Goal: Communication & Community: Answer question/provide support

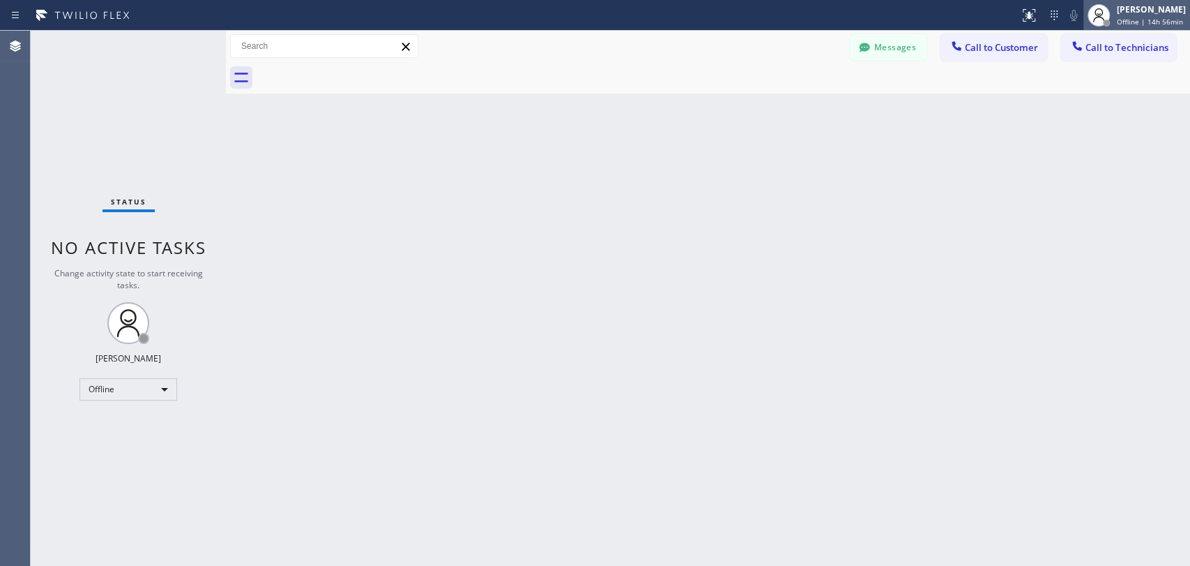
click at [1121, 17] on span "Offline | 14h 56min" at bounding box center [1150, 22] width 66 height 10
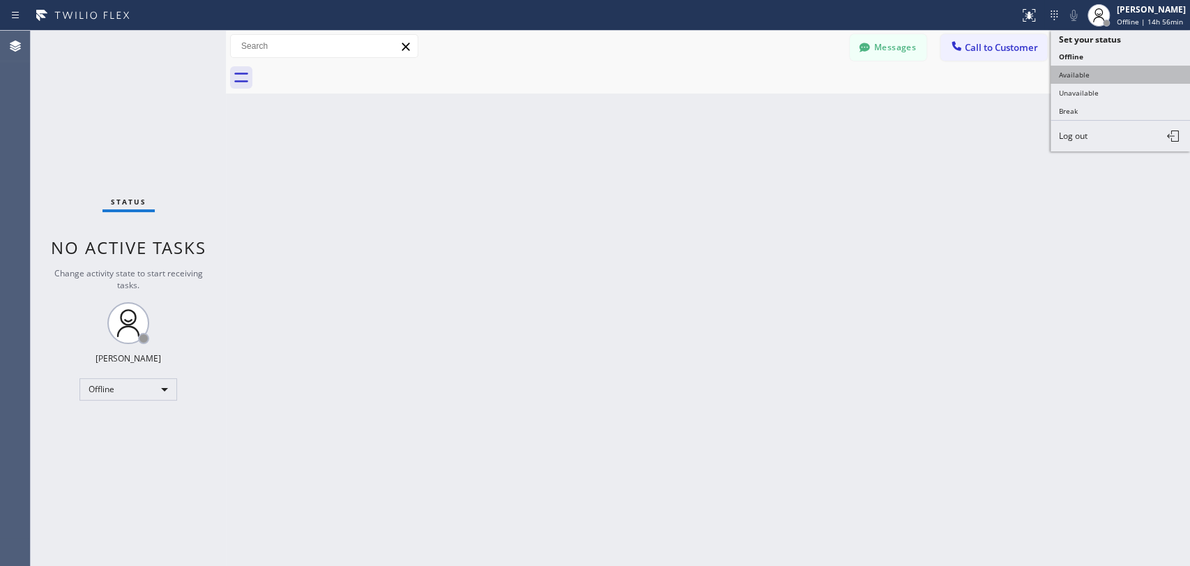
click at [1085, 66] on button "Available" at bounding box center [1120, 75] width 139 height 18
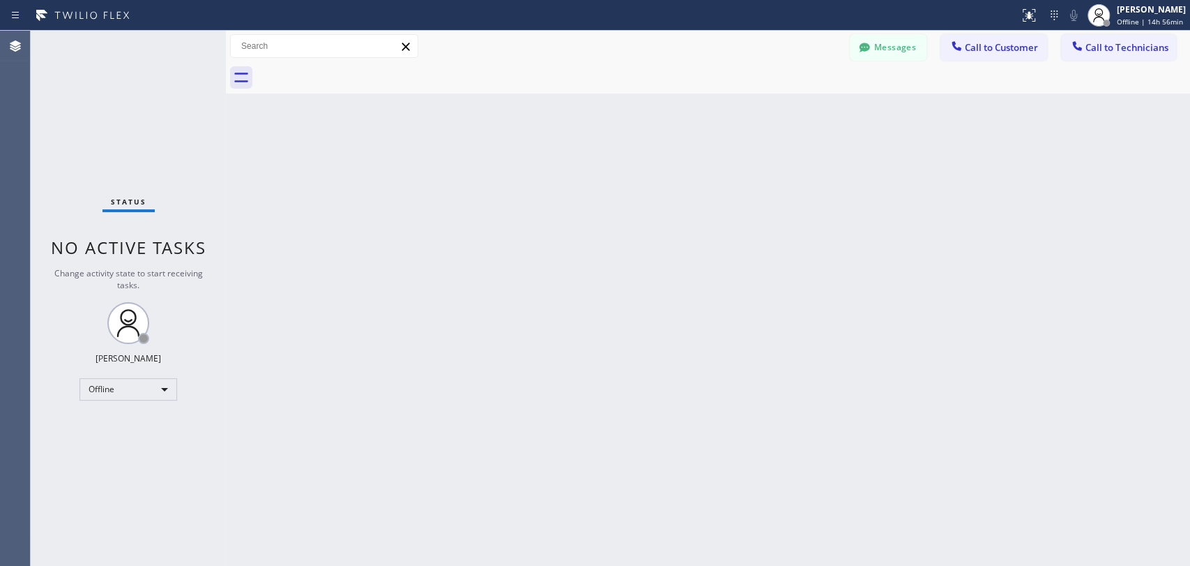
click at [950, 196] on div "Back to Dashboard Change Sender ID Customers Technicians AH Anthony Halmedo 09/…" at bounding box center [708, 298] width 965 height 535
click at [891, 44] on button "Messages" at bounding box center [888, 47] width 77 height 27
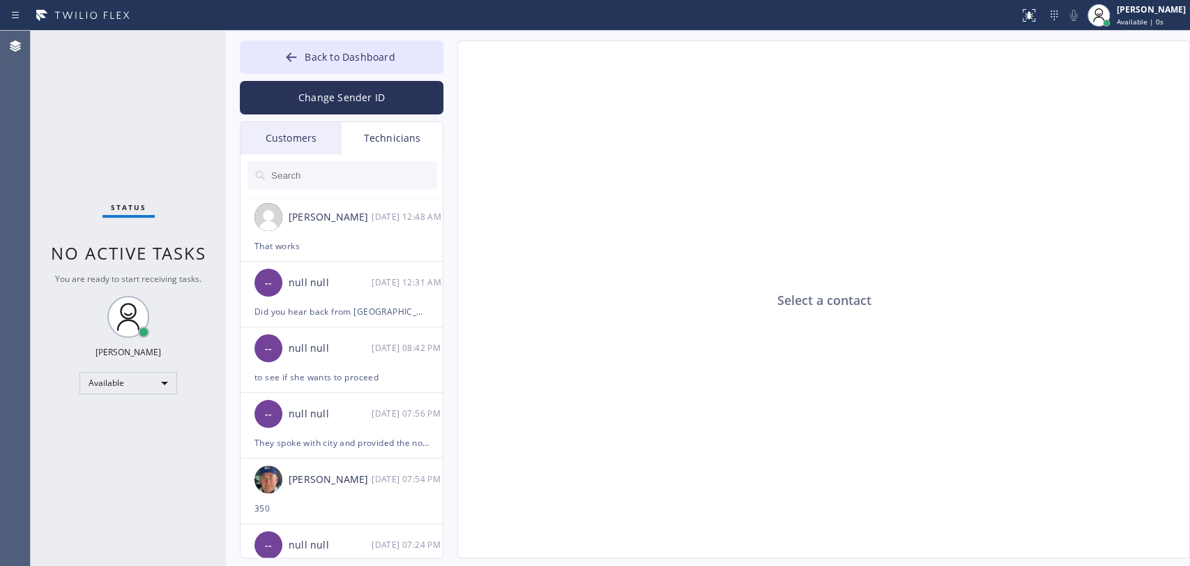
click at [358, 176] on input "text" at bounding box center [353, 175] width 167 height 28
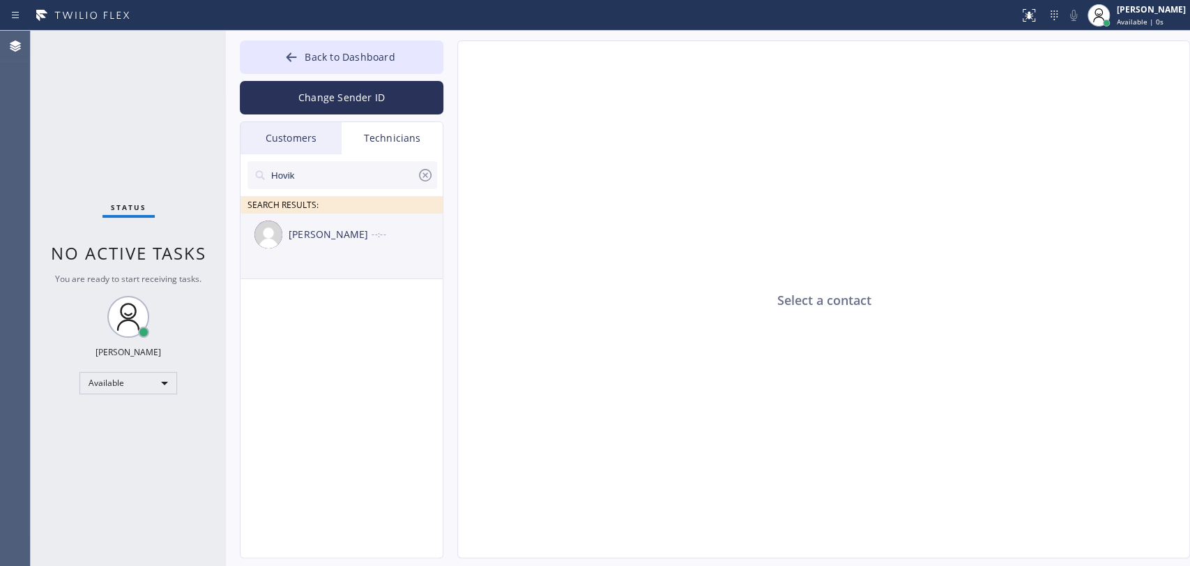
type input "Hovik"
click at [341, 266] on li "Hovik Khachaturyan --:--" at bounding box center [343, 246] width 204 height 66
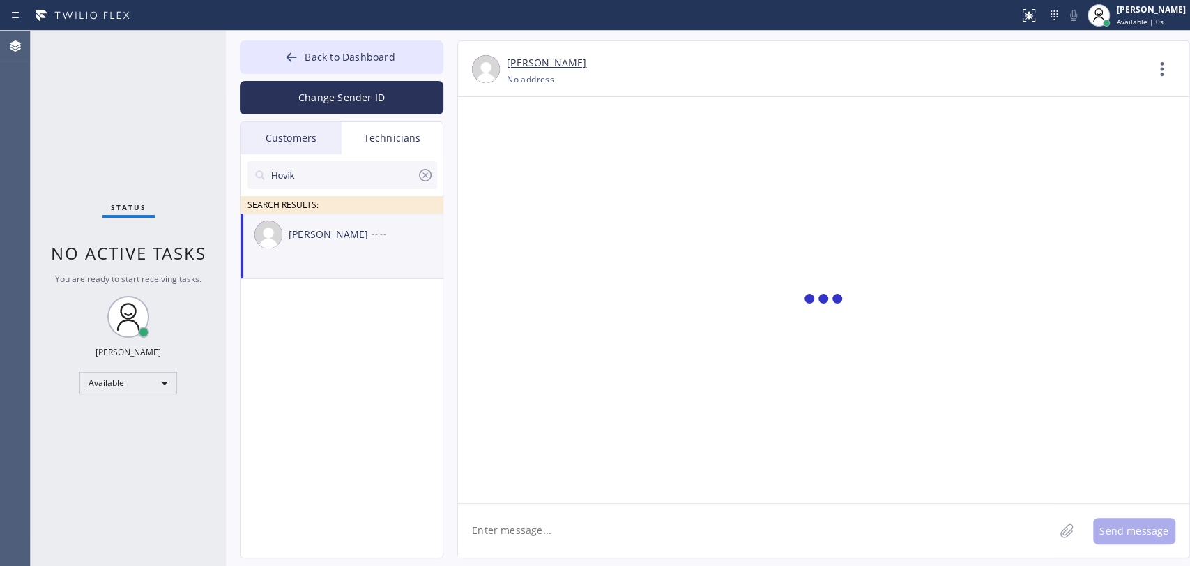
click at [505, 529] on textarea at bounding box center [756, 531] width 596 height 54
type textarea "Good morning!"
paste textarea "12-3, $99, back up in the laundry line and not my bathrooms assuming the main s…"
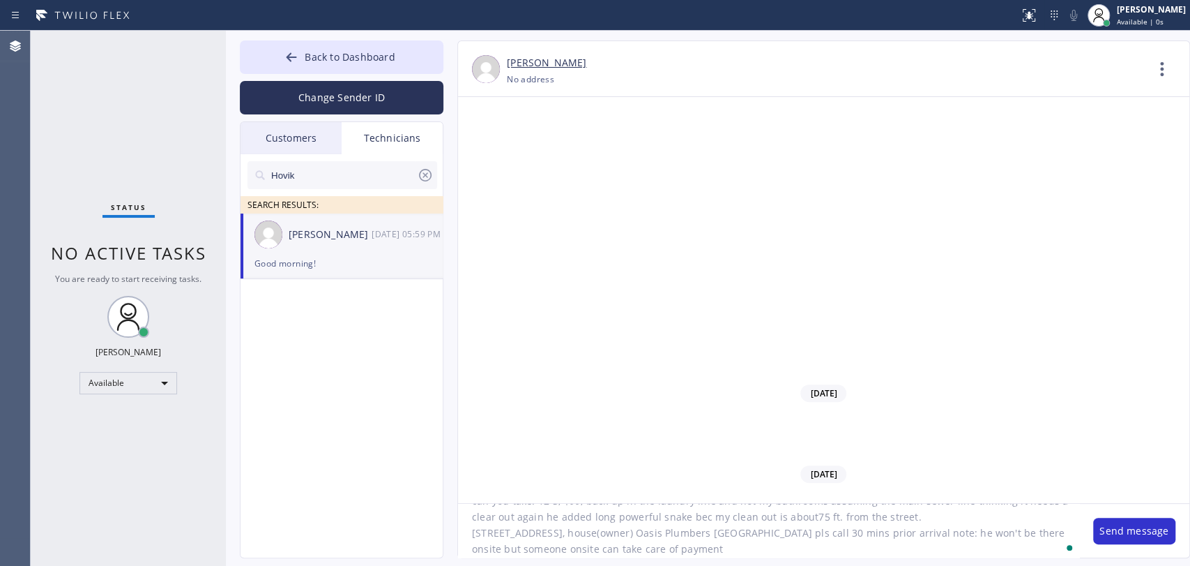
scroll to position [59, 0]
type textarea "can you take: 12-3, $99, back up in the laundry line and not my bathrooms assum…"
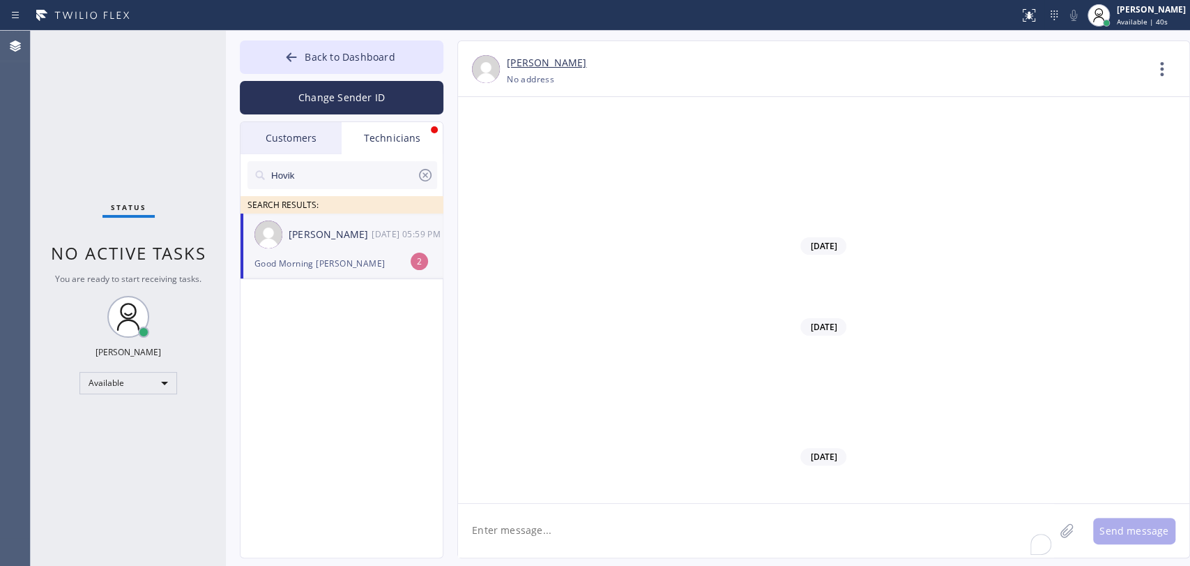
scroll to position [116946, 0]
type textarea "just"
click at [312, 254] on div "Hovik Khachaturyan 09/23 05:59 PM" at bounding box center [343, 234] width 204 height 42
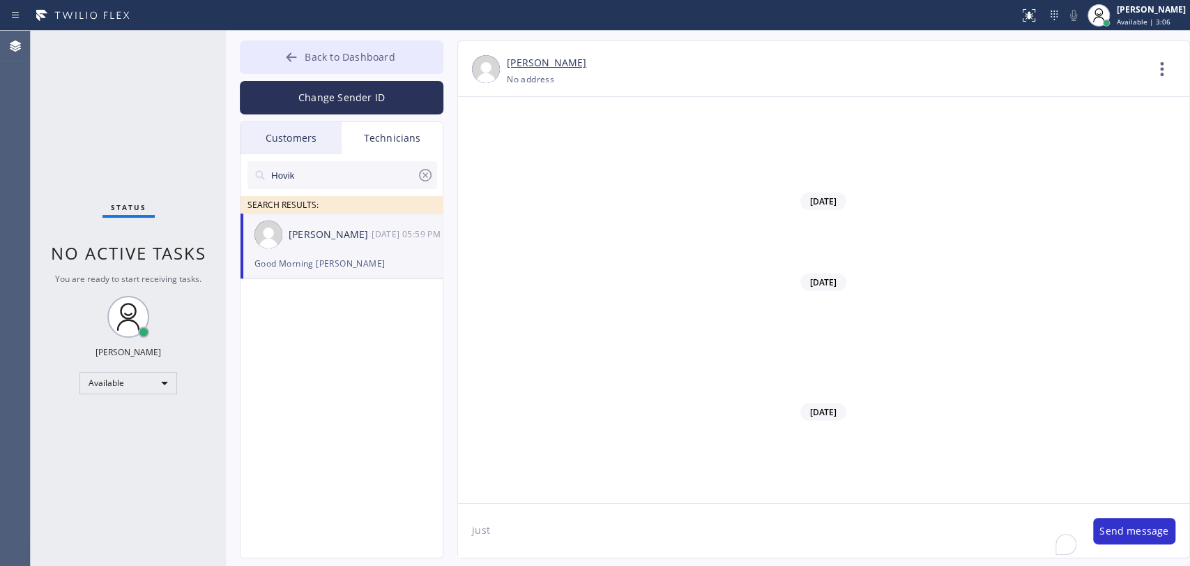
click at [294, 52] on icon at bounding box center [292, 57] width 14 height 14
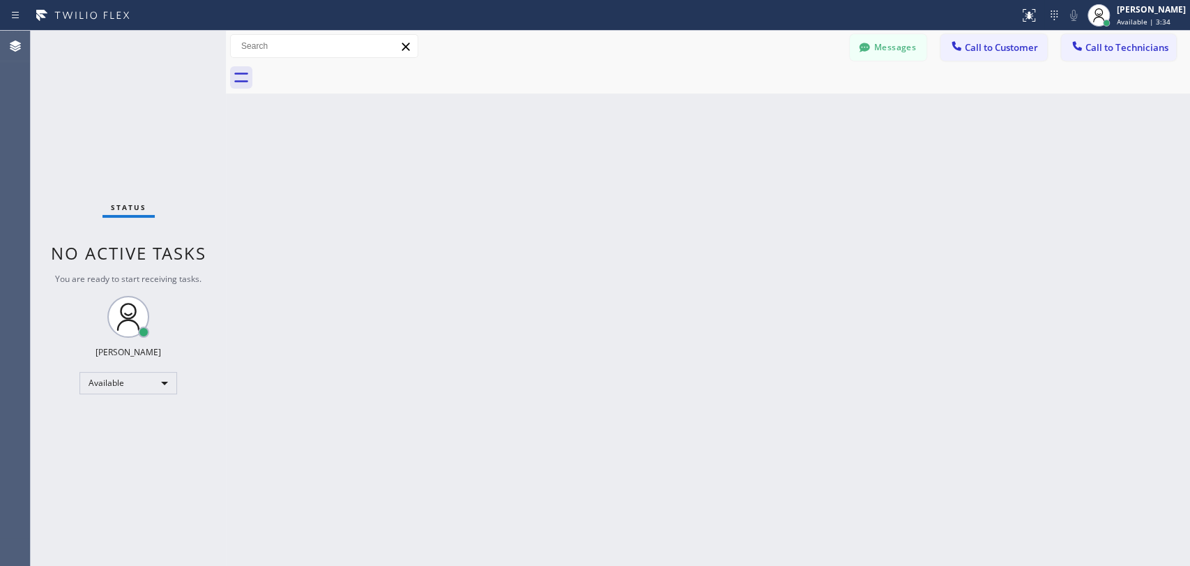
drag, startPoint x: 151, startPoint y: 248, endPoint x: 231, endPoint y: 230, distance: 82.2
click at [151, 248] on span "No active tasks" at bounding box center [129, 252] width 156 height 23
click at [871, 41] on icon at bounding box center [865, 47] width 14 height 14
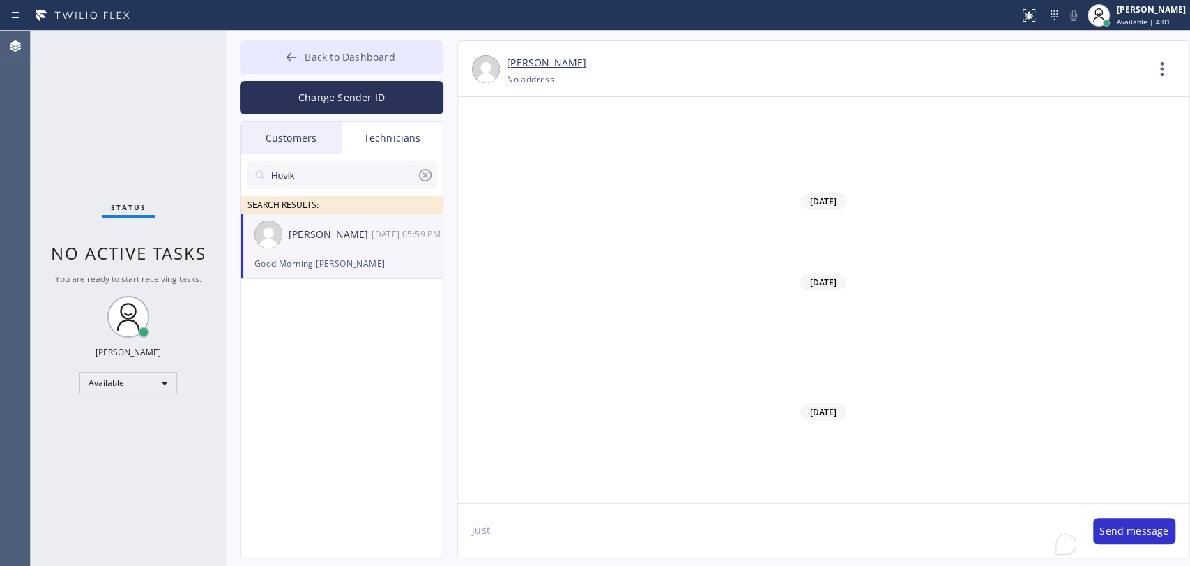
click at [384, 48] on button "Back to Dashboard" at bounding box center [342, 56] width 204 height 33
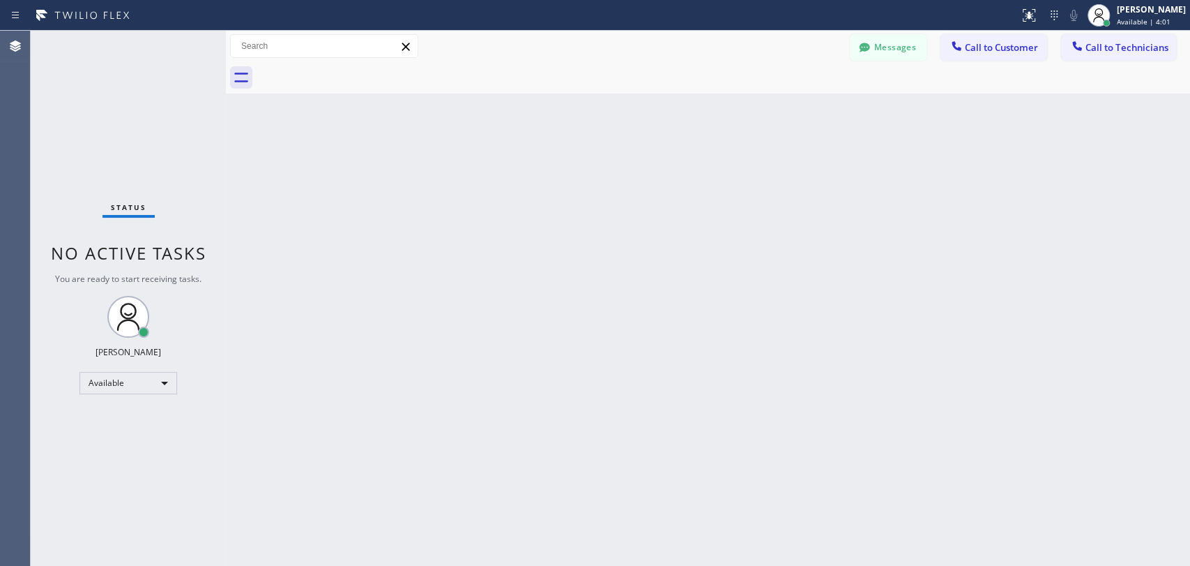
click at [1119, 49] on span "Call to Technicians" at bounding box center [1127, 47] width 83 height 13
click at [0, 0] on div "Search Technician" at bounding box center [0, 0] width 0 height 0
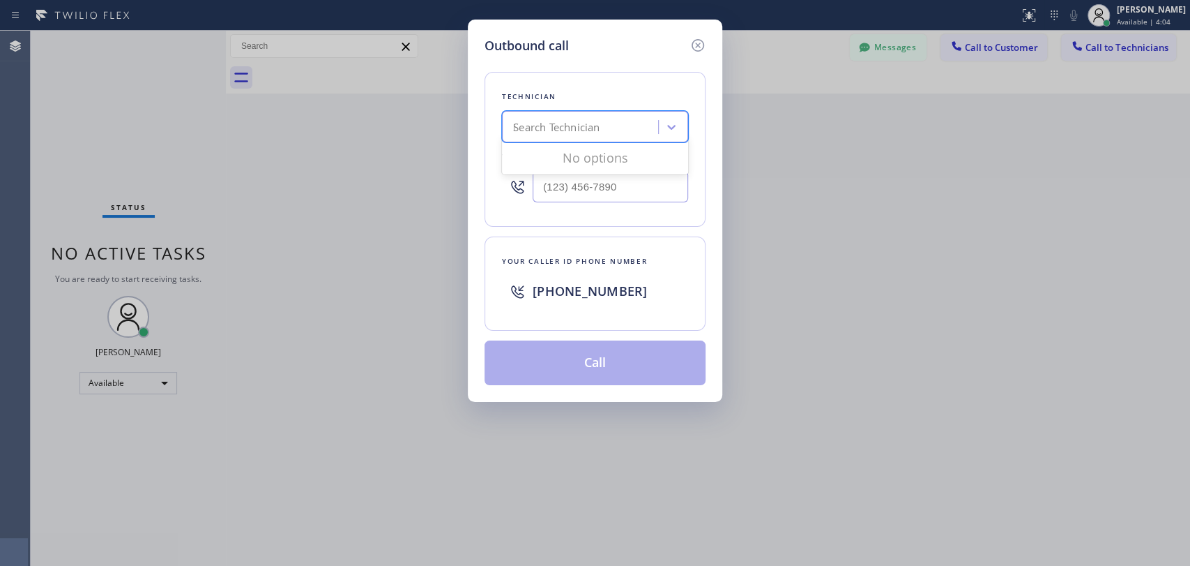
type input "Nick"
click at [550, 151] on div "[PERSON_NAME]" at bounding box center [595, 156] width 186 height 25
type input "[PHONE_NUMBER]"
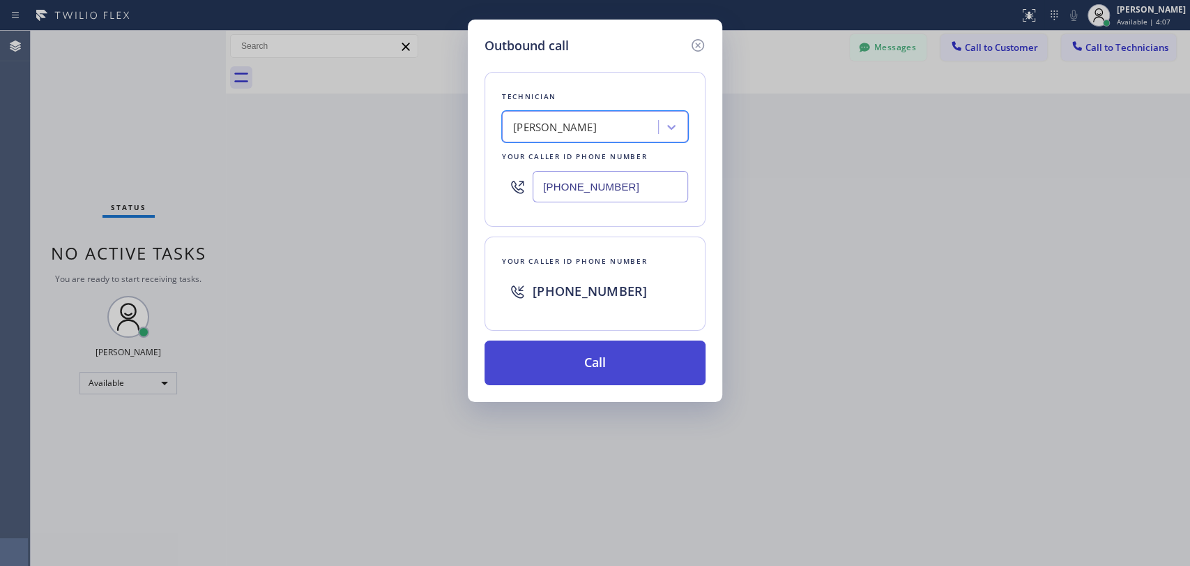
click at [583, 350] on button "Call" at bounding box center [595, 362] width 221 height 45
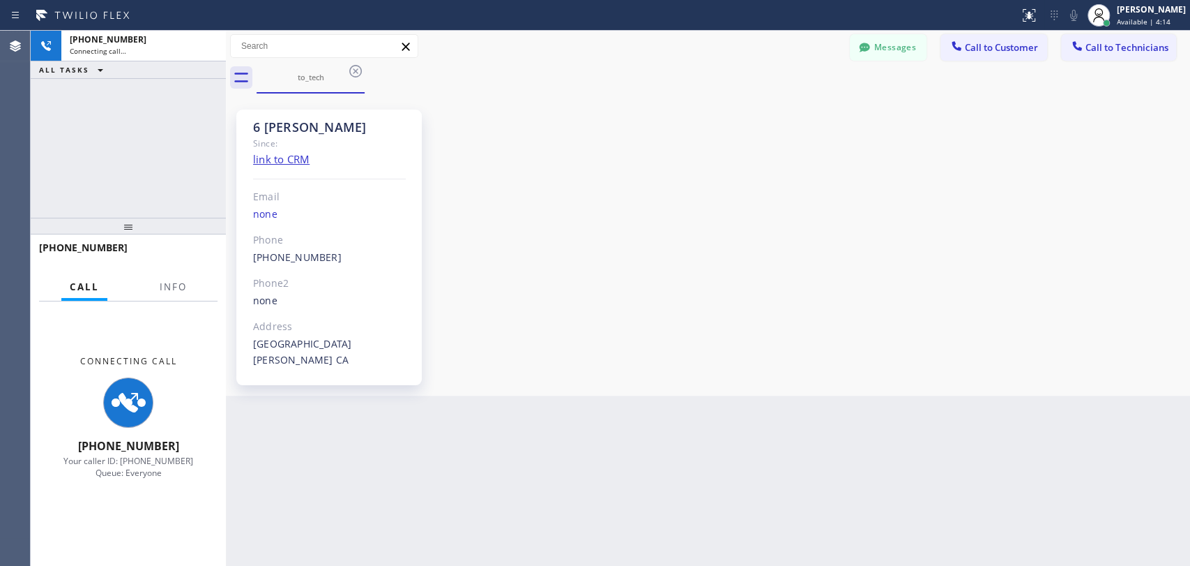
scroll to position [153607, 0]
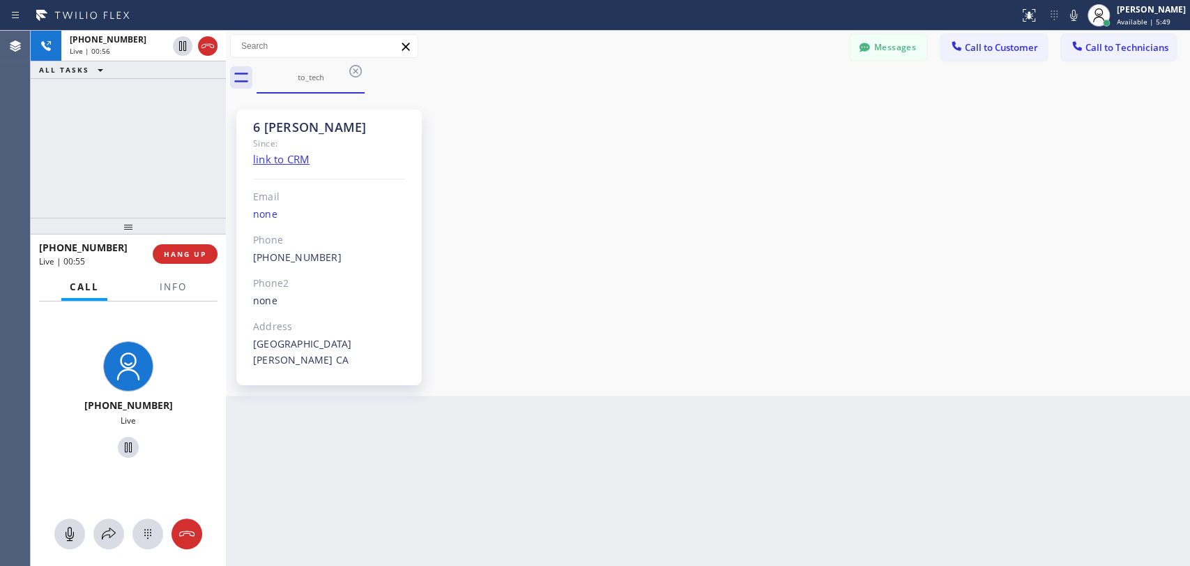
click at [272, 119] on div "6 Nick" at bounding box center [329, 127] width 153 height 16
drag, startPoint x: 272, startPoint y: 119, endPoint x: 266, endPoint y: 122, distance: 7.2
click at [270, 120] on div "6 Nick" at bounding box center [329, 127] width 153 height 16
click at [266, 122] on div "6 Nick" at bounding box center [329, 127] width 153 height 16
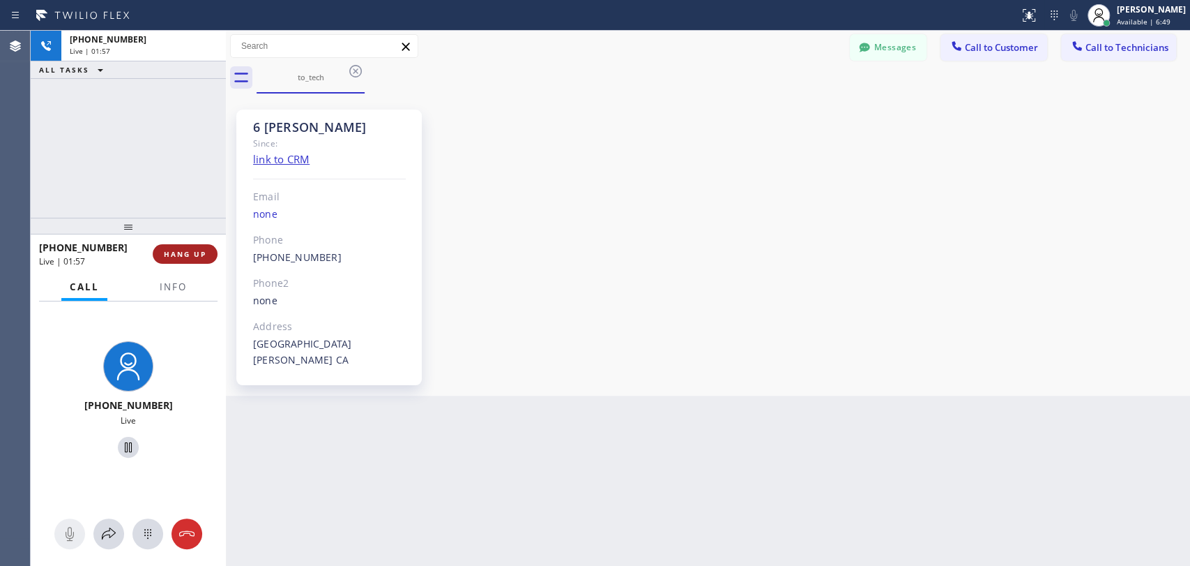
click at [186, 249] on span "HANG UP" at bounding box center [185, 254] width 43 height 10
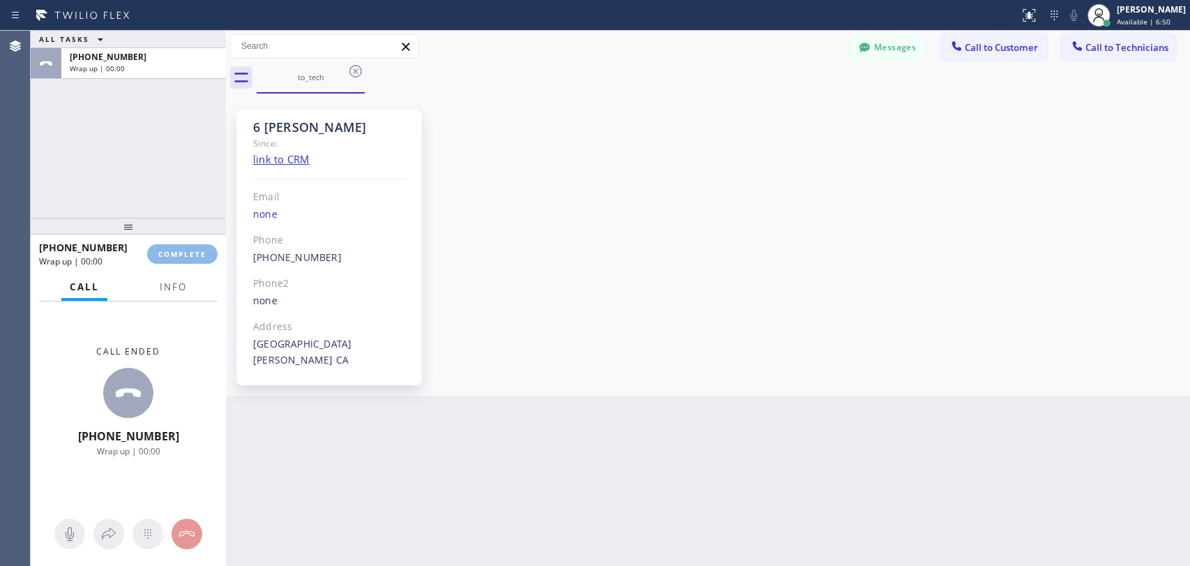
click at [137, 244] on div "[PHONE_NUMBER]" at bounding box center [88, 247] width 98 height 13
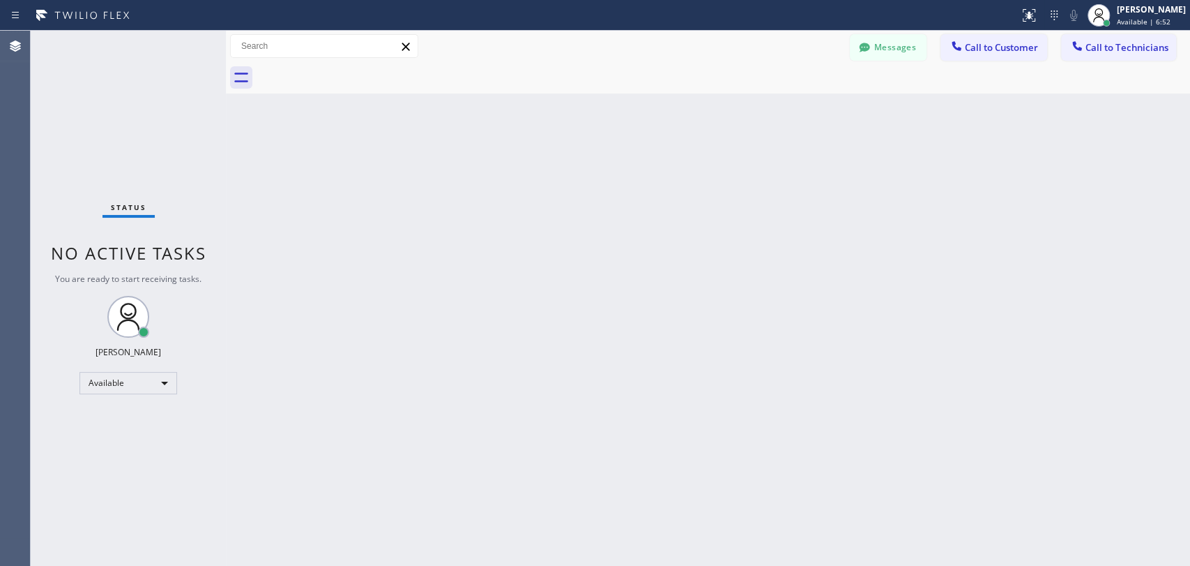
click at [176, 224] on div "Status No active tasks You are ready to start receiving tasks. Oleksiy Dmitriev…" at bounding box center [128, 298] width 195 height 535
click at [1120, 47] on span "Call to Technicians" at bounding box center [1127, 47] width 83 height 13
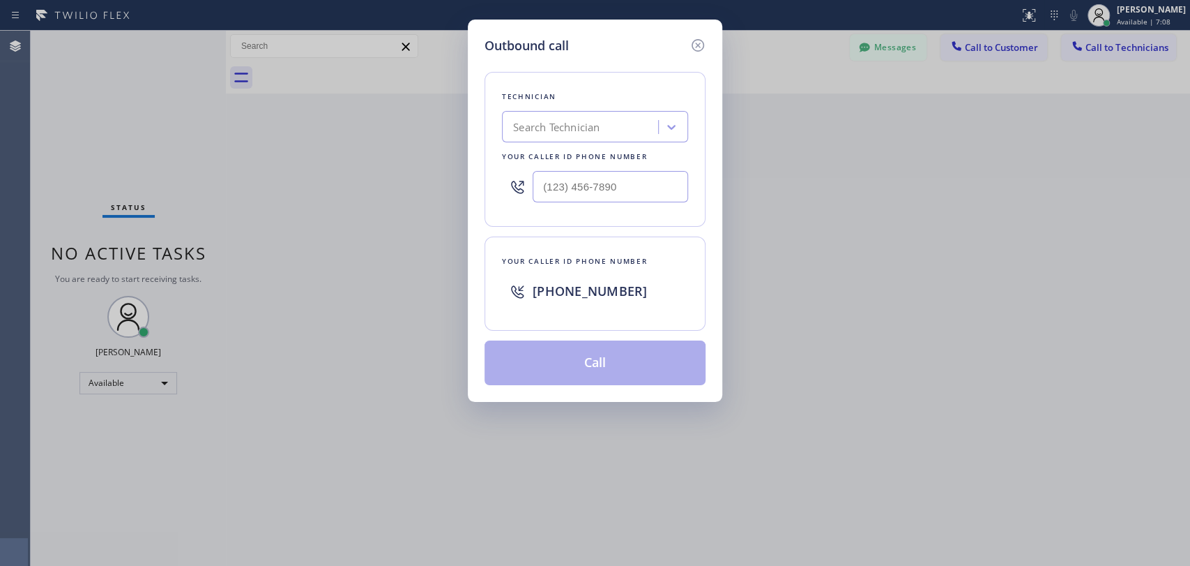
click at [597, 154] on div "Your caller id phone number" at bounding box center [595, 156] width 186 height 15
click at [597, 142] on div "Technician Search Technician Your caller id phone number" at bounding box center [595, 149] width 221 height 155
click at [595, 121] on div "Search Technician" at bounding box center [556, 127] width 86 height 16
type input "anthony"
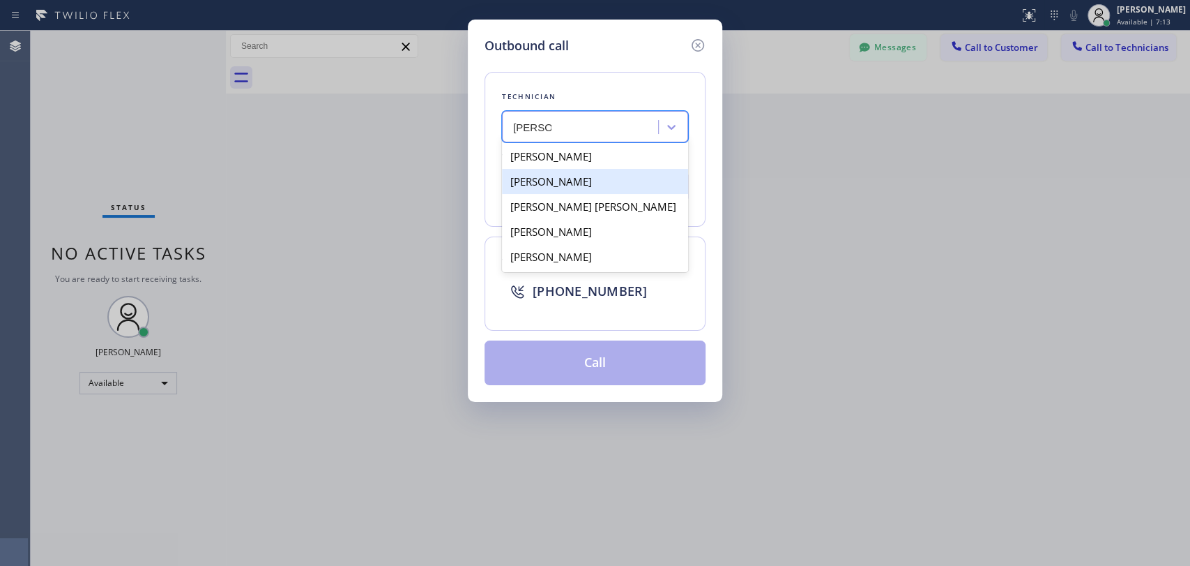
click at [575, 180] on div "Anthony Arias" at bounding box center [595, 181] width 186 height 25
type input "(858) 333-3301"
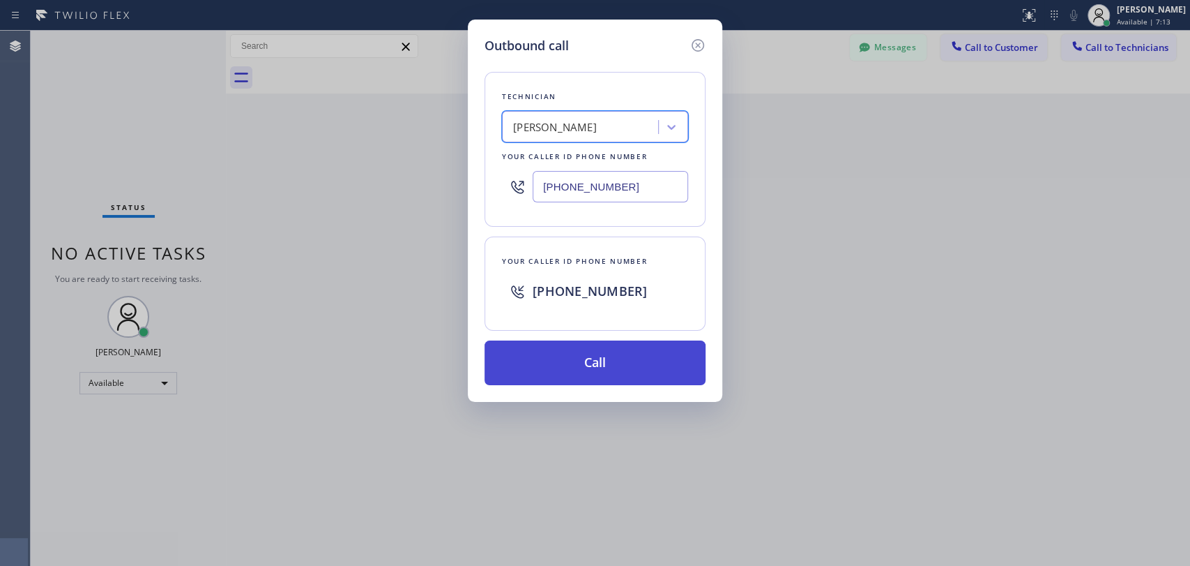
click at [577, 356] on button "Call" at bounding box center [595, 362] width 221 height 45
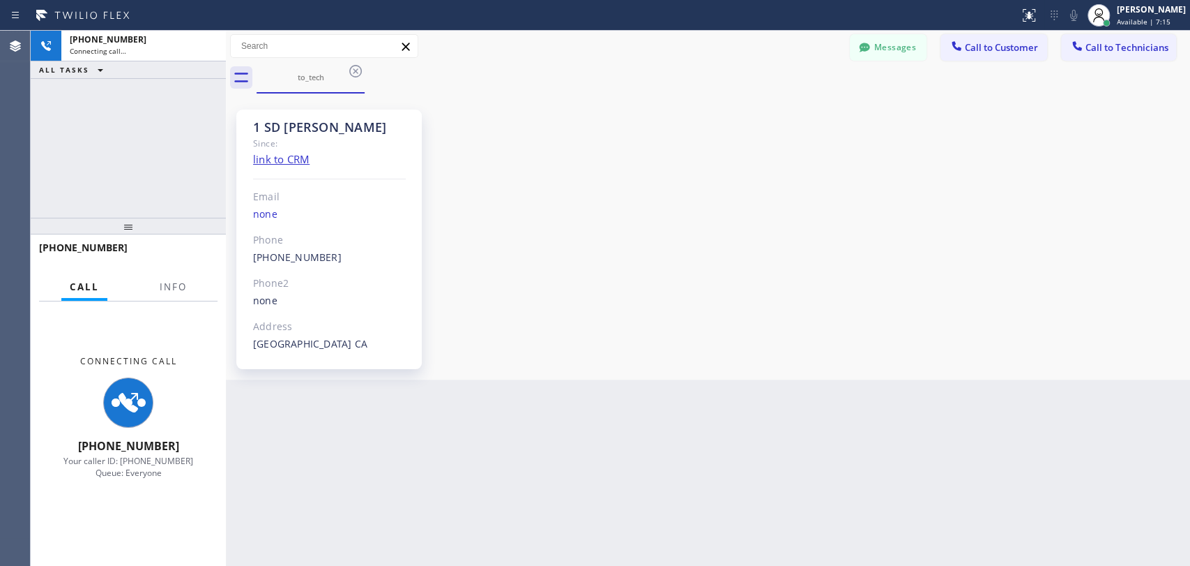
scroll to position [5980, 0]
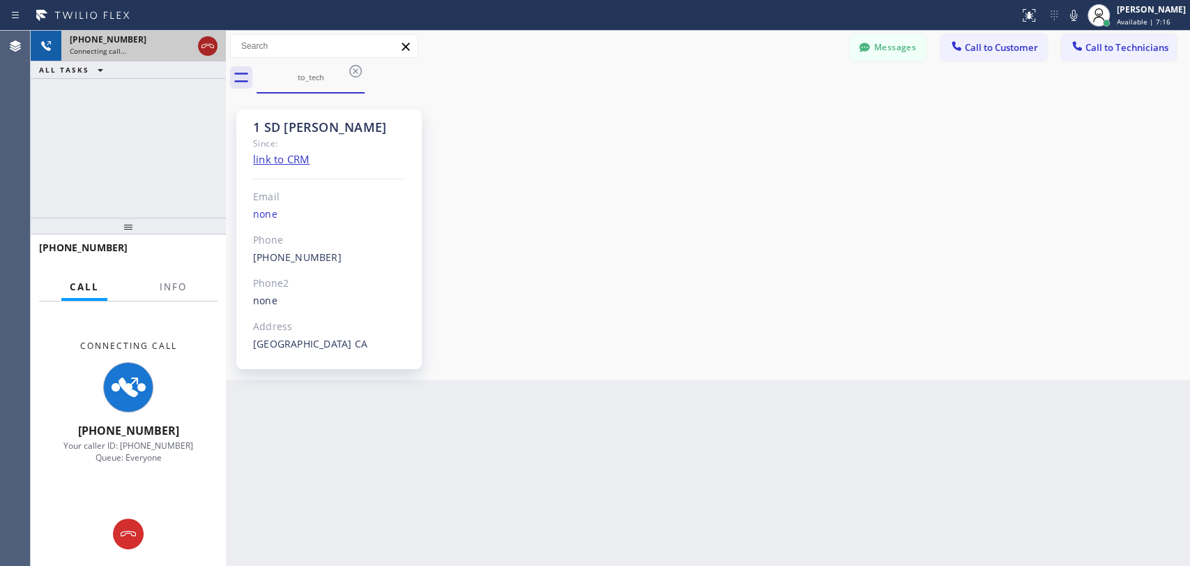
click at [211, 51] on icon at bounding box center [207, 46] width 17 height 17
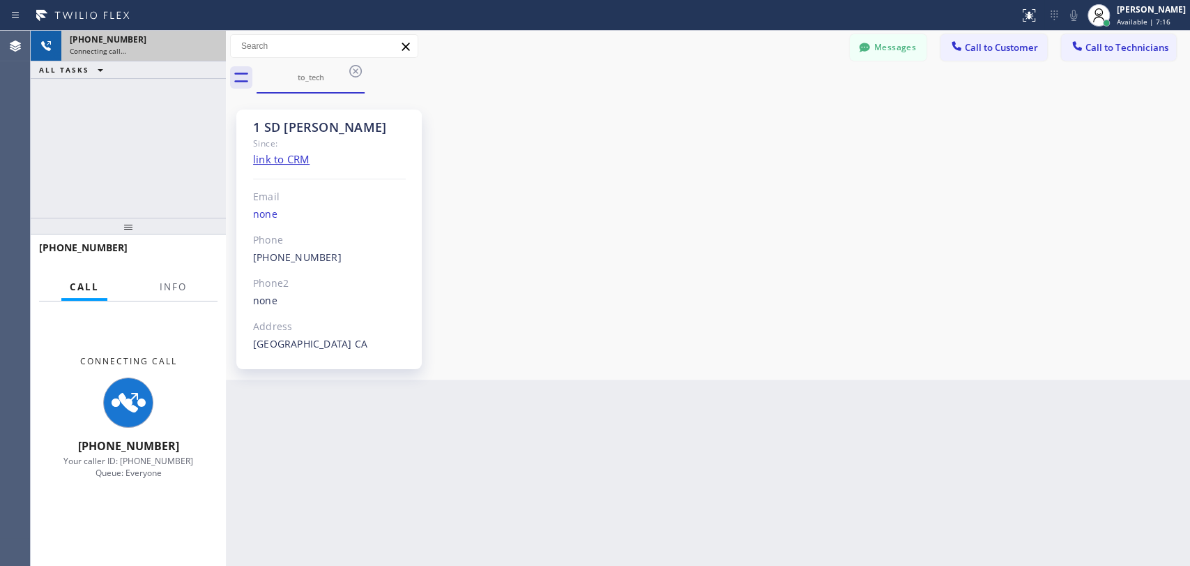
click at [211, 51] on div "Connecting call…" at bounding box center [144, 51] width 148 height 10
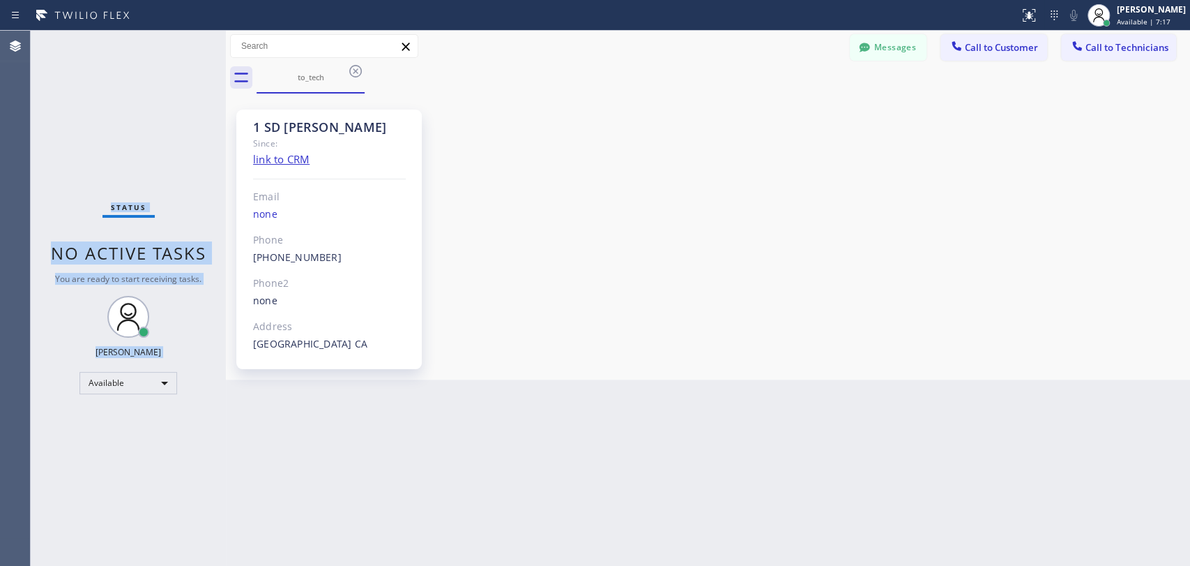
click at [211, 51] on div "Status No active tasks You are ready to start receiving tasks. Oleksiy Dmitriev…" at bounding box center [128, 298] width 195 height 535
click at [1105, 47] on span "Call to Technicians" at bounding box center [1127, 47] width 83 height 13
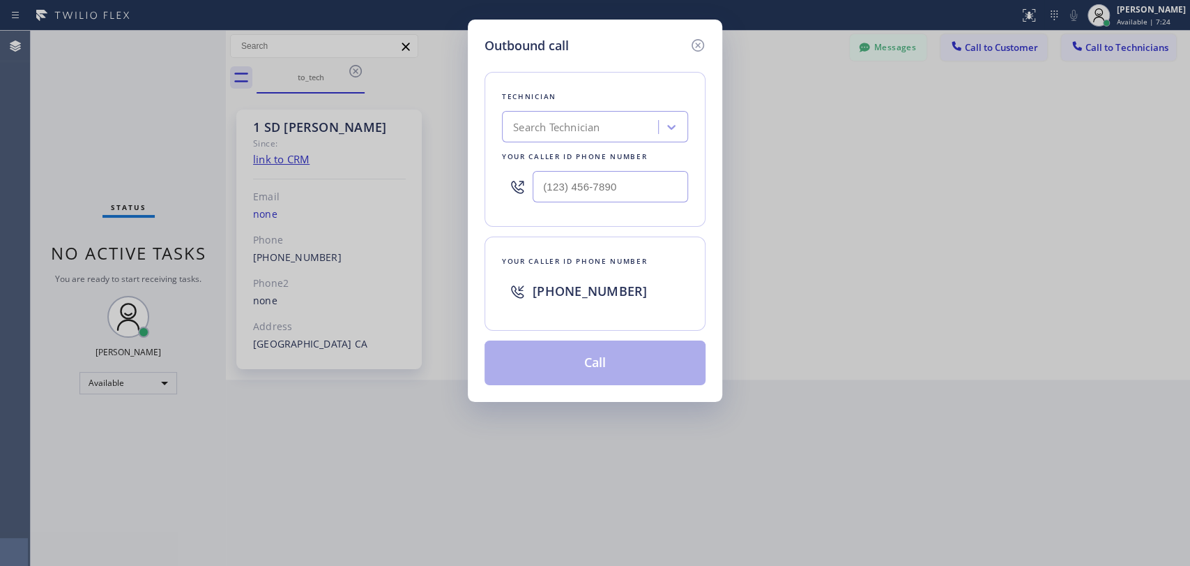
click at [517, 158] on div "Your caller id phone number" at bounding box center [595, 156] width 186 height 15
click at [537, 136] on div "Search Technician" at bounding box center [582, 127] width 152 height 24
type input "anthony"
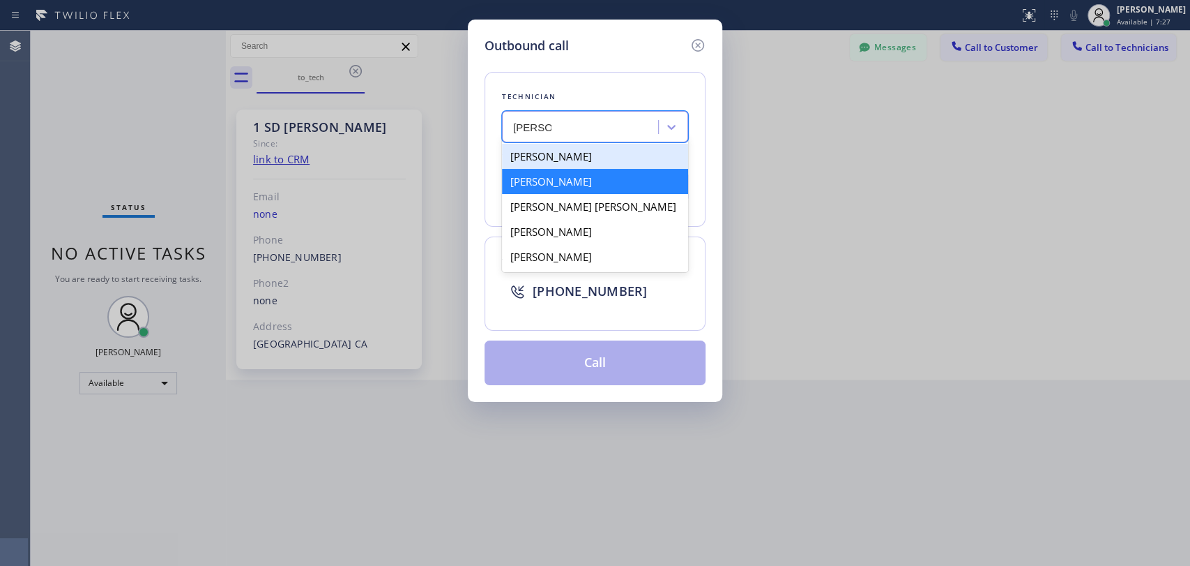
click at [575, 177] on div "Anthony Arias" at bounding box center [595, 181] width 186 height 25
type input "(858) 333-3301"
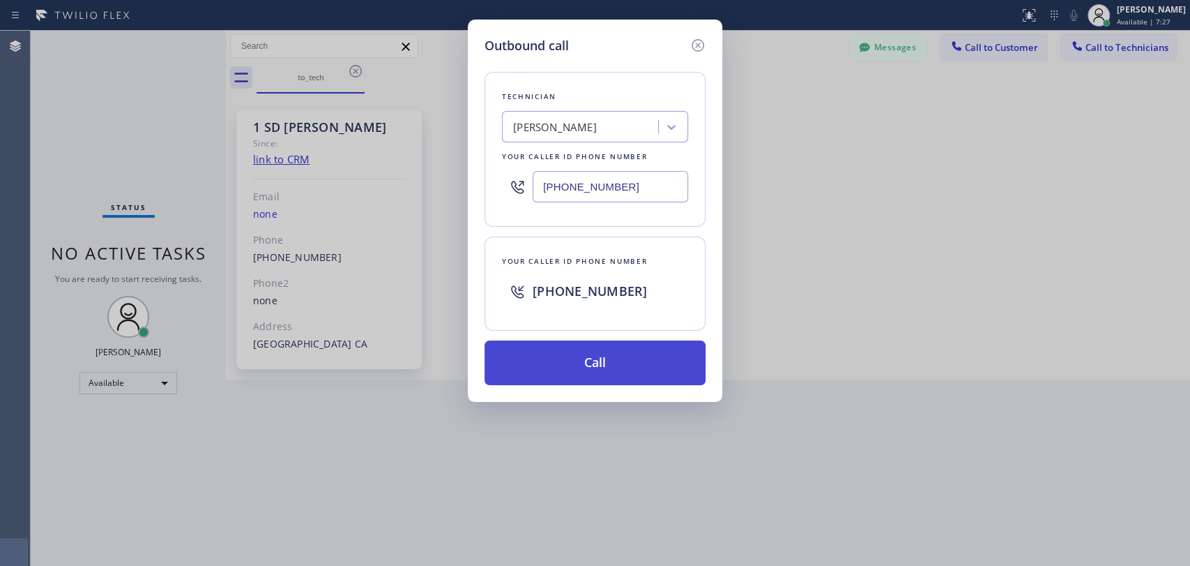
click at [598, 370] on button "Call" at bounding box center [595, 362] width 221 height 45
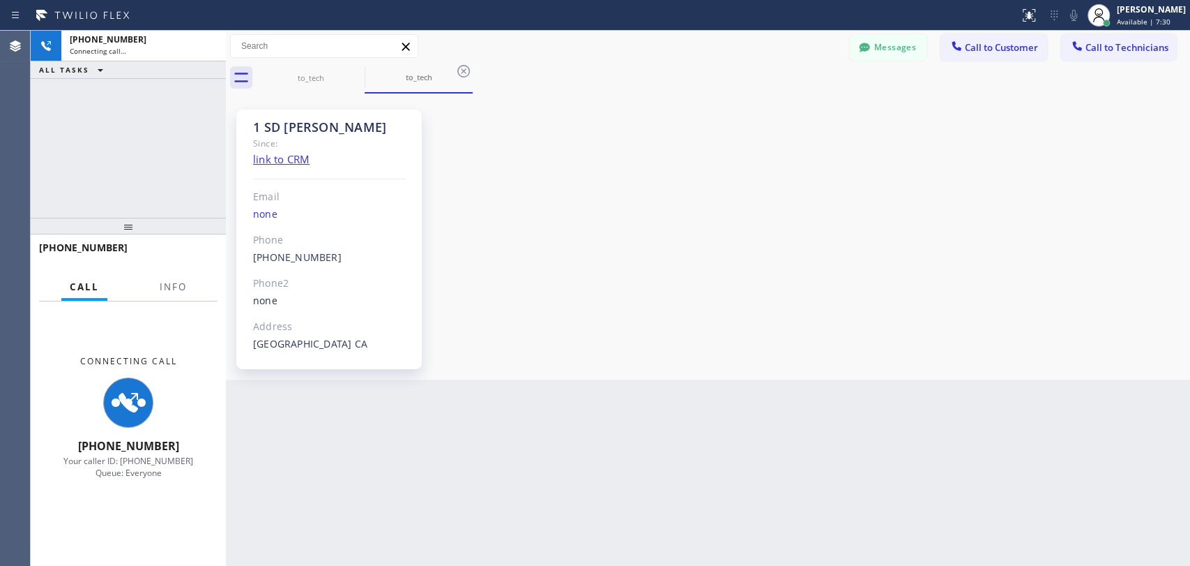
scroll to position [5980, 0]
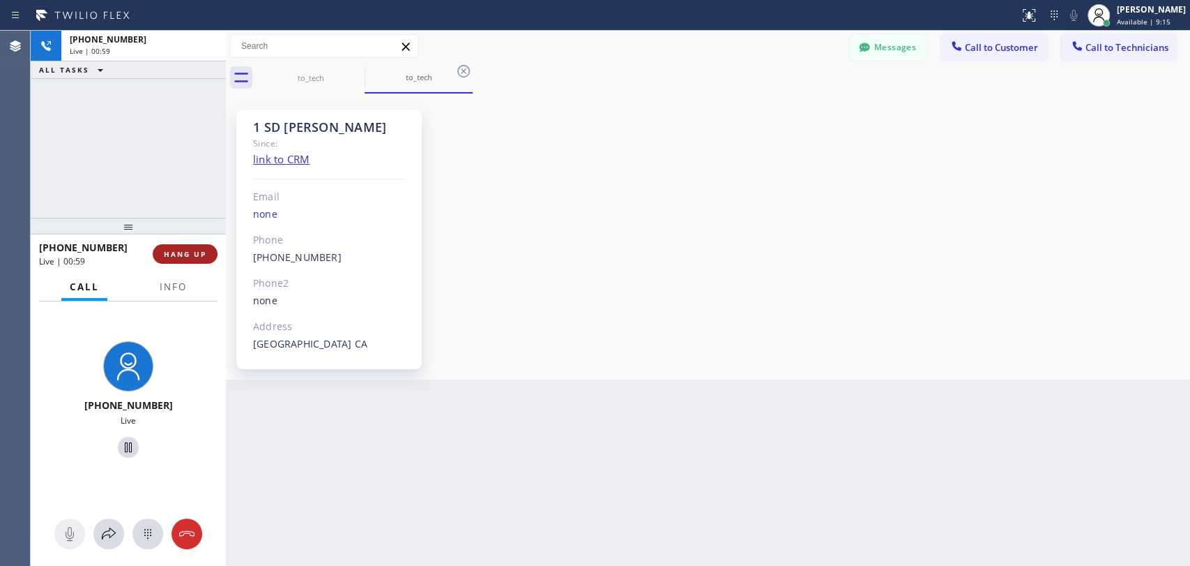
click at [195, 262] on button "HANG UP" at bounding box center [185, 254] width 65 height 20
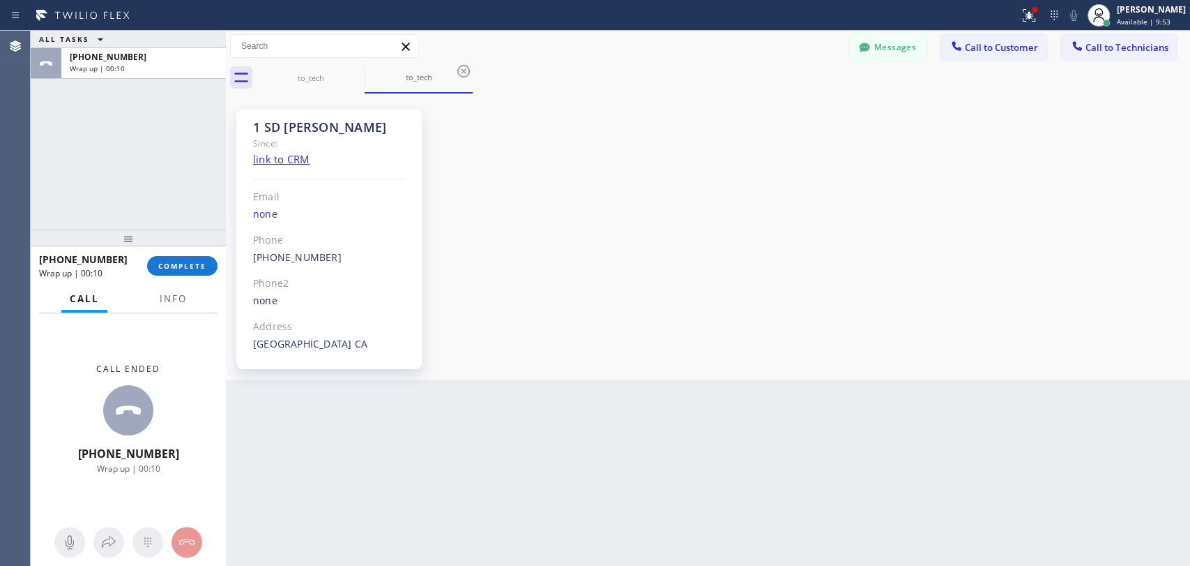
drag, startPoint x: 175, startPoint y: 240, endPoint x: 176, endPoint y: 249, distance: 9.1
click at [176, 246] on div at bounding box center [128, 237] width 195 height 17
click at [179, 275] on button "COMPLETE" at bounding box center [182, 266] width 70 height 20
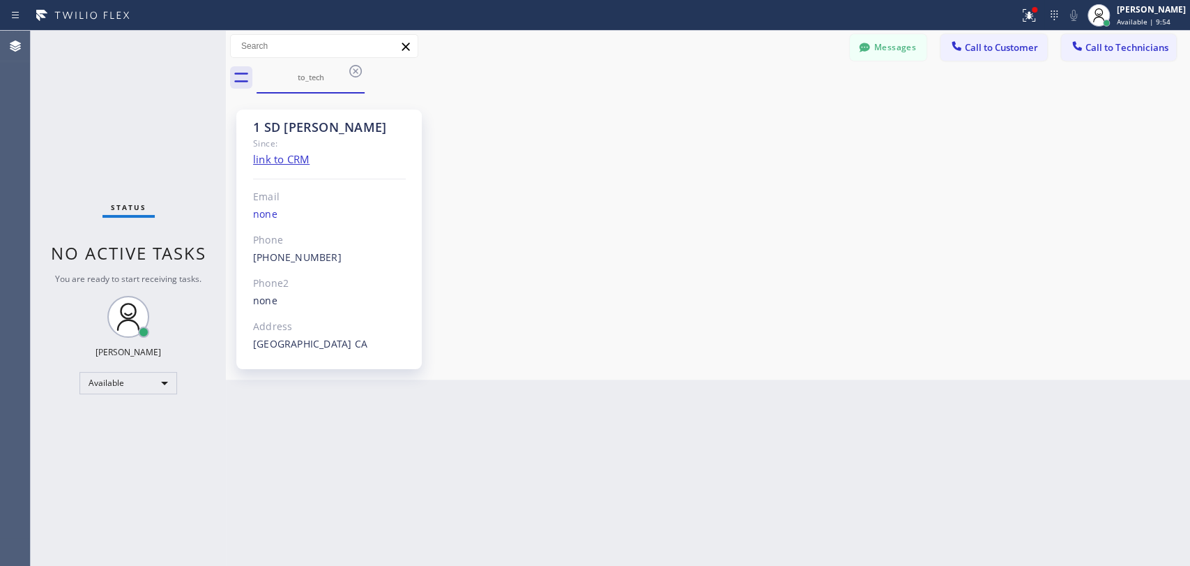
click at [1133, 46] on span "Call to Technicians" at bounding box center [1127, 47] width 83 height 13
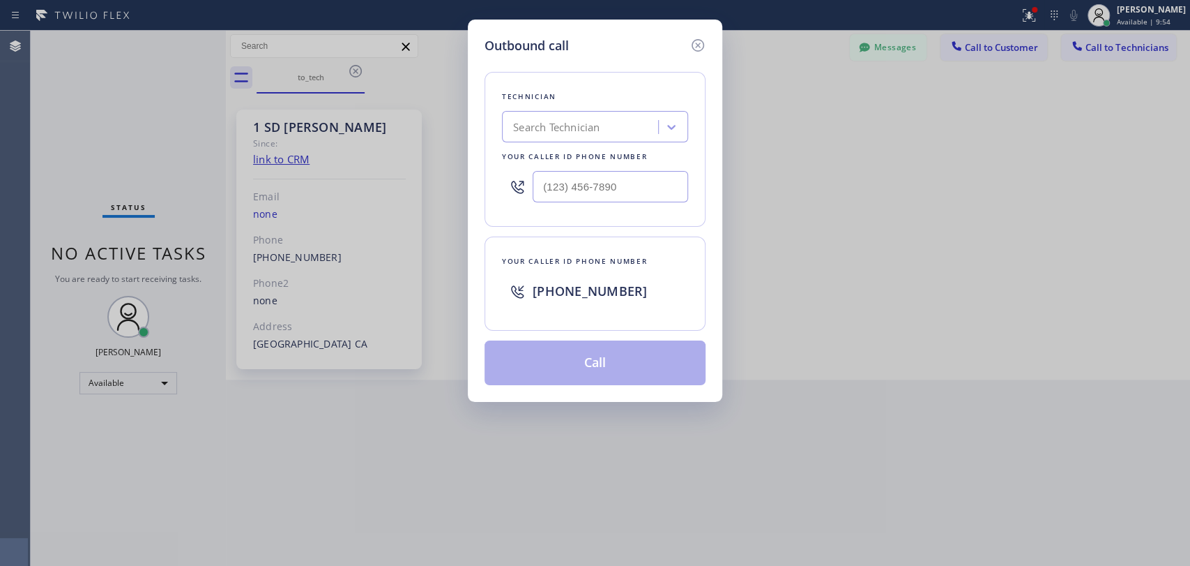
click at [634, 111] on div "Search Technician" at bounding box center [595, 126] width 186 height 31
type input "michael"
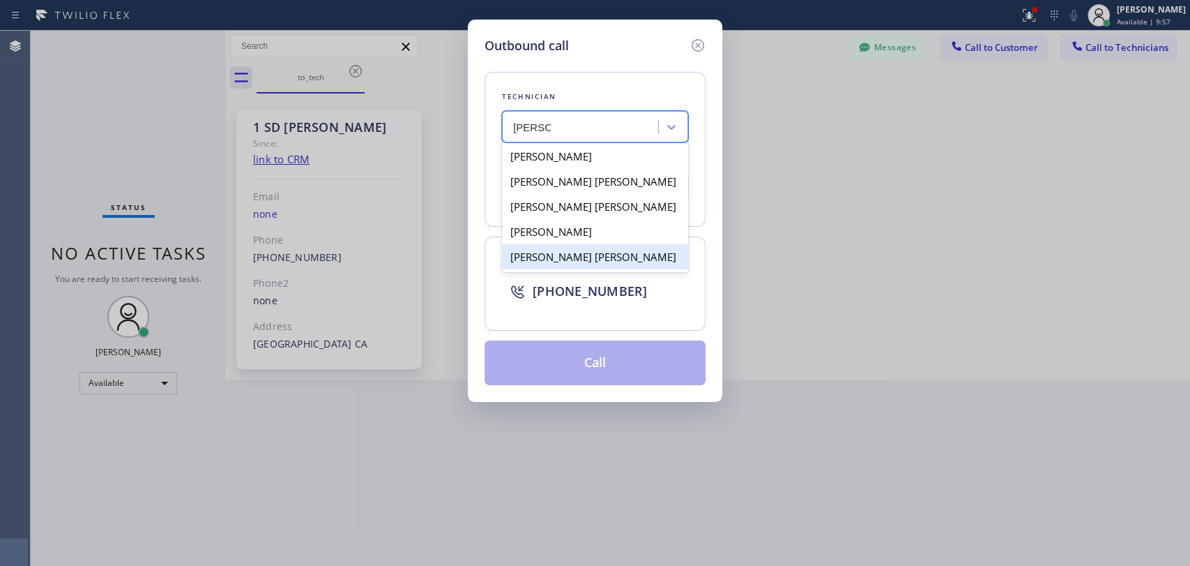
click at [558, 259] on div "Michael Jr Garcia" at bounding box center [595, 256] width 186 height 25
type input "(909) 534-7004"
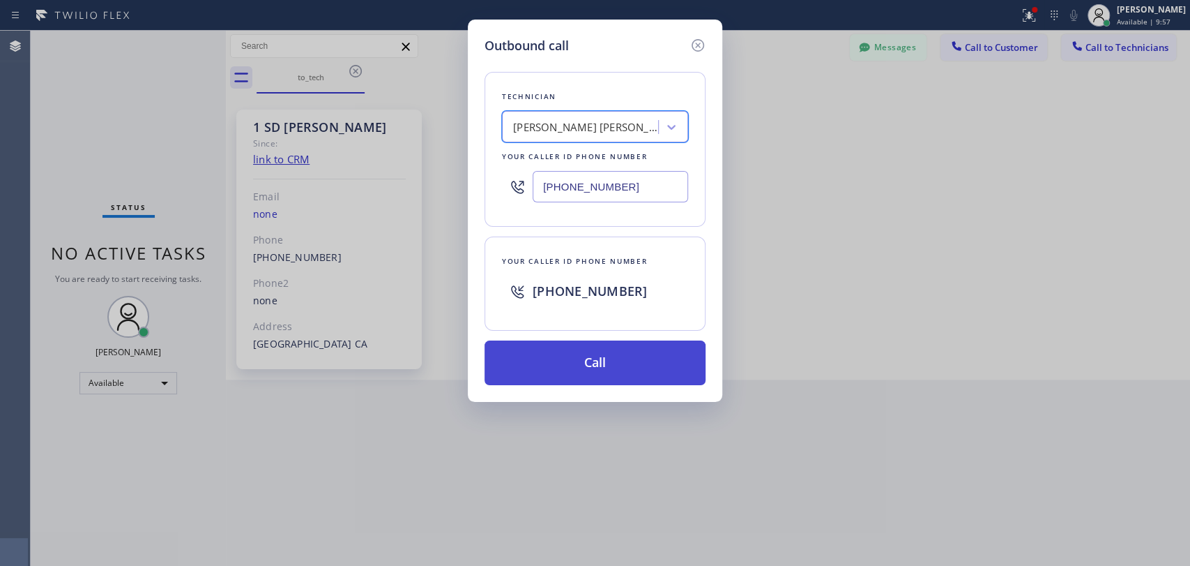
click at [585, 353] on button "Call" at bounding box center [595, 362] width 221 height 45
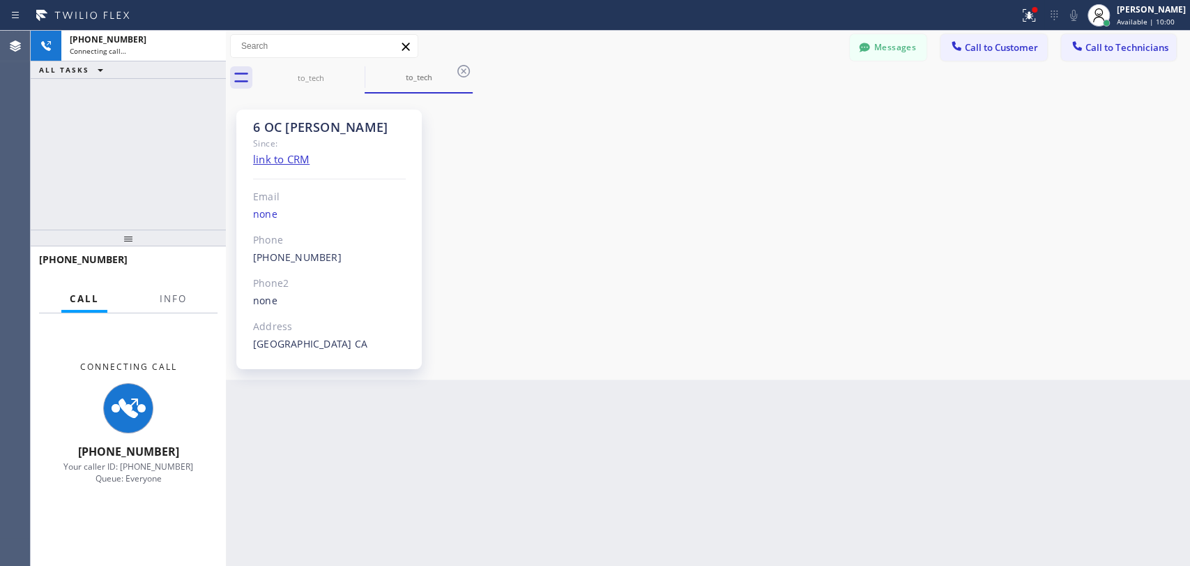
scroll to position [16594, 0]
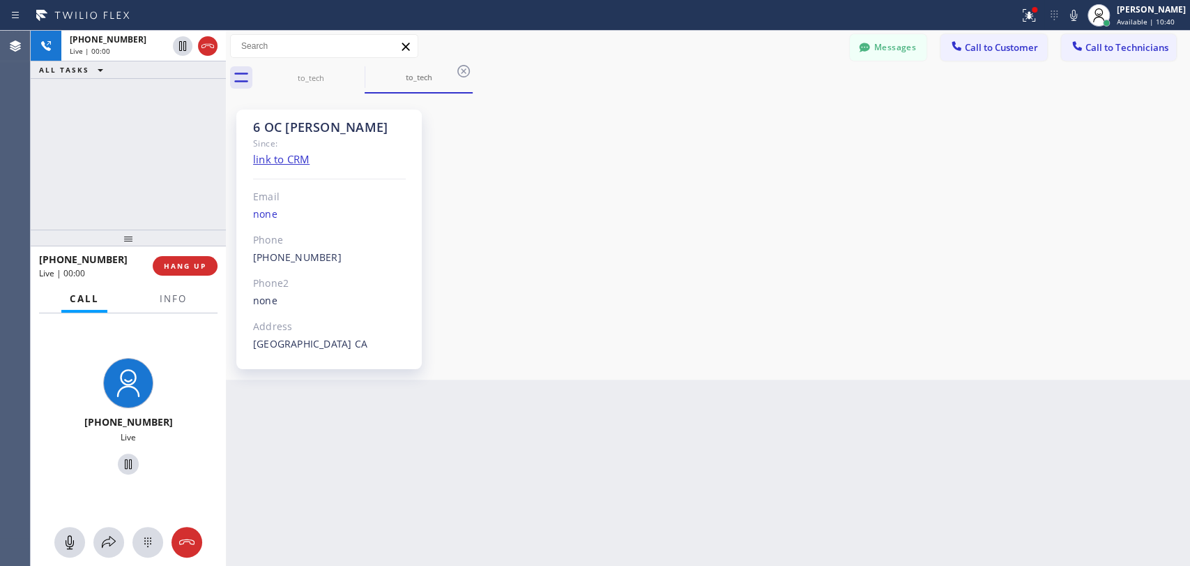
click at [211, 252] on div "+19095347004 Live | 00:00 HANG UP" at bounding box center [128, 266] width 179 height 36
click at [204, 263] on span "HANG UP" at bounding box center [185, 266] width 43 height 10
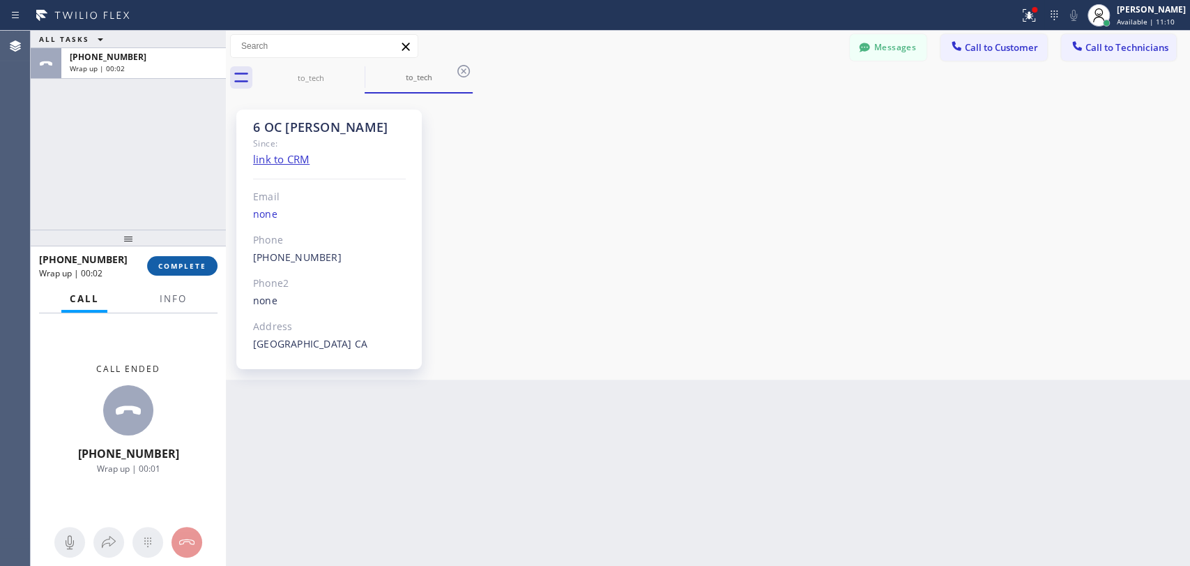
click at [181, 258] on button "COMPLETE" at bounding box center [182, 266] width 70 height 20
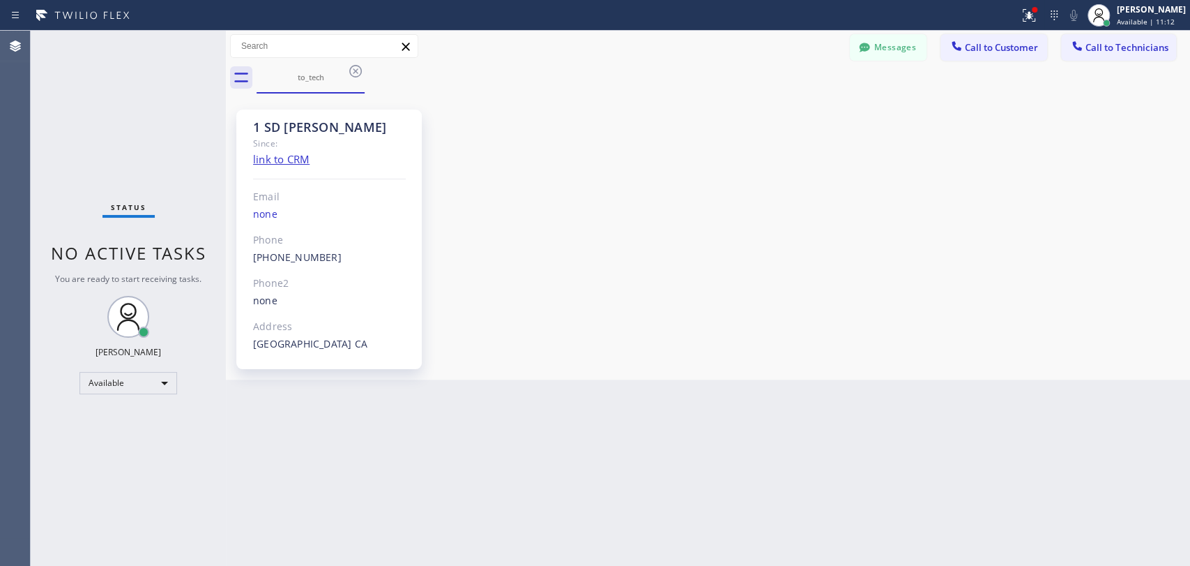
drag, startPoint x: 1131, startPoint y: 49, endPoint x: 983, endPoint y: 66, distance: 149.5
click at [1130, 49] on span "Call to Technicians" at bounding box center [1127, 47] width 83 height 13
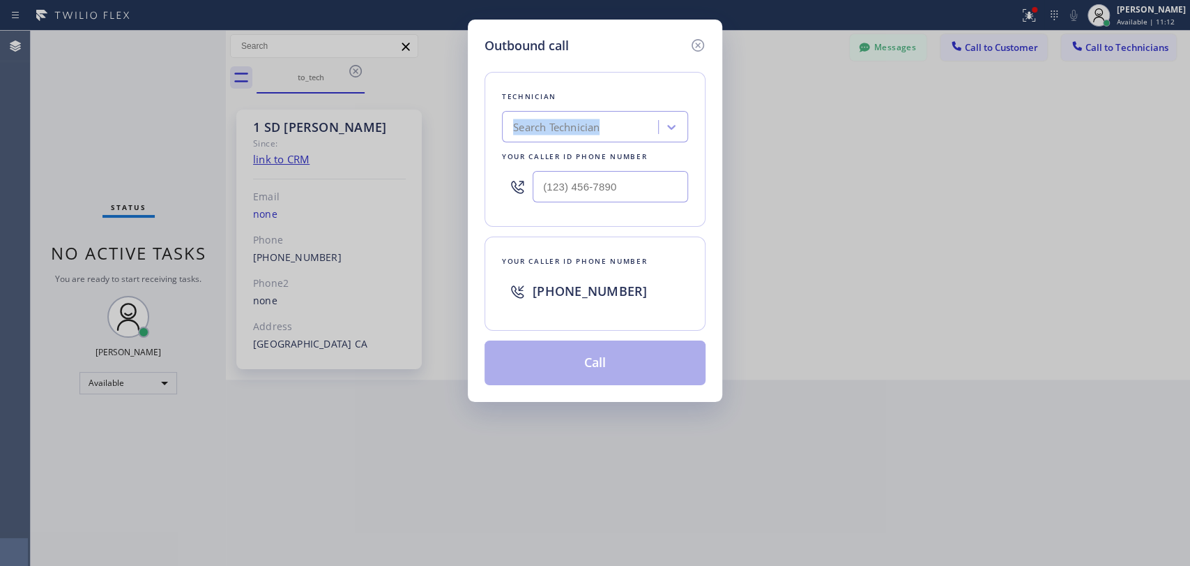
click at [593, 105] on div "Technician Search Technician Your caller id phone number" at bounding box center [595, 149] width 221 height 155
click at [585, 107] on div "Technician Search Technician Your caller id phone number" at bounding box center [595, 149] width 221 height 155
click at [580, 111] on div "Search Technician" at bounding box center [595, 126] width 186 height 31
type input "Hovik"
click at [552, 163] on div "[PERSON_NAME]" at bounding box center [595, 156] width 186 height 25
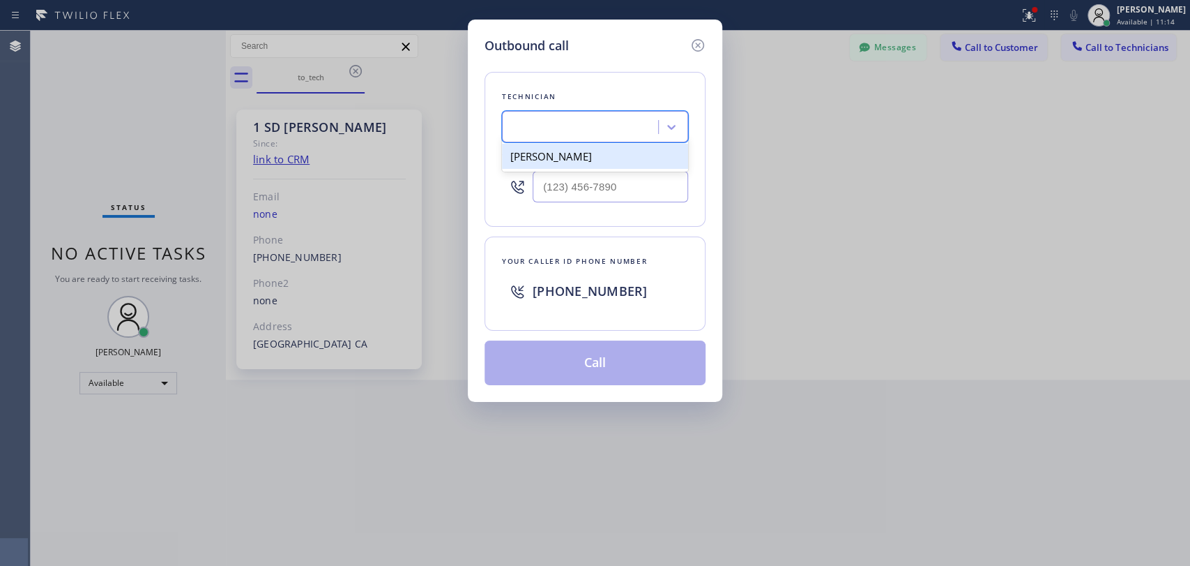
type input "[PHONE_NUMBER]"
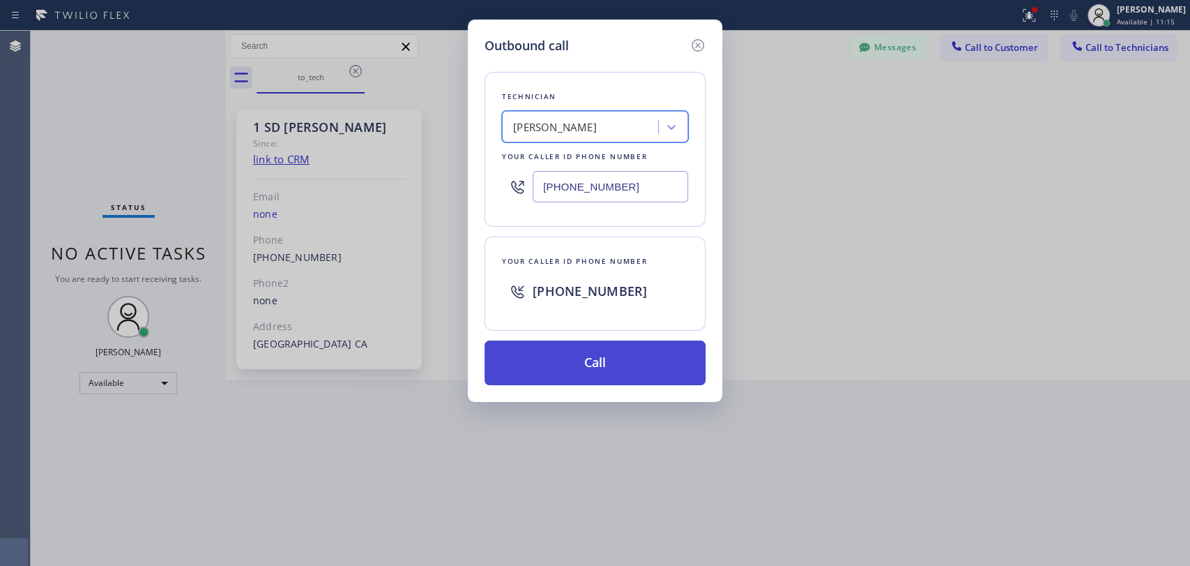
click at [540, 358] on button "Call" at bounding box center [595, 362] width 221 height 45
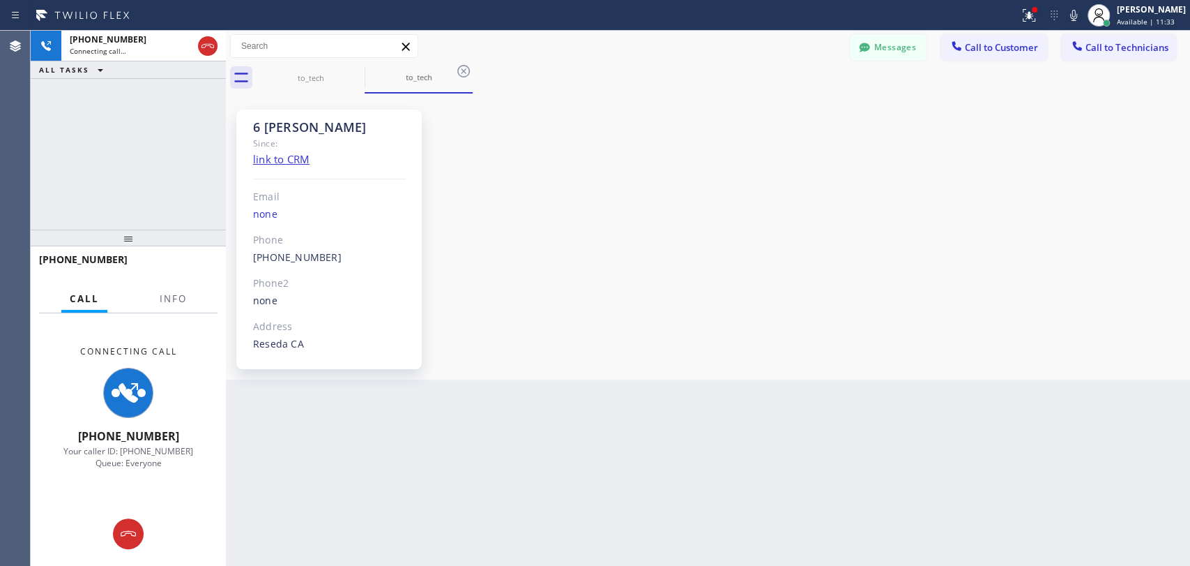
scroll to position [116946, 0]
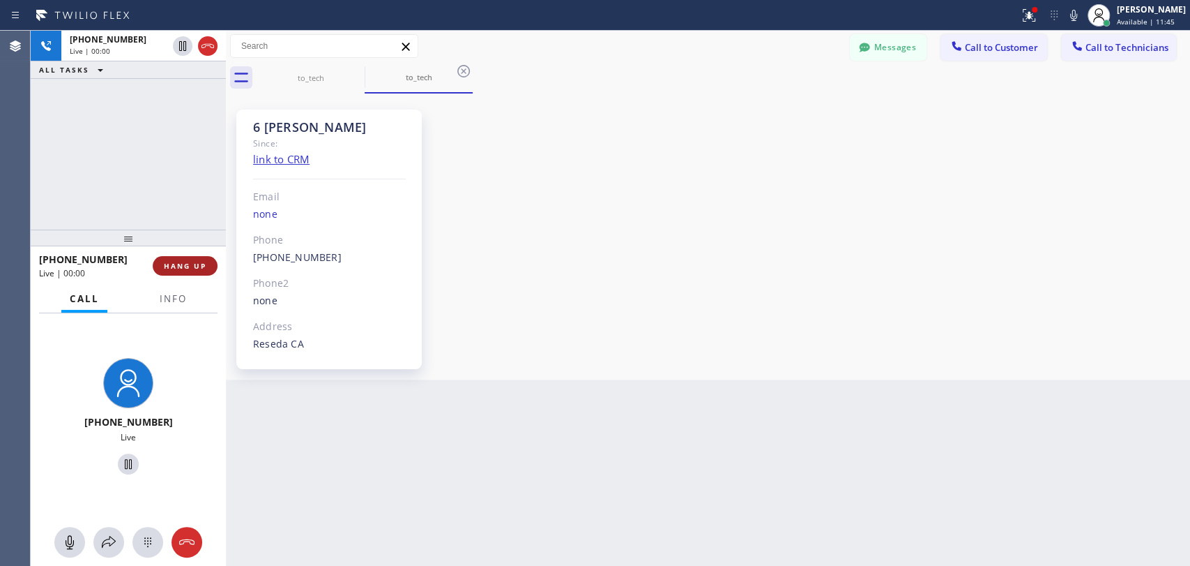
click at [183, 261] on span "HANG UP" at bounding box center [185, 266] width 43 height 10
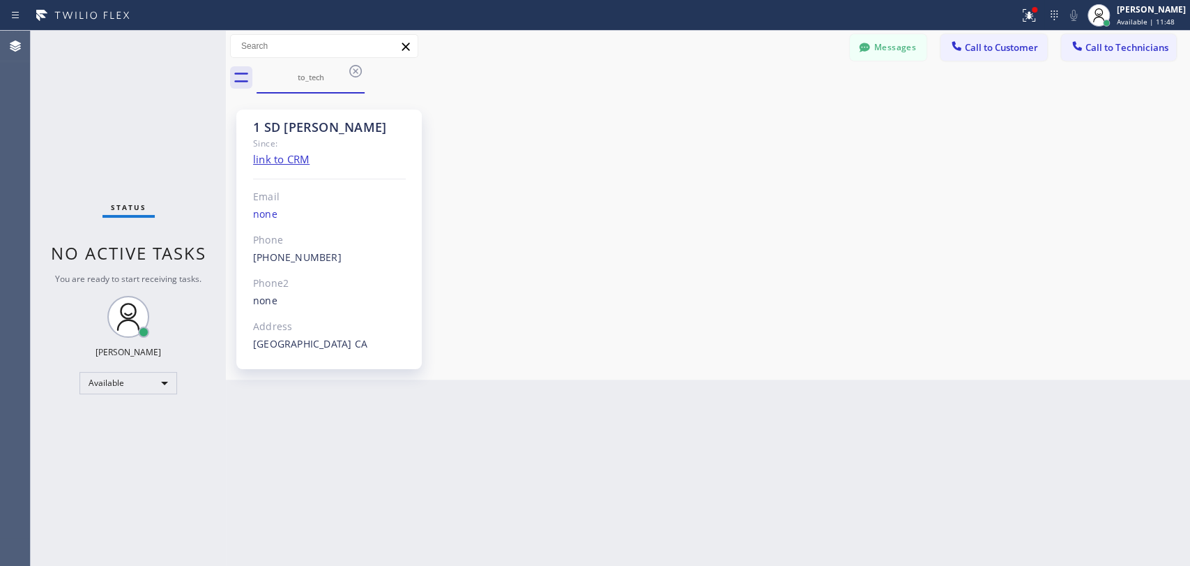
drag, startPoint x: 890, startPoint y: 52, endPoint x: 499, endPoint y: 0, distance: 394.7
click at [890, 52] on button "Messages" at bounding box center [888, 47] width 77 height 27
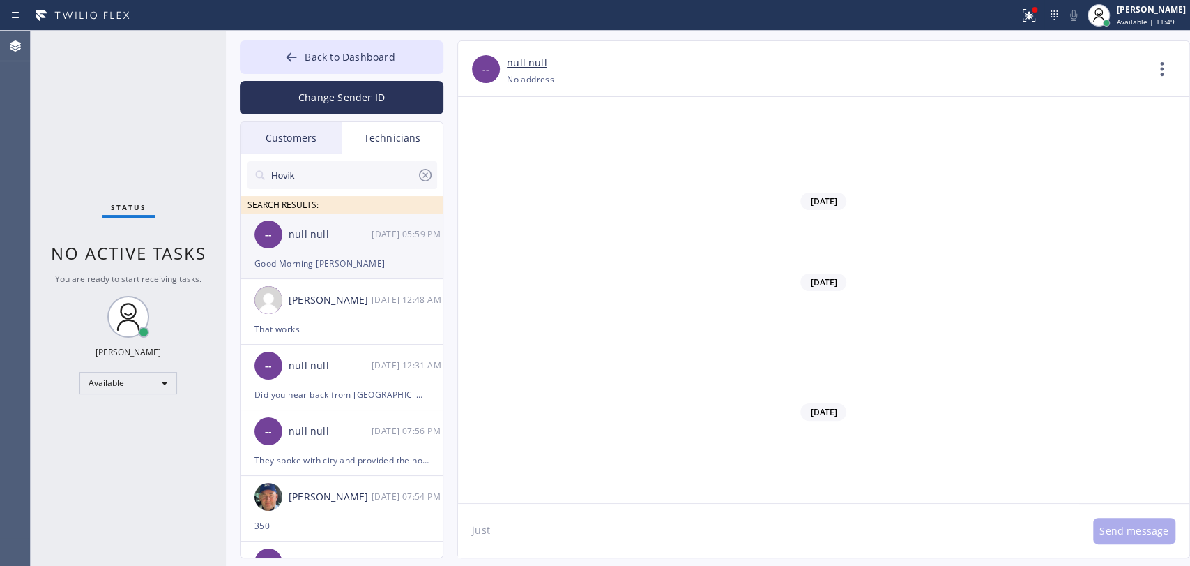
click at [339, 267] on div "Good Morning [PERSON_NAME]" at bounding box center [342, 263] width 174 height 16
click at [547, 530] on textarea "just" at bounding box center [768, 531] width 621 height 54
type textarea "What's wi"
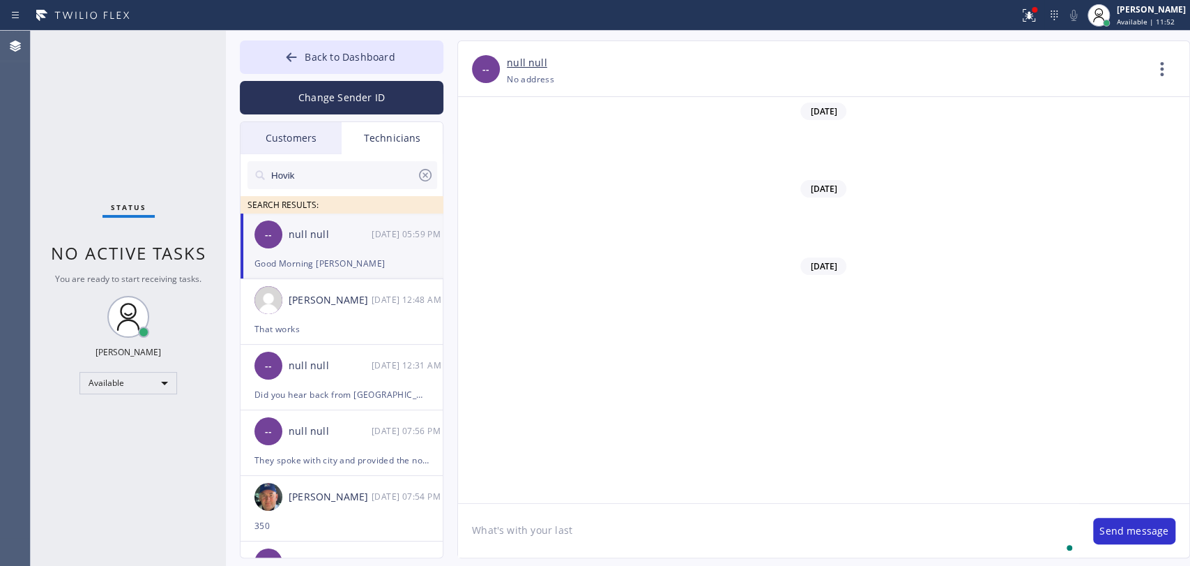
scroll to position [116946, 0]
type textarea "What's with your last call from [DATE]? (3-6)"
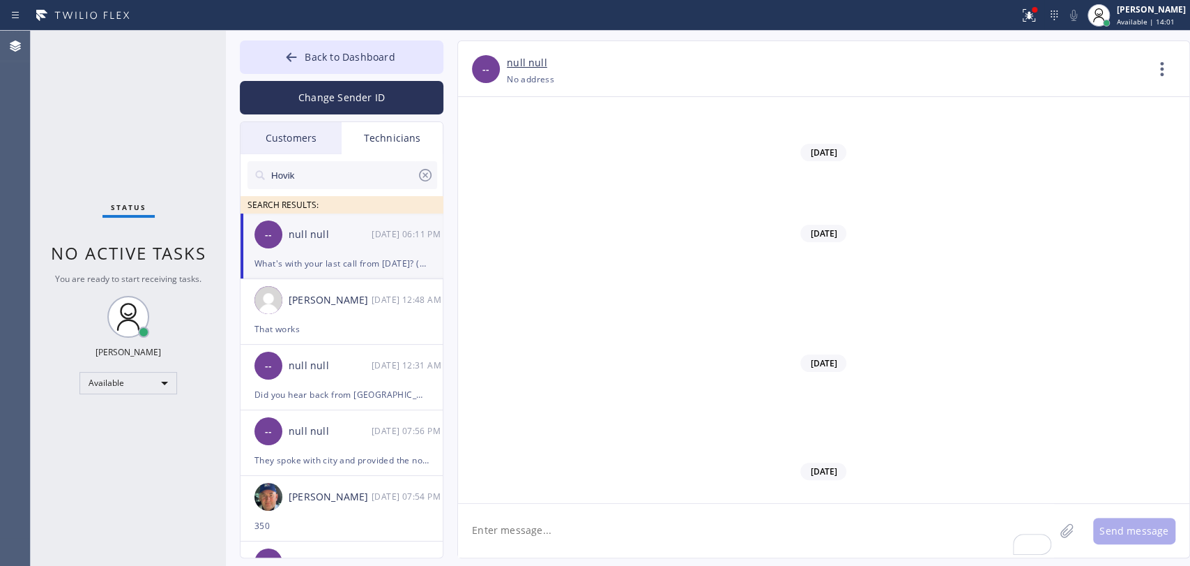
drag, startPoint x: 876, startPoint y: 286, endPoint x: 852, endPoint y: 256, distance: 38.2
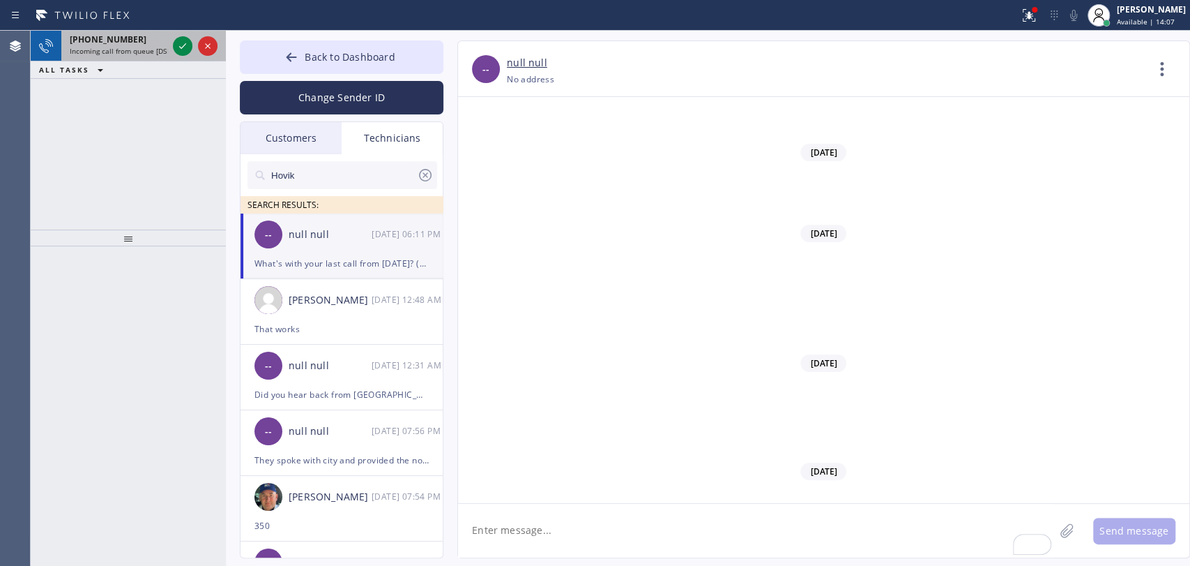
click at [70, 43] on span "[PHONE_NUMBER]" at bounding box center [108, 39] width 77 height 12
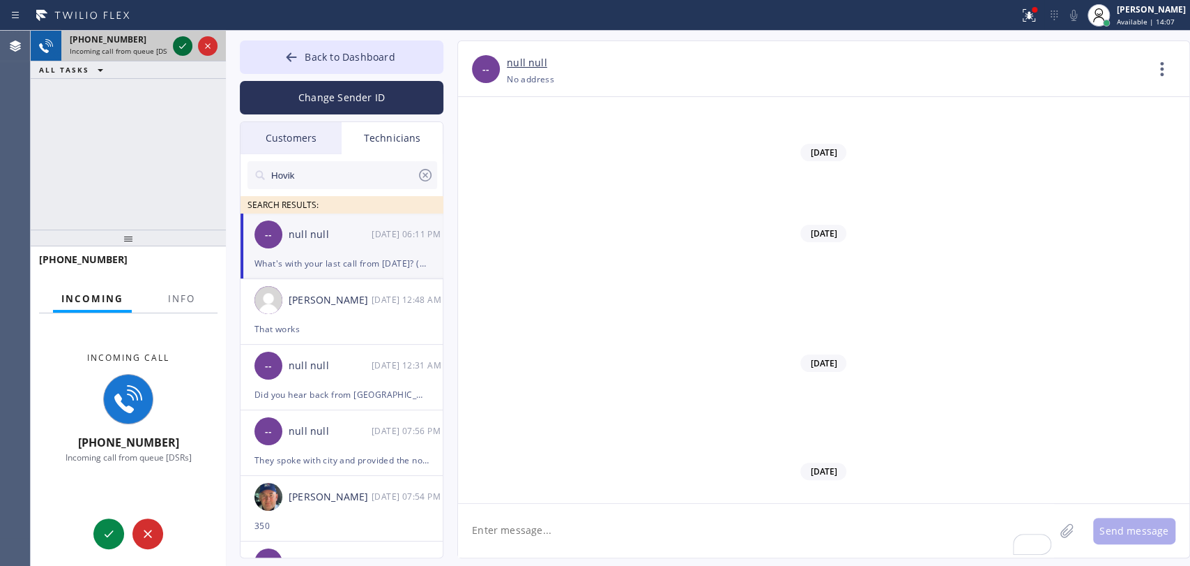
click at [182, 45] on icon at bounding box center [182, 46] width 17 height 17
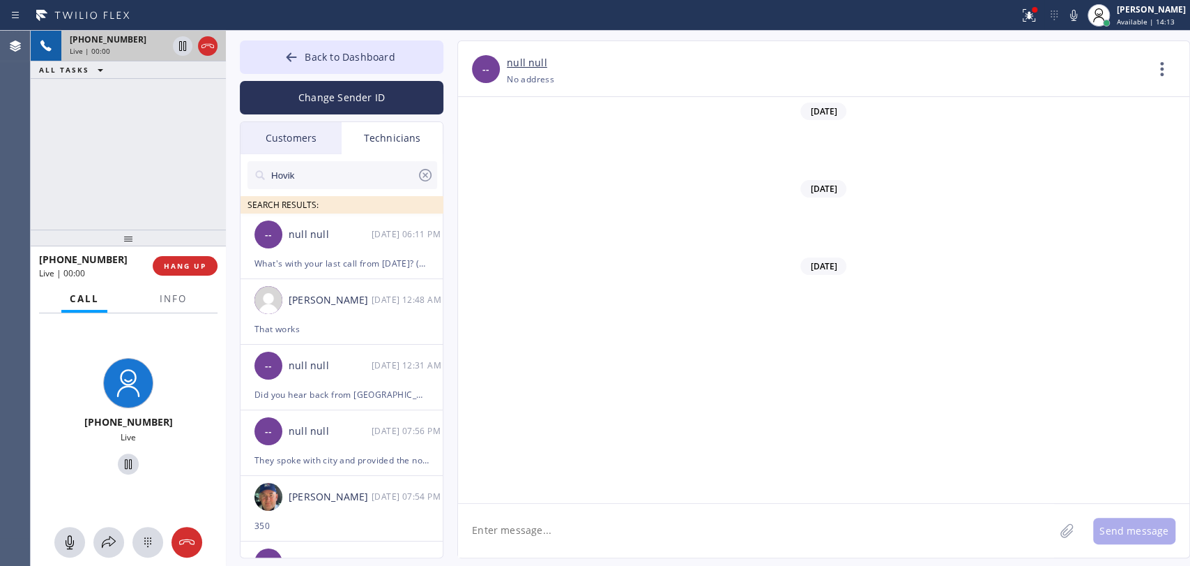
scroll to position [116995, 0]
click at [181, 269] on span "HANG UP" at bounding box center [185, 266] width 43 height 10
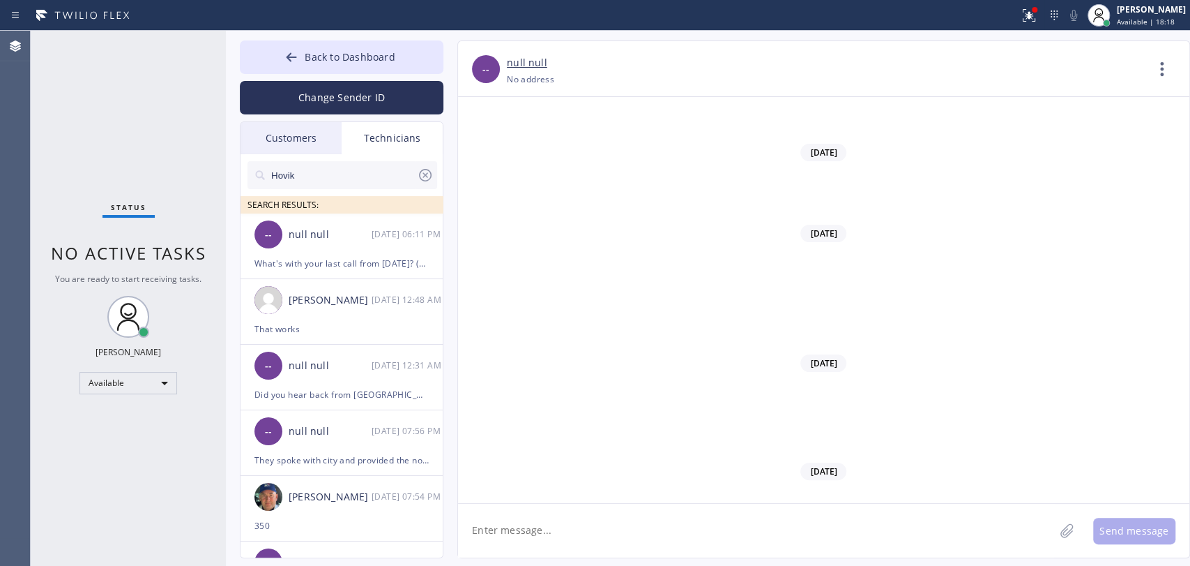
click at [185, 266] on div "Status No active tasks You are ready to start receiving tasks. Oleksiy Dmitriev…" at bounding box center [128, 298] width 195 height 535
click at [173, 207] on div "Status No active tasks You are ready to start receiving tasks. Oleksiy Dmitriev…" at bounding box center [128, 298] width 195 height 535
click at [413, 57] on button "Back to Dashboard" at bounding box center [342, 56] width 204 height 33
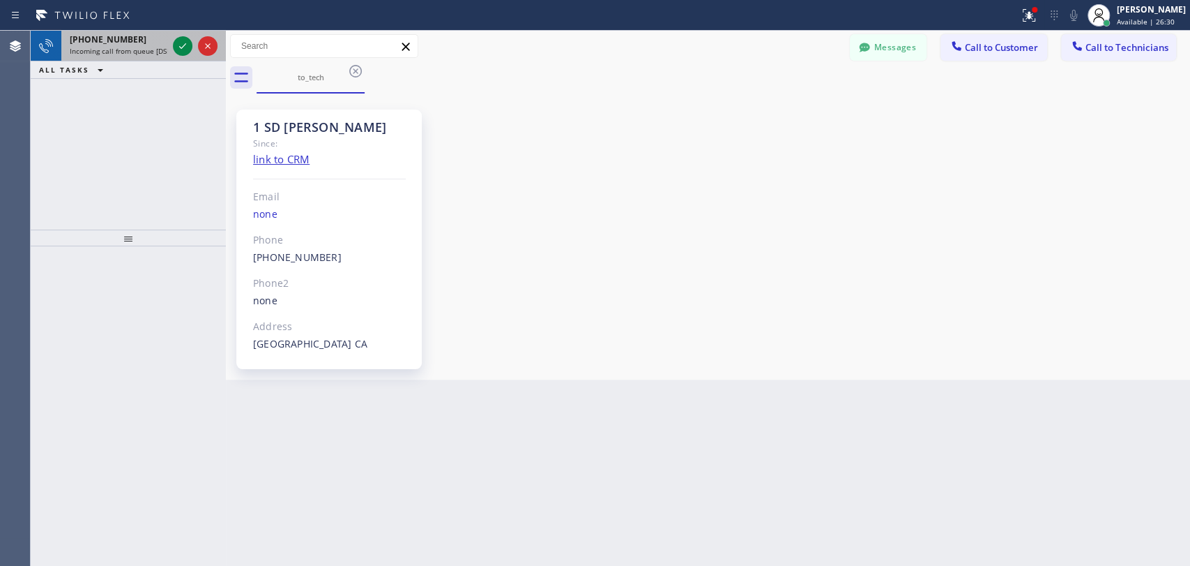
click at [103, 36] on span "[PHONE_NUMBER]" at bounding box center [108, 39] width 77 height 12
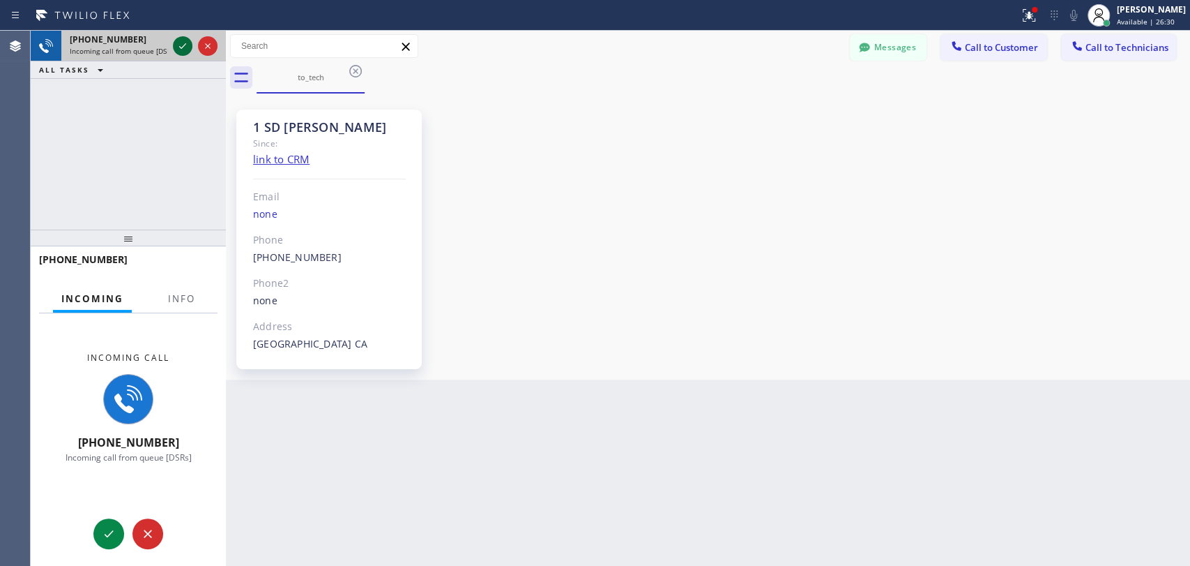
click at [182, 41] on div at bounding box center [183, 46] width 20 height 17
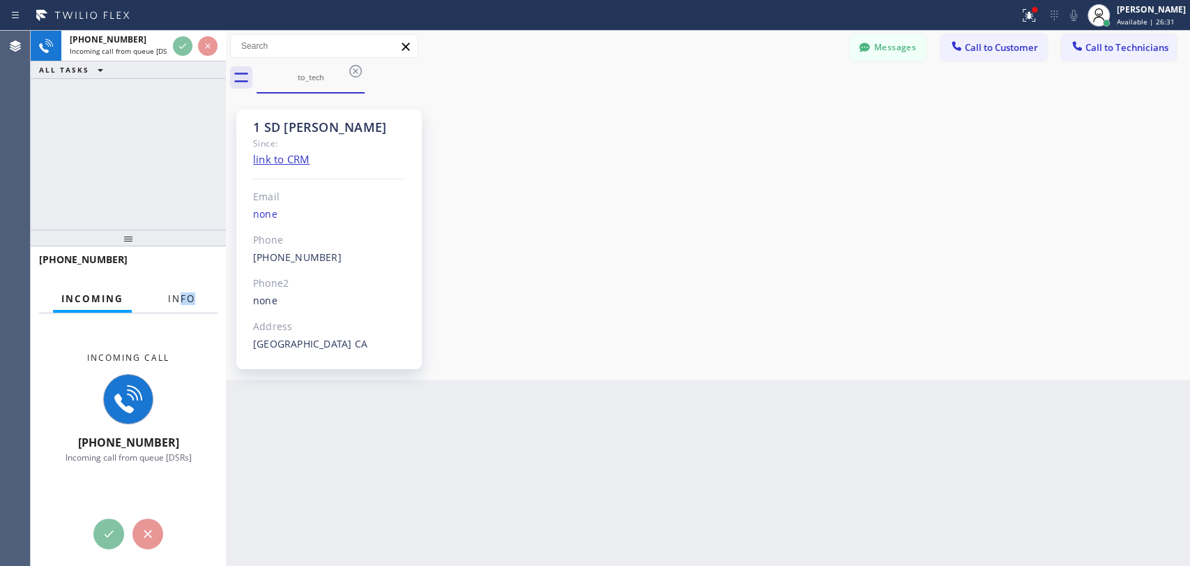
drag, startPoint x: 182, startPoint y: 312, endPoint x: 179, endPoint y: 305, distance: 7.5
click at [179, 305] on div "Info" at bounding box center [182, 298] width 44 height 27
click at [179, 304] on span "Info" at bounding box center [181, 298] width 27 height 13
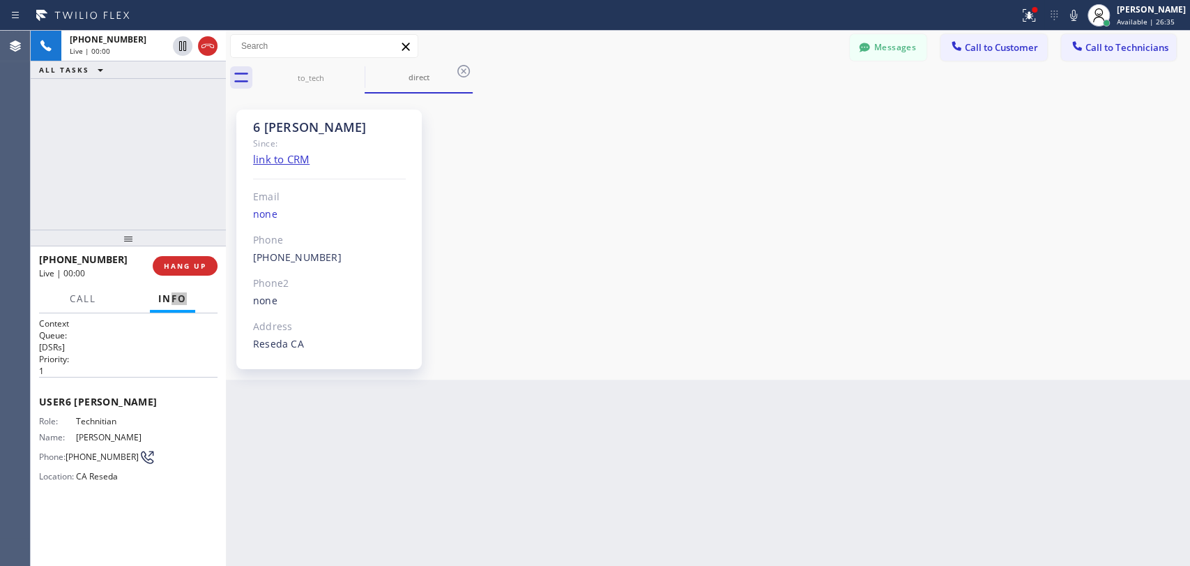
scroll to position [116995, 0]
click at [195, 262] on span "HANG UP" at bounding box center [185, 266] width 43 height 10
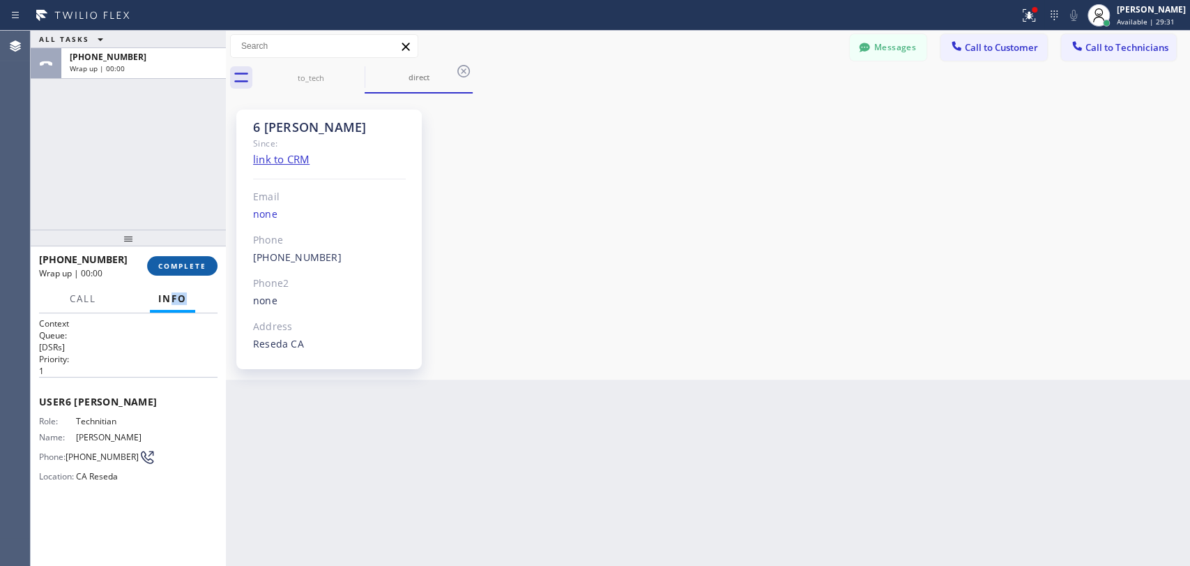
click at [188, 246] on div at bounding box center [128, 237] width 195 height 17
click at [190, 270] on span "COMPLETE" at bounding box center [182, 266] width 48 height 10
click at [180, 236] on div at bounding box center [128, 237] width 195 height 17
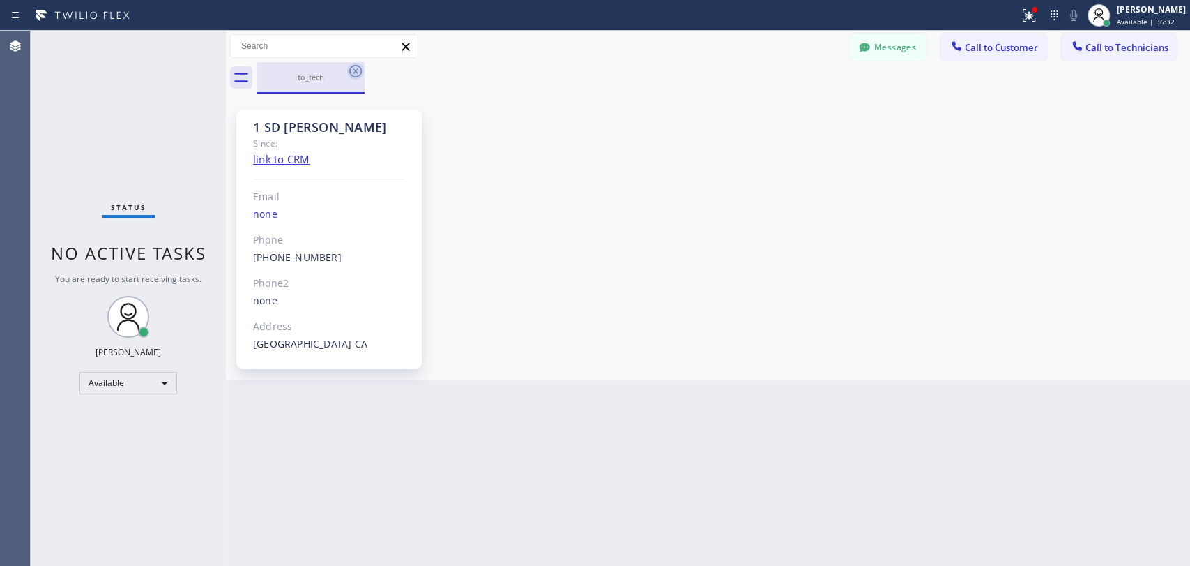
drag, startPoint x: 347, startPoint y: 62, endPoint x: 357, endPoint y: 66, distance: 10.6
click at [356, 65] on div "to_tech" at bounding box center [311, 77] width 108 height 31
click at [357, 66] on icon at bounding box center [355, 71] width 17 height 17
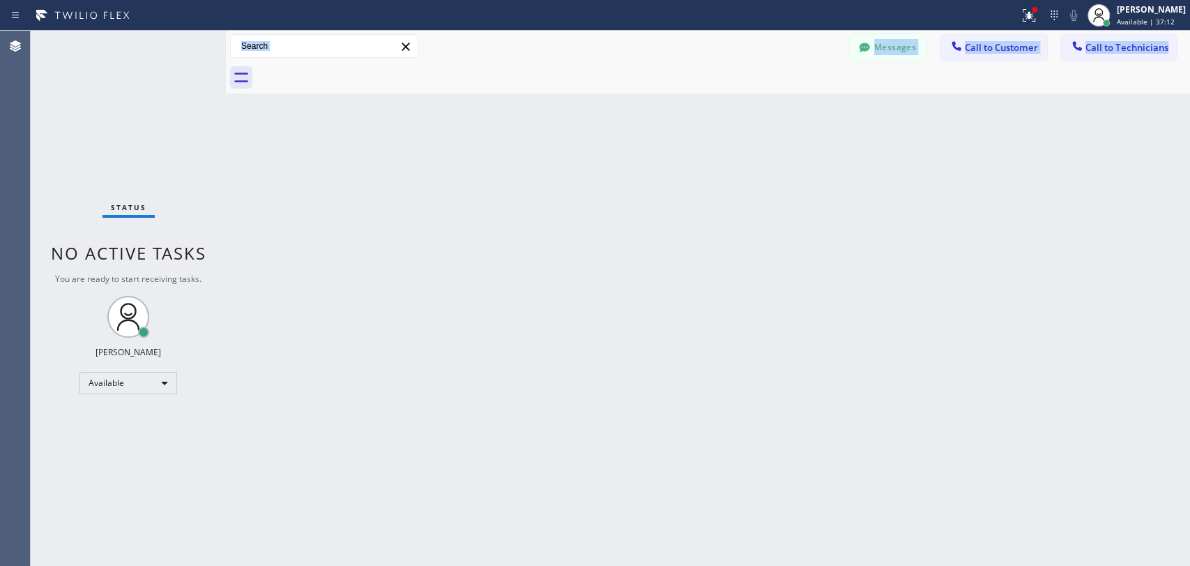
drag, startPoint x: 943, startPoint y: 343, endPoint x: 924, endPoint y: 319, distance: 30.8
drag, startPoint x: 924, startPoint y: 319, endPoint x: 502, endPoint y: 263, distance: 425.6
click at [492, 264] on div "Back to Dashboard Change Sender ID Customers Technicians AH Anthony Halmedo 09/…" at bounding box center [708, 298] width 965 height 535
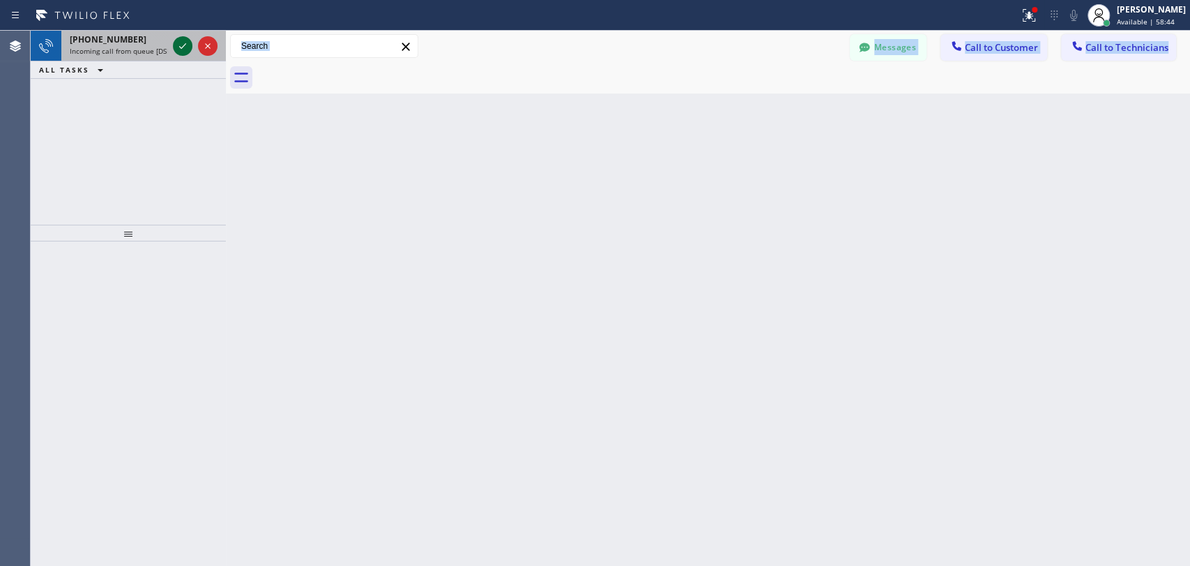
drag, startPoint x: 168, startPoint y: 52, endPoint x: 176, endPoint y: 49, distance: 9.1
click at [168, 52] on div "+16616660028 Incoming call from queue [DSRs]" at bounding box center [115, 46] width 109 height 31
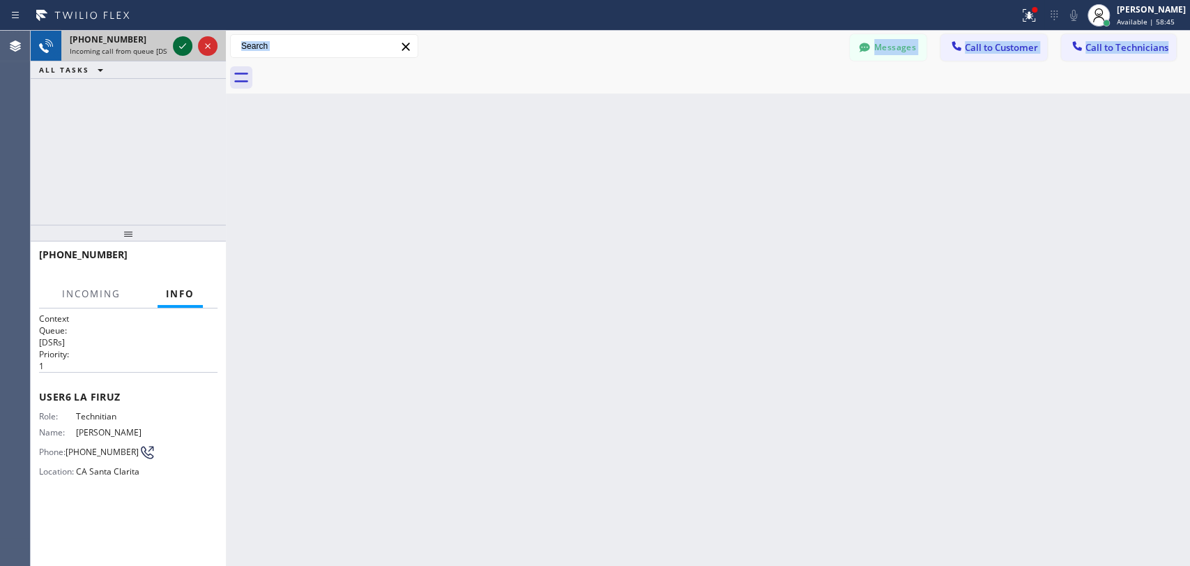
click at [177, 49] on icon at bounding box center [182, 46] width 17 height 17
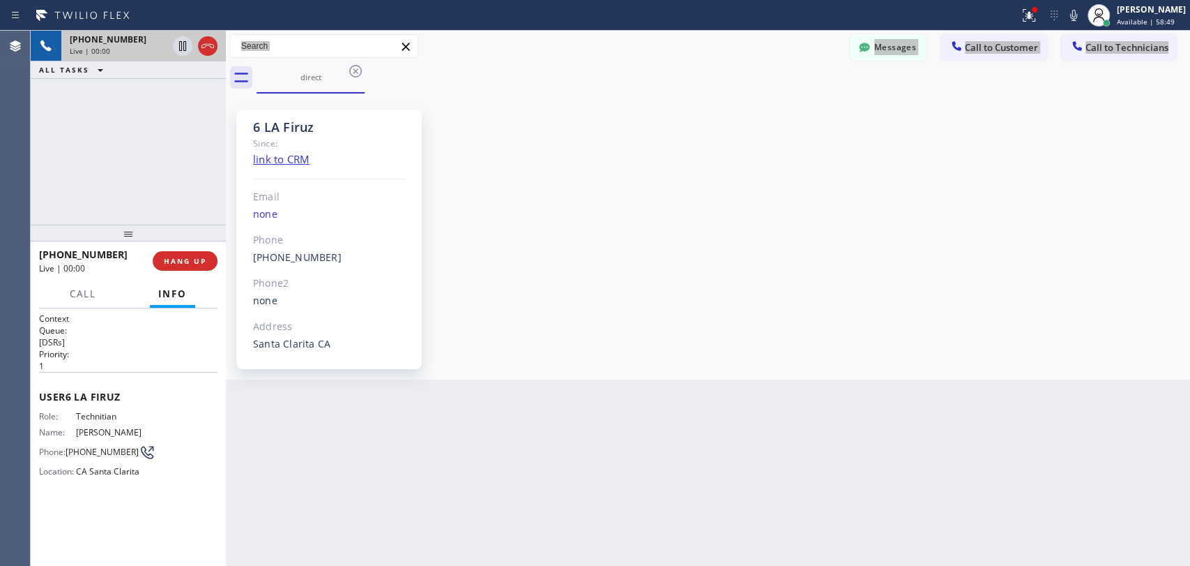
scroll to position [8477, 0]
click at [183, 260] on span "HANG UP" at bounding box center [185, 261] width 43 height 10
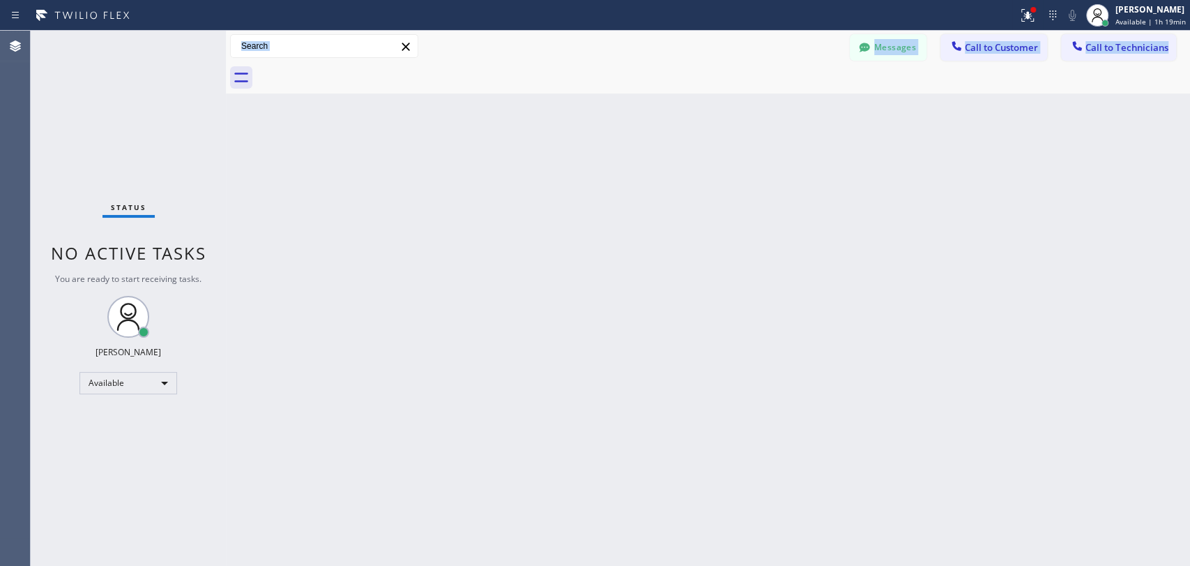
click at [628, 433] on div "Back to Dashboard Change Sender ID Customers Technicians AH Anthony Halmedo 09/…" at bounding box center [708, 298] width 965 height 535
click at [1119, 52] on span "Call to Technicians" at bounding box center [1127, 47] width 83 height 13
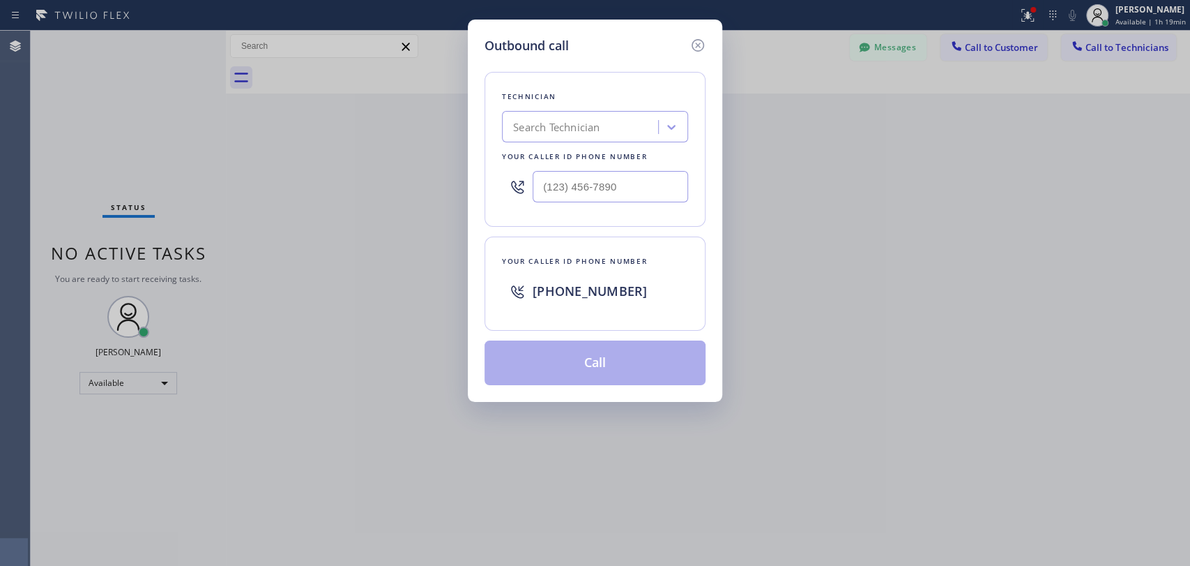
drag, startPoint x: 529, startPoint y: 109, endPoint x: 536, endPoint y: 111, distance: 7.8
click at [529, 109] on div "Technician Search Technician Your caller id phone number" at bounding box center [595, 149] width 221 height 155
click at [563, 124] on div "Search Technician" at bounding box center [556, 127] width 86 height 16
type input "matthew"
click at [549, 156] on div "[PERSON_NAME]" at bounding box center [595, 156] width 186 height 25
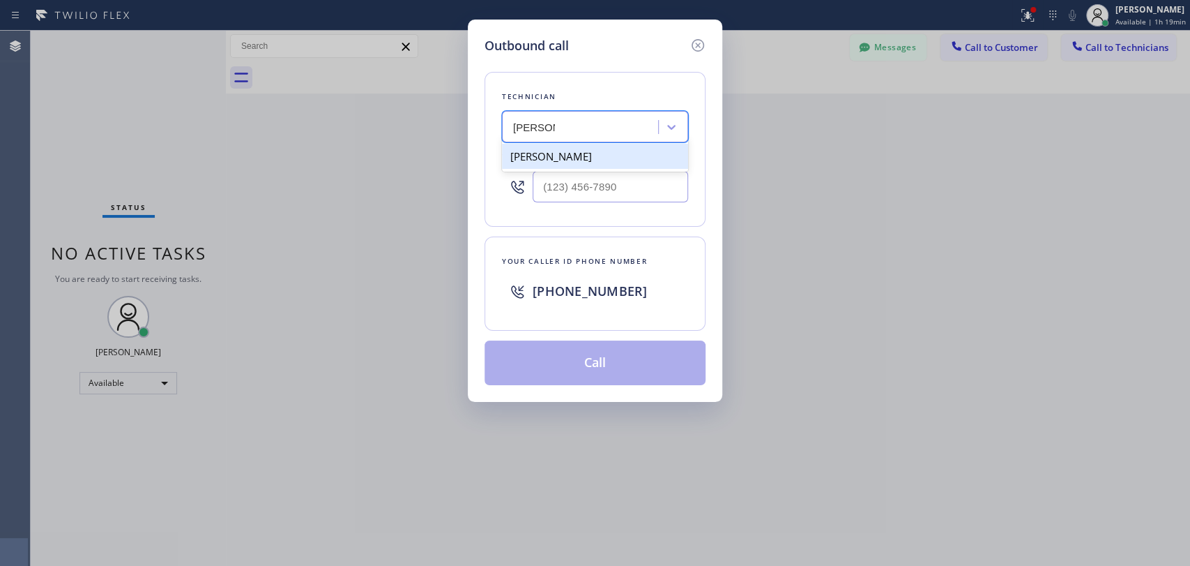
type input "(310) 531-6730"
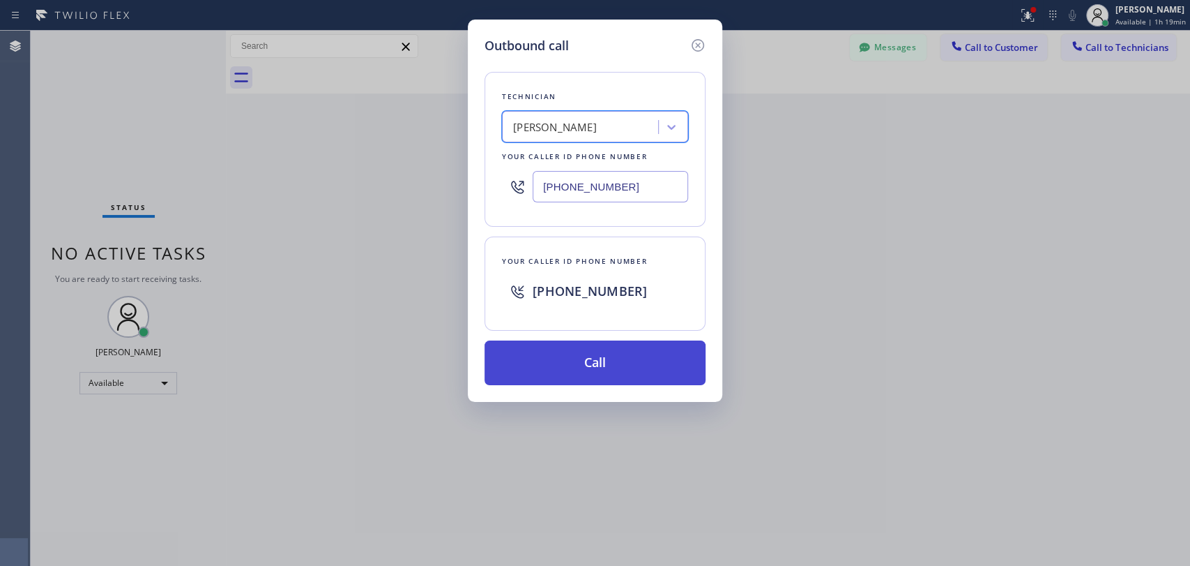
click at [554, 358] on button "Call" at bounding box center [595, 362] width 221 height 45
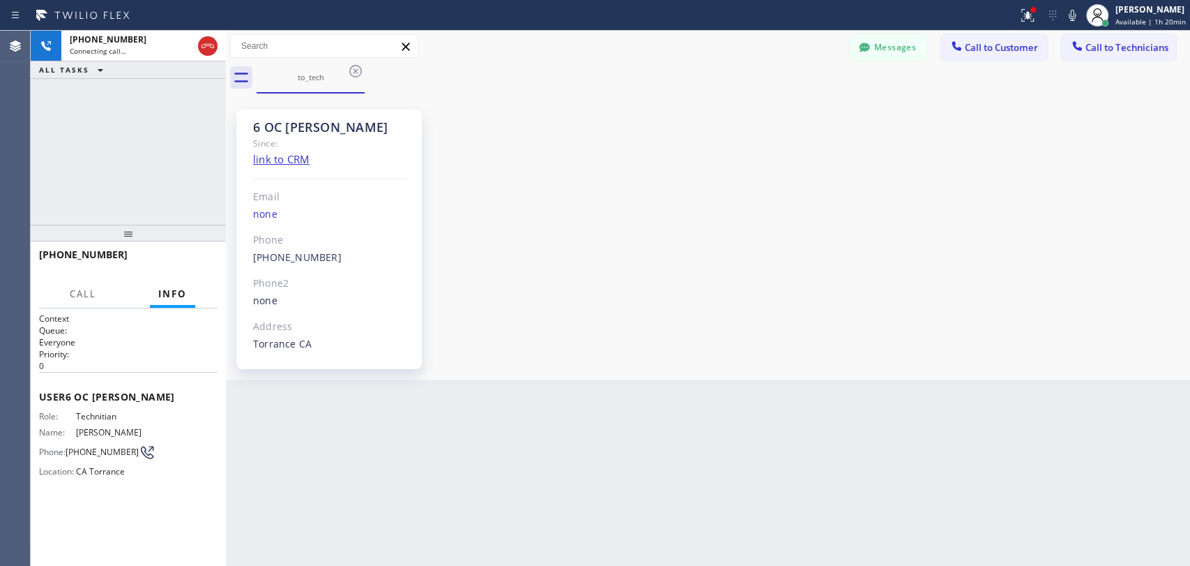
scroll to position [162, 0]
click at [174, 260] on span "HANG UP" at bounding box center [185, 261] width 43 height 10
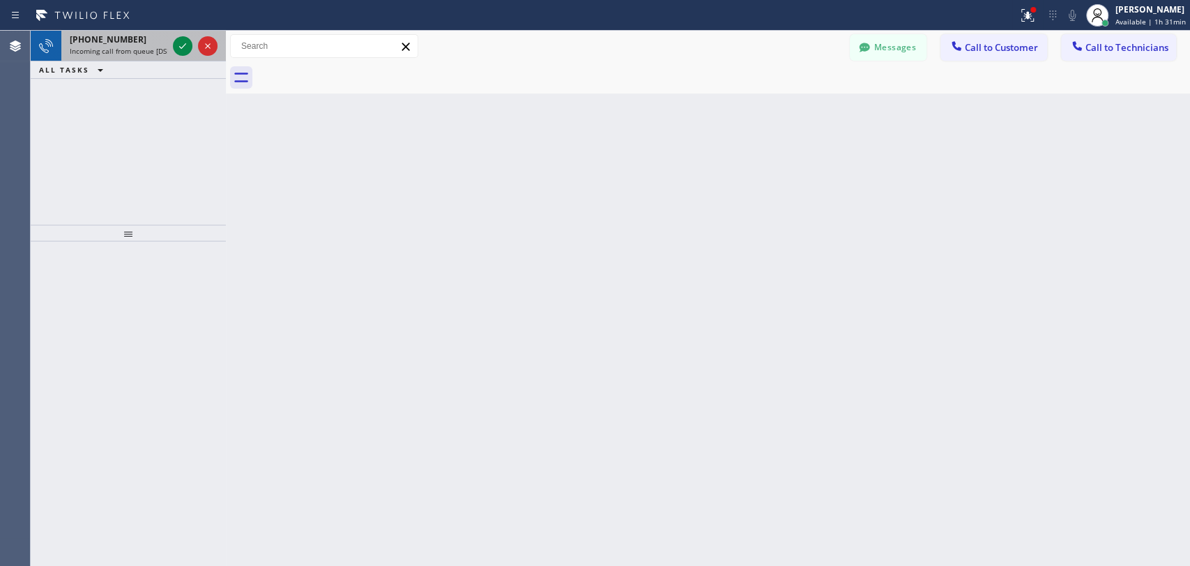
click at [112, 51] on span "Incoming call from queue [DSRs]" at bounding box center [123, 51] width 107 height 10
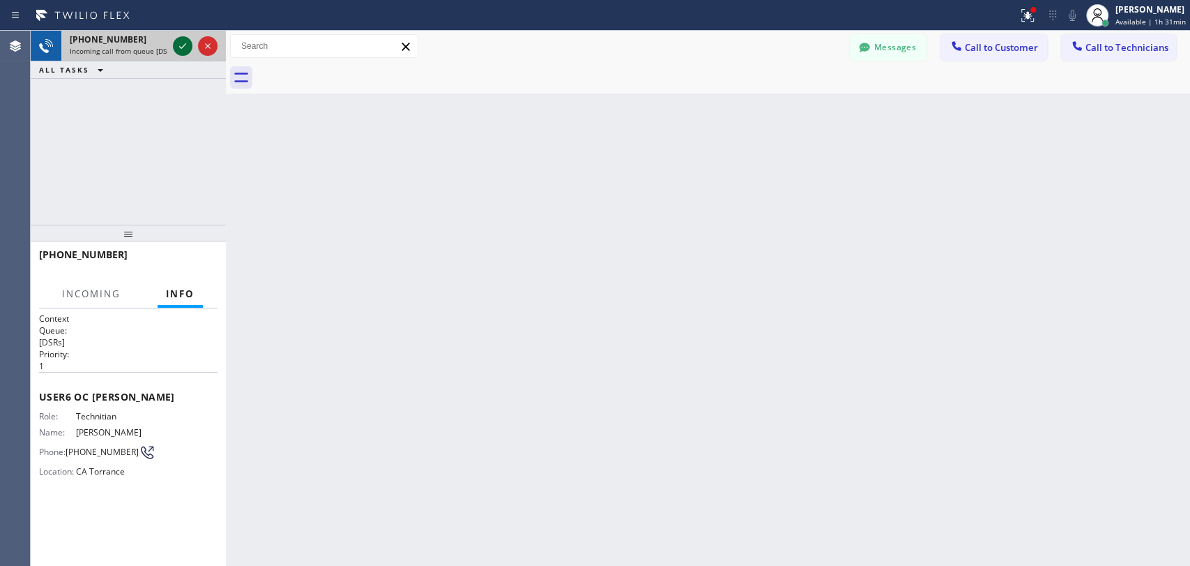
click at [184, 45] on icon at bounding box center [182, 46] width 7 height 6
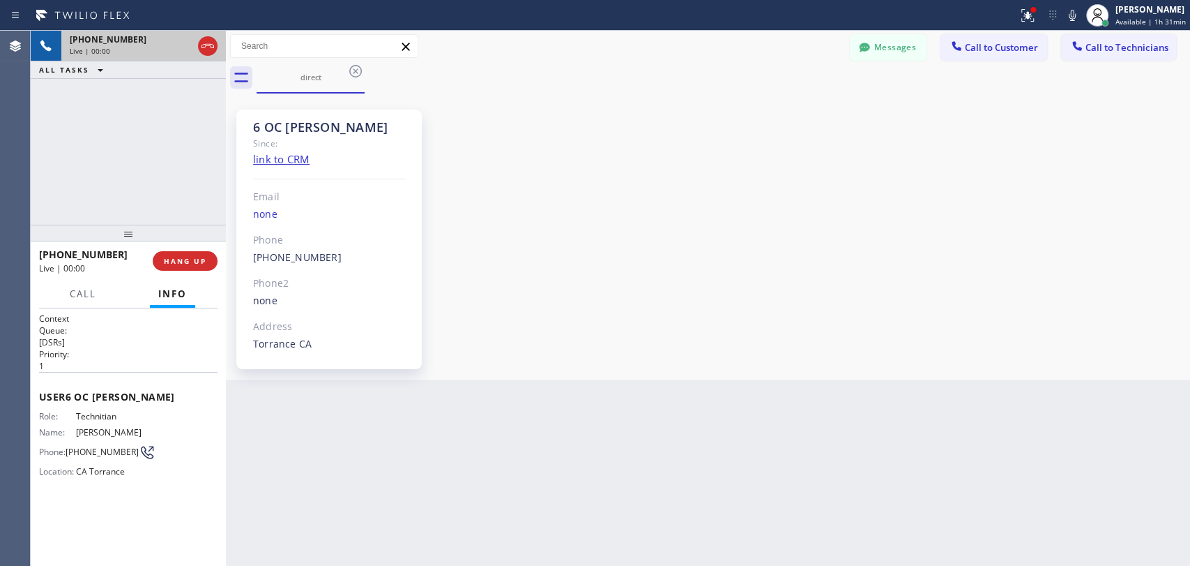
scroll to position [162, 0]
click at [199, 255] on button "HANG UP" at bounding box center [185, 261] width 65 height 20
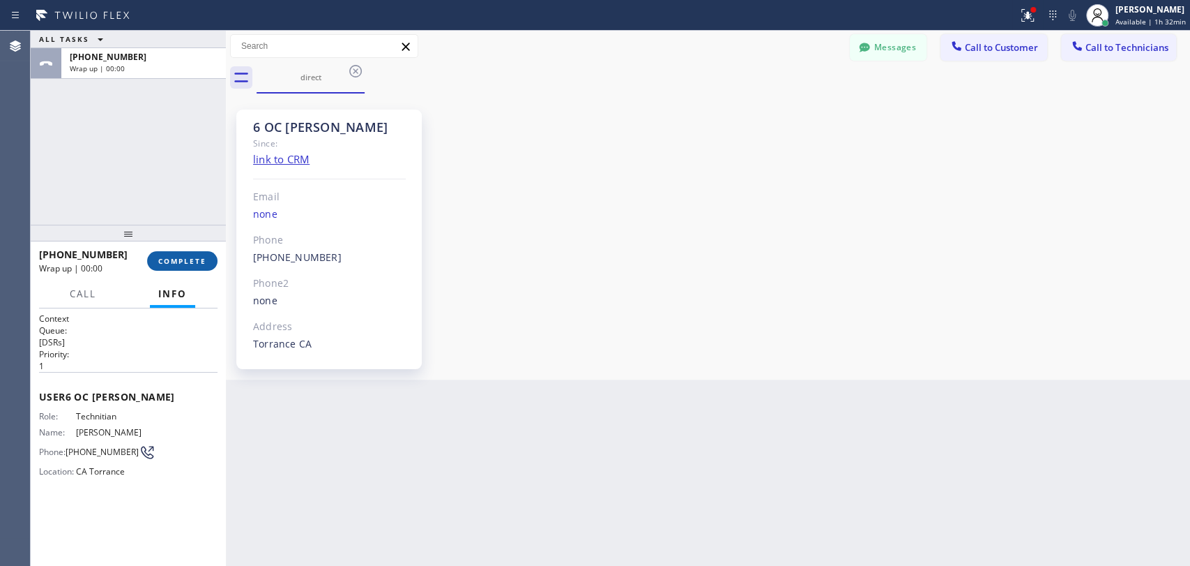
click at [176, 258] on span "COMPLETE" at bounding box center [182, 261] width 48 height 10
click at [165, 209] on div "ALL TASKS ALL TASKS ACTIVE TASKS TASKS IN WRAP UP +13105316730 Wrap up | 00:00" at bounding box center [128, 128] width 195 height 194
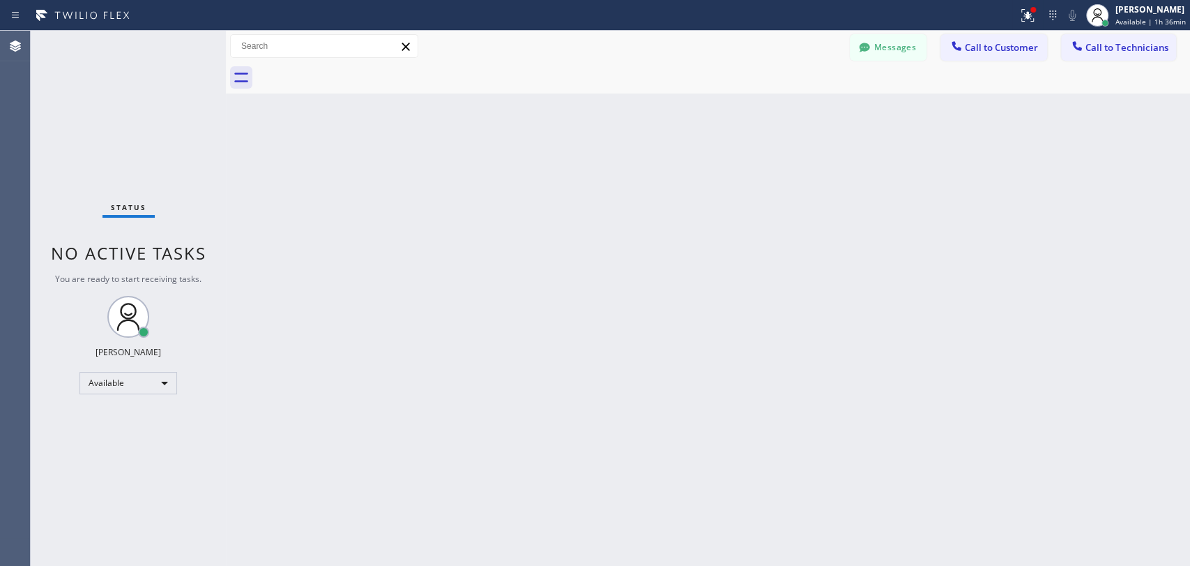
click at [840, 292] on div "Back to Dashboard Change Sender ID Customers Technicians AH Anthony Halmedo 09/…" at bounding box center [708, 298] width 965 height 535
drag, startPoint x: 697, startPoint y: 275, endPoint x: 1019, endPoint y: 515, distance: 402.1
click at [697, 275] on div "Back to Dashboard Change Sender ID Customers Technicians AH Anthony Halmedo 09/…" at bounding box center [708, 298] width 965 height 535
click at [568, 210] on div "Back to Dashboard Change Sender ID Customers Technicians AH Anthony Halmedo 09/…" at bounding box center [708, 298] width 965 height 535
drag, startPoint x: 1024, startPoint y: 188, endPoint x: 519, endPoint y: 0, distance: 538.9
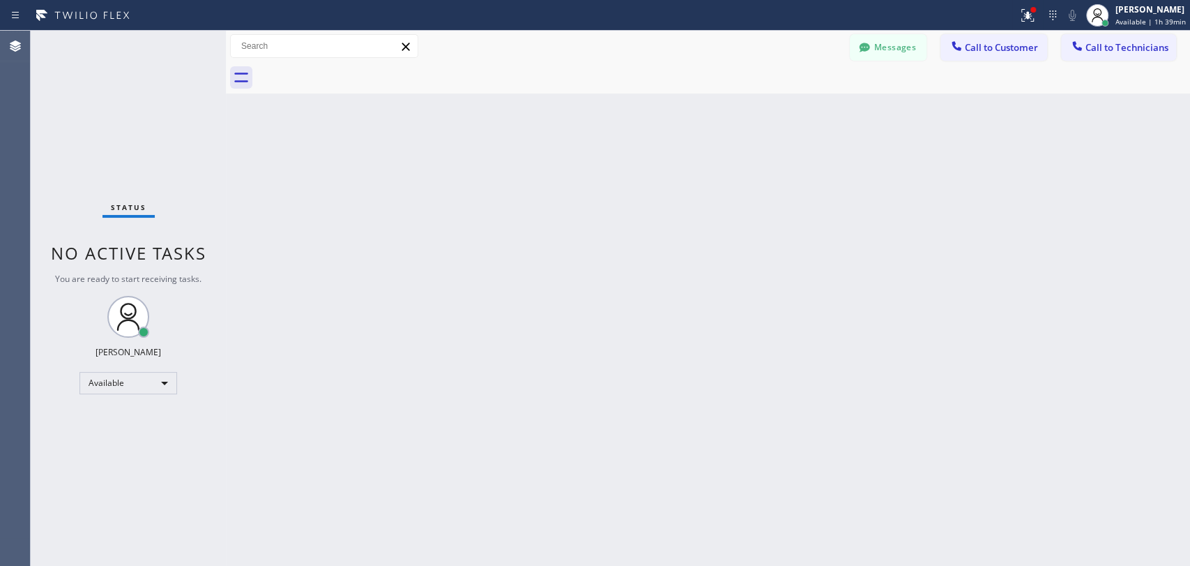
click at [1024, 188] on div "Back to Dashboard Change Sender ID Customers Technicians AH Anthony Halmedo 09/…" at bounding box center [708, 298] width 965 height 535
click at [829, 375] on div "Back to Dashboard Change Sender ID Customers Technicians AH Anthony Halmedo 09/…" at bounding box center [708, 298] width 965 height 535
click at [1147, 146] on div "Back to Dashboard Change Sender ID Customers Technicians AH Anthony Halmedo 09/…" at bounding box center [708, 298] width 965 height 535
drag, startPoint x: 875, startPoint y: 50, endPoint x: 766, endPoint y: 75, distance: 112.3
click at [874, 46] on button "Messages" at bounding box center [888, 47] width 77 height 27
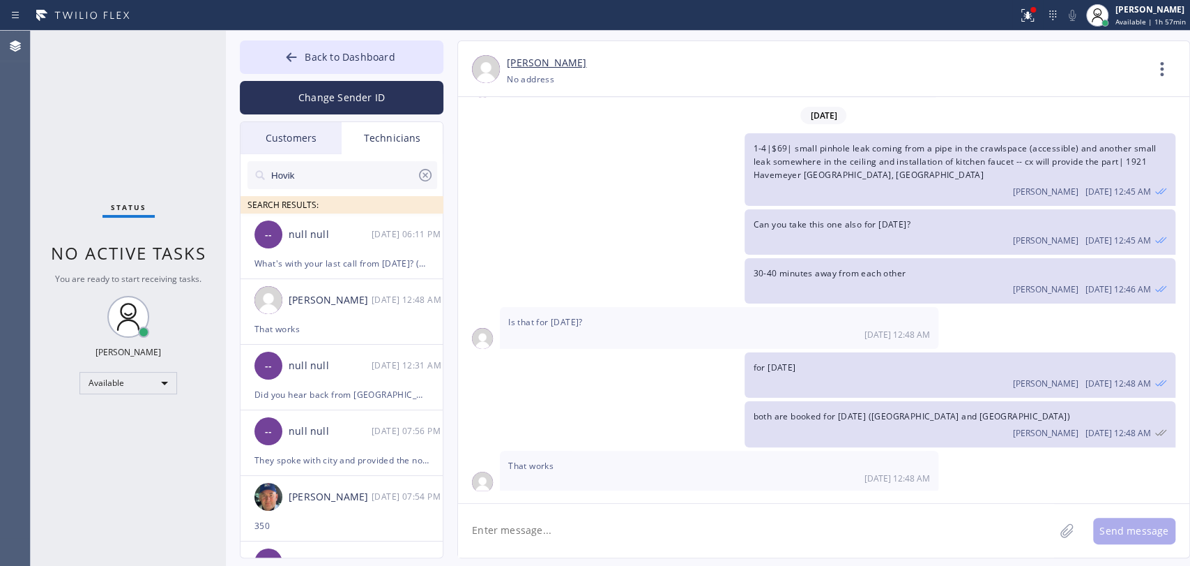
click at [322, 161] on input "Hovik" at bounding box center [343, 175] width 147 height 28
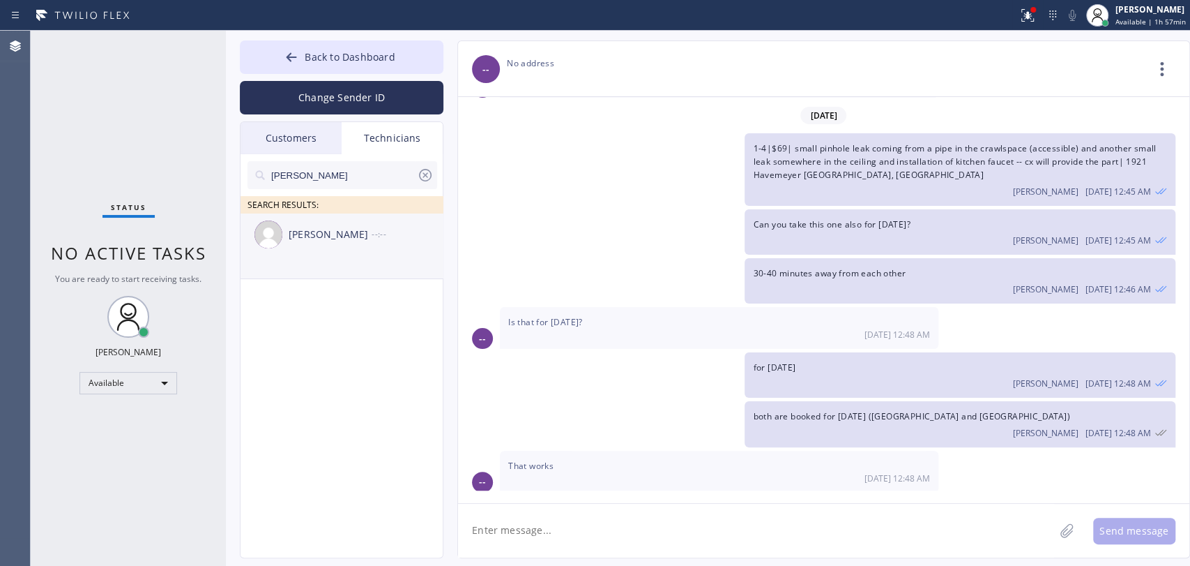
type input "matthew"
click at [351, 236] on div "[PERSON_NAME]" at bounding box center [330, 235] width 83 height 16
click at [547, 538] on textarea at bounding box center [756, 531] width 596 height 54
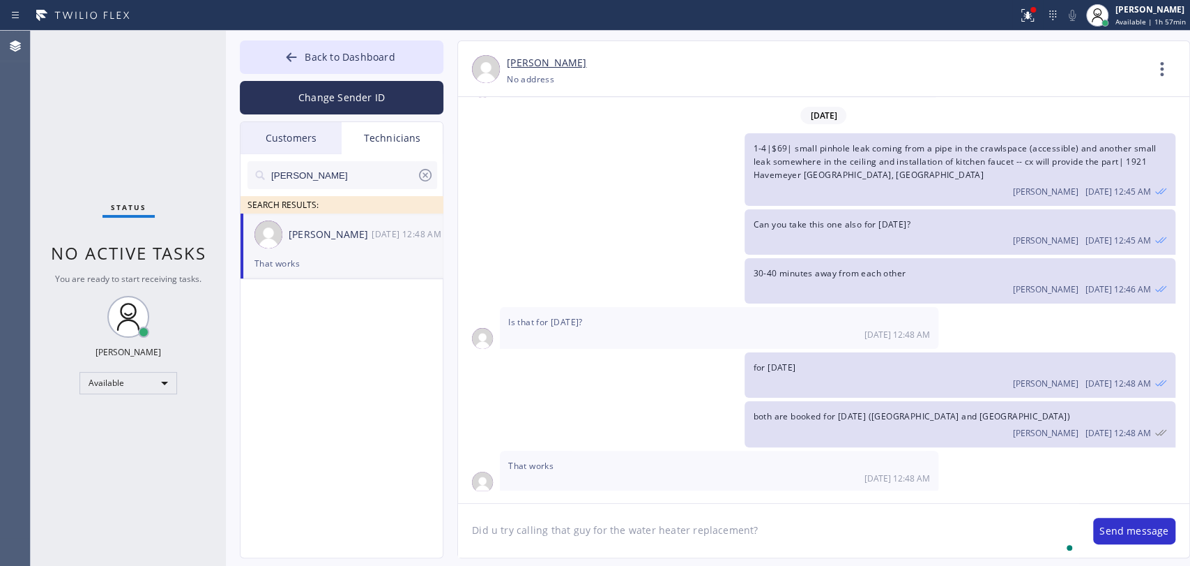
type textarea "Did u try calling that guy for the water heater replacement?"
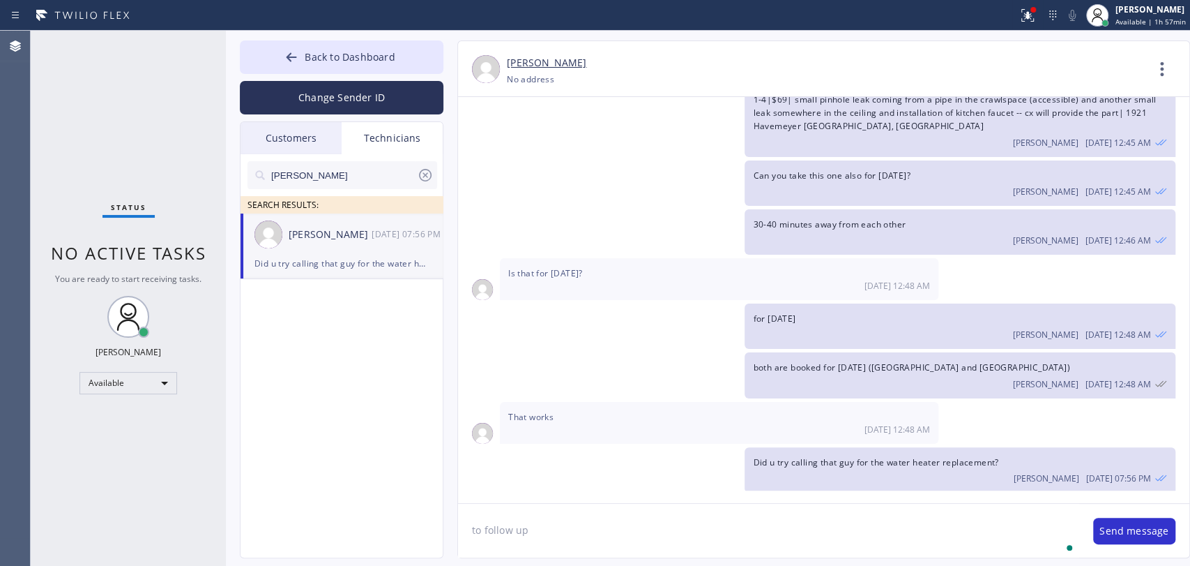
type textarea "to follow up"
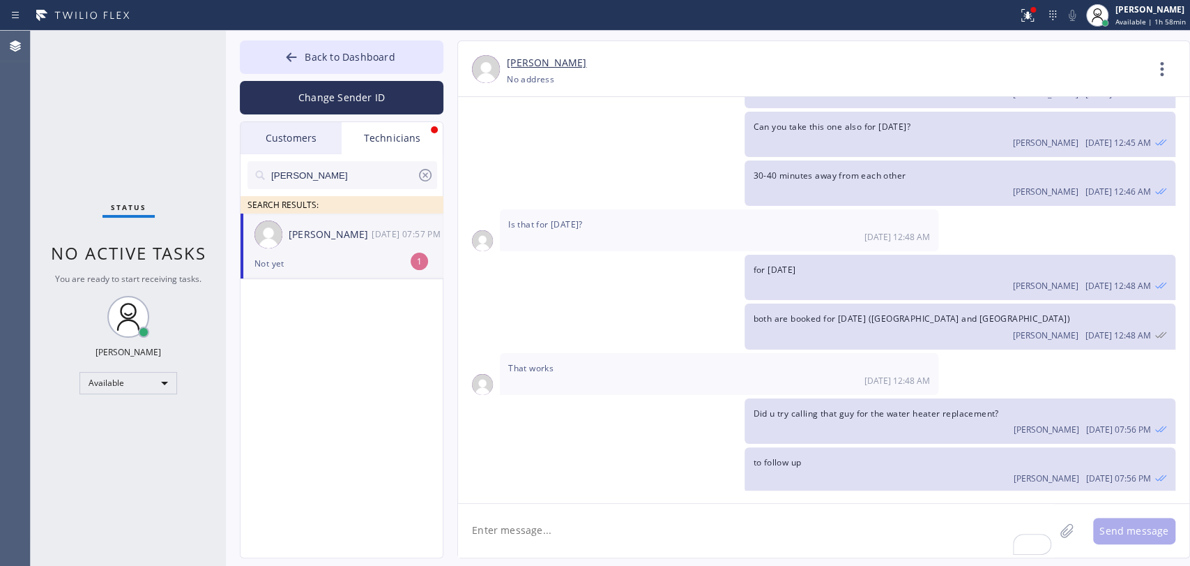
scroll to position [305, 0]
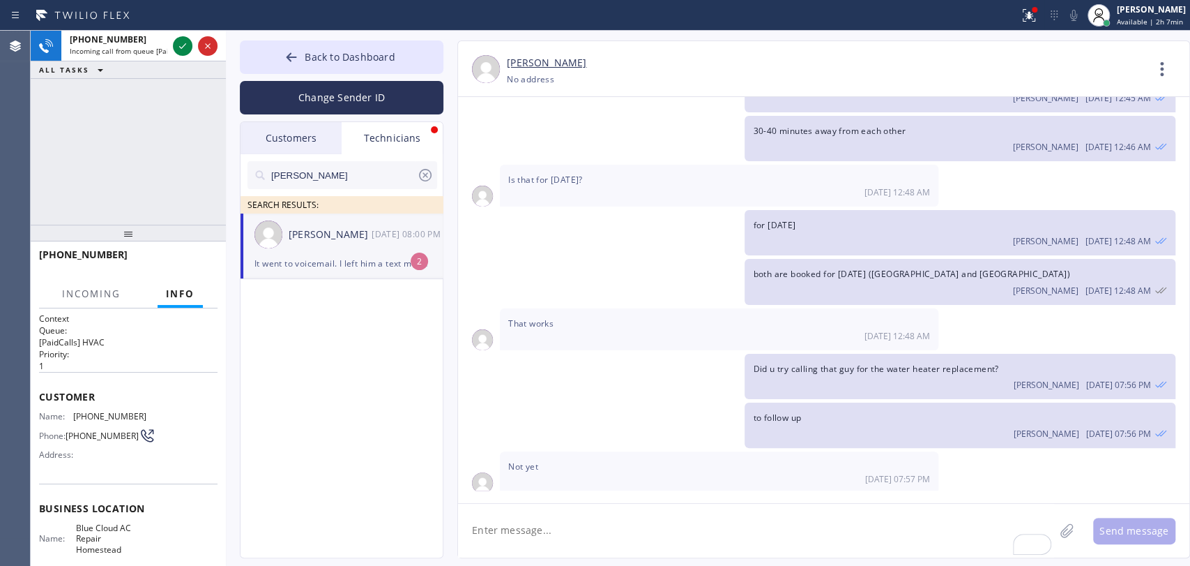
scroll to position [349, 0]
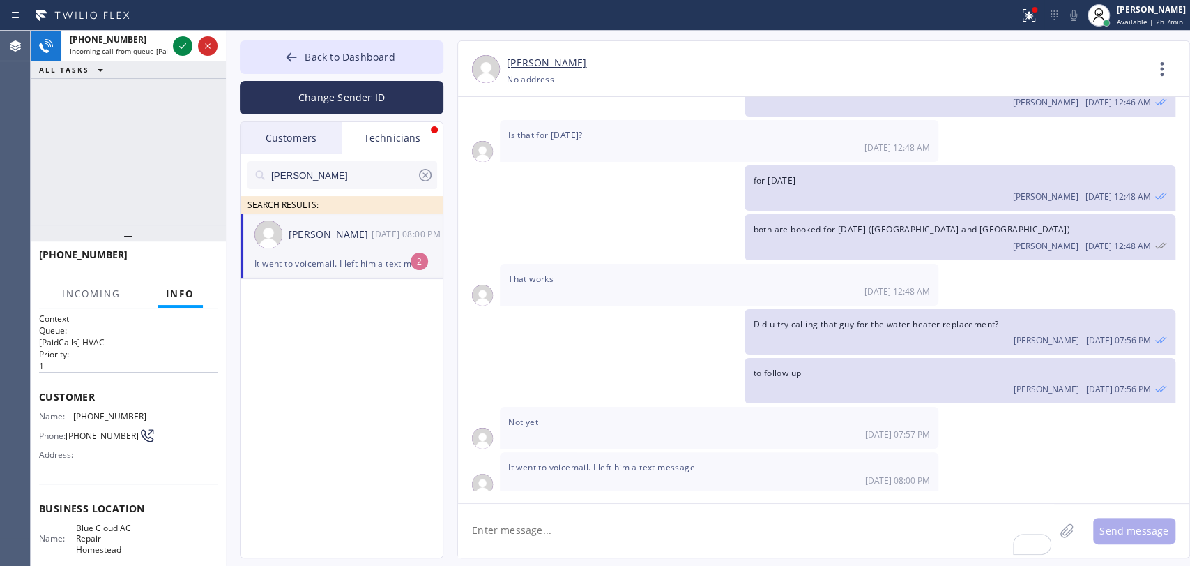
click at [324, 249] on div "Matthew McCaw 09/23 08:00 PM" at bounding box center [343, 234] width 204 height 42
click at [543, 461] on span "It went to voicemail. I left him a text message" at bounding box center [601, 467] width 187 height 12
click at [529, 526] on textarea "To enrich screen reader interactions, please activate Accessibility in Grammarl…" at bounding box center [756, 531] width 596 height 54
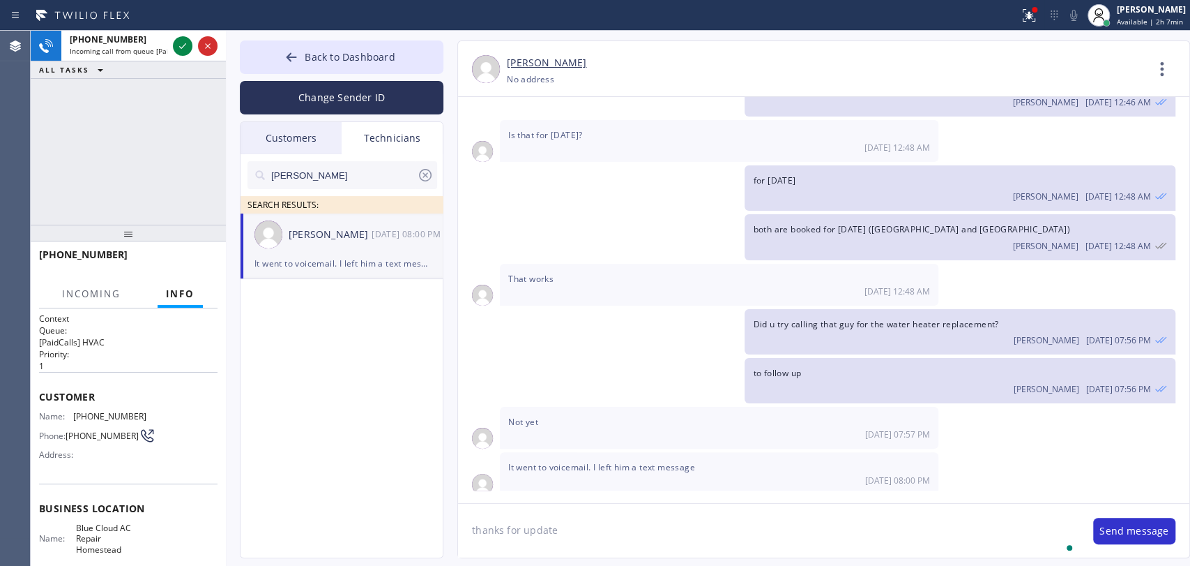
type textarea "thanks for update"
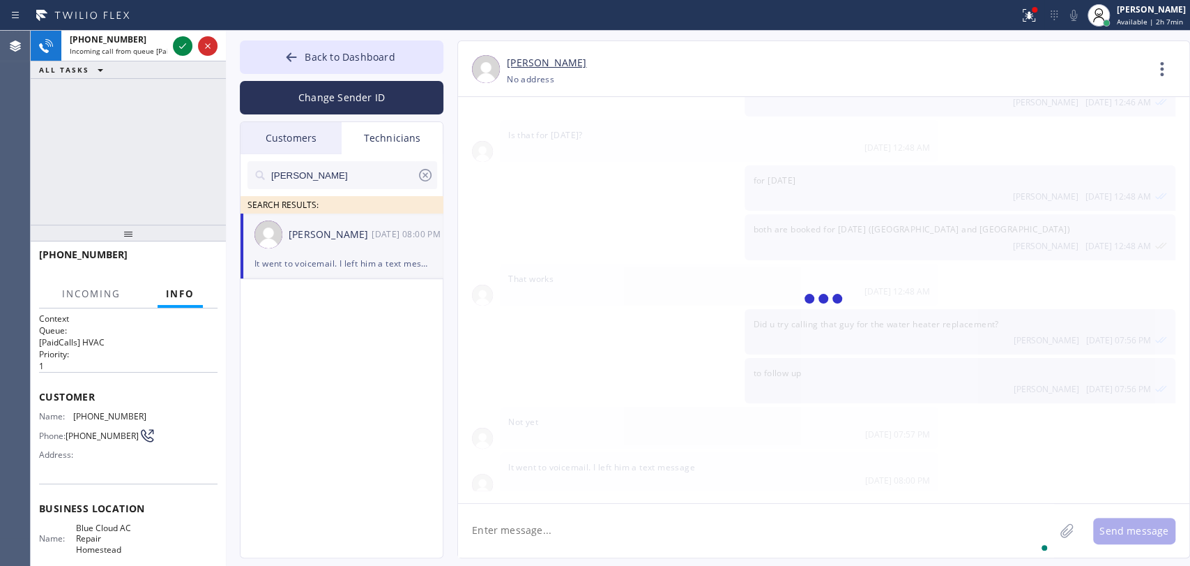
scroll to position [398, 0]
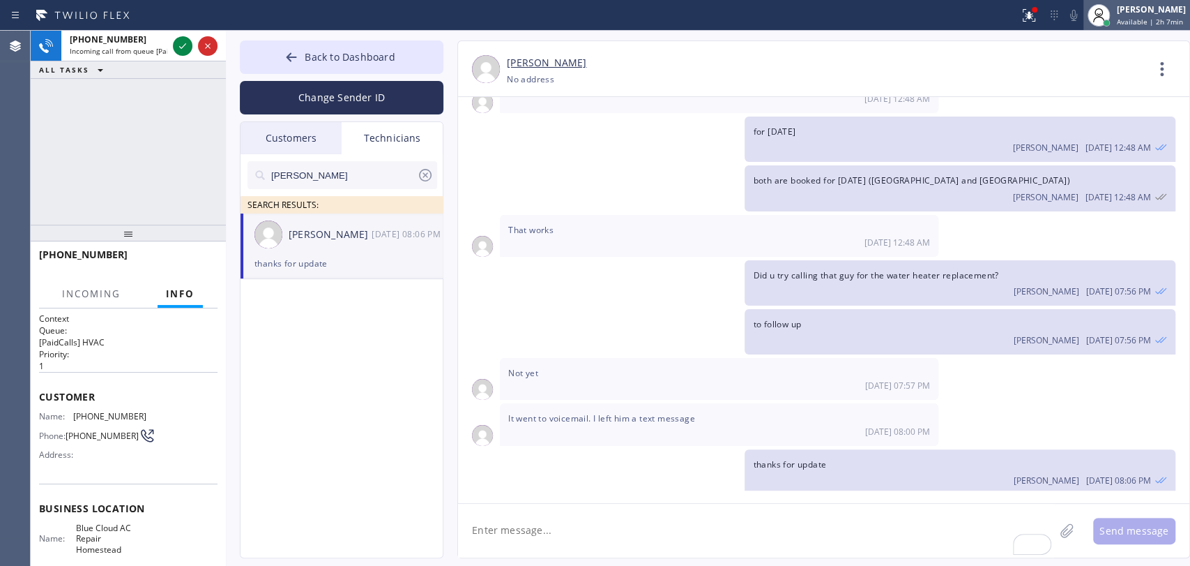
click at [1163, 13] on div "[PERSON_NAME]" at bounding box center [1151, 9] width 69 height 12
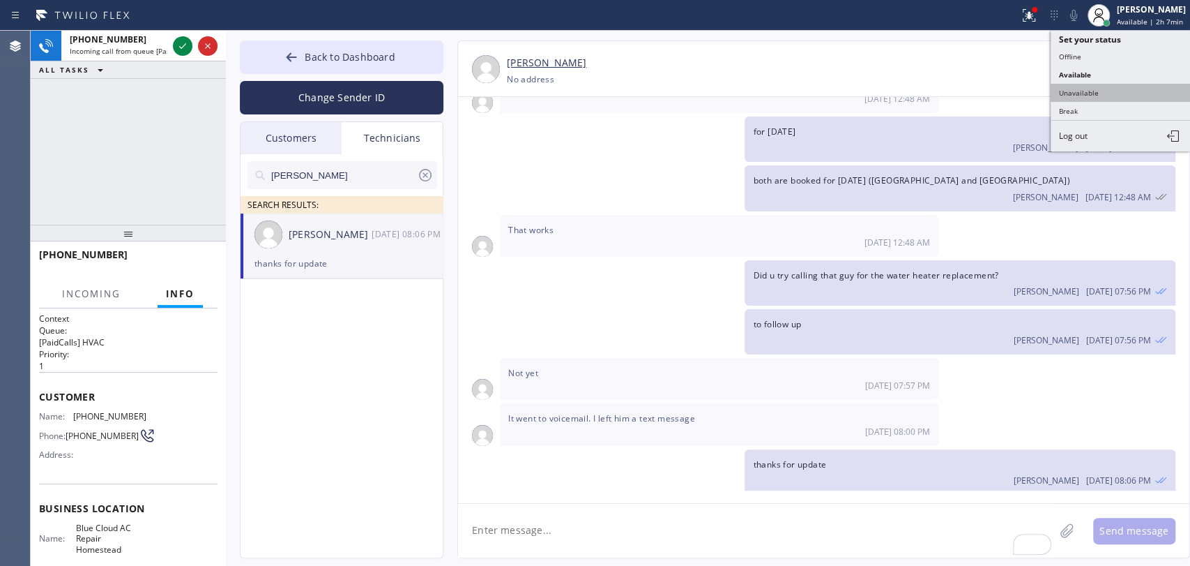
click at [1080, 94] on button "Unavailable" at bounding box center [1120, 93] width 139 height 18
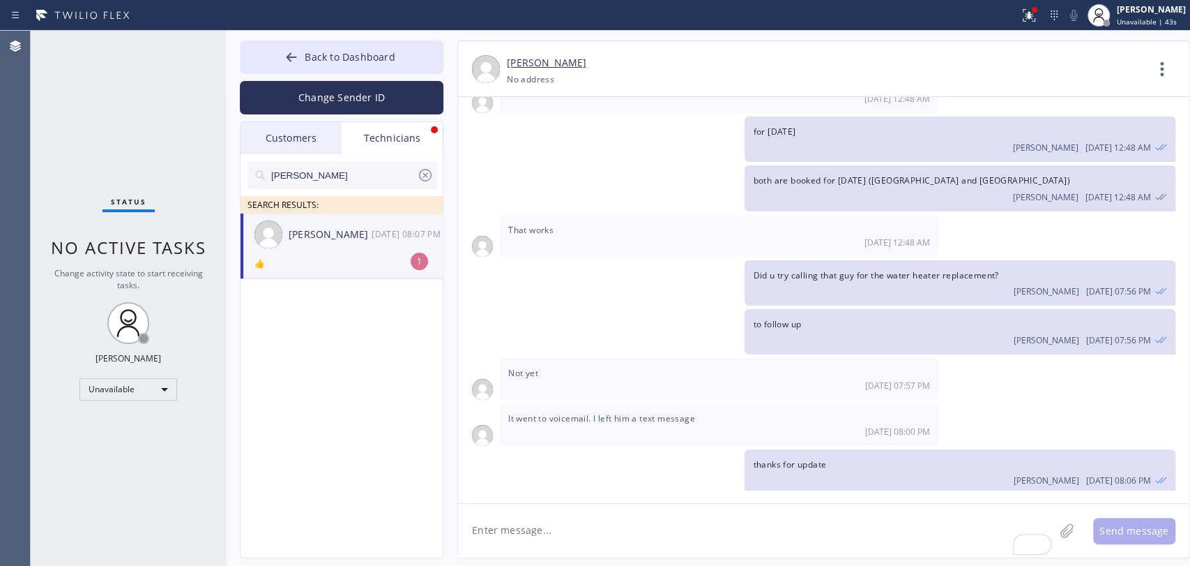
scroll to position [443, 0]
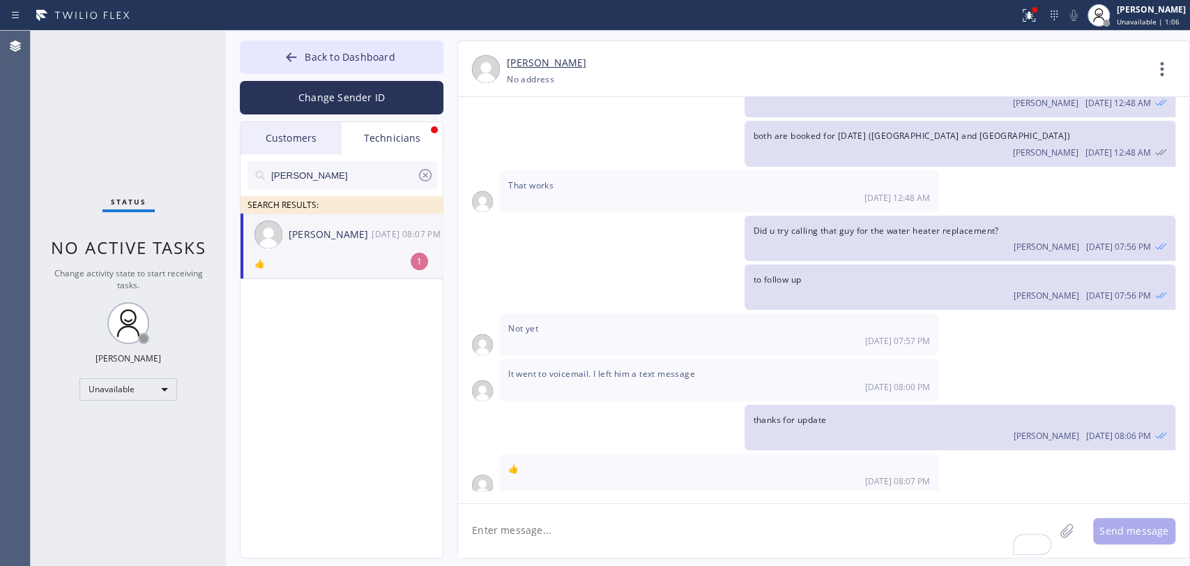
drag, startPoint x: 354, startPoint y: 269, endPoint x: 89, endPoint y: 252, distance: 265.5
click at [354, 269] on div "👍" at bounding box center [342, 263] width 174 height 16
click at [1133, 6] on div "[PERSON_NAME]" at bounding box center [1151, 9] width 69 height 12
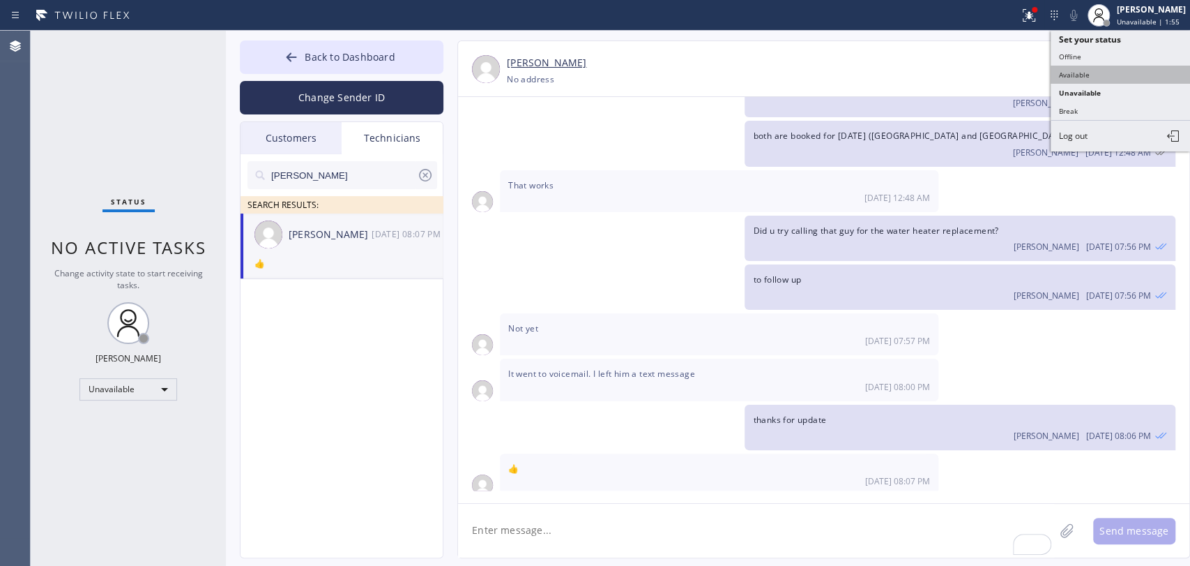
drag, startPoint x: 1107, startPoint y: 61, endPoint x: 1104, endPoint y: 70, distance: 9.5
click at [1104, 70] on ul "Set your status Offline Available Unavailable Break Log out" at bounding box center [1120, 91] width 139 height 121
click at [1104, 70] on button "Available" at bounding box center [1120, 75] width 139 height 18
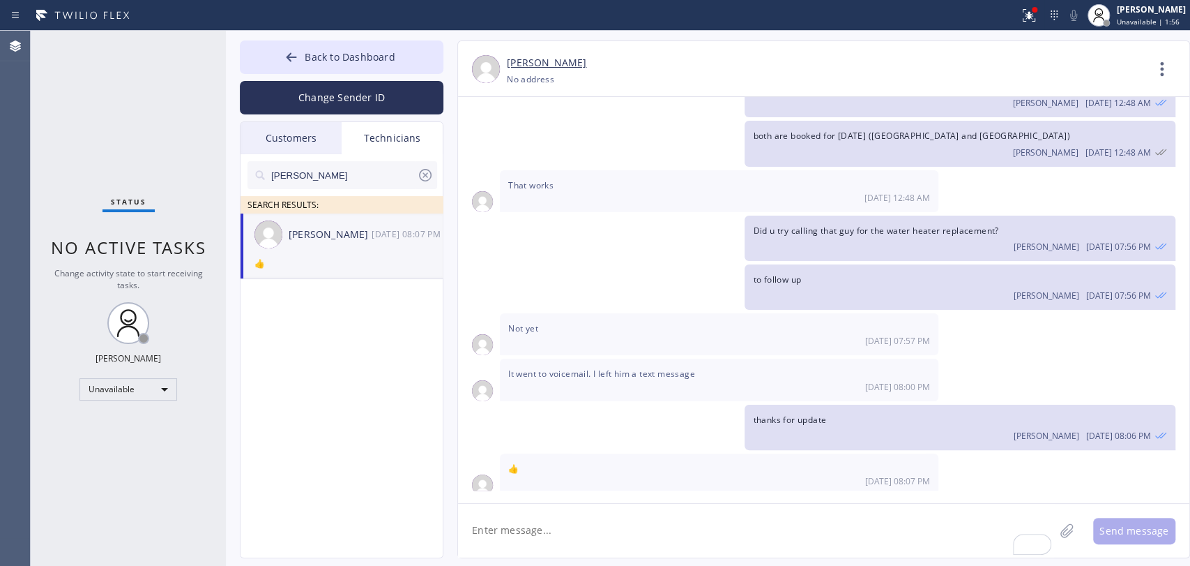
click at [310, 136] on div "Customers" at bounding box center [291, 138] width 101 height 32
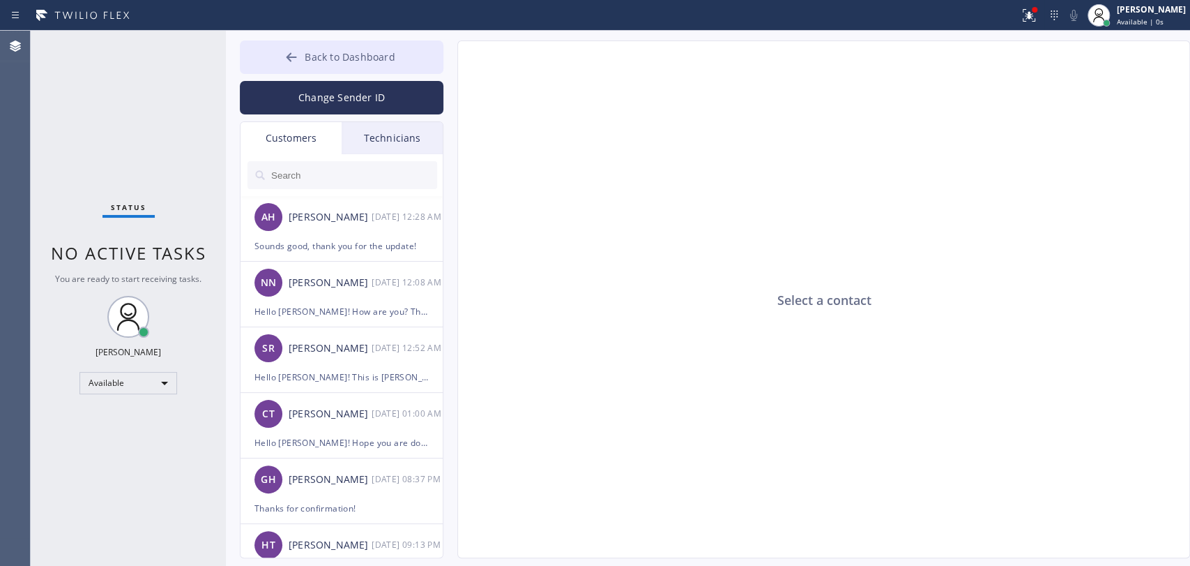
click at [327, 62] on span "Back to Dashboard" at bounding box center [350, 56] width 90 height 13
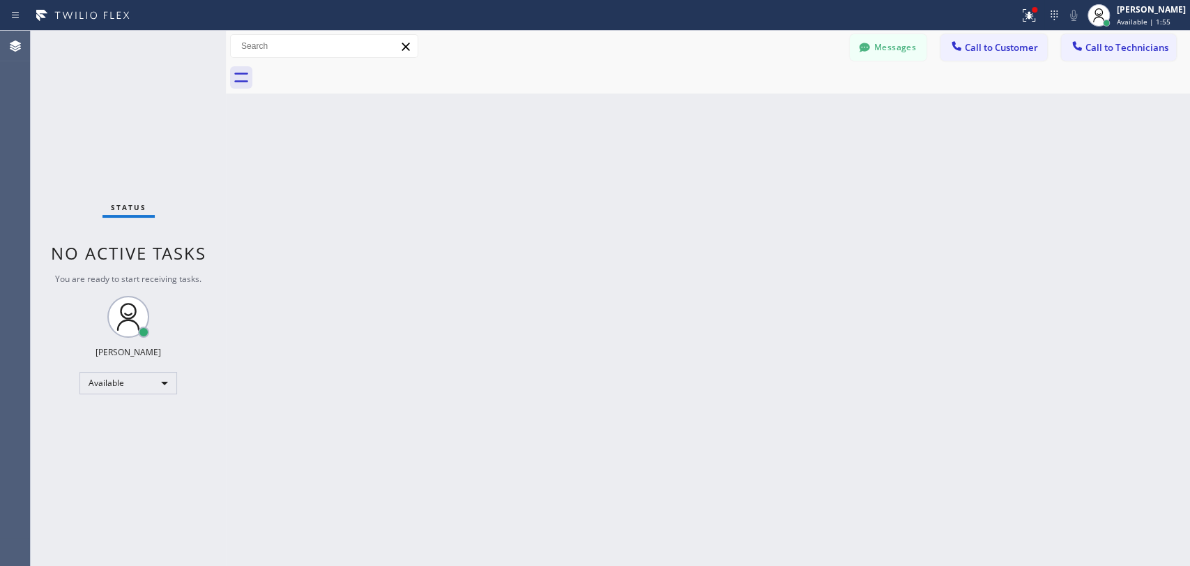
click at [1103, 49] on span "Call to Technicians" at bounding box center [1127, 47] width 83 height 13
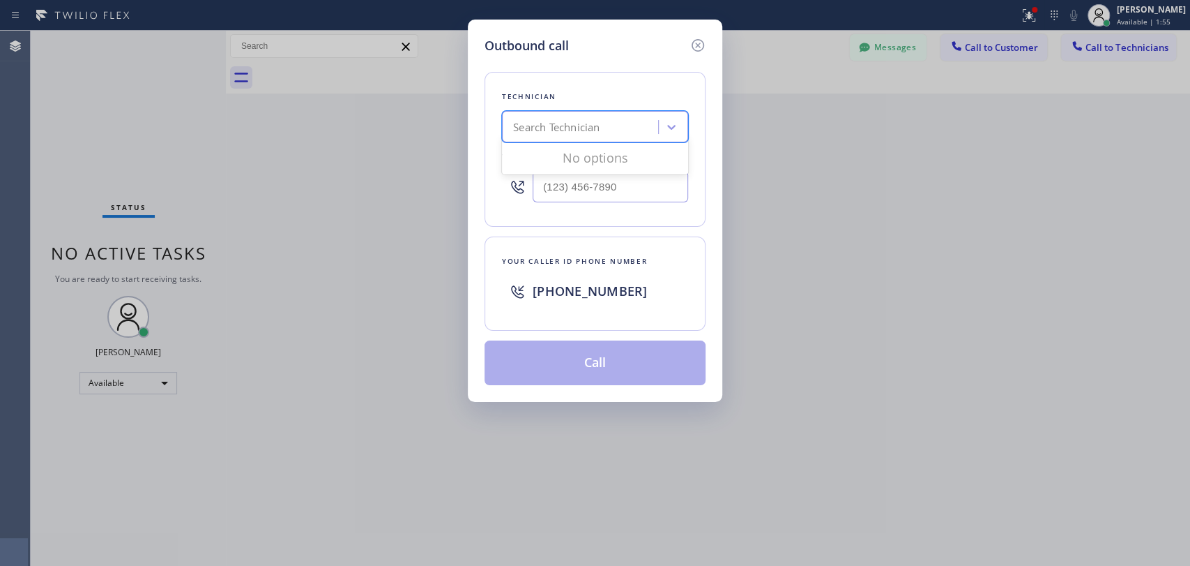
click at [614, 128] on div "Search Technician" at bounding box center [582, 127] width 152 height 24
type input "jonathan"
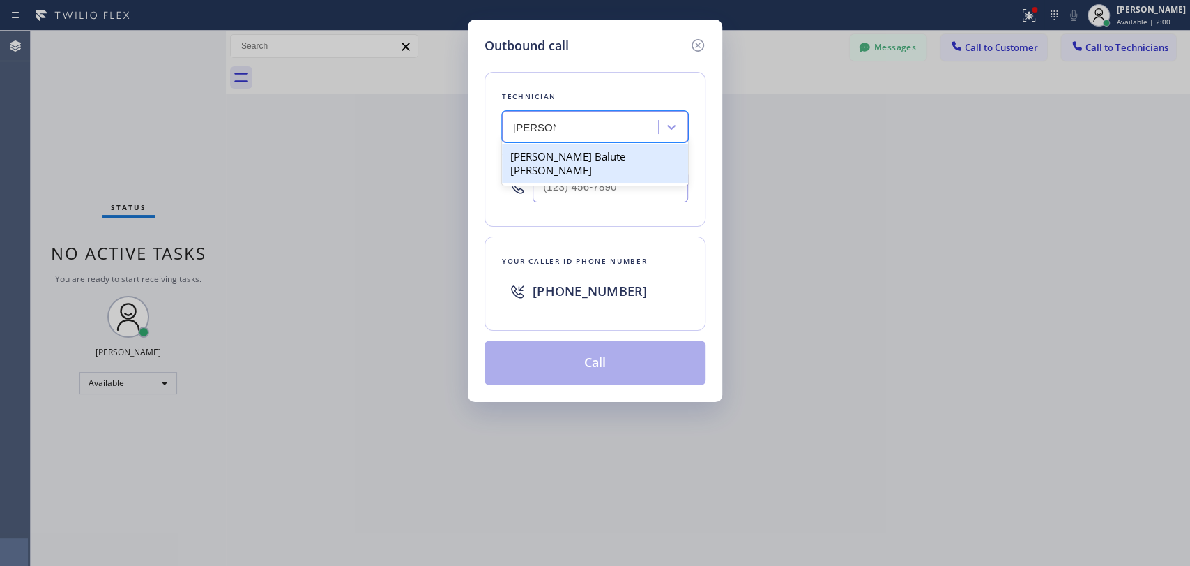
click at [580, 152] on div "Jonathan Balute Labaton" at bounding box center [595, 163] width 186 height 39
type input "(954) 740-4698"
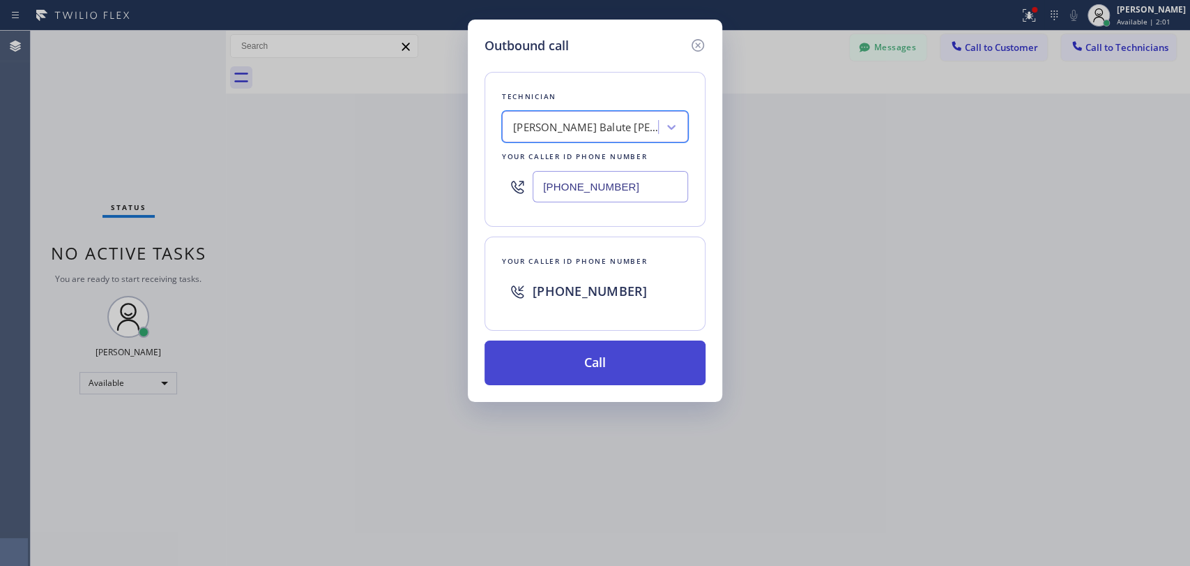
click at [515, 368] on button "Call" at bounding box center [595, 362] width 221 height 45
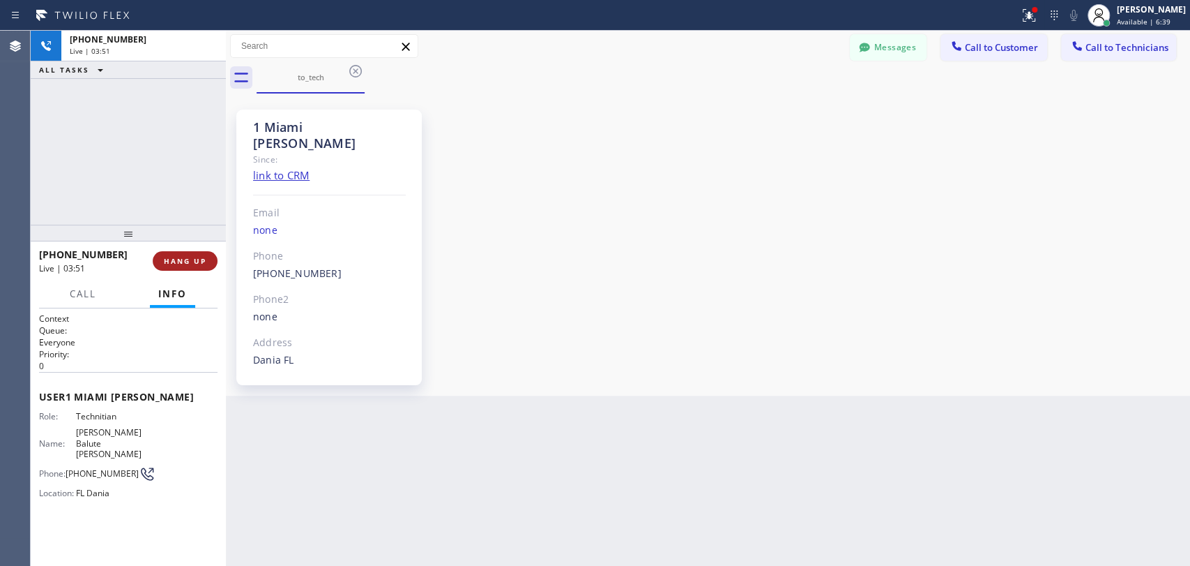
click at [177, 262] on span "HANG UP" at bounding box center [185, 261] width 43 height 10
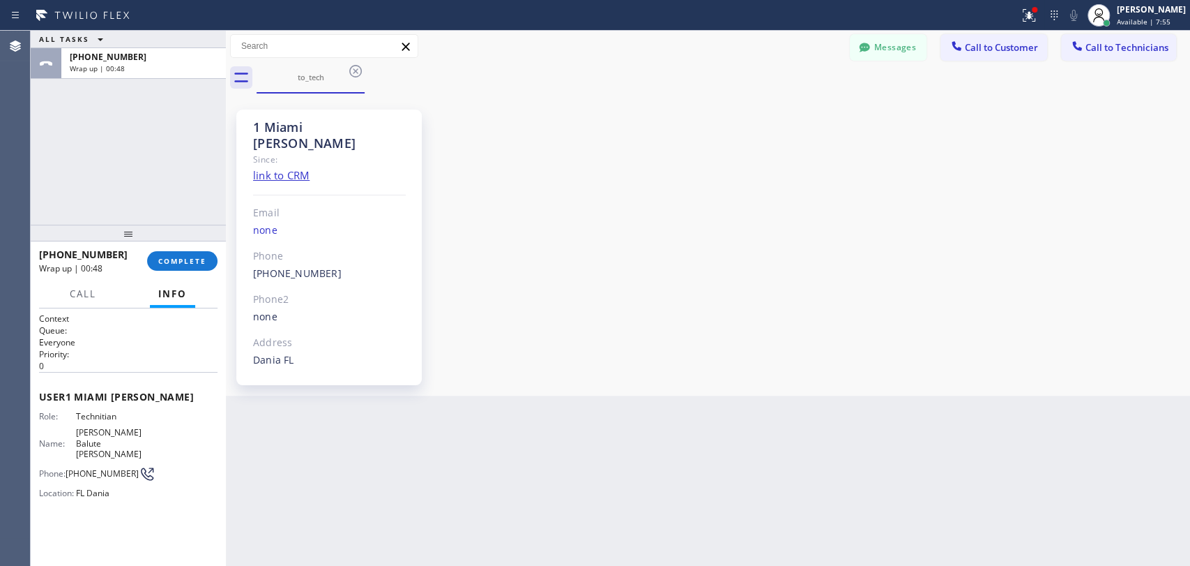
click at [174, 271] on div "+19547404698 Wrap up | 00:48 COMPLETE" at bounding box center [128, 261] width 179 height 36
click at [175, 267] on button "COMPLETE" at bounding box center [182, 261] width 70 height 20
click at [172, 208] on div "ALL TASKS ALL TASKS ACTIVE TASKS TASKS IN WRAP UP +19547404698 Wrap up | 00:48" at bounding box center [128, 128] width 195 height 194
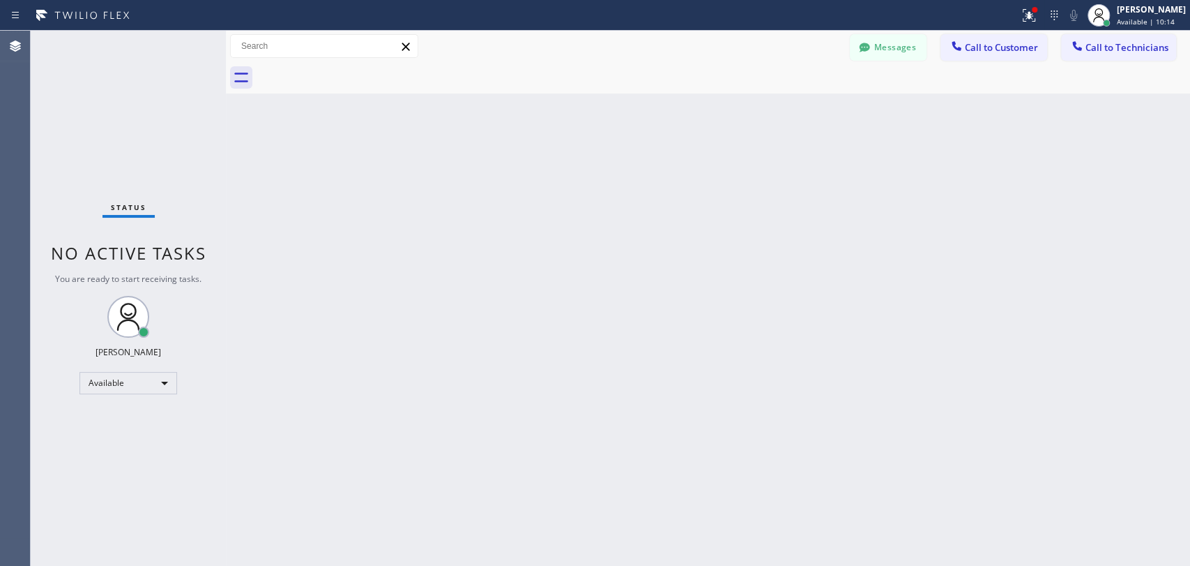
click at [874, 40] on button "Messages" at bounding box center [888, 47] width 77 height 27
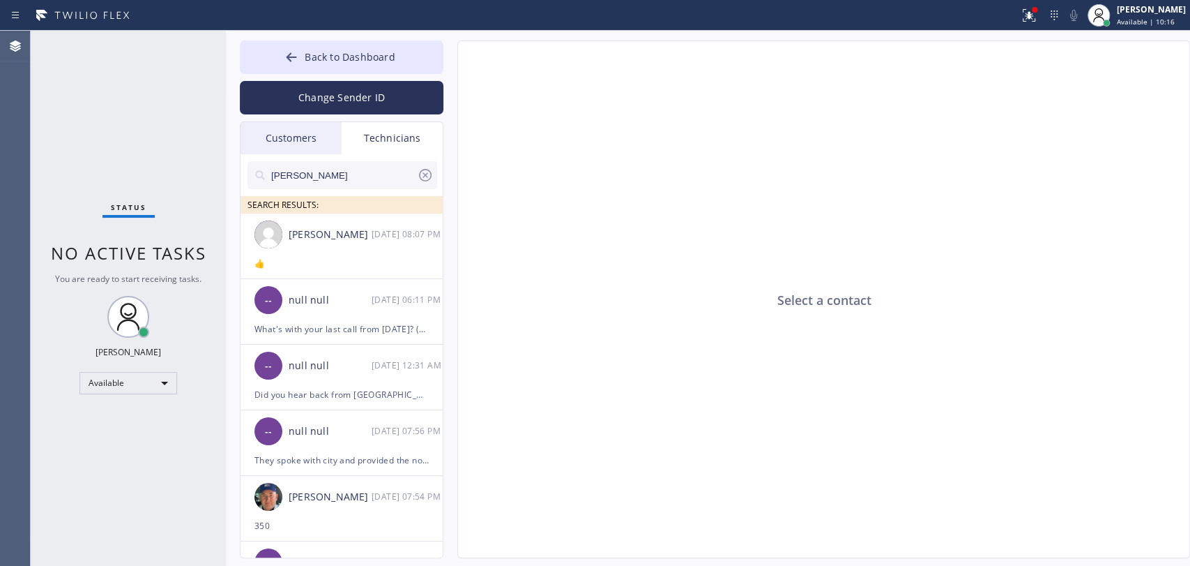
click at [346, 169] on input "matthew" at bounding box center [343, 175] width 147 height 28
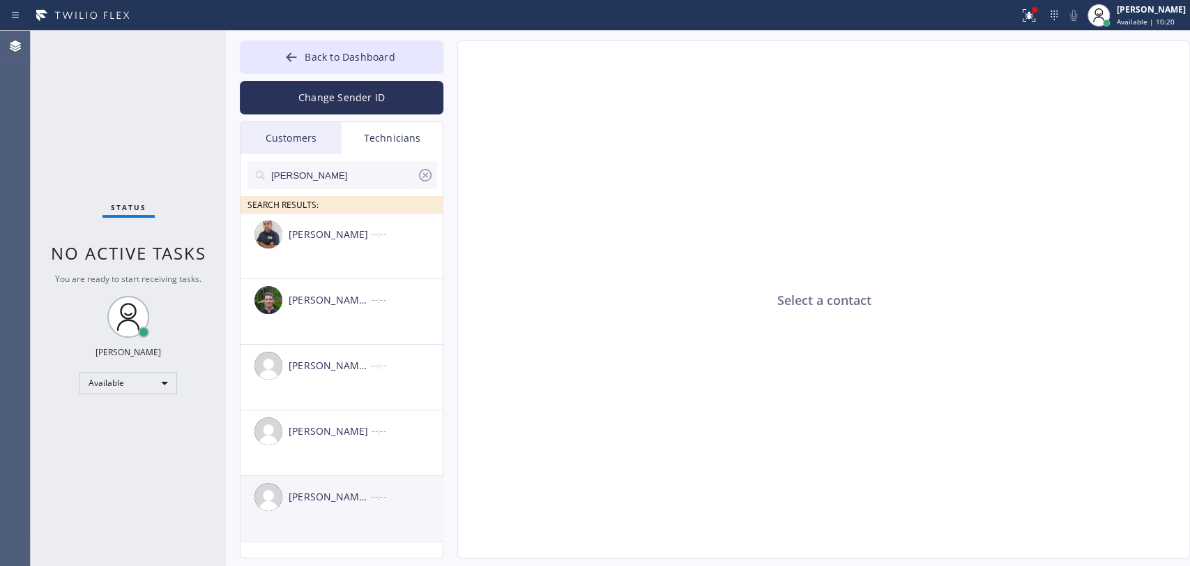
type input "Michael"
click at [349, 506] on div "Michael Jr Garcia --:--" at bounding box center [343, 497] width 204 height 42
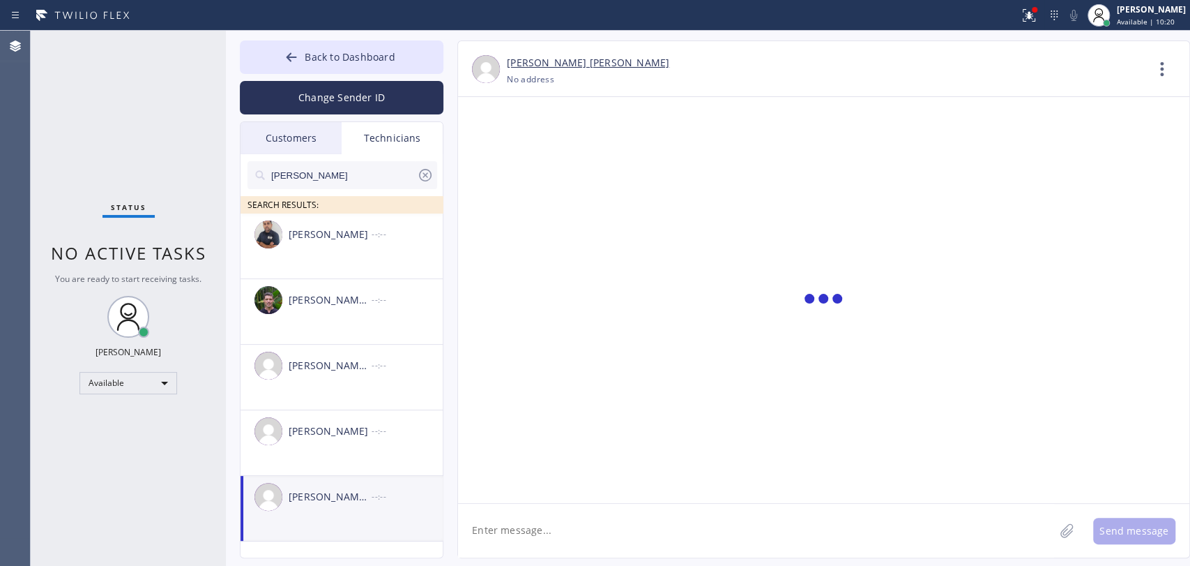
click at [518, 537] on textarea at bounding box center [756, 531] width 596 height 54
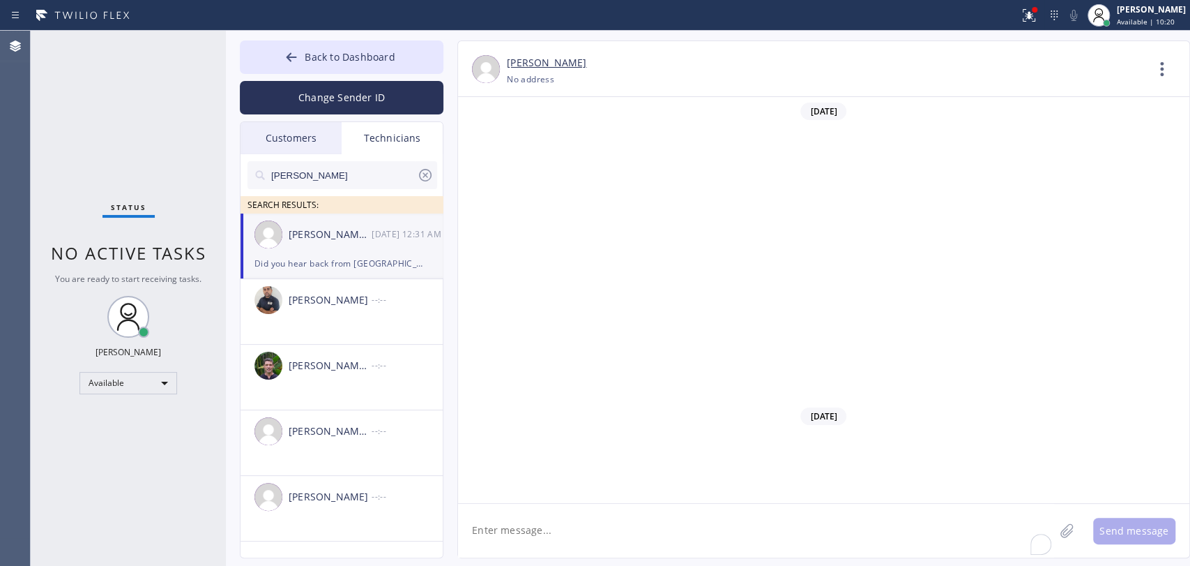
scroll to position [16594, 0]
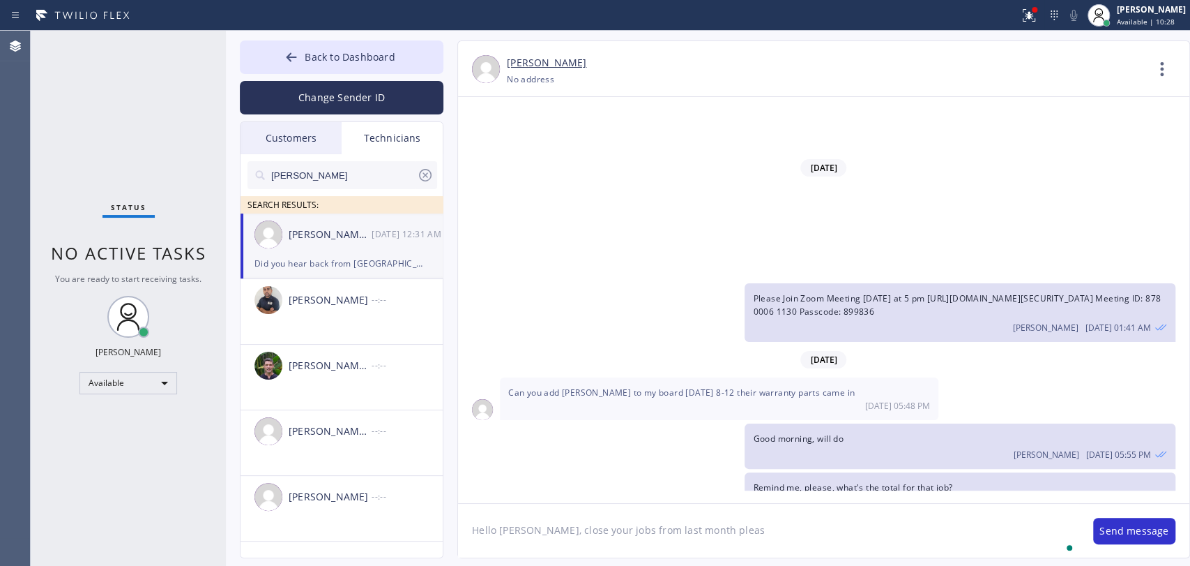
type textarea "Hello [PERSON_NAME], close your jobs from last month please"
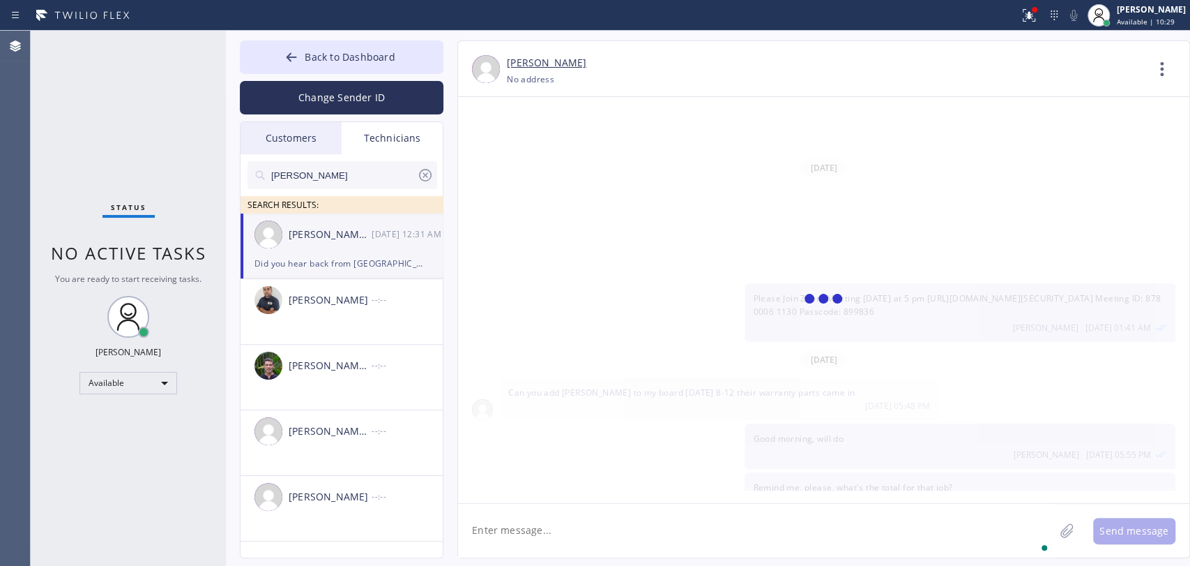
scroll to position [16642, 0]
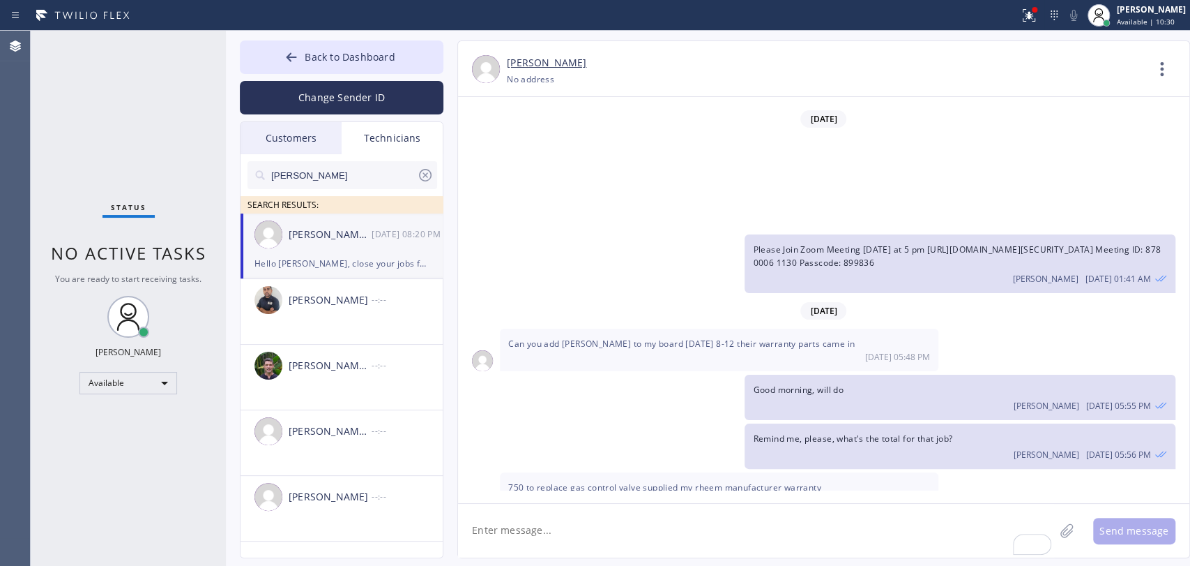
copy span "Hello [PERSON_NAME], close your jobs from last month please"
click at [335, 174] on input "Michael" at bounding box center [343, 175] width 147 height 28
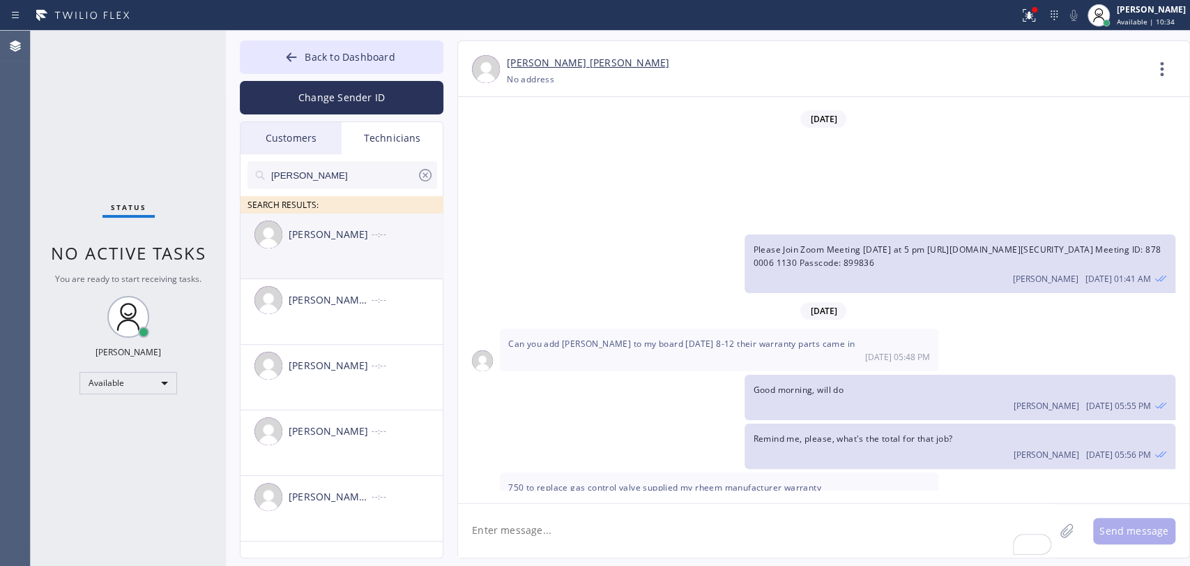
type input "Chris"
click at [315, 238] on div "[PERSON_NAME]" at bounding box center [330, 235] width 83 height 16
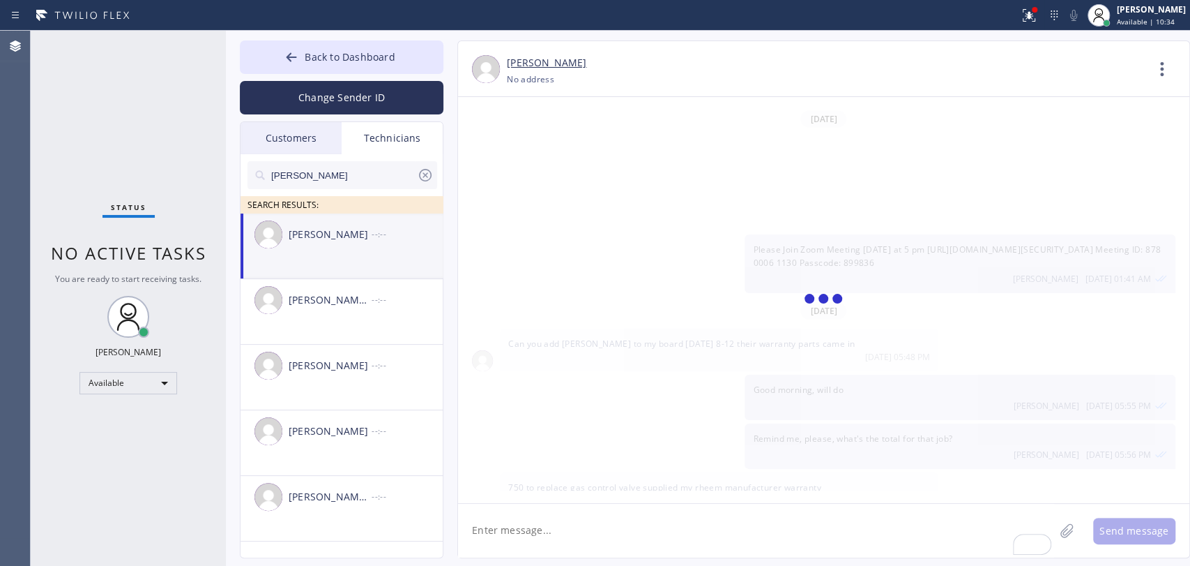
scroll to position [19950, 0]
click at [534, 540] on textarea "To enrich screen reader interactions, please activate Accessibility in Grammarl…" at bounding box center [756, 531] width 596 height 54
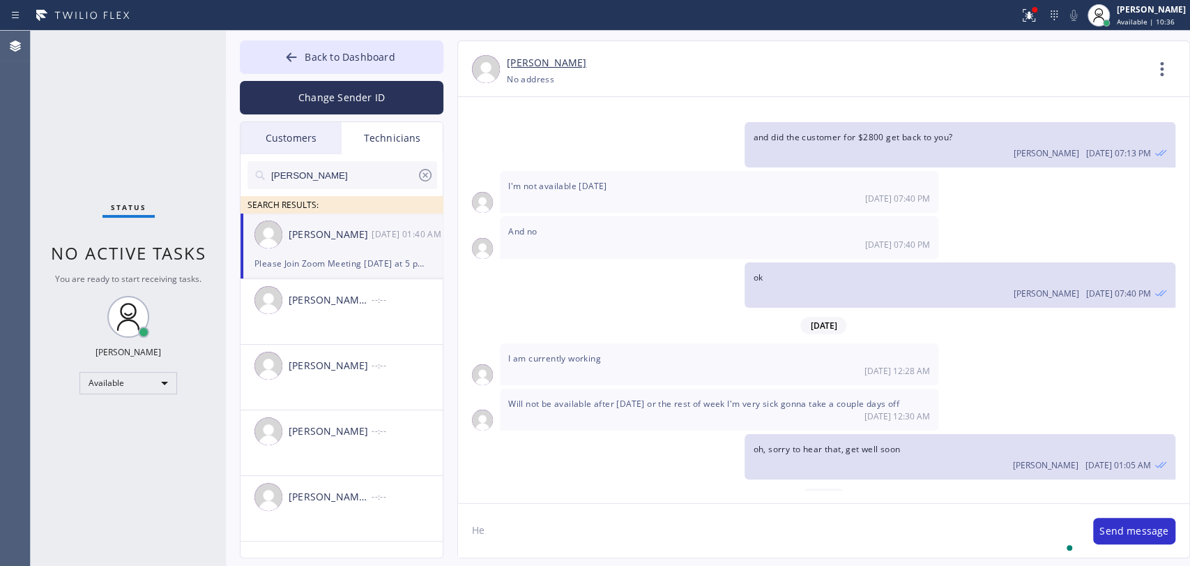
type textarea "H"
paste textarea "Hello [PERSON_NAME], close your jobs from last month please"
click at [518, 527] on textarea "Hello [PERSON_NAME], close your jobs from last month please" at bounding box center [768, 531] width 621 height 54
click at [685, 520] on textarea "Hello Chris, close your jobs from last month please" at bounding box center [768, 531] width 621 height 54
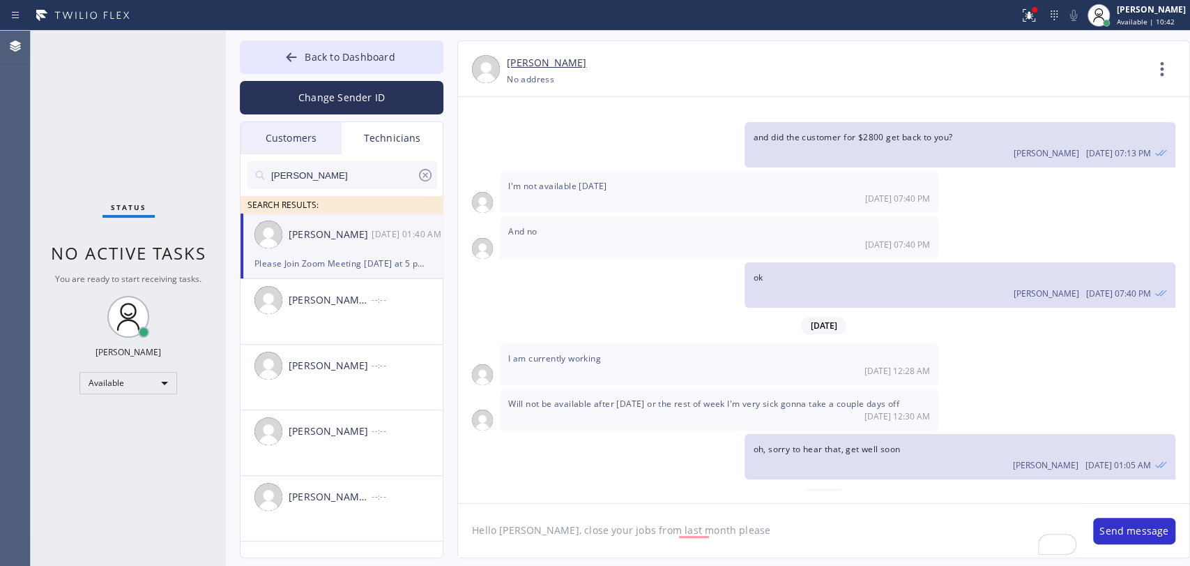
click at [686, 532] on textarea "Hello Chris, close your jobs from last month please" at bounding box center [768, 531] width 621 height 54
click at [785, 531] on textarea "Hello Chris, close your jobs from last month, please" at bounding box center [768, 531] width 621 height 54
type textarea "Hello Chris, close your jobs from last month, please."
click at [1166, 540] on button "Send message" at bounding box center [1135, 530] width 82 height 27
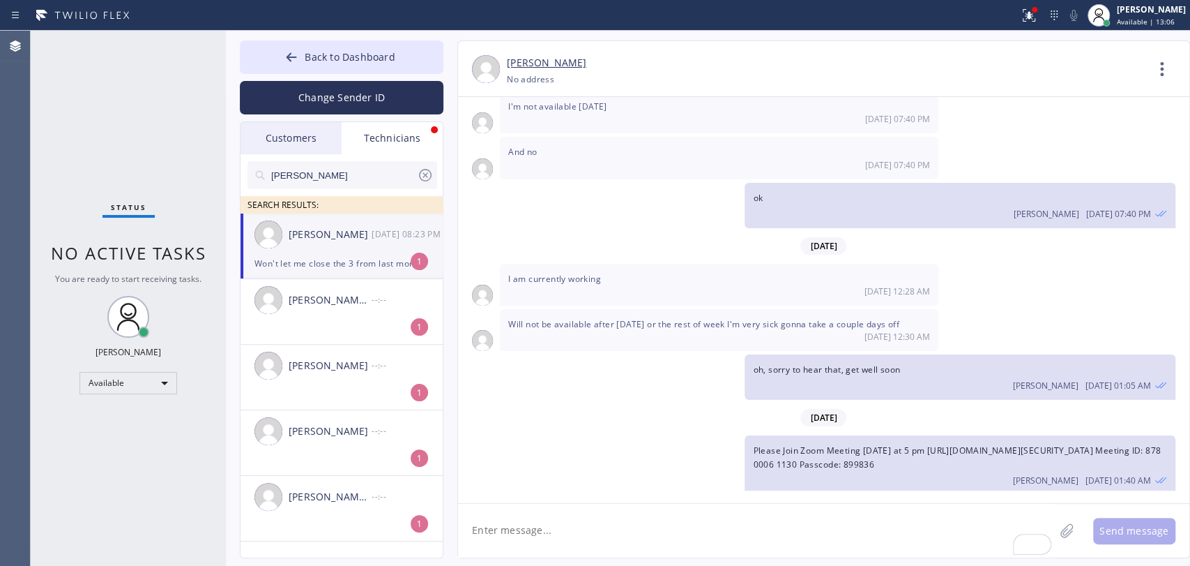
scroll to position [20075, 0]
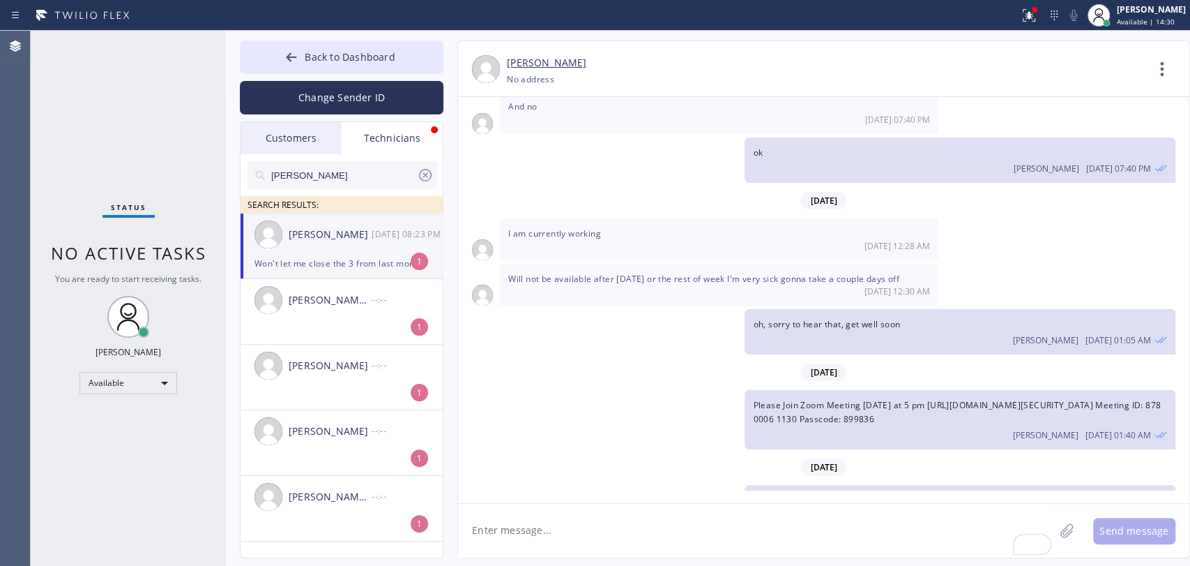
click at [316, 245] on div "Christopher Gonzales 09/23 08:23 PM" at bounding box center [343, 234] width 204 height 42
click at [598, 533] on textarea "To enrich screen reader interactions, please activate Accessibility in Grammarl…" at bounding box center [756, 531] width 596 height 54
type textarea "let me check"
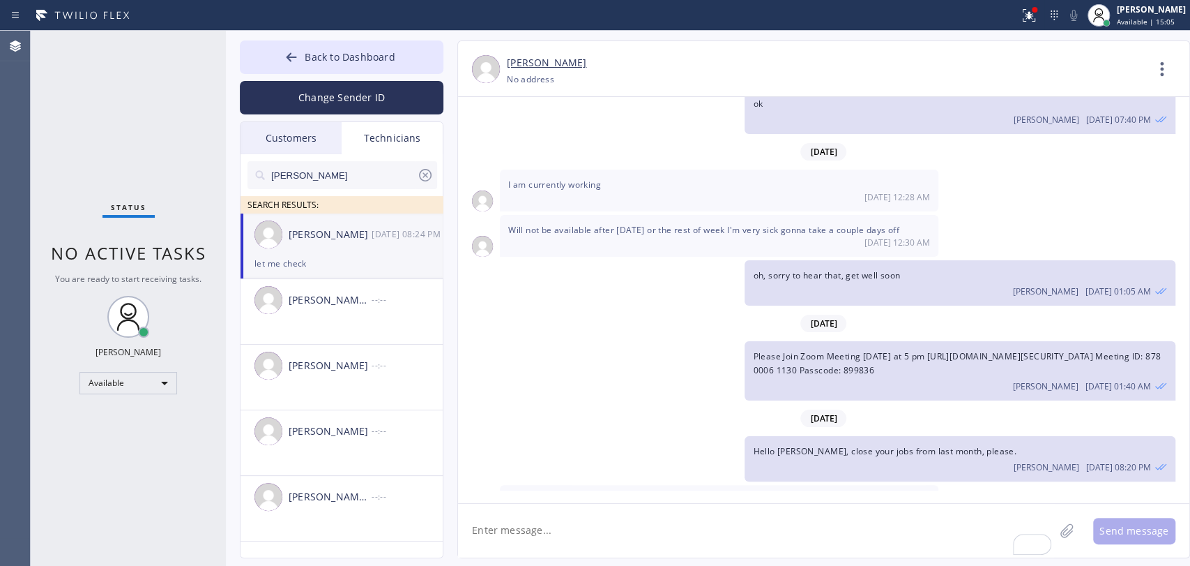
click at [517, 524] on textarea "To enrich screen reader interactions, please activate Accessibility in Grammarl…" at bounding box center [756, 531] width 596 height 54
type textarea "Estimates are needed, do yo have pictures of written estimates?"
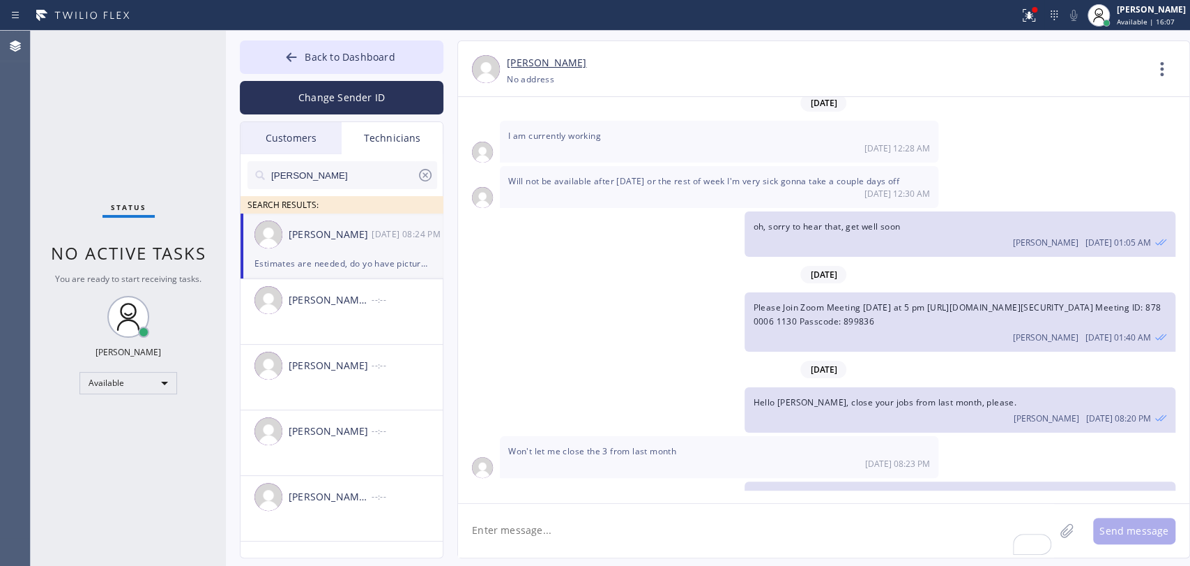
click at [518, 529] on textarea "To enrich screen reader interactions, please activate Accessibility in Grammarl…" at bounding box center [756, 531] width 596 height 54
paste textarea "FBRVEX"
type textarea "actually, only for this one: FBRVEX, i closed other 2"
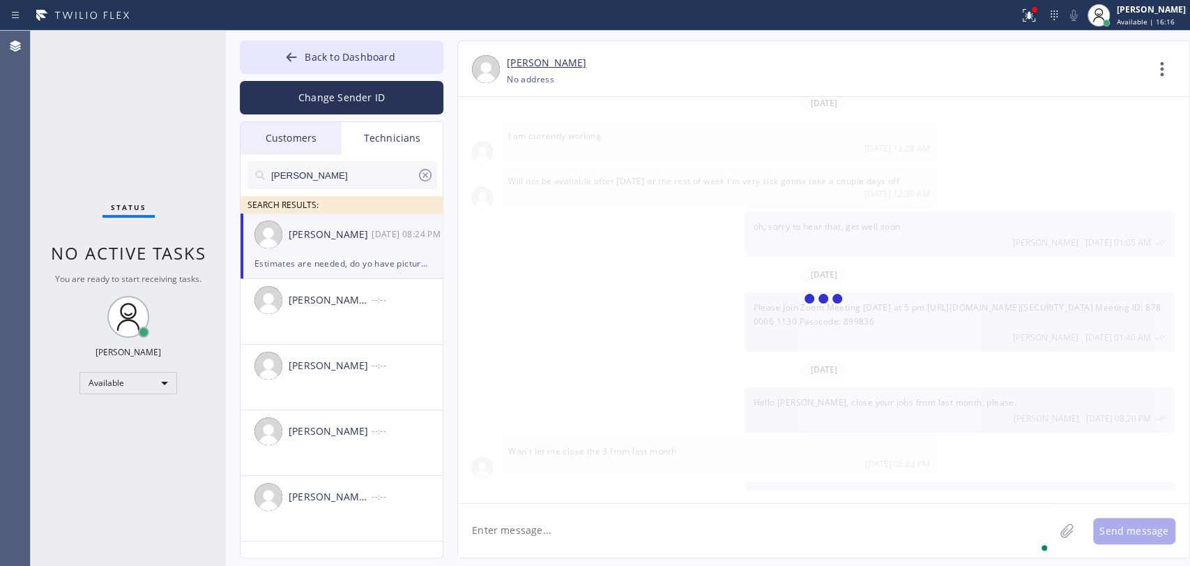
scroll to position [20221, 0]
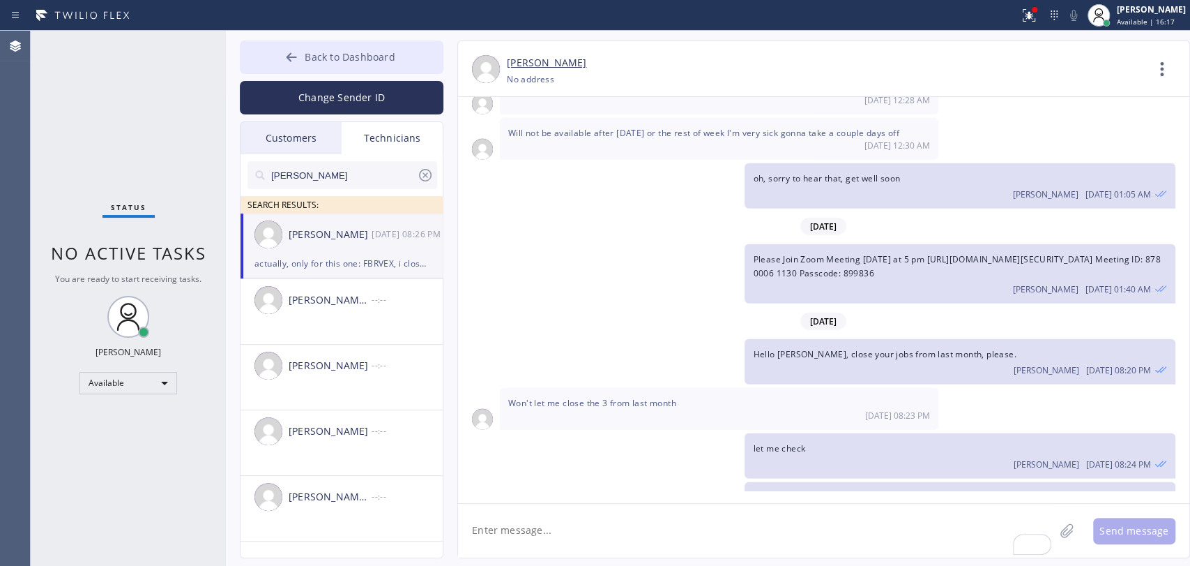
click at [371, 68] on button "Back to Dashboard" at bounding box center [342, 56] width 204 height 33
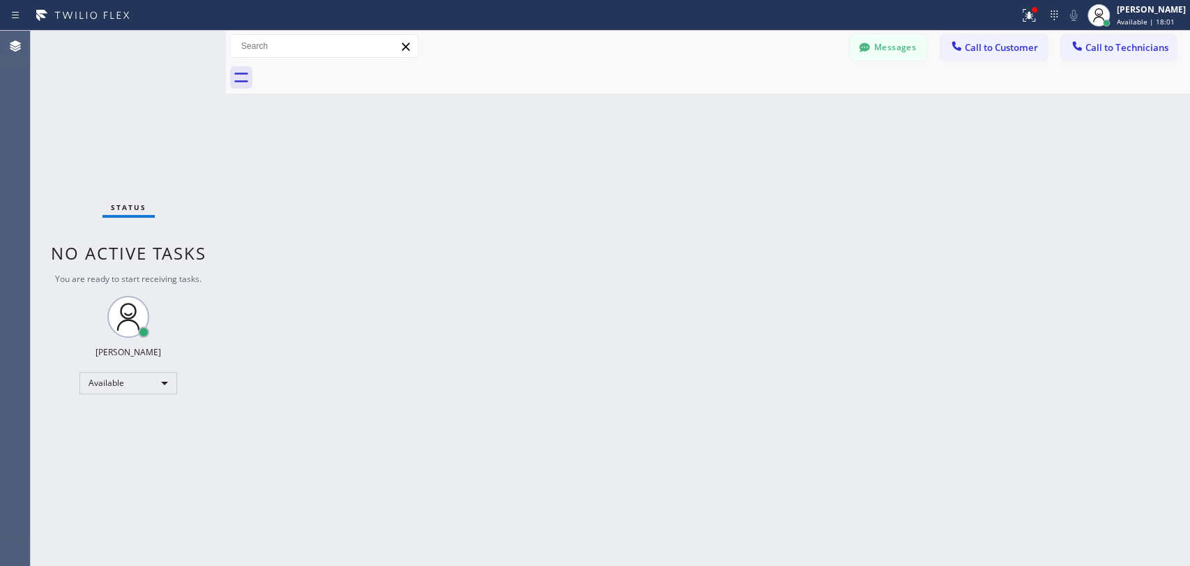
click at [358, 134] on div "Back to Dashboard Change Sender ID Customers Technicians AH Anthony Halmedo 09/…" at bounding box center [708, 298] width 965 height 535
click at [863, 41] on icon at bounding box center [865, 47] width 14 height 14
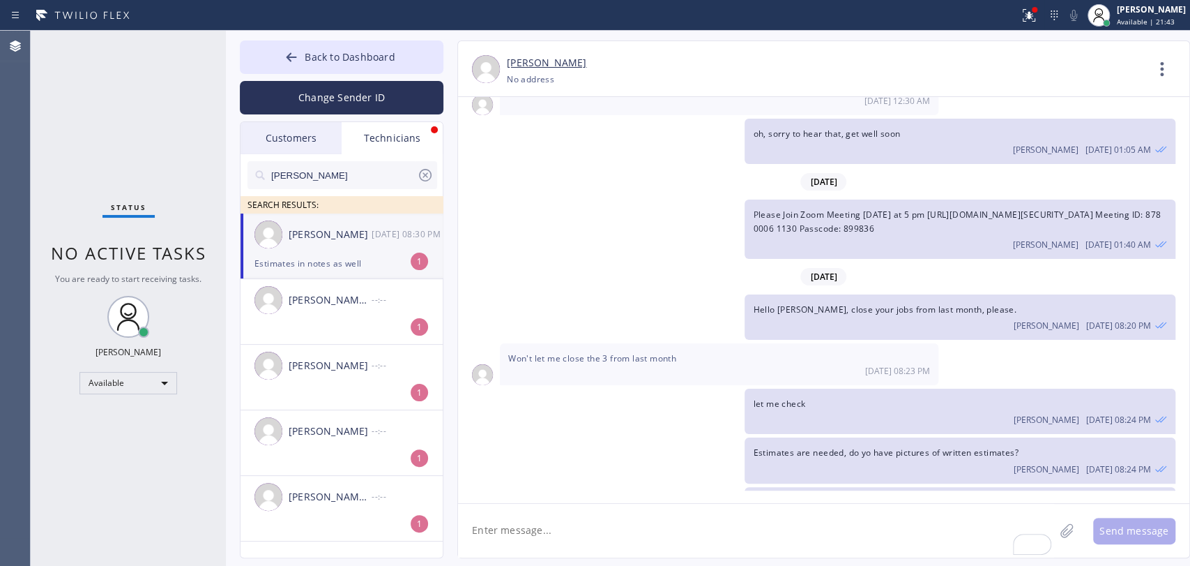
click at [367, 235] on div "[PERSON_NAME]" at bounding box center [330, 235] width 83 height 16
click at [534, 537] on textarea "To enrich screen reader interactions, please activate Accessibility in Grammarl…" at bounding box center [756, 531] width 596 height 54
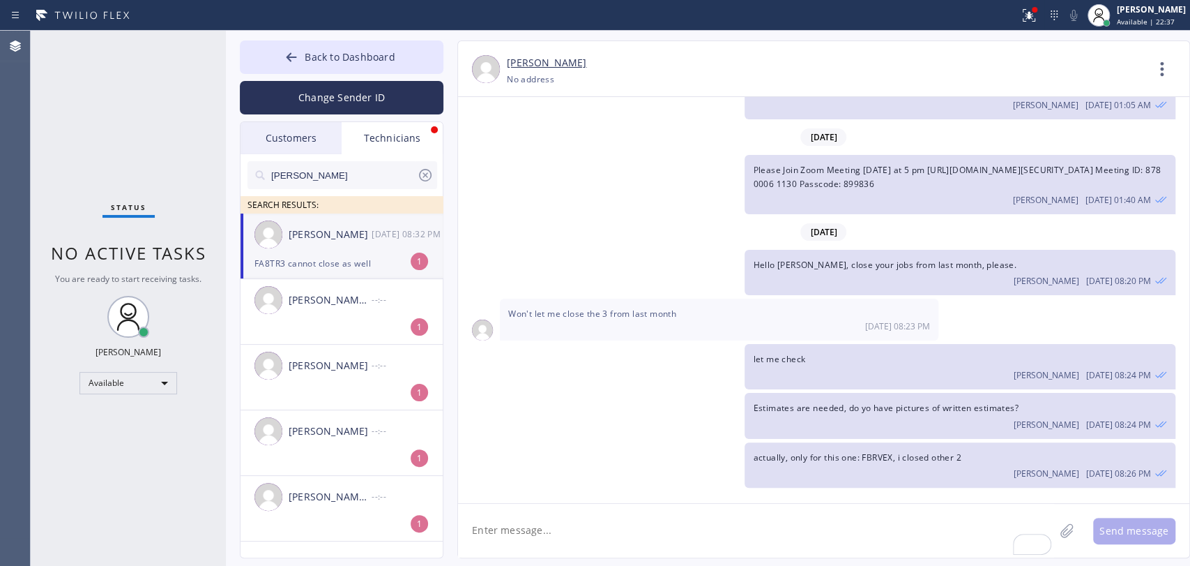
click at [530, 545] on span "FA8TR3 cannot close as well" at bounding box center [566, 551] width 116 height 12
copy span "FA8TR3"
click at [536, 509] on textarea "To enrich screen reader interactions, please activate Accessibility in Grammarl…" at bounding box center [756, 531] width 596 height 54
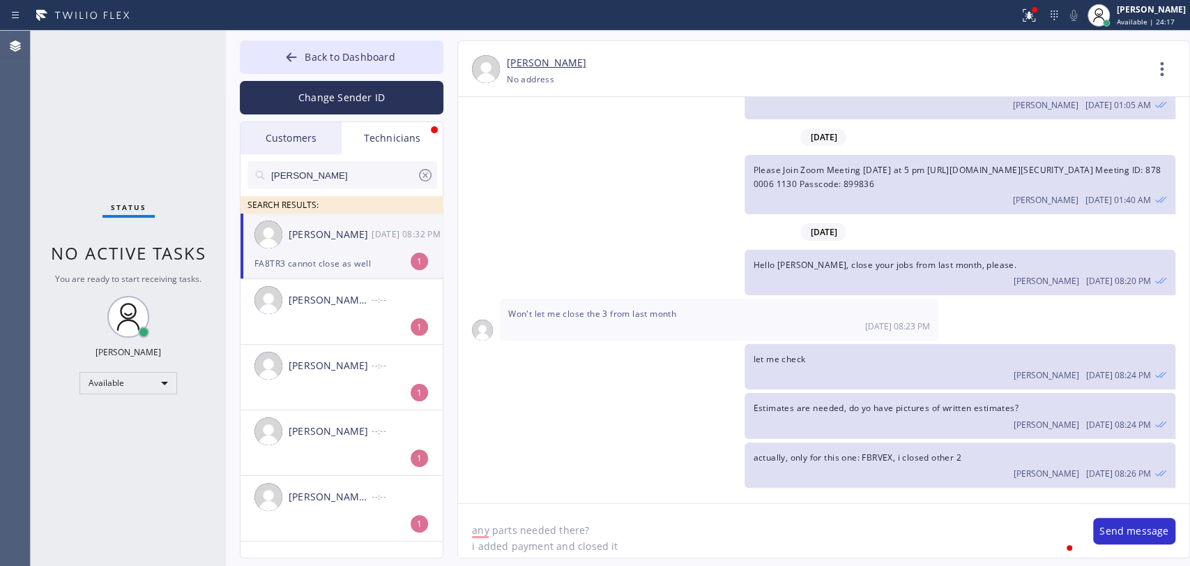
type textarea "any parts needed there? i added payment and closed it"
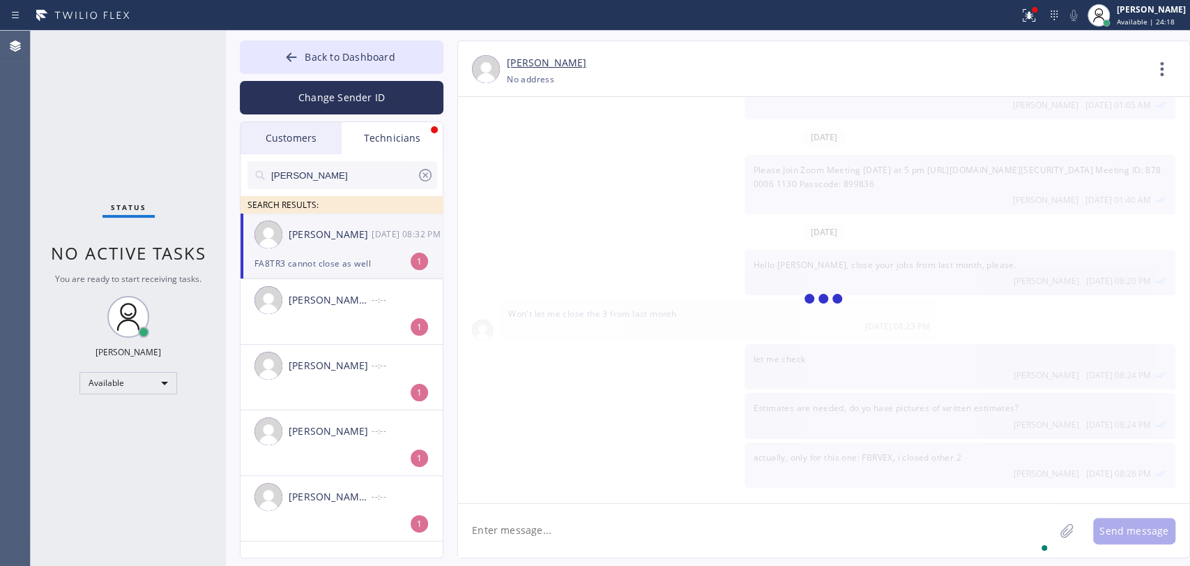
scroll to position [20359, 0]
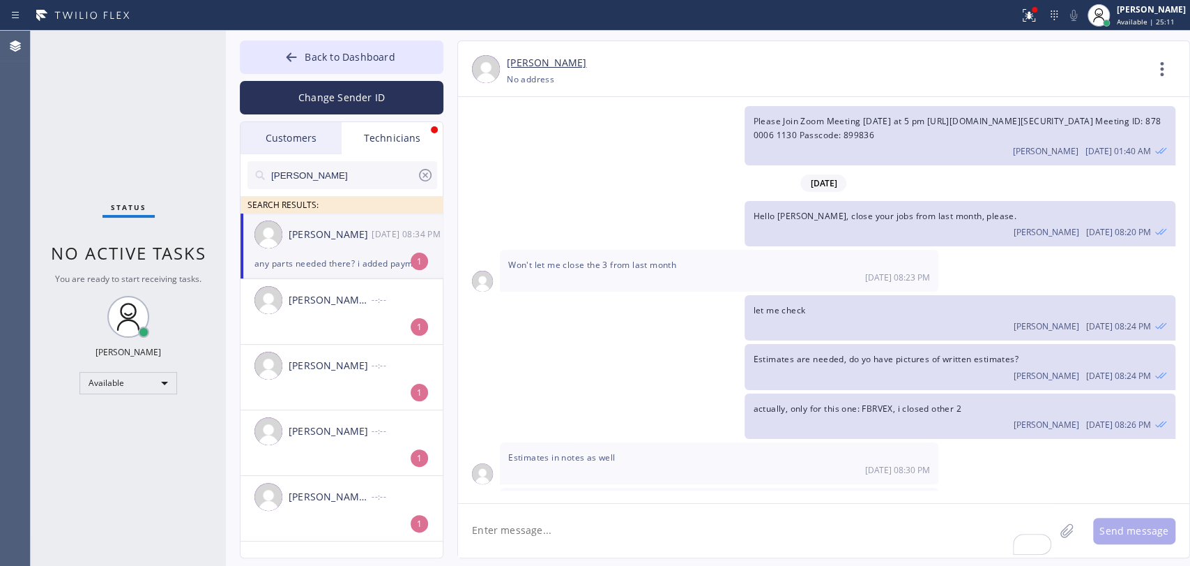
click at [296, 275] on li "Christopher Gonzales 09/23 08:34 PM any parts needed there? i added payment and…" at bounding box center [343, 246] width 204 height 66
click at [114, 158] on div "Status No active tasks You are ready to start receiving tasks. [PERSON_NAME] Av…" at bounding box center [128, 298] width 195 height 535
click at [368, 50] on span "Back to Dashboard" at bounding box center [350, 56] width 90 height 13
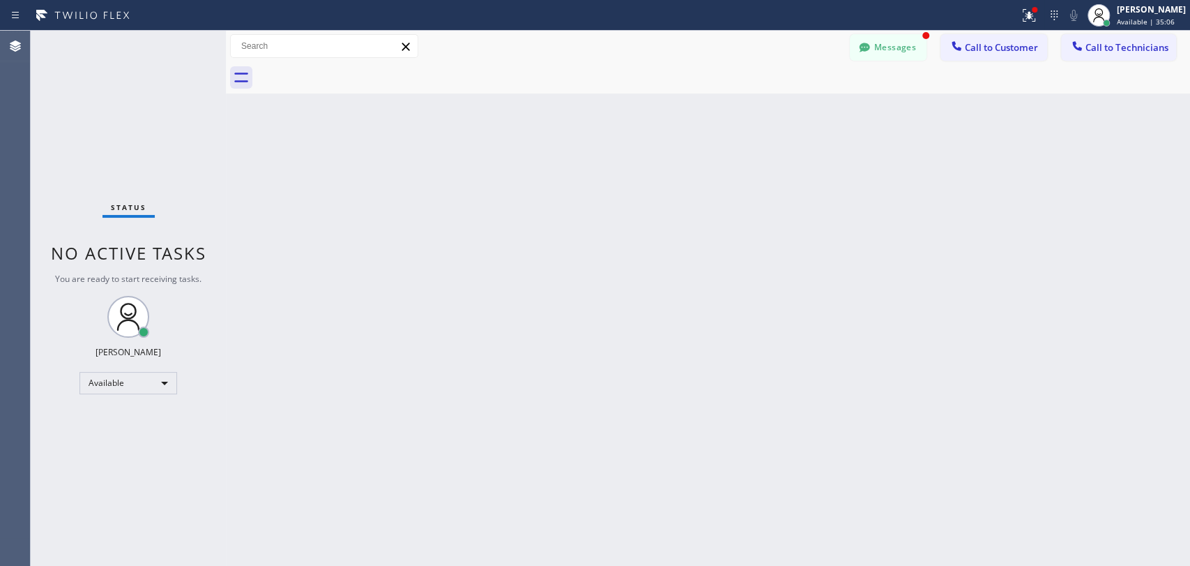
scroll to position [20475, 0]
click at [898, 45] on button "Messages" at bounding box center [888, 47] width 77 height 27
click at [898, 45] on div "Christopher Gonzales +19517518609 Choose phone number No address Contact Full I…" at bounding box center [824, 69] width 732 height 56
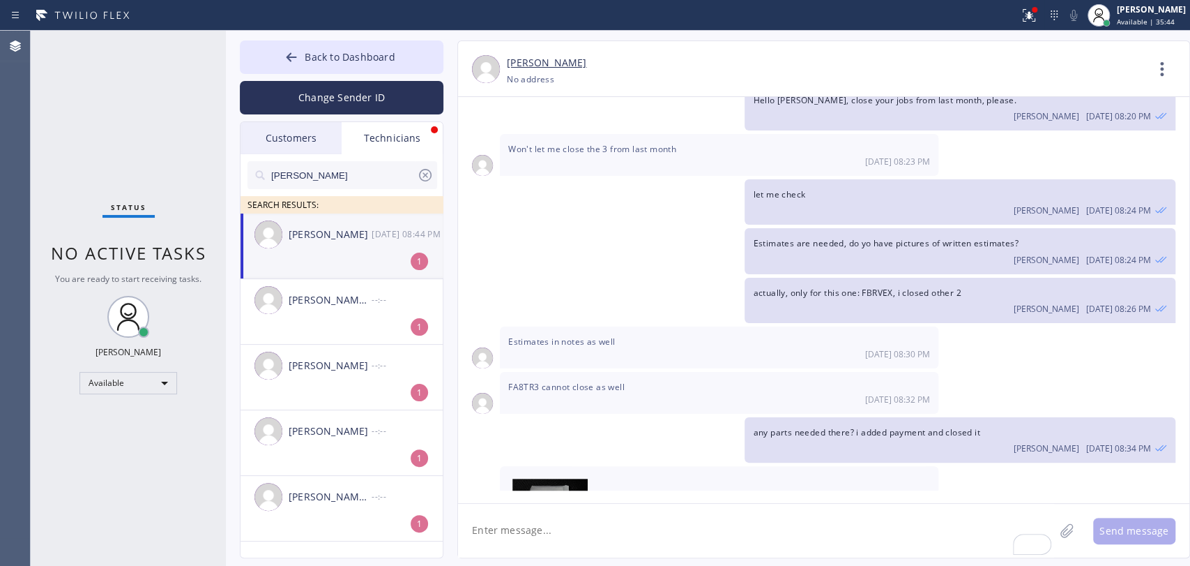
click at [339, 247] on div "Christopher Gonzales 09/23 08:44 PM" at bounding box center [343, 234] width 204 height 42
click at [549, 478] on img at bounding box center [550, 520] width 75 height 84
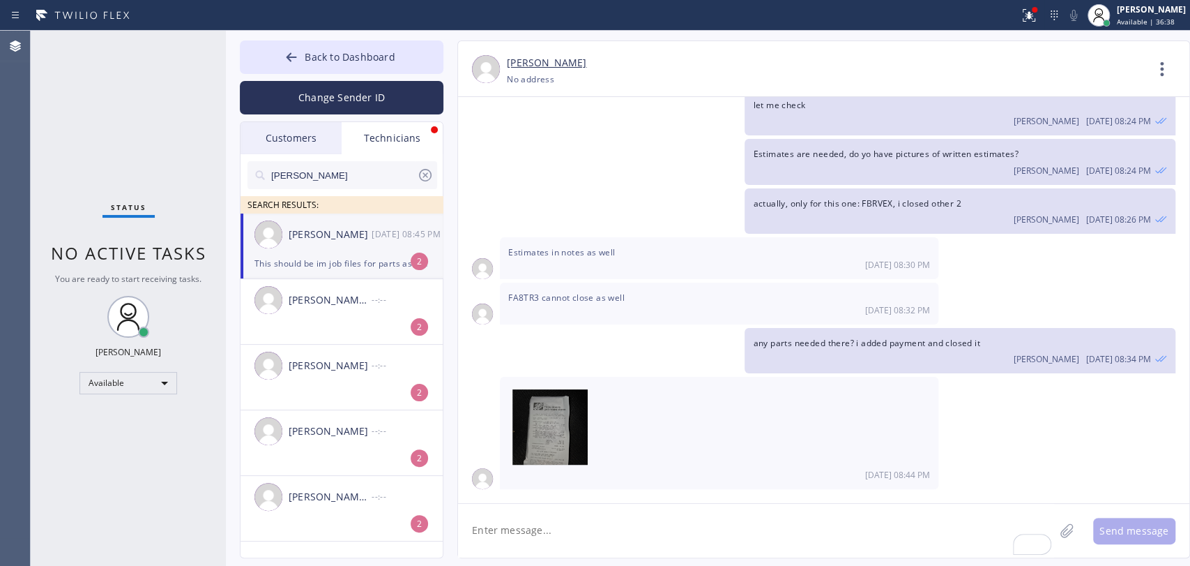
click at [542, 526] on textarea "To enrich screen reader interactions, please activate Accessibility in Grammarl…" at bounding box center [756, 531] width 596 height 54
click at [610, 547] on span "This should be im job files for parts as well can't see cause it'd closed out" at bounding box center [659, 553] width 303 height 12
click at [632, 547] on span "This should be im job files for parts as well can't see cause it'd closed out" at bounding box center [659, 553] width 303 height 12
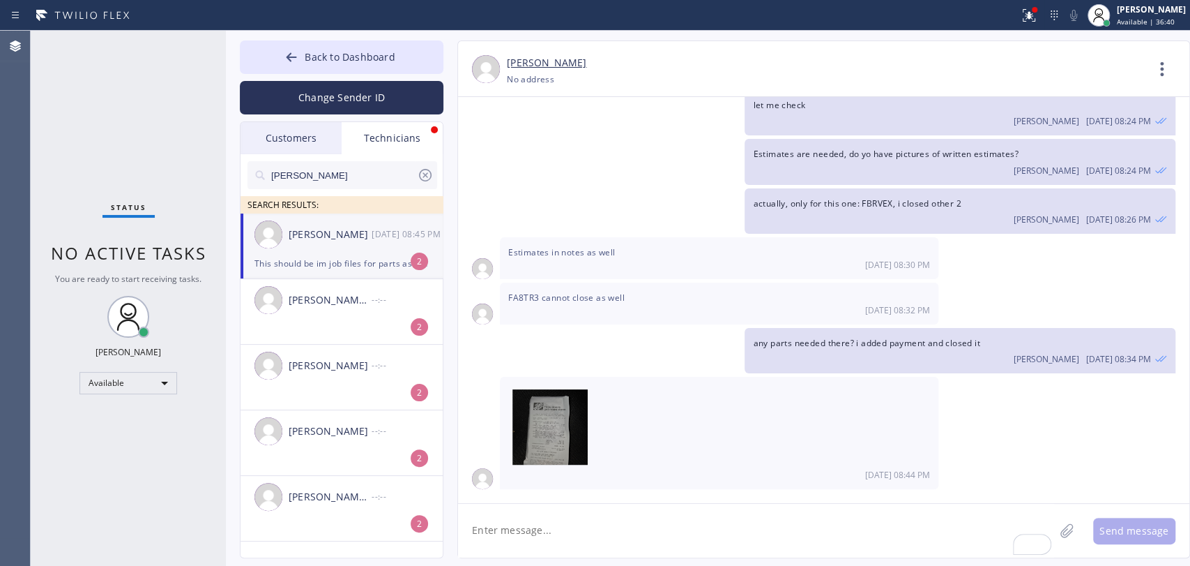
click at [698, 530] on textarea "To enrich screen reader interactions, please activate Accessibility in Grammarl…" at bounding box center [756, 531] width 596 height 54
type textarea "a"
drag, startPoint x: 564, startPoint y: 460, endPoint x: 662, endPoint y: 462, distance: 98.3
click at [662, 547] on span "This should be im job files for parts as well can't see cause it'd closed out" at bounding box center [659, 553] width 303 height 12
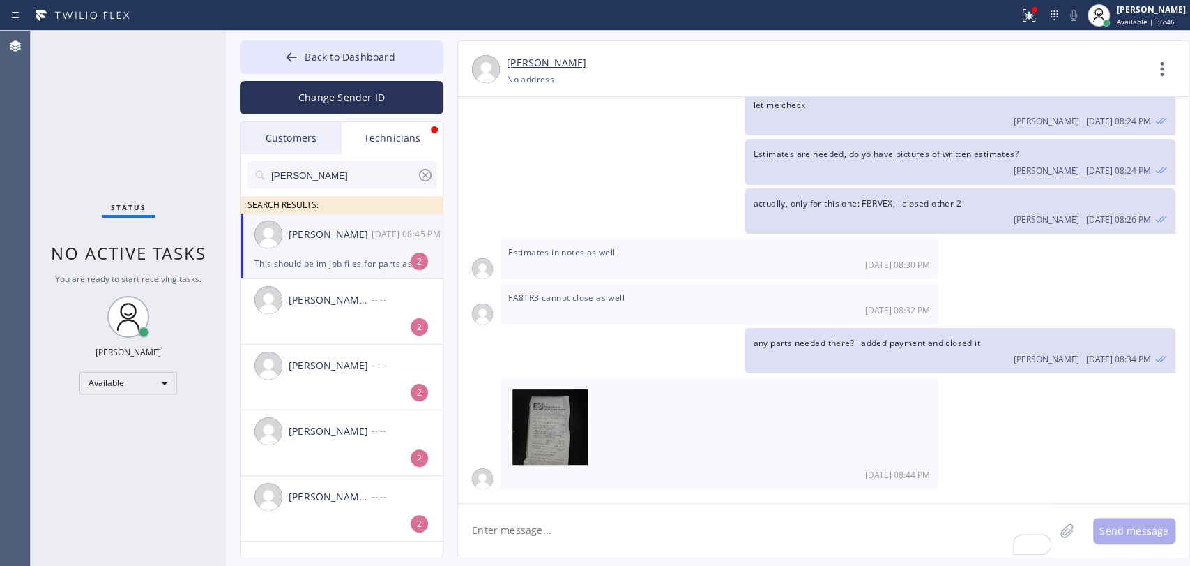
click at [662, 547] on span "This should be im job files for parts as well can't see cause it'd closed out" at bounding box center [659, 553] width 303 height 12
click at [653, 547] on span "This should be im job files for parts as well can't see cause it'd closed out" at bounding box center [659, 553] width 303 height 12
click at [522, 519] on textarea "To enrich screen reader interactions, please activate Accessibility in Grammarl…" at bounding box center [756, 531] width 596 height 54
type textarea "added them"
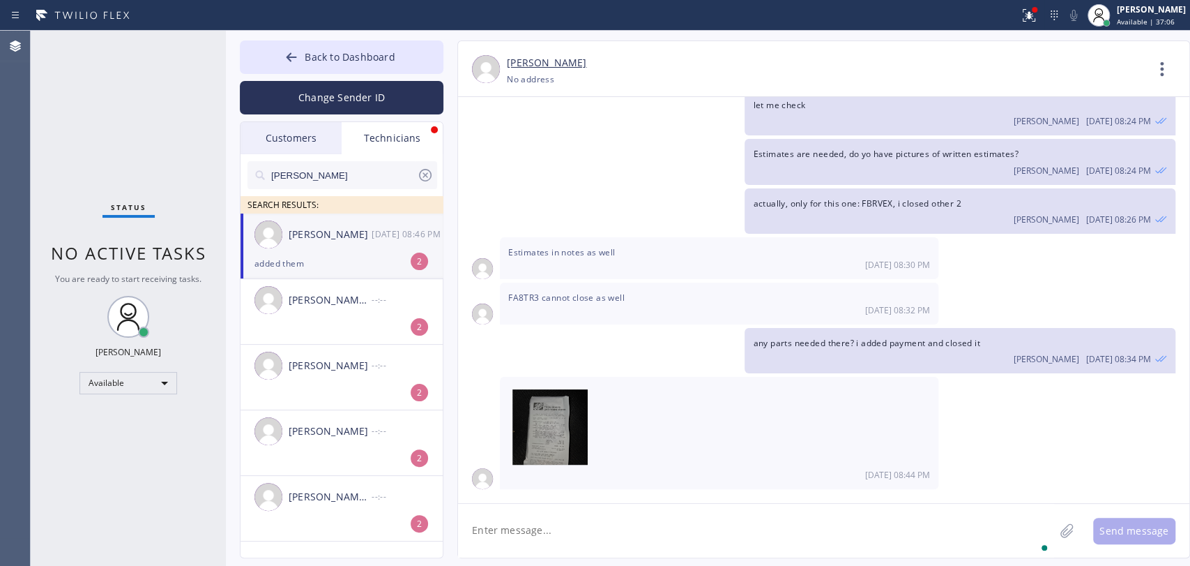
scroll to position [20612, 0]
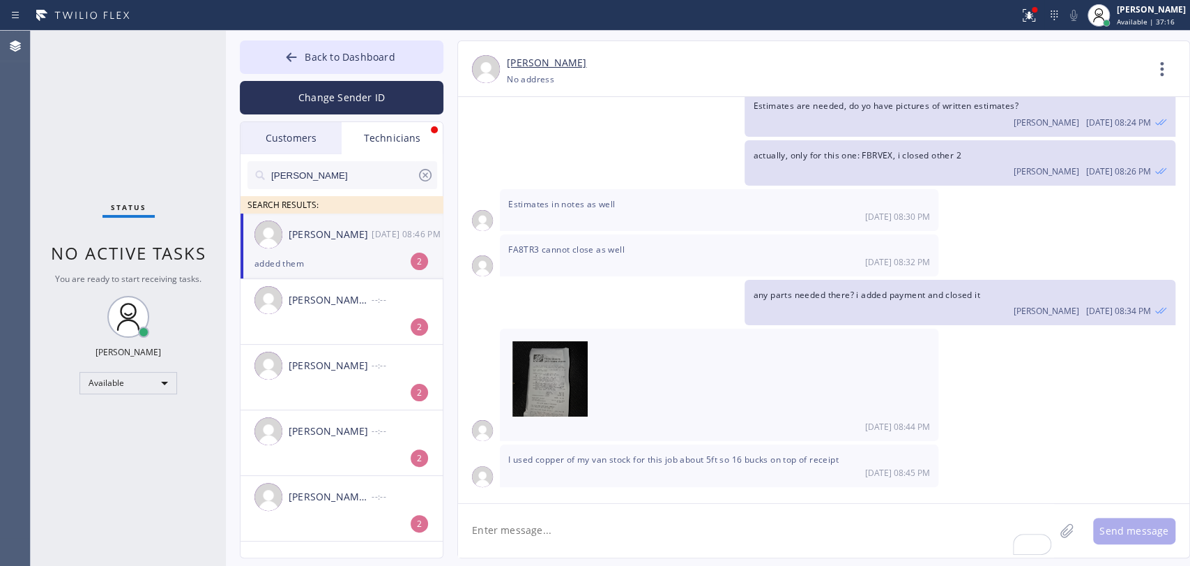
click at [322, 258] on div "added them" at bounding box center [342, 263] width 174 height 16
click at [422, 176] on icon at bounding box center [425, 175] width 17 height 17
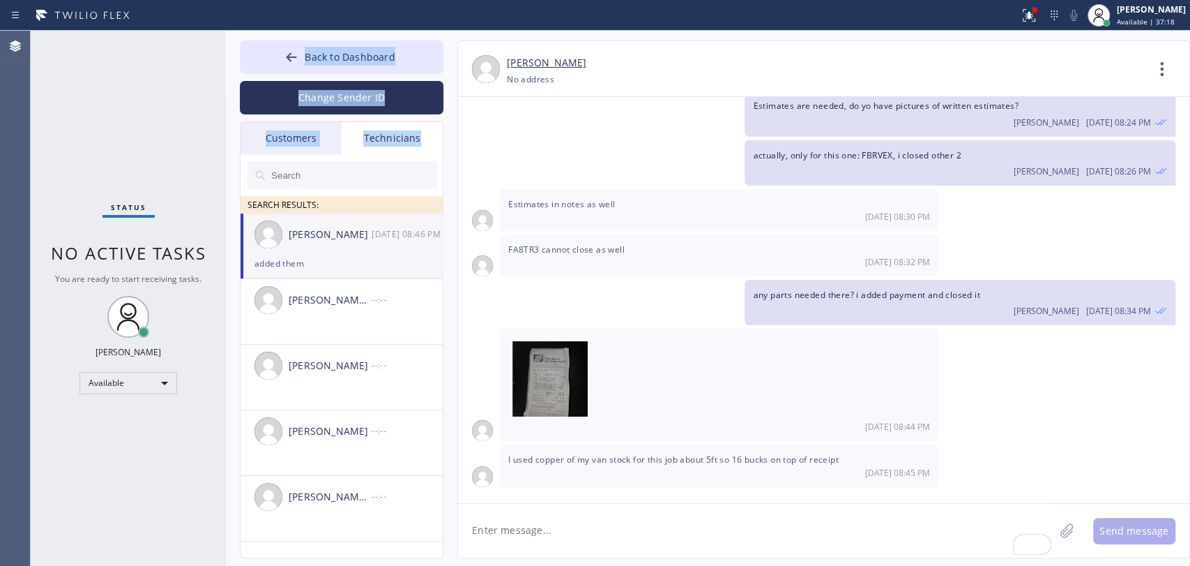
drag, startPoint x: 233, startPoint y: 173, endPoint x: 221, endPoint y: 176, distance: 12.4
click at [222, 176] on div "Status No active tasks You are ready to start receiving tasks. Oleksiy Dmitriev…" at bounding box center [611, 298] width 1160 height 535
click at [221, 176] on div "Status No active tasks You are ready to start receiving tasks. [PERSON_NAME] Av…" at bounding box center [128, 298] width 195 height 535
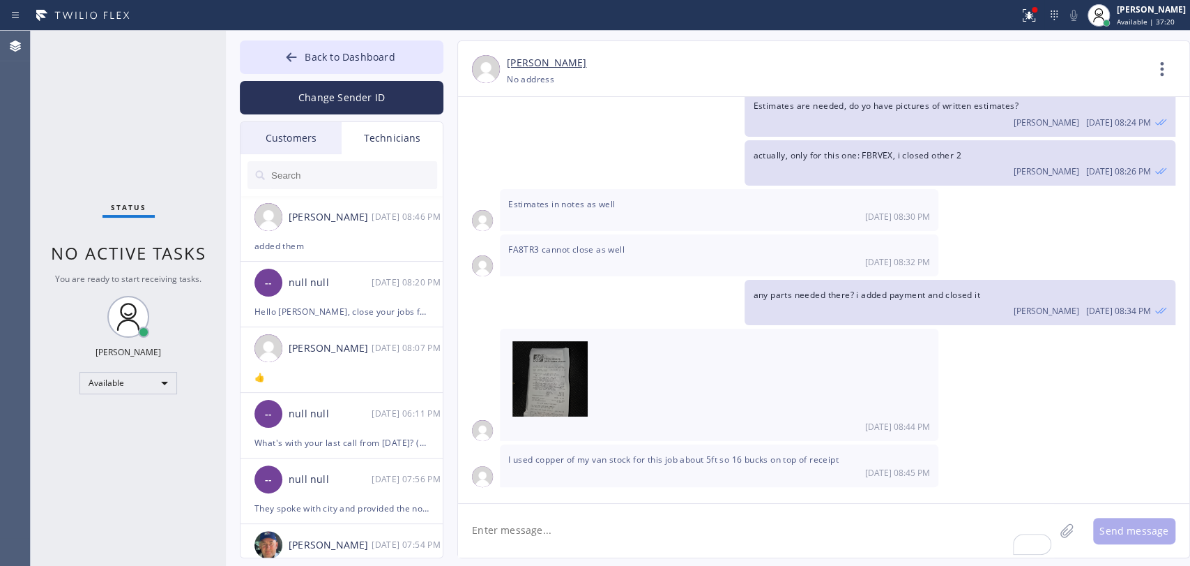
click at [347, 291] on div "-- null null 09/23 08:20 PM" at bounding box center [343, 283] width 204 height 42
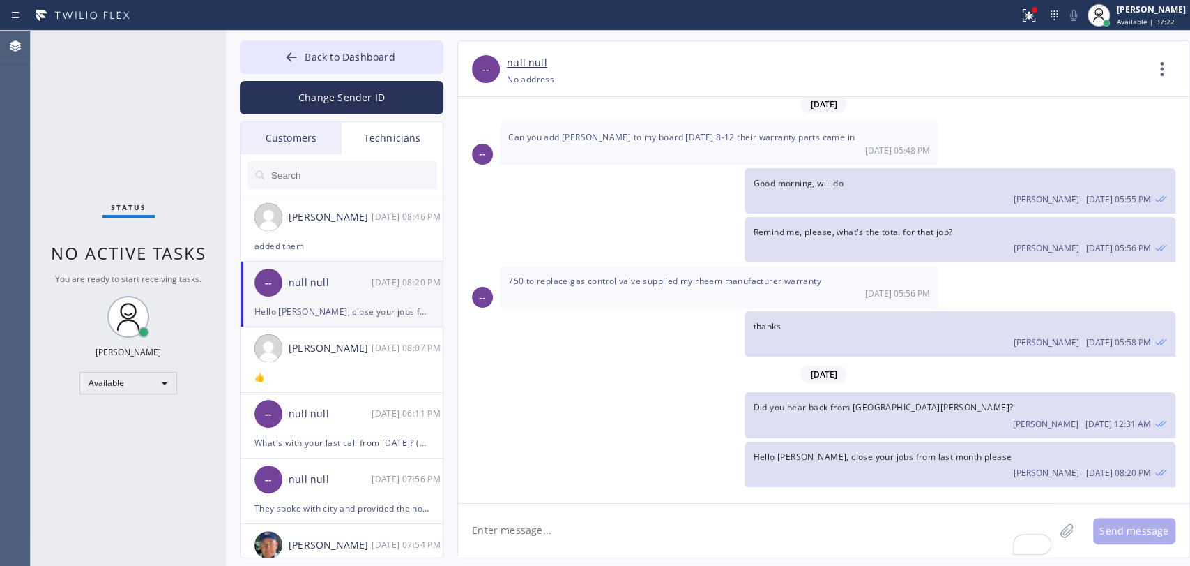
scroll to position [16642, 0]
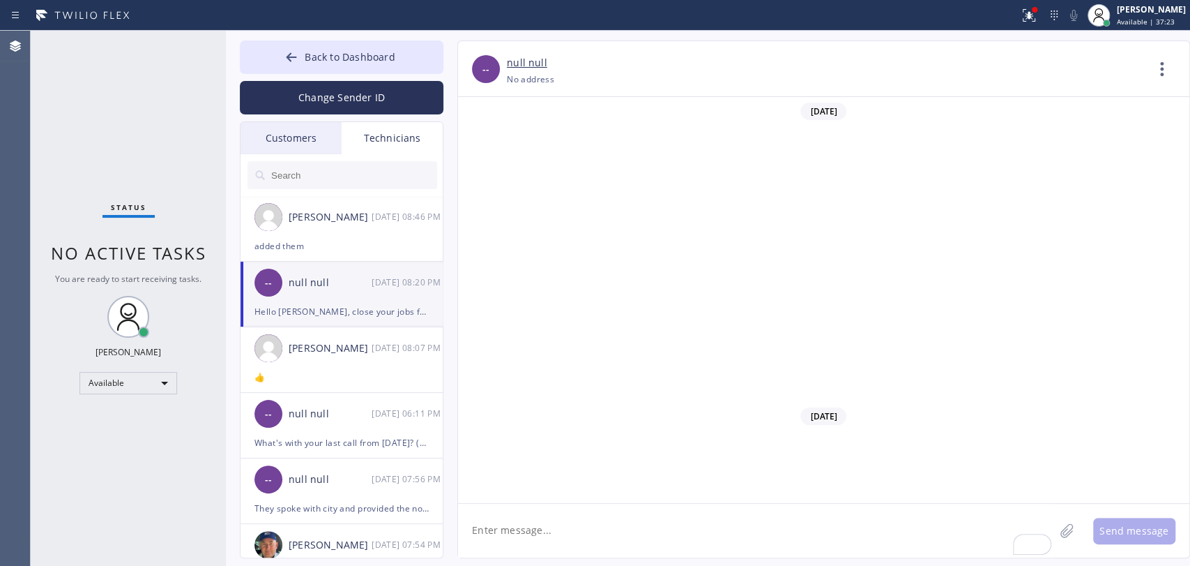
scroll to position [16642, 0]
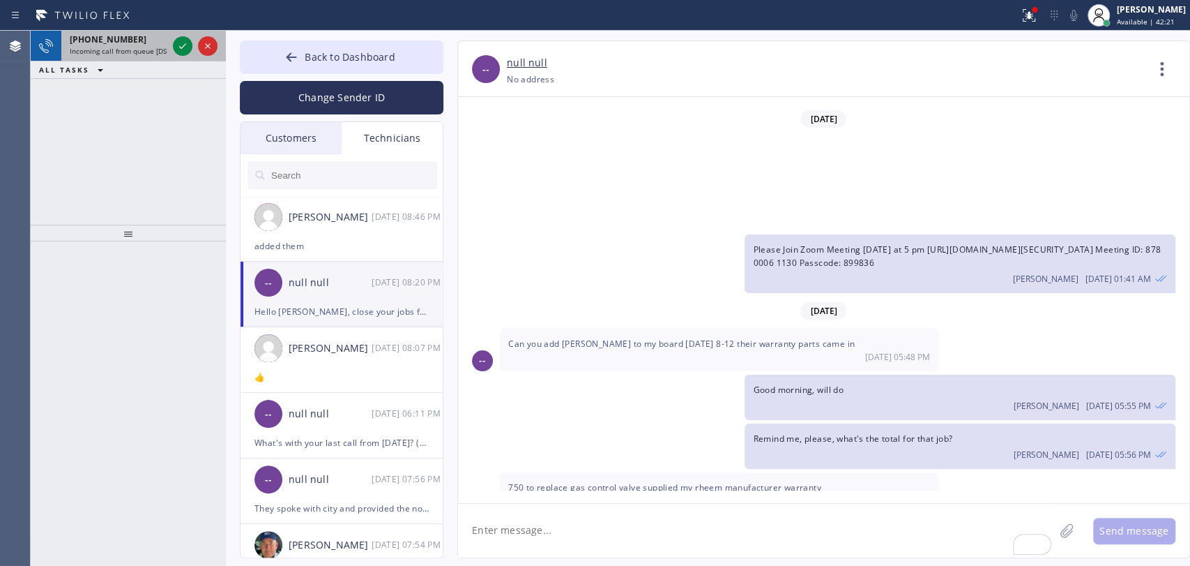
click at [111, 34] on span "[PHONE_NUMBER]" at bounding box center [108, 39] width 77 height 12
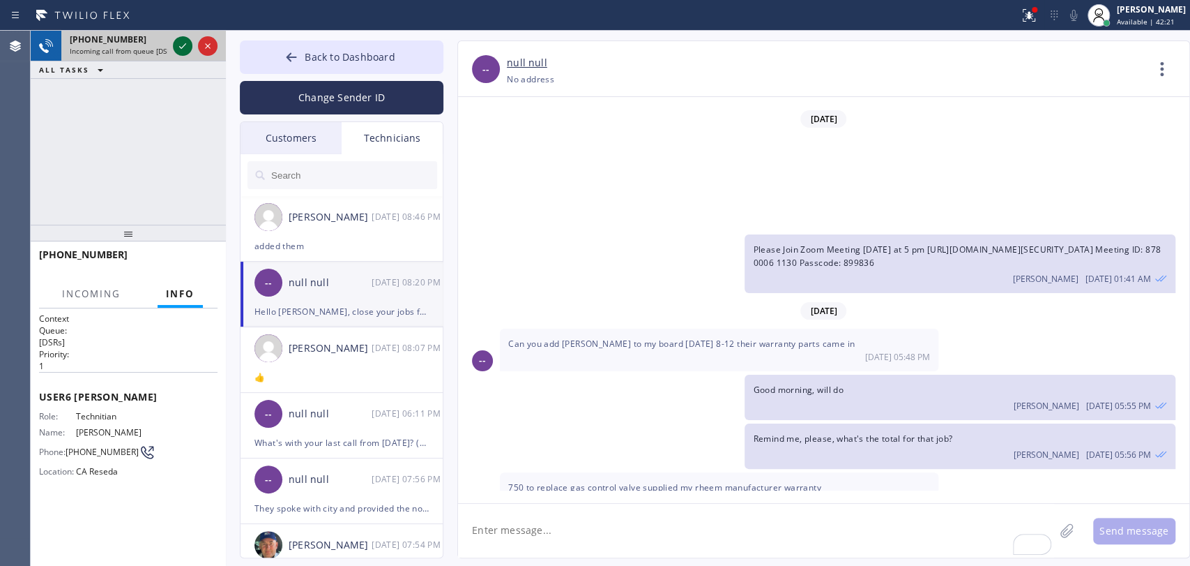
click at [176, 45] on icon at bounding box center [182, 46] width 17 height 17
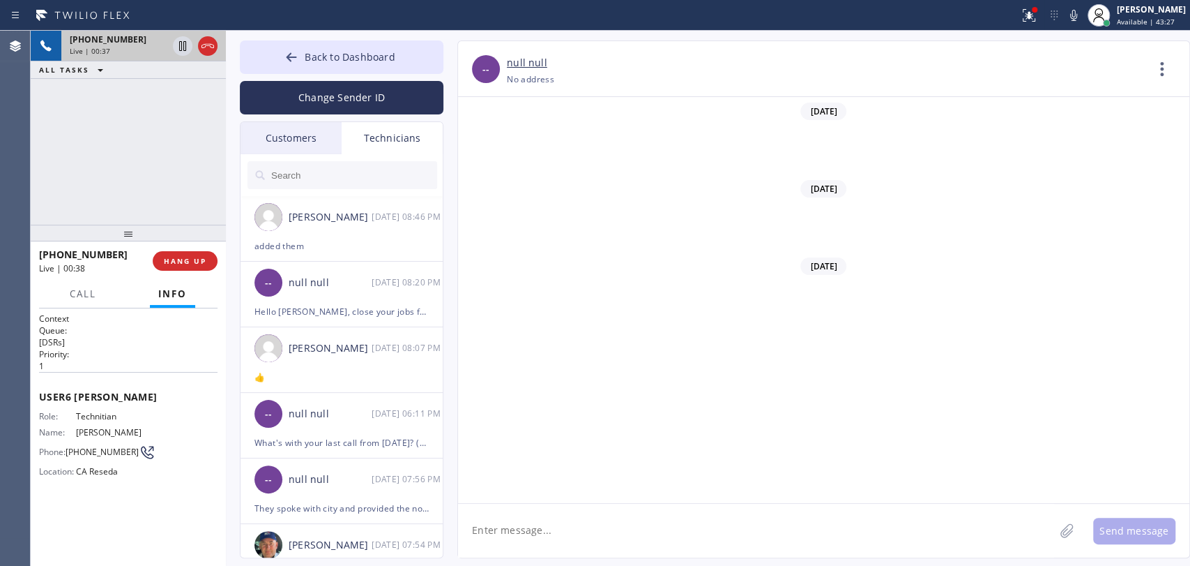
scroll to position [116995, 0]
drag, startPoint x: 204, startPoint y: 256, endPoint x: 3, endPoint y: 379, distance: 236.0
click at [202, 257] on span "HANG UP" at bounding box center [185, 261] width 43 height 10
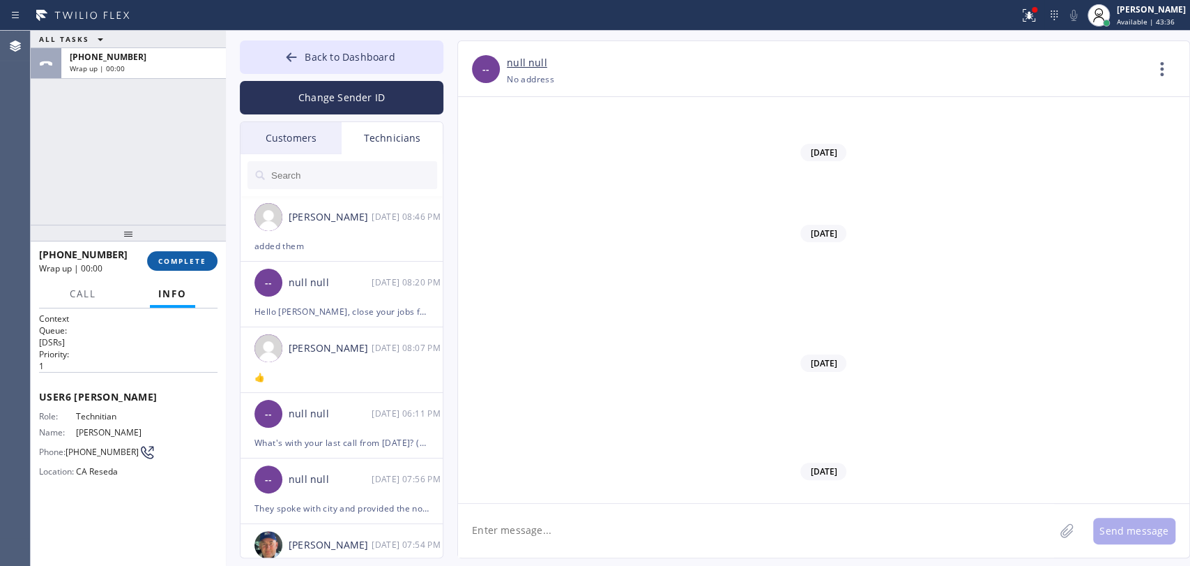
click at [168, 261] on span "COMPLETE" at bounding box center [182, 261] width 48 height 10
click at [165, 225] on div at bounding box center [128, 233] width 195 height 17
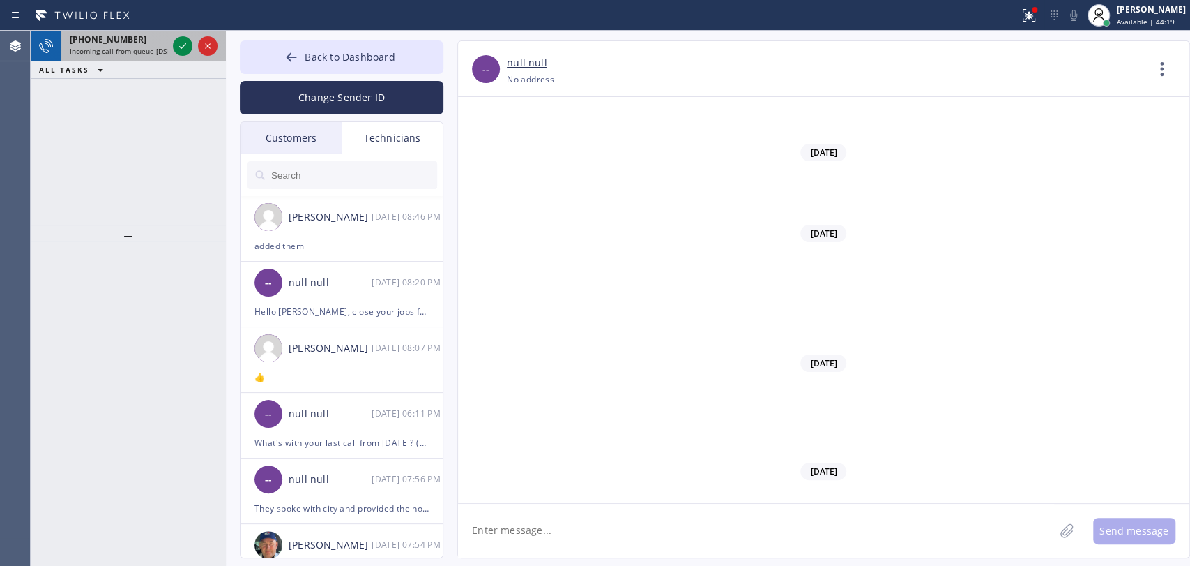
drag, startPoint x: 106, startPoint y: 43, endPoint x: 161, endPoint y: 46, distance: 55.2
click at [107, 38] on span "[PHONE_NUMBER]" at bounding box center [108, 39] width 77 height 12
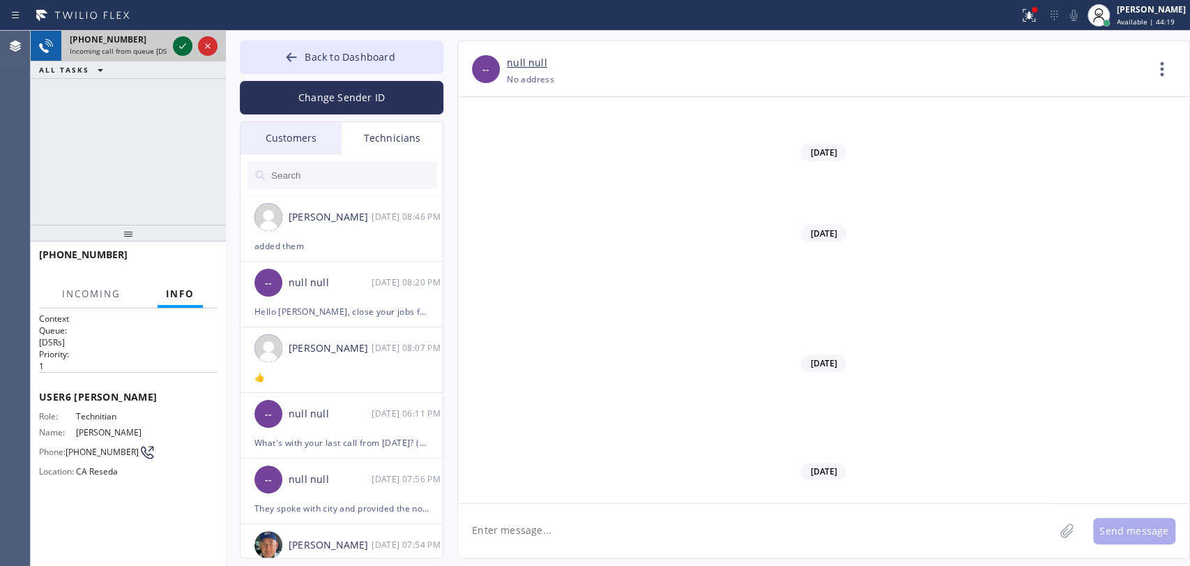
click at [181, 43] on icon at bounding box center [182, 46] width 17 height 17
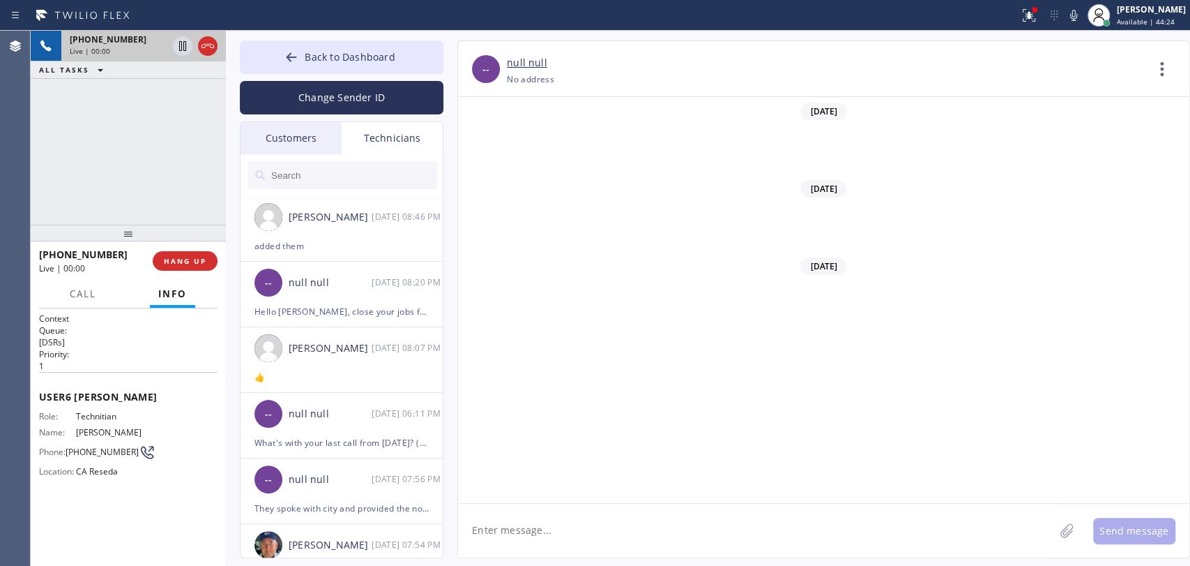
scroll to position [116995, 0]
click at [179, 257] on span "HANG UP" at bounding box center [185, 261] width 43 height 10
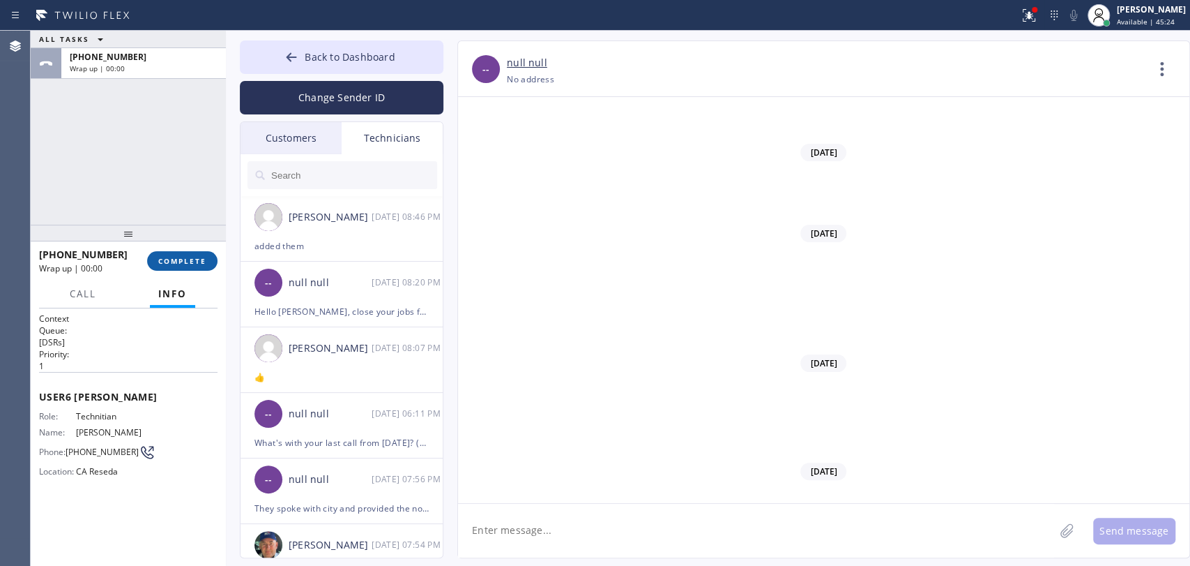
click at [187, 259] on span "COMPLETE" at bounding box center [182, 261] width 48 height 10
click at [159, 208] on div "ALL TASKS ALL TASKS ACTIVE TASKS TASKS IN WRAP UP +18189669606 Wrap up | 00:00" at bounding box center [128, 128] width 195 height 194
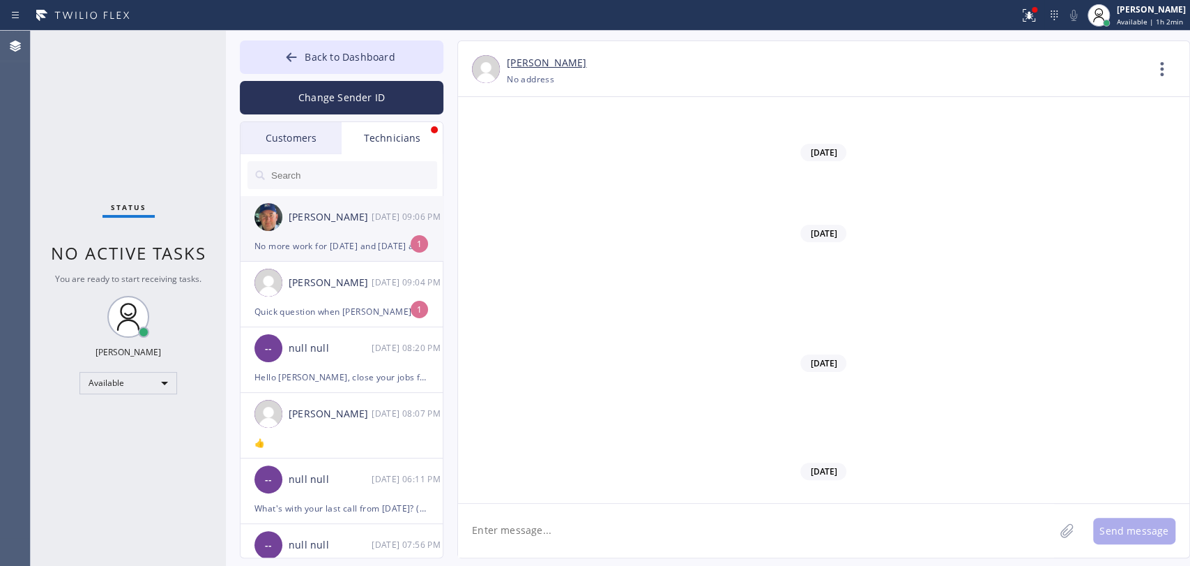
click at [280, 217] on img at bounding box center [269, 217] width 28 height 28
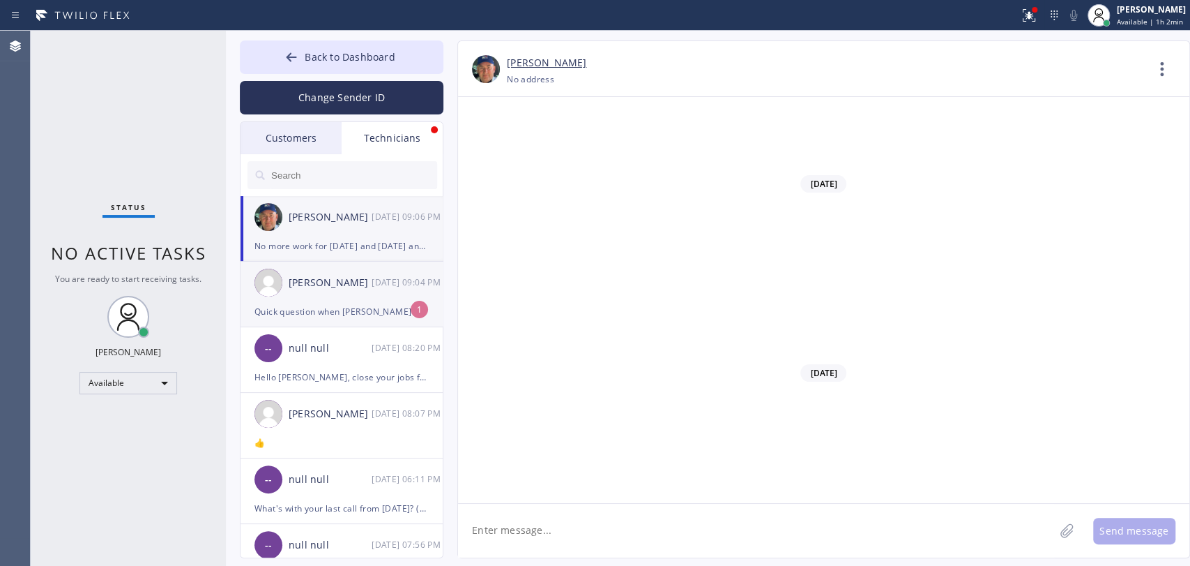
click at [329, 301] on div "Christopher Gonzales 09/23 09:04 PM" at bounding box center [343, 283] width 204 height 42
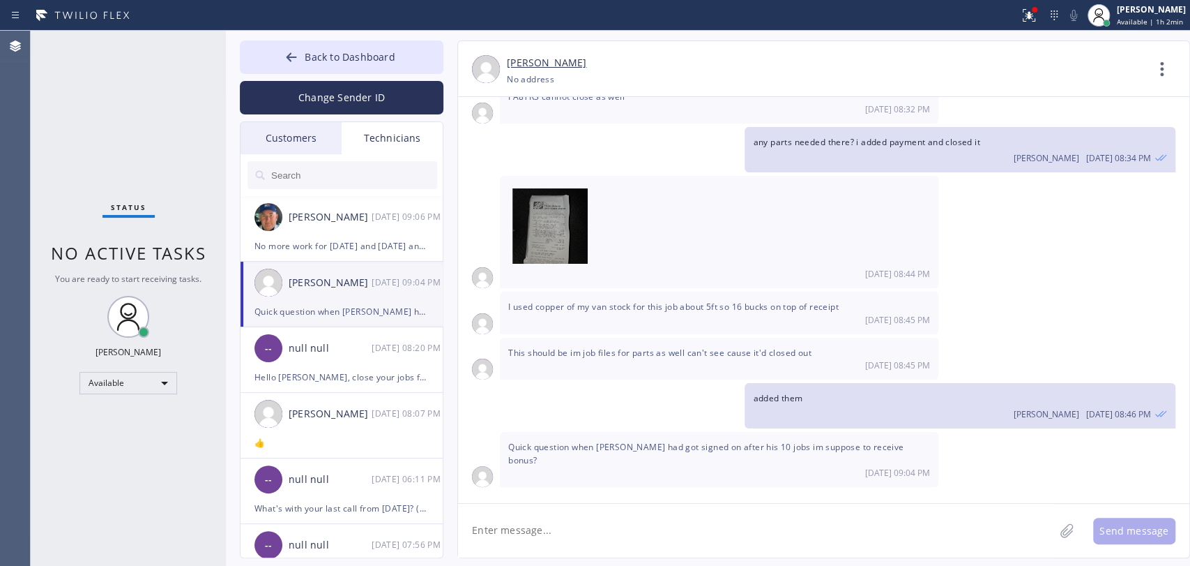
click at [582, 527] on textarea at bounding box center [756, 531] width 596 height 54
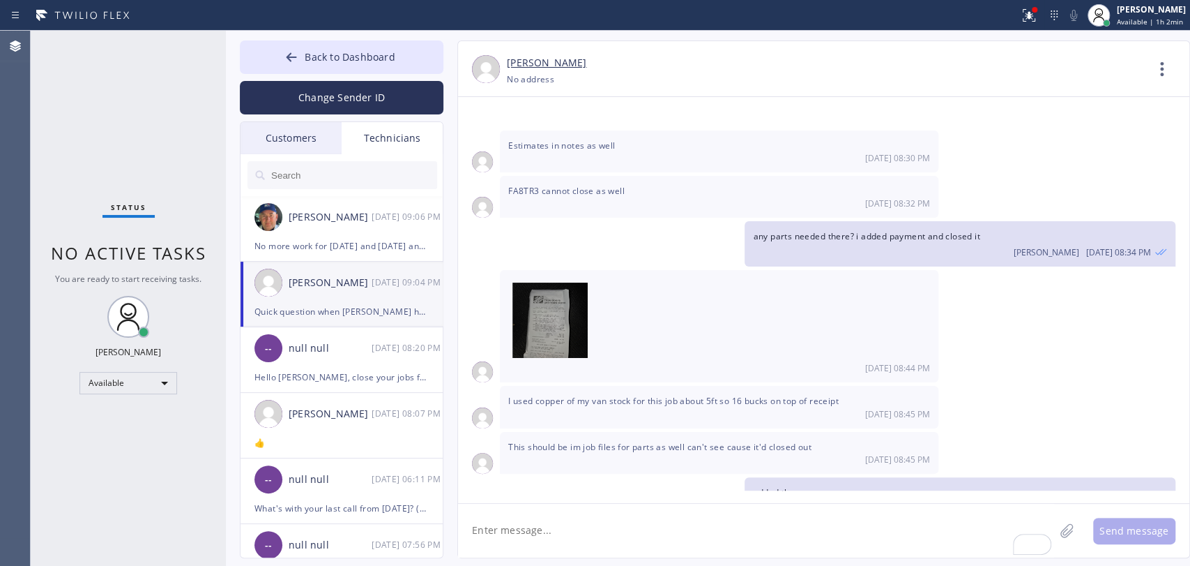
drag, startPoint x: 709, startPoint y: 450, endPoint x: 753, endPoint y: 449, distance: 43.9
click at [753, 535] on span "Quick question when [PERSON_NAME] had got signed on after his 10 jobs im suppos…" at bounding box center [705, 547] width 395 height 25
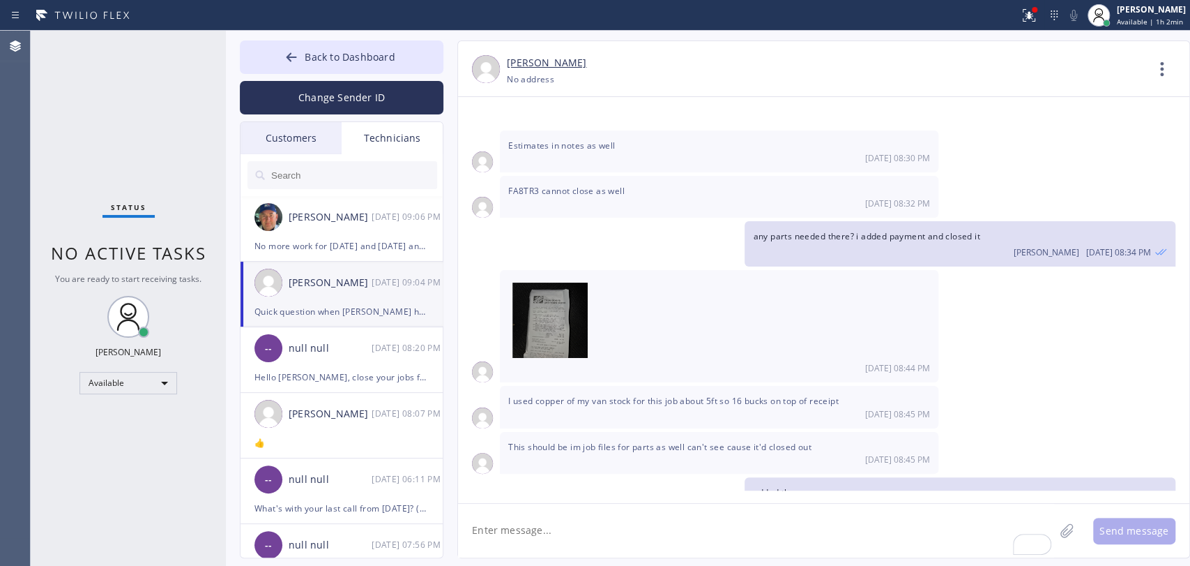
click at [768, 535] on span "Quick question when [PERSON_NAME] had got signed on after his 10 jobs im suppos…" at bounding box center [705, 547] width 395 height 25
click at [750, 535] on span "Quick question when [PERSON_NAME] had got signed on after his 10 jobs im suppos…" at bounding box center [705, 547] width 395 height 25
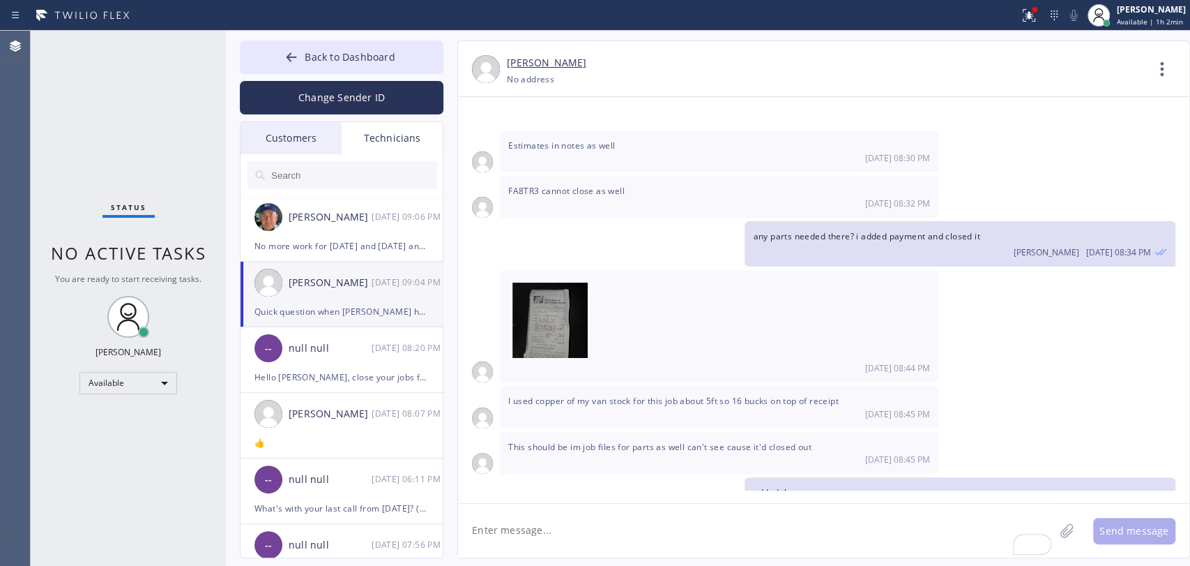
click at [612, 535] on span "Quick question when [PERSON_NAME] had got signed on after his 10 jobs im suppos…" at bounding box center [705, 547] width 395 height 25
click at [686, 526] on div "Quick question when Micheal Garcia had got signed on after his 10 jobs im suppo…" at bounding box center [719, 553] width 439 height 55
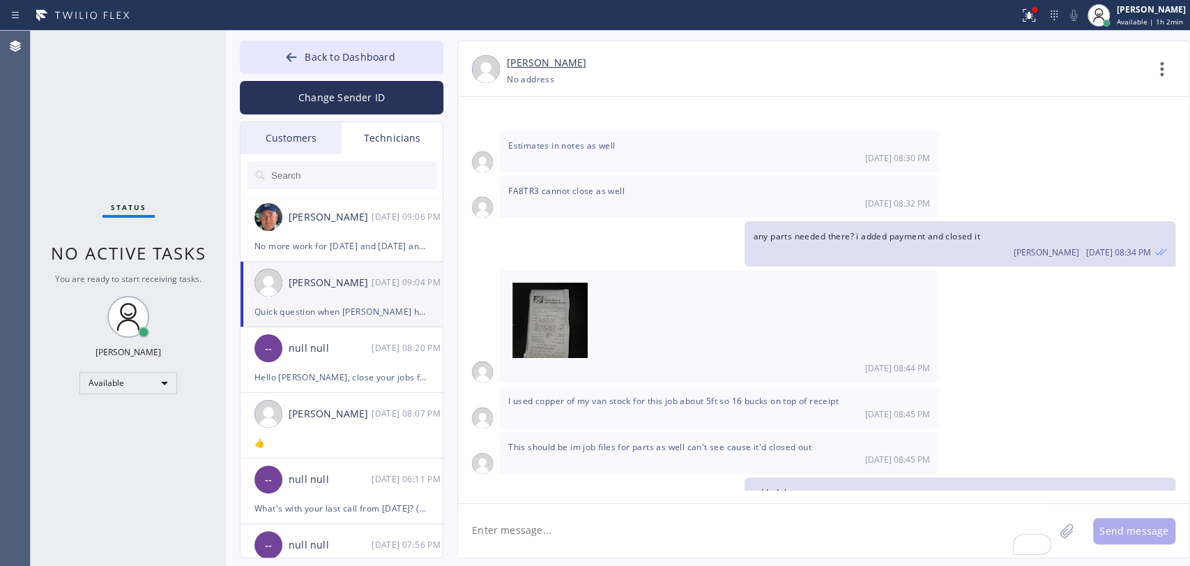
click at [608, 533] on textarea "To enrich screen reader interactions, please activate Accessibility in Grammarl…" at bounding box center [756, 531] width 596 height 54
type textarea "Good question, I'll ask [PERSON_NAME]"
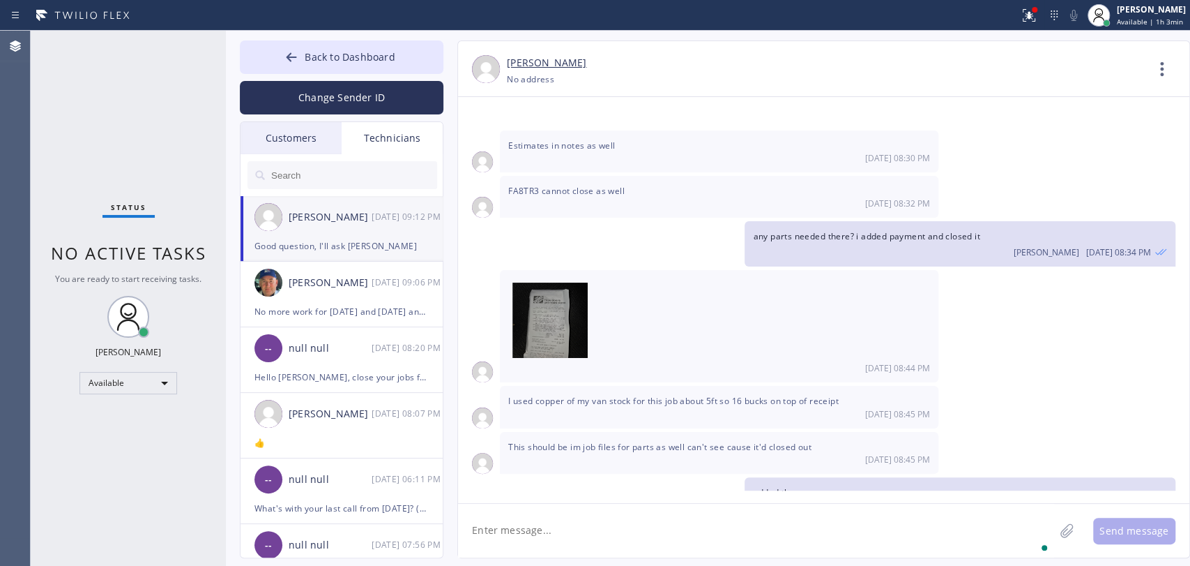
scroll to position [20719, 0]
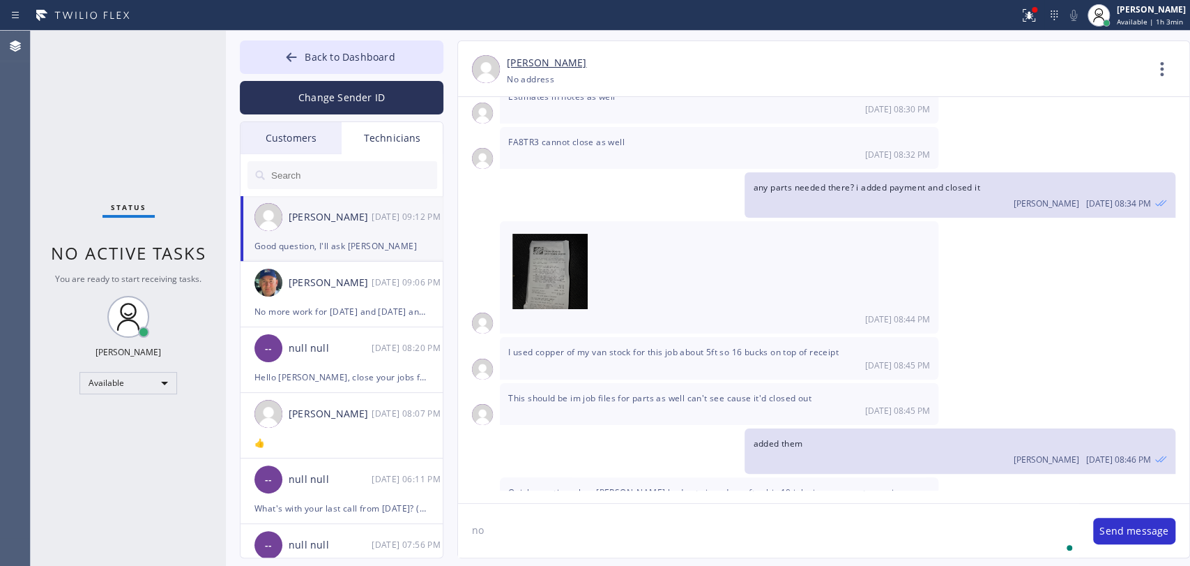
type textarea "n"
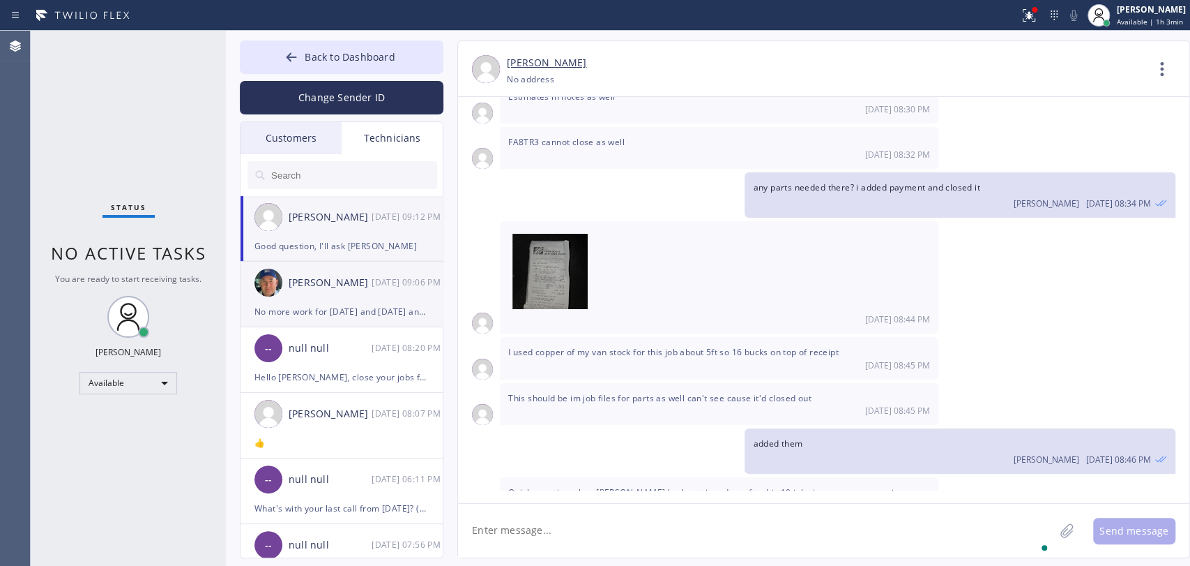
click at [363, 308] on div "No more work for [DATE] and [DATE] and [DATE] please" at bounding box center [342, 311] width 174 height 16
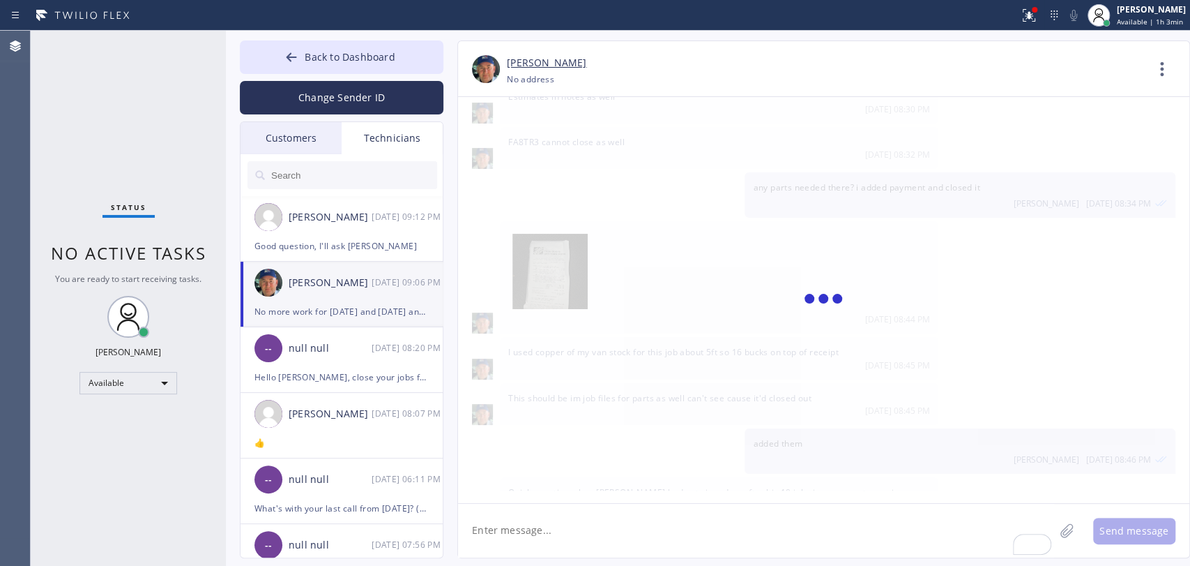
click at [540, 517] on textarea "To enrich screen reader interactions, please activate Accessibility in Grammarl…" at bounding box center [756, 531] width 596 height 54
click at [545, 522] on textarea "To enrich screen reader interactions, please activate Accessibility in Grammarl…" at bounding box center [756, 531] width 596 height 54
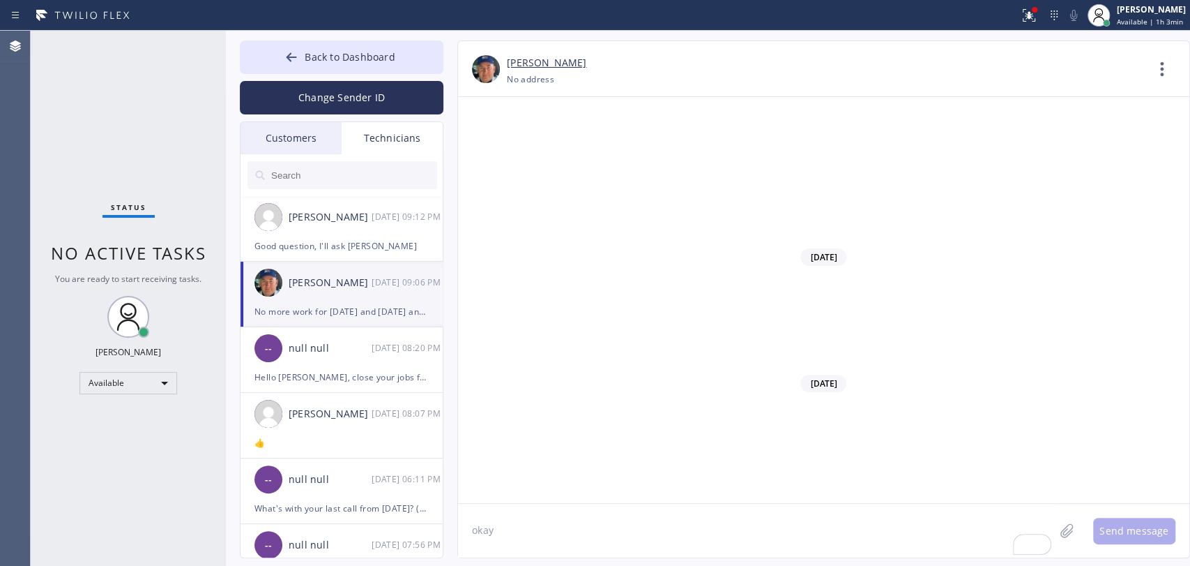
type textarea "okay"
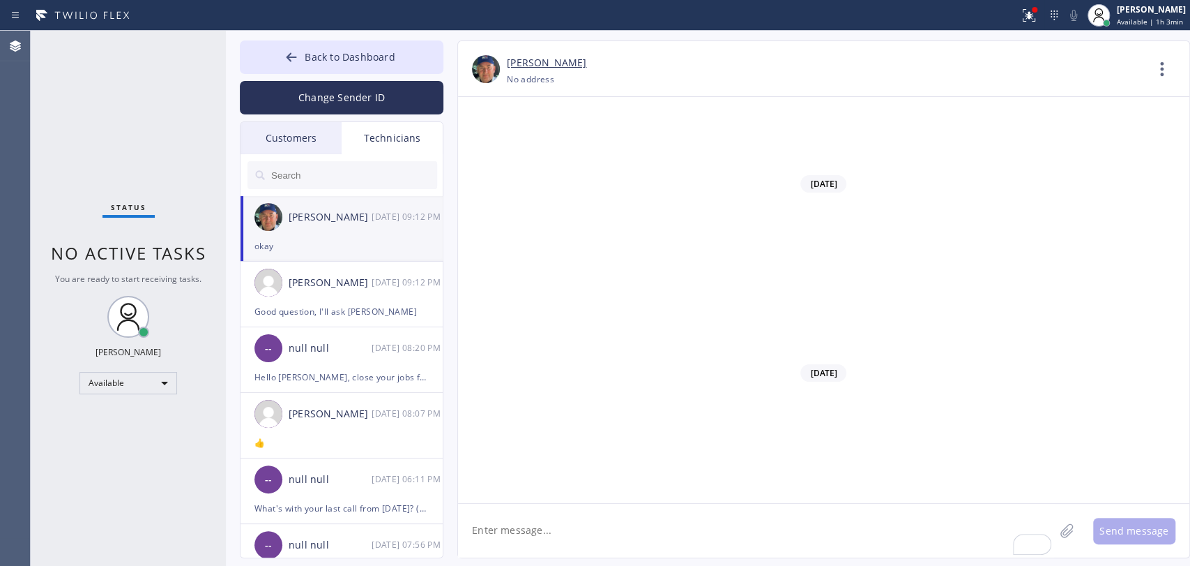
scroll to position [153732, 0]
click at [625, 533] on textarea "To enrich screen reader interactions, please activate Accessibility in Grammarl…" at bounding box center [756, 531] width 596 height 54
type textarea "everything is good?"
click at [321, 252] on div "everything is good?" at bounding box center [342, 246] width 174 height 16
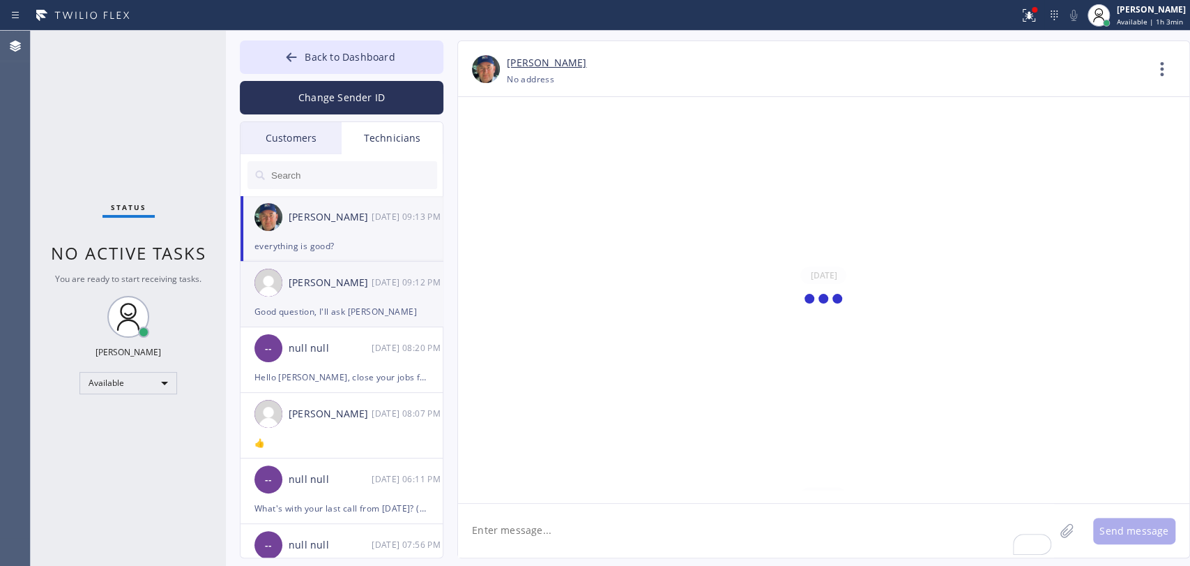
click at [324, 299] on div "Christopher Gonzales 09/23 09:12 PM" at bounding box center [343, 283] width 204 height 42
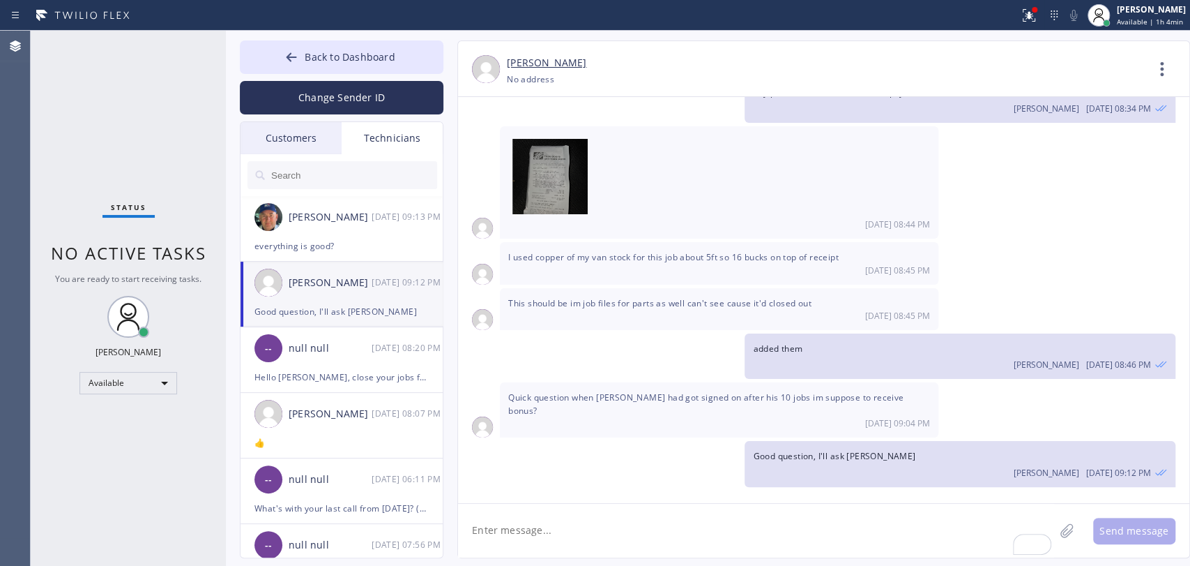
scroll to position [20719, 0]
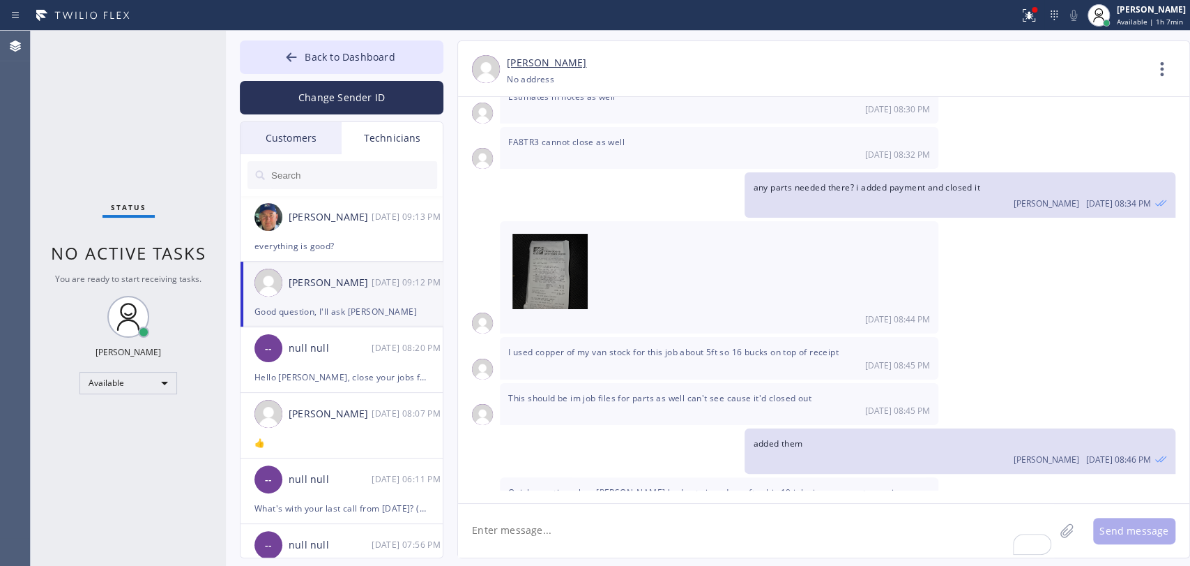
click at [330, 133] on div "Customers" at bounding box center [291, 138] width 101 height 32
click at [0, 0] on input "text" at bounding box center [0, 0] width 0 height 0
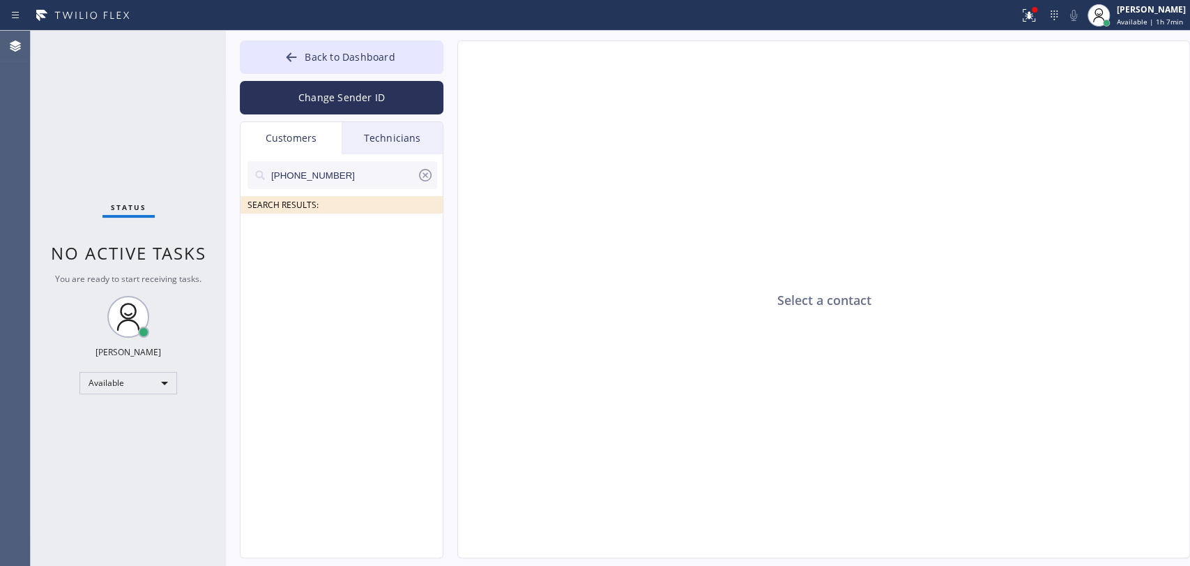
click at [431, 180] on icon at bounding box center [425, 175] width 17 height 17
click at [374, 172] on input "text" at bounding box center [353, 175] width 167 height 28
paste input "[EMAIL_ADDRESS][DOMAIN_NAME]"
type input "[EMAIL_ADDRESS][DOMAIN_NAME]"
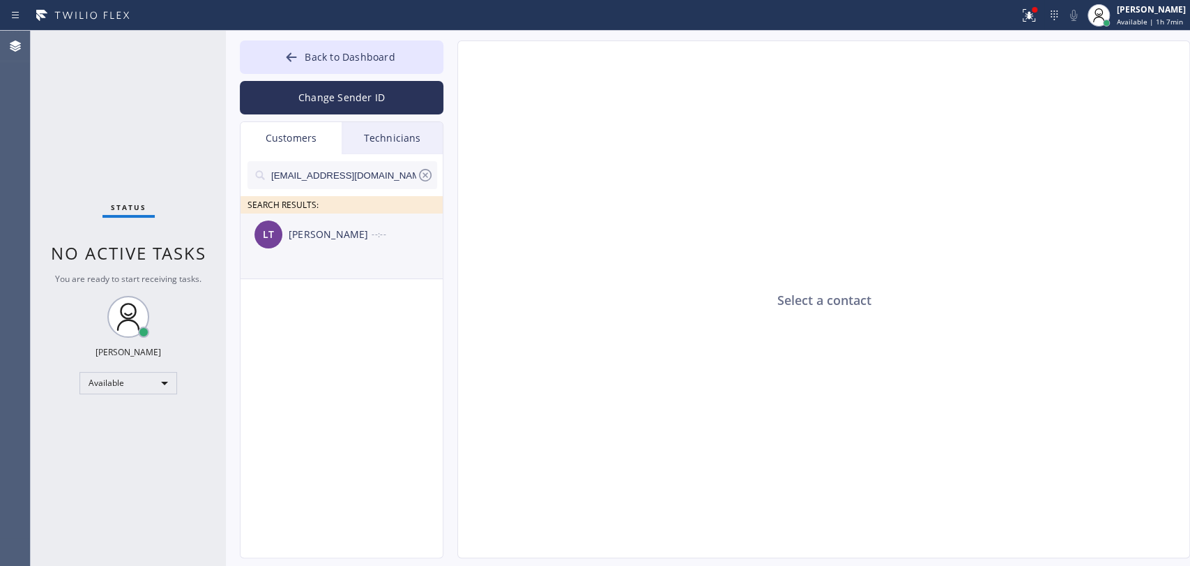
click at [297, 273] on li "LT Lin Tien --:--" at bounding box center [343, 246] width 204 height 66
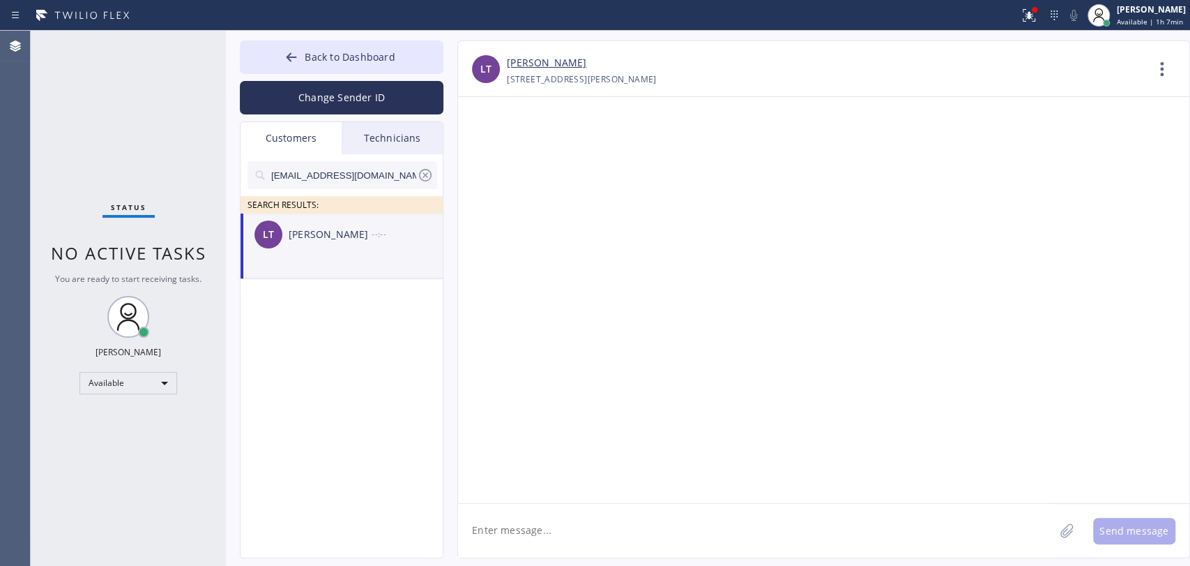
click at [529, 550] on textarea at bounding box center [756, 531] width 596 height 54
type textarea "Hello Lin! How are you? This is A"
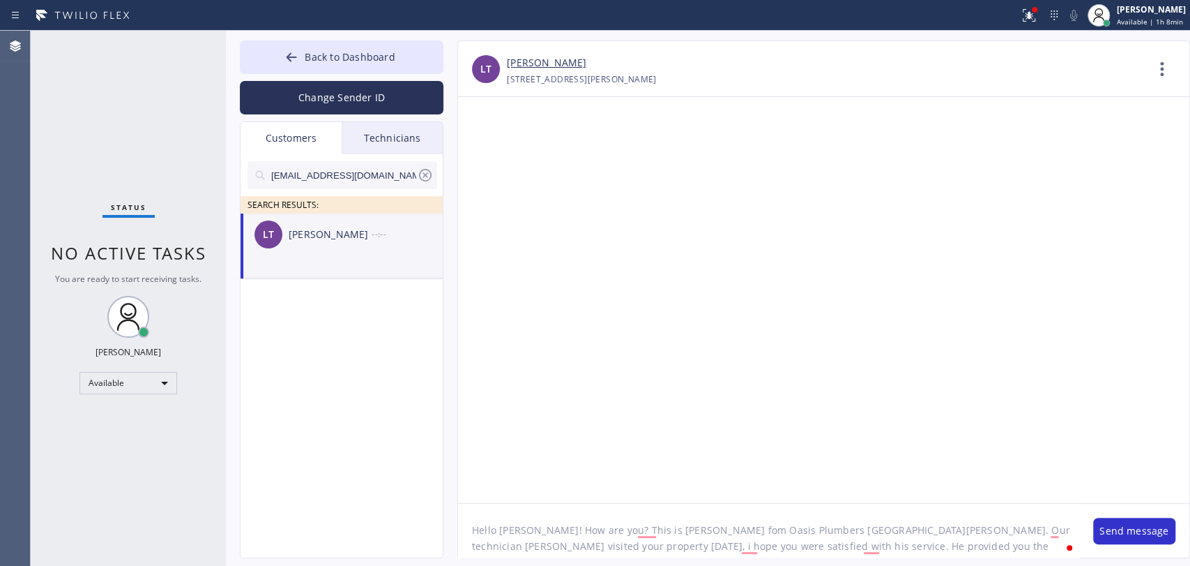
click at [898, 548] on textarea "Hello [PERSON_NAME]! How are you? This is [PERSON_NAME] fom Oasis Plumbers [GEO…" at bounding box center [768, 531] width 621 height 54
type textarea "Hello [PERSON_NAME]! How are you? This is [PERSON_NAME] fom Oasis Plumbers [GEO…"
click at [1124, 527] on button "Send message" at bounding box center [1135, 530] width 82 height 27
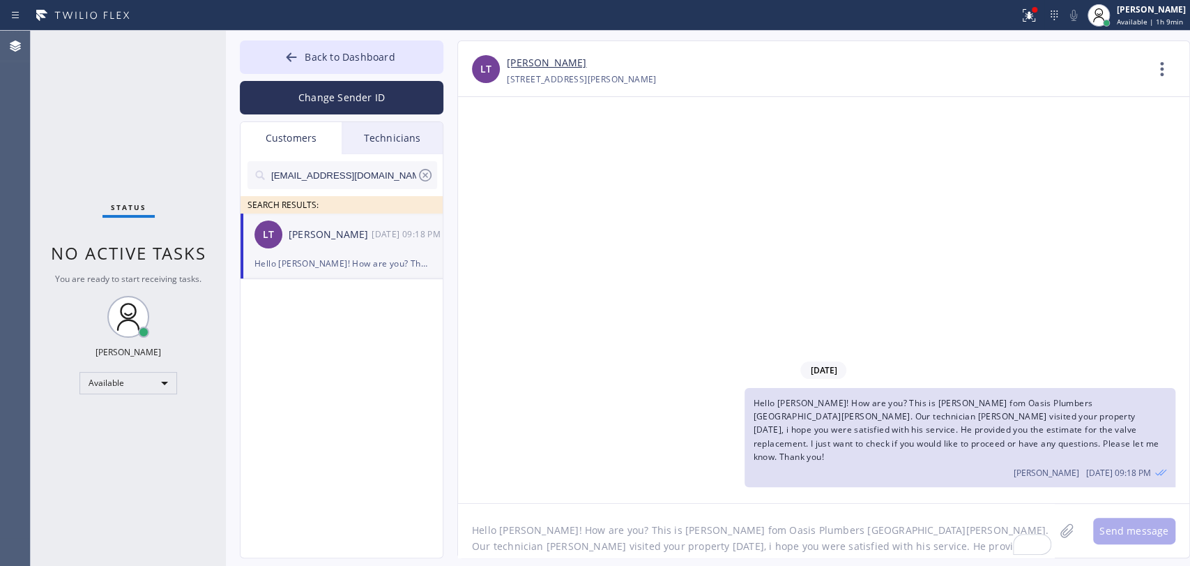
click at [859, 451] on span "Hello [PERSON_NAME]! How are you? This is [PERSON_NAME] fom Oasis Plumbers [GEO…" at bounding box center [956, 430] width 406 height 66
click at [391, 129] on div "Technicians" at bounding box center [392, 138] width 101 height 32
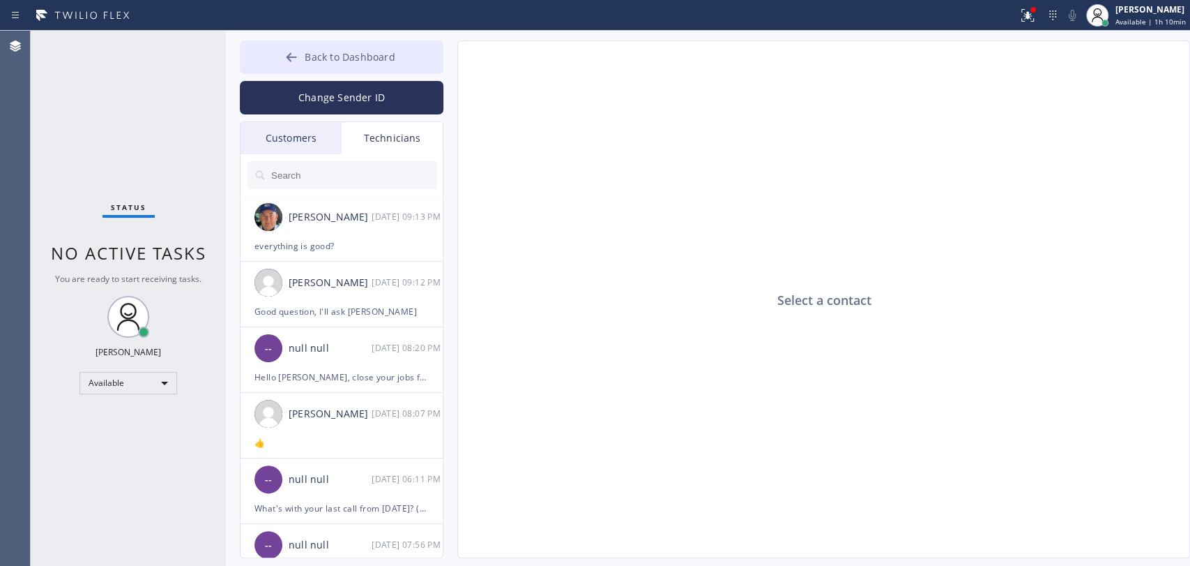
click at [363, 52] on span "Back to Dashboard" at bounding box center [350, 56] width 90 height 13
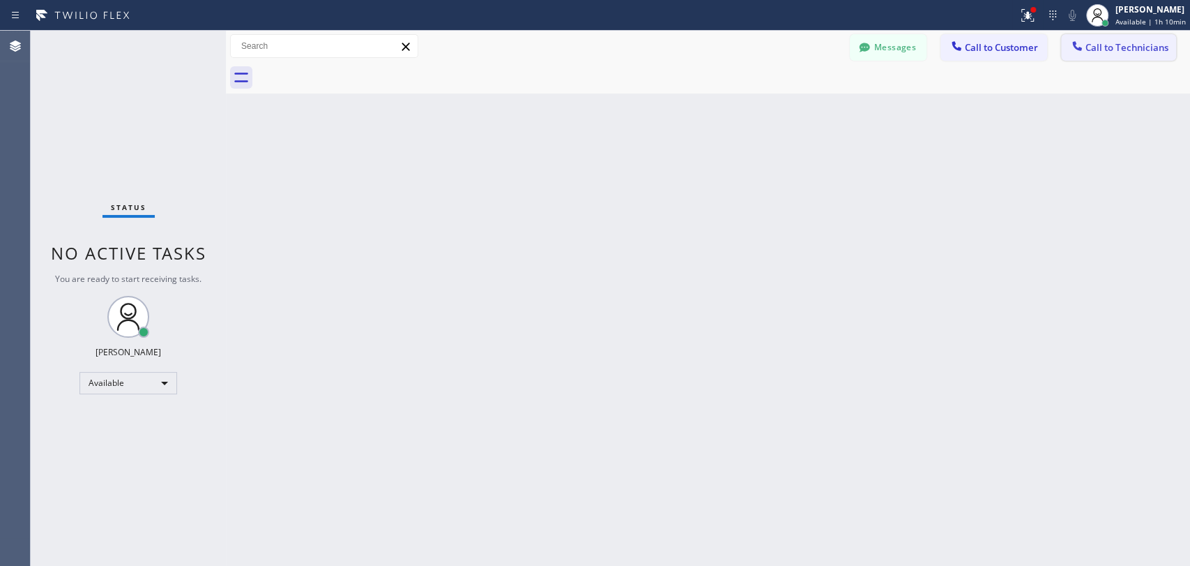
click at [1094, 56] on button "Call to Technicians" at bounding box center [1118, 47] width 115 height 27
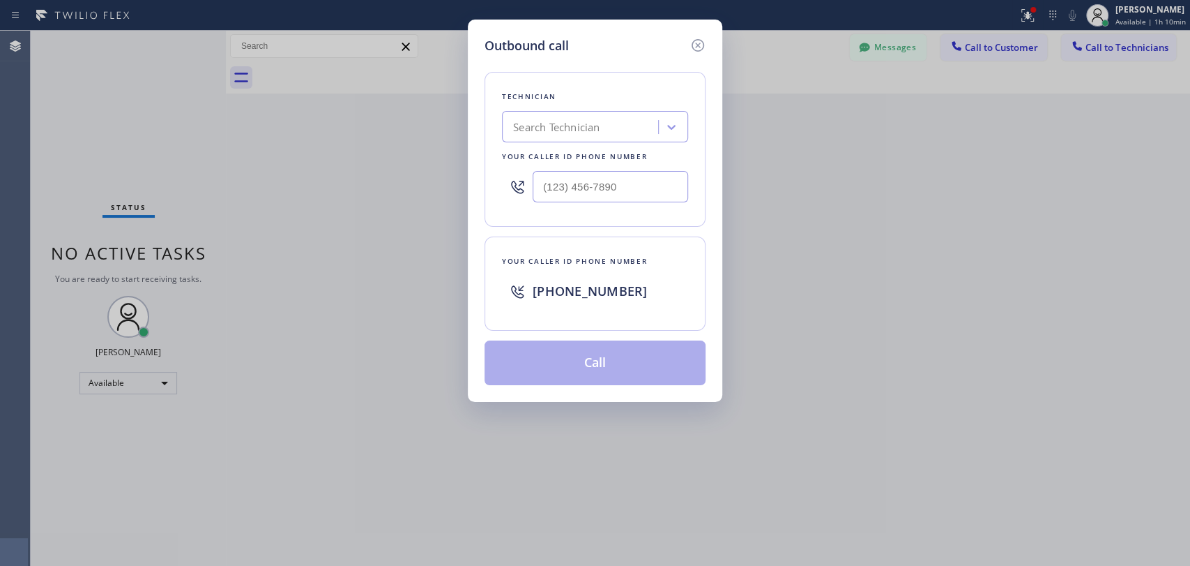
click at [504, 127] on div "Search Technician" at bounding box center [595, 126] width 186 height 31
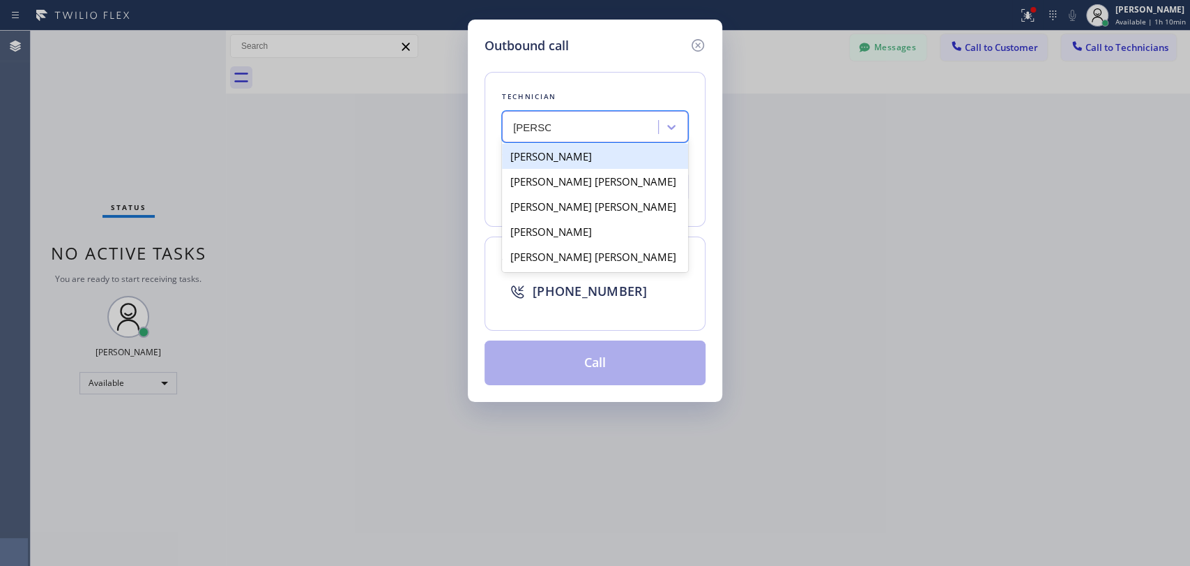
type input "[PERSON_NAME]"
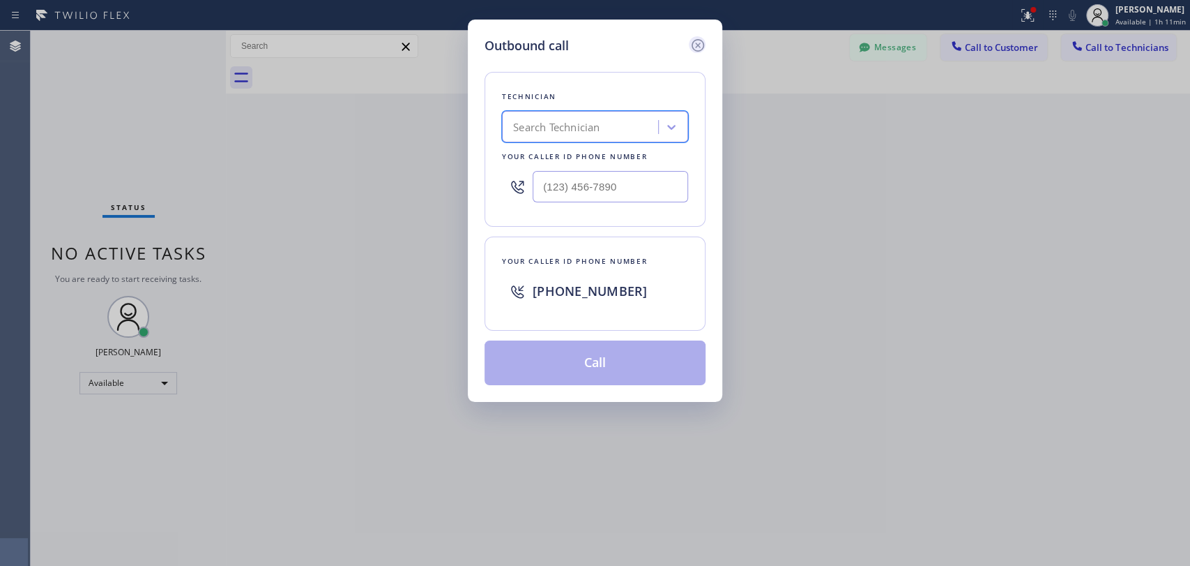
click at [695, 47] on icon at bounding box center [698, 45] width 17 height 17
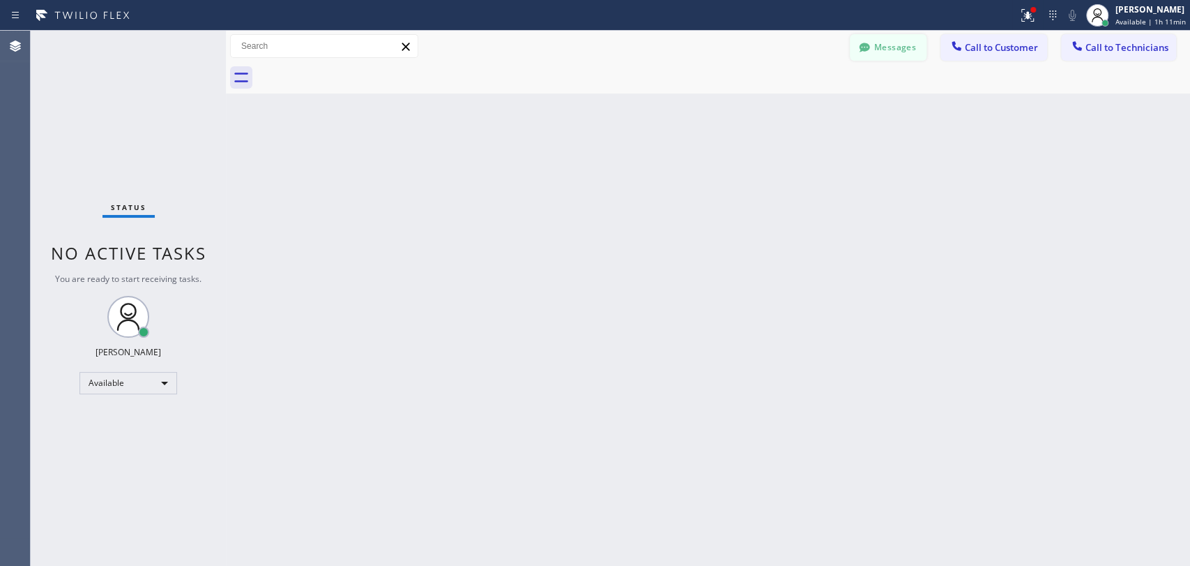
click at [930, 48] on div "Messages" at bounding box center [895, 46] width 91 height 24
click at [863, 45] on icon at bounding box center [864, 47] width 10 height 9
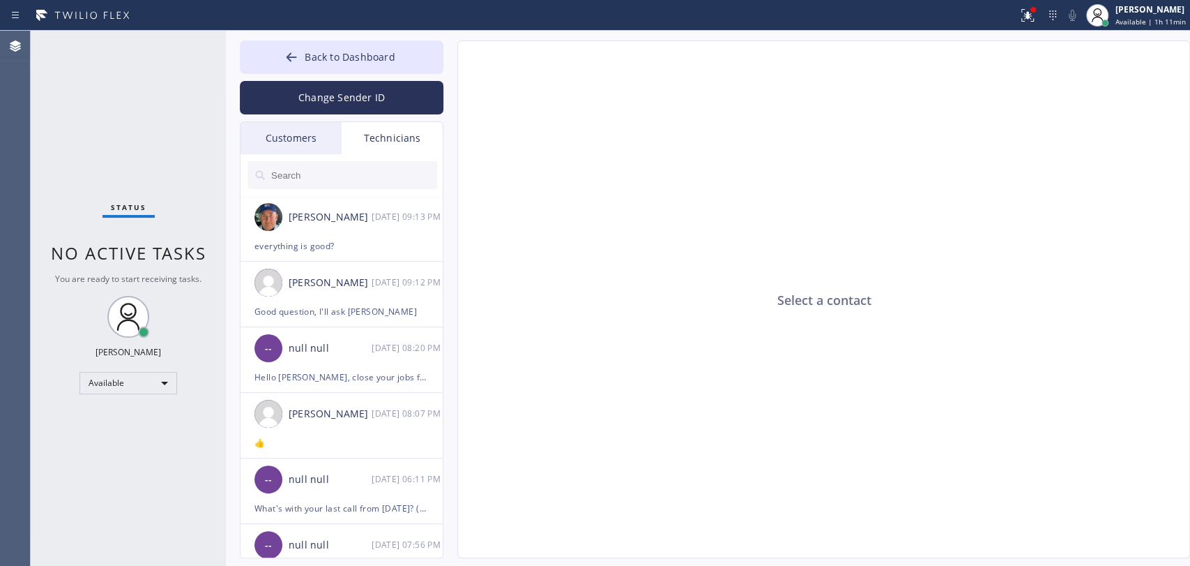
click at [268, 135] on div "Customers" at bounding box center [291, 138] width 101 height 32
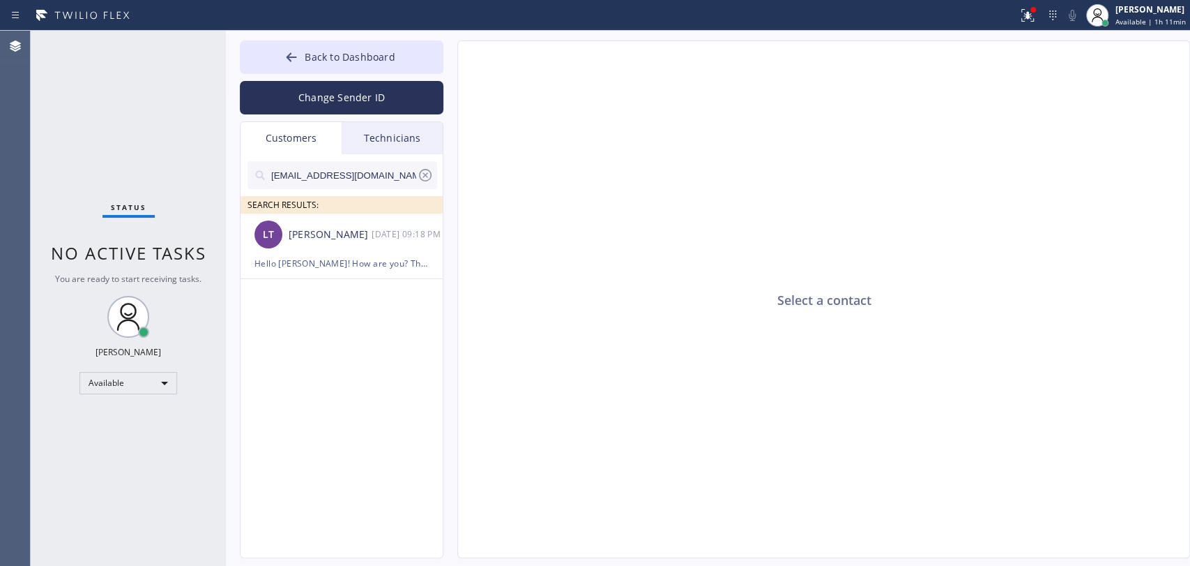
click at [321, 171] on input "[EMAIL_ADDRESS][DOMAIN_NAME]" at bounding box center [343, 175] width 147 height 28
click at [322, 171] on input "[EMAIL_ADDRESS][DOMAIN_NAME]" at bounding box center [343, 175] width 147 height 28
click at [310, 250] on div "[PERSON_NAME] --:--" at bounding box center [343, 234] width 204 height 42
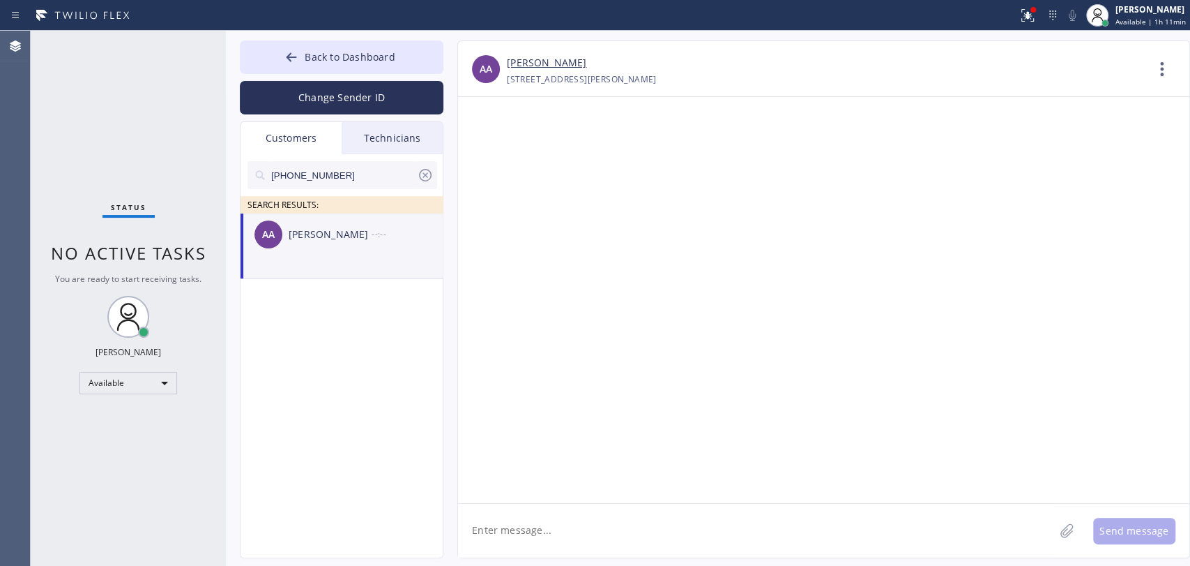
click at [544, 554] on textarea at bounding box center [756, 531] width 596 height 54
type textarea "h"
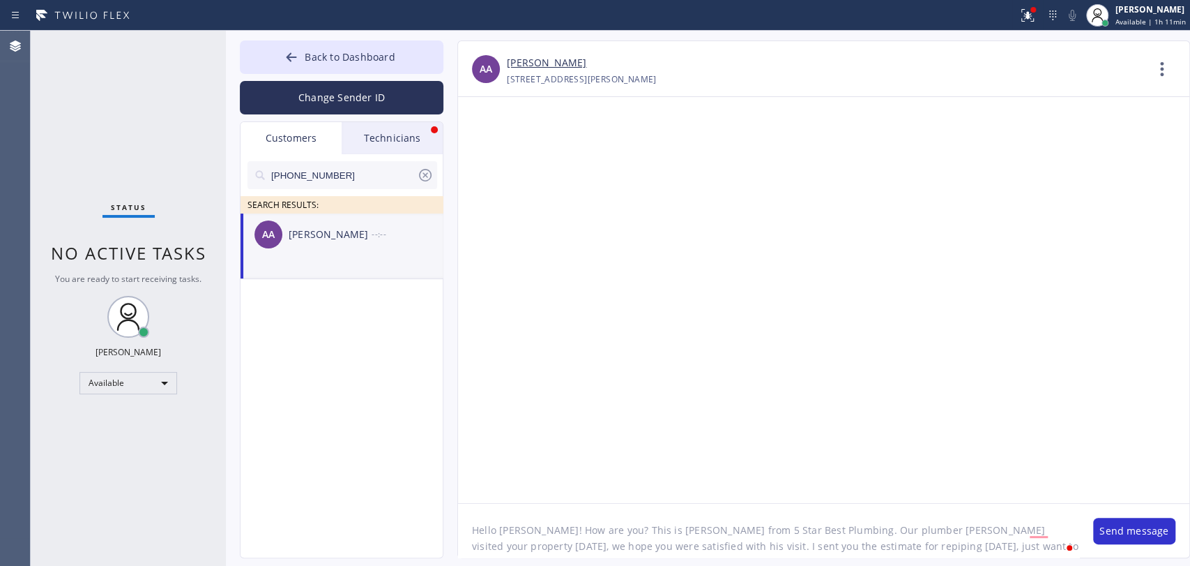
scroll to position [11, 0]
click at [757, 536] on textarea "Hello [PERSON_NAME]! How are you? This is [PERSON_NAME] from 5 Star Best Plumbi…" at bounding box center [768, 531] width 621 height 54
type textarea "Hello [PERSON_NAME]! How are you? This is [PERSON_NAME] from 5 Star Best Plumbi…"
click at [799, 558] on div "Back to Dashboard Change Sender ID Customers Technicians [PHONE_NUMBER] SEARCH …" at bounding box center [708, 298] width 965 height 535
click at [792, 550] on textarea "Hello [PERSON_NAME]! How are you? This is [PERSON_NAME] from 5 Star Best Plumbi…" at bounding box center [768, 531] width 621 height 54
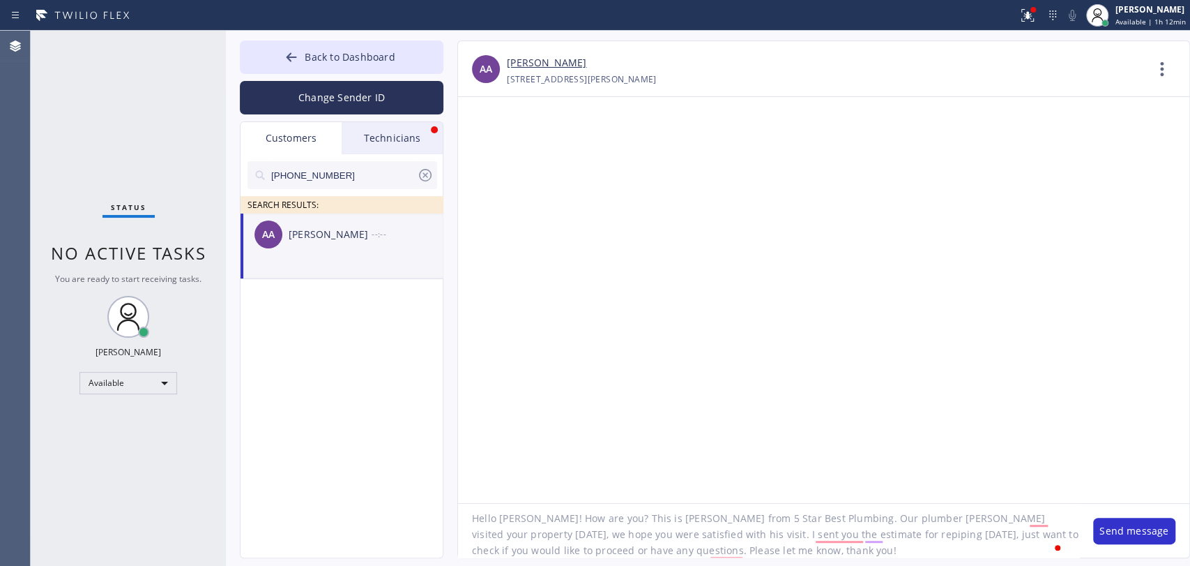
scroll to position [13, 0]
click at [796, 550] on textarea "Hello [PERSON_NAME]! How are you? This is [PERSON_NAME] from 5 Star Best Plumbi…" at bounding box center [768, 531] width 621 height 54
click at [1108, 534] on button "Send message" at bounding box center [1135, 530] width 82 height 27
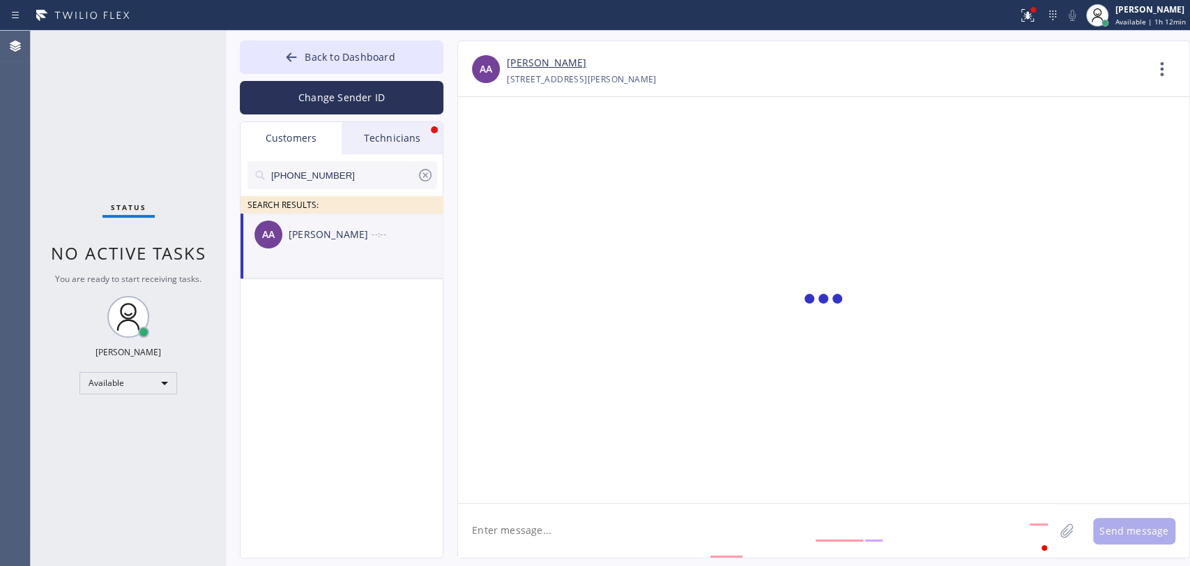
scroll to position [0, 0]
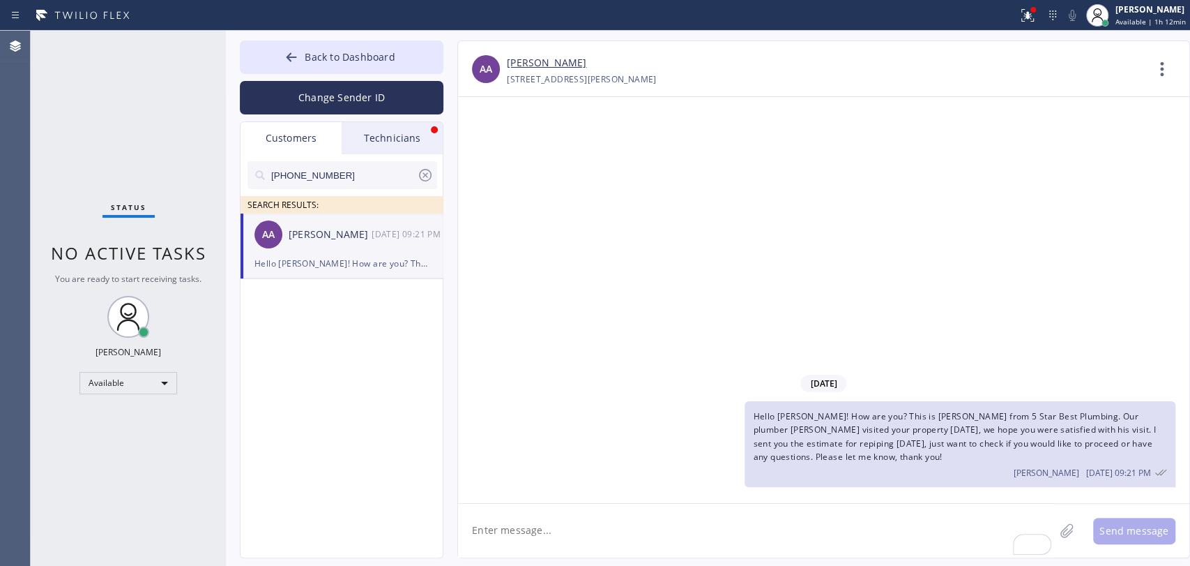
click at [629, 536] on textarea "To enrich screen reader interactions, please activate Accessibility in Grammarl…" at bounding box center [756, 531] width 596 height 54
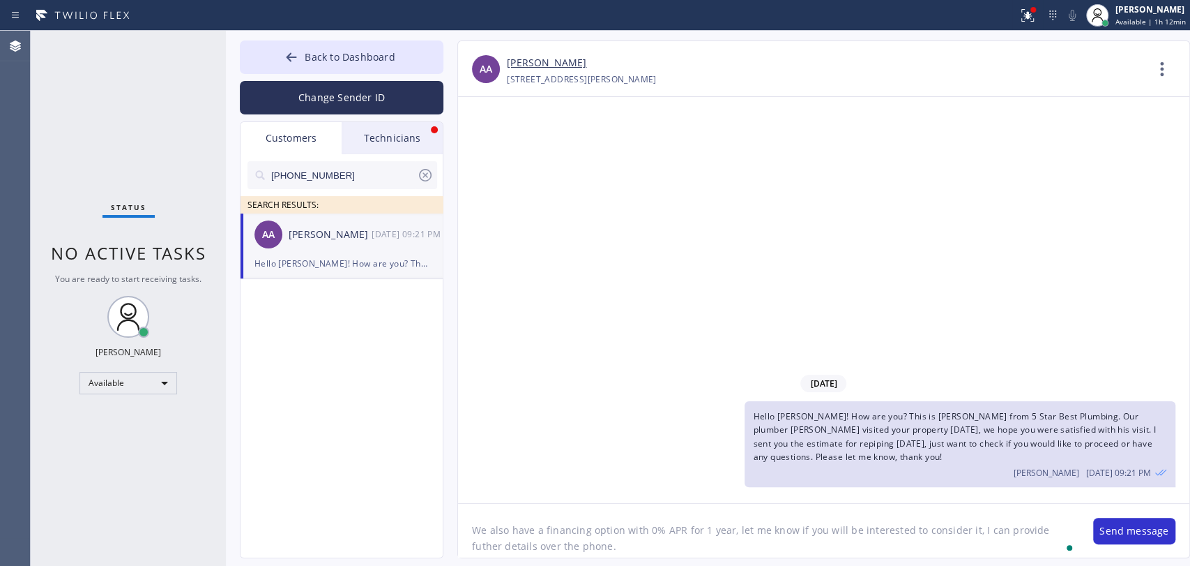
click at [629, 536] on textarea "We also have a financing option with 0% APR for 1 year, let me know if you will…" at bounding box center [768, 531] width 621 height 54
paste textarea "offer a financing option with 0% APR for 12 months. If you’re interested, I’d b…"
type textarea "We also offer a financing option with 0% APR for 12 months. If you’re intereste…"
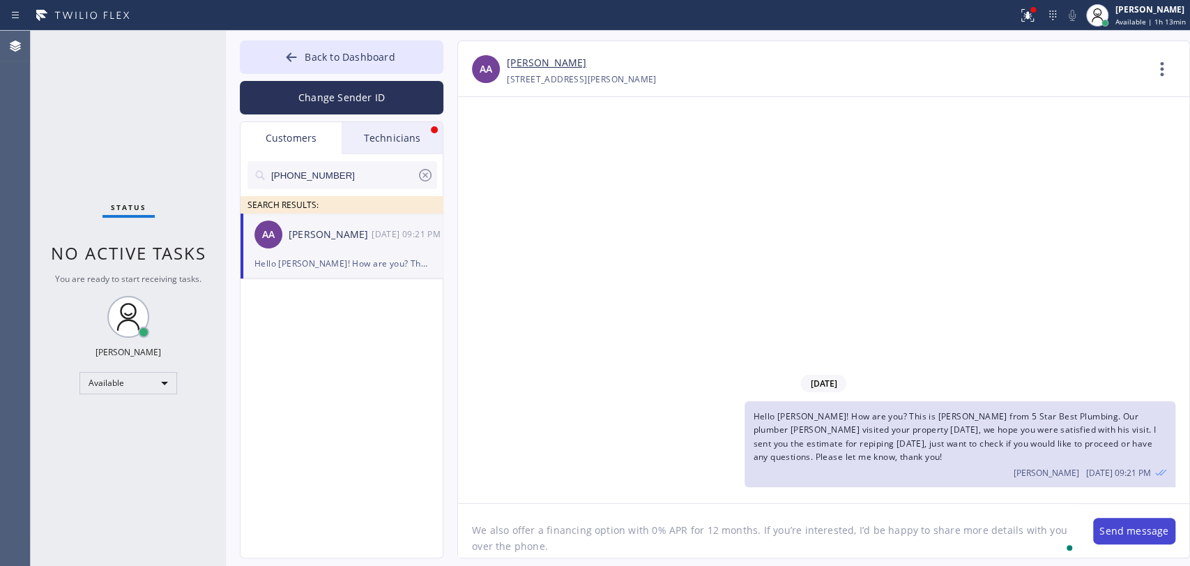
click at [1115, 528] on button "Send message" at bounding box center [1135, 530] width 82 height 27
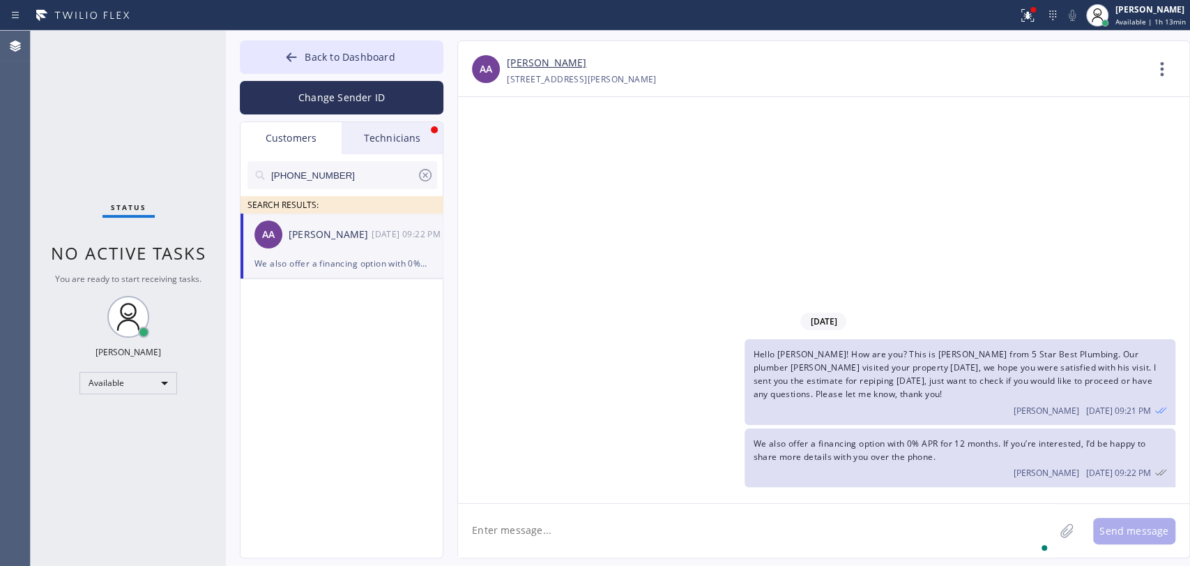
click at [406, 128] on div "Technicians" at bounding box center [392, 138] width 101 height 32
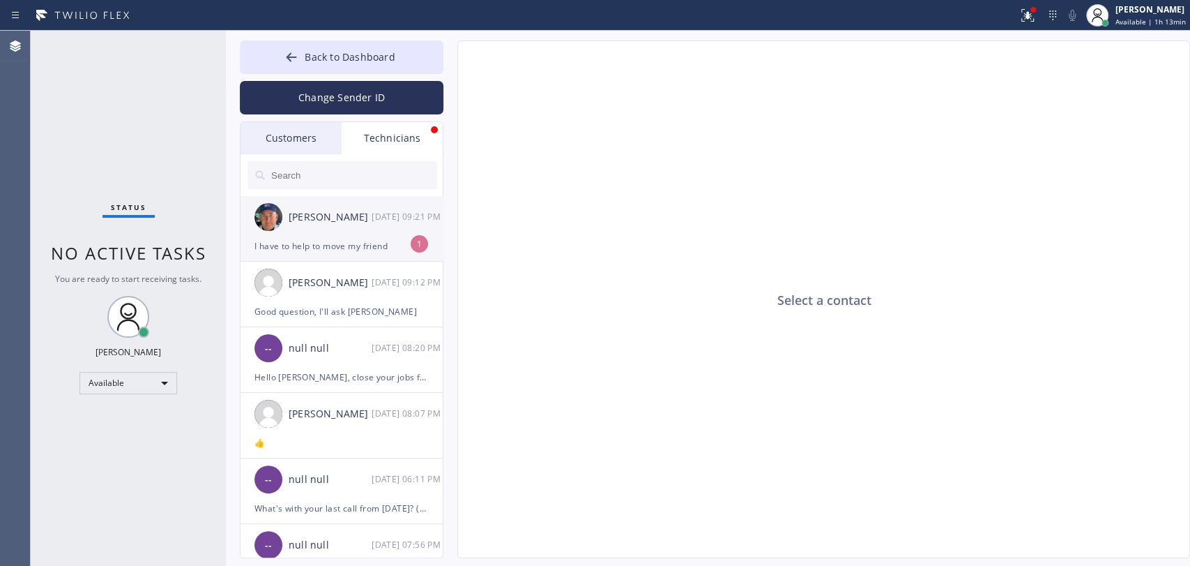
click at [360, 232] on div "[PERSON_NAME] [DATE] 09:21 PM" at bounding box center [343, 217] width 204 height 42
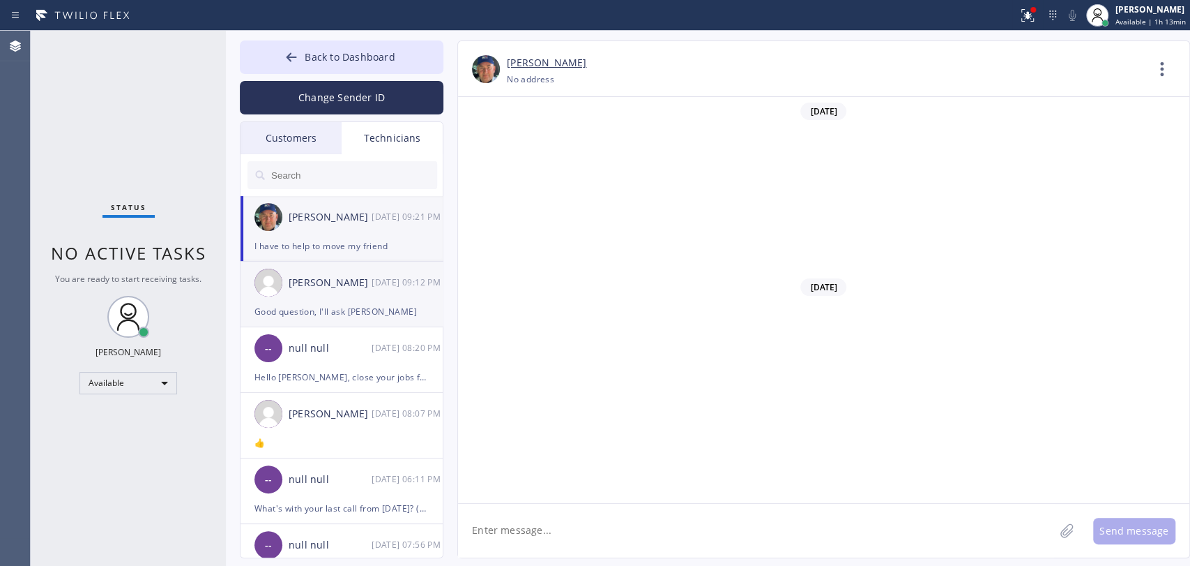
click at [333, 282] on div "[PERSON_NAME]" at bounding box center [330, 283] width 83 height 16
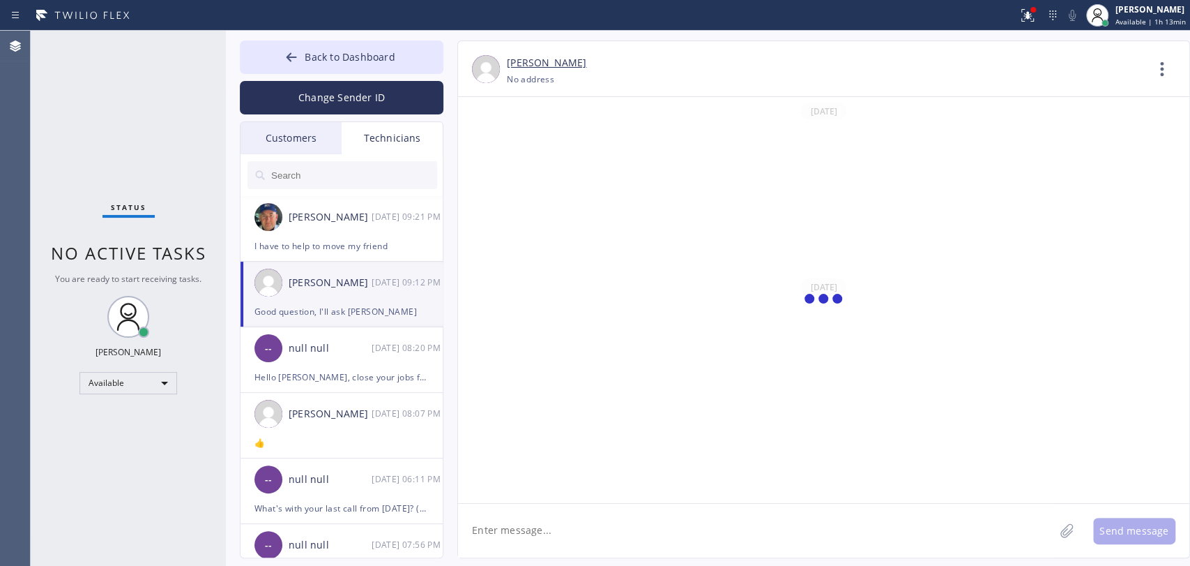
click at [529, 535] on textarea at bounding box center [756, 531] width 596 height 54
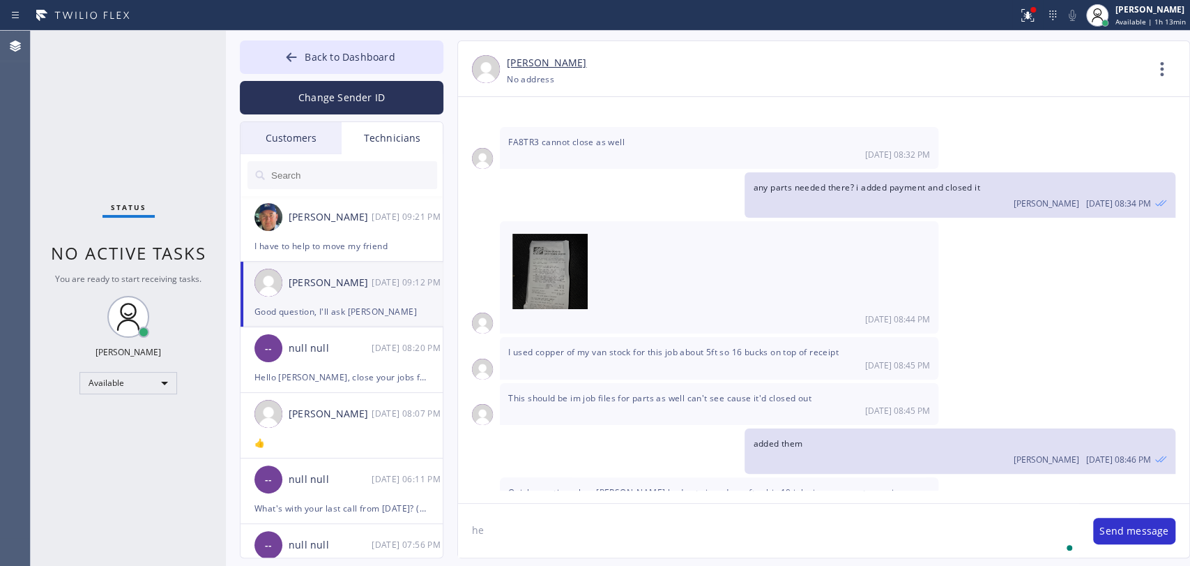
type textarea "h"
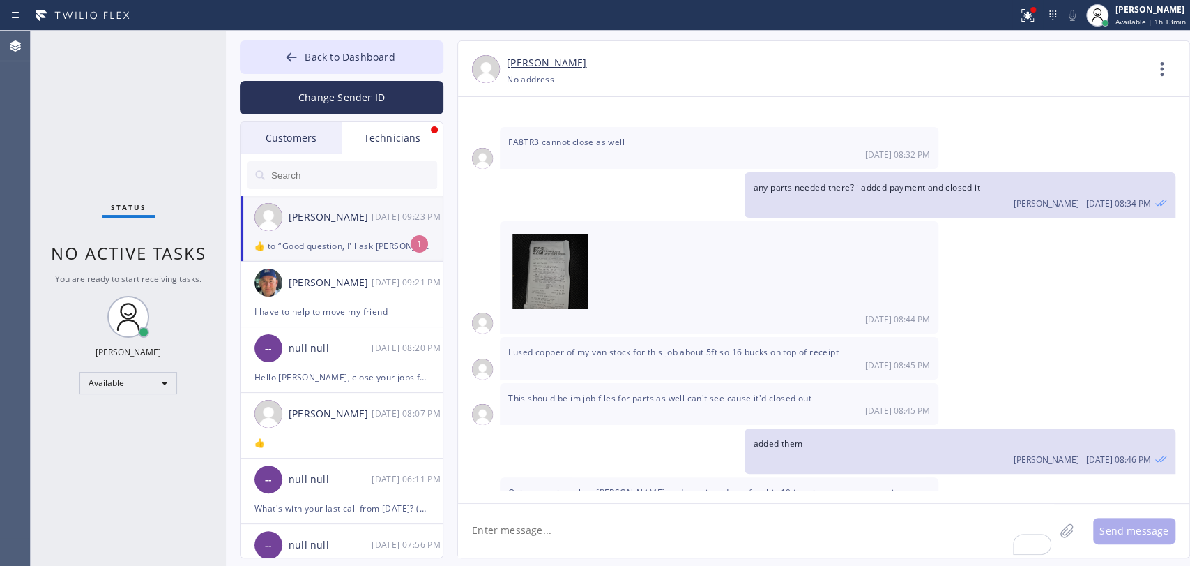
scroll to position [20764, 0]
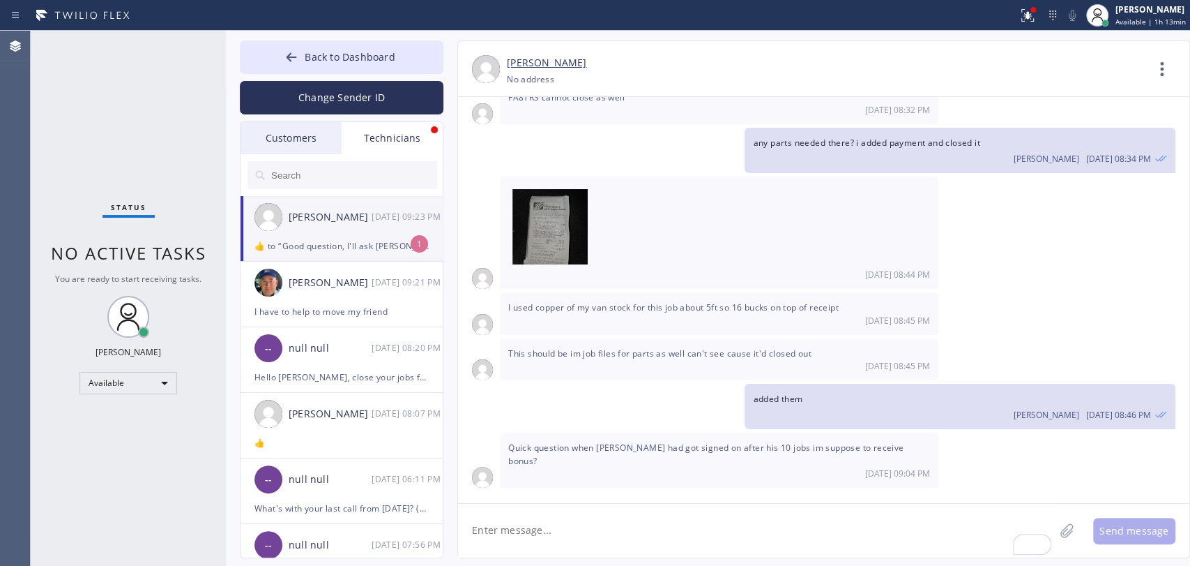
click at [342, 219] on div "[PERSON_NAME]" at bounding box center [330, 217] width 83 height 16
click at [526, 527] on textarea "To enrich screen reader interactions, please activate Accessibility in Grammarl…" at bounding box center [756, 531] width 596 height 54
type textarea "h"
type textarea "H"
type textarea "h"
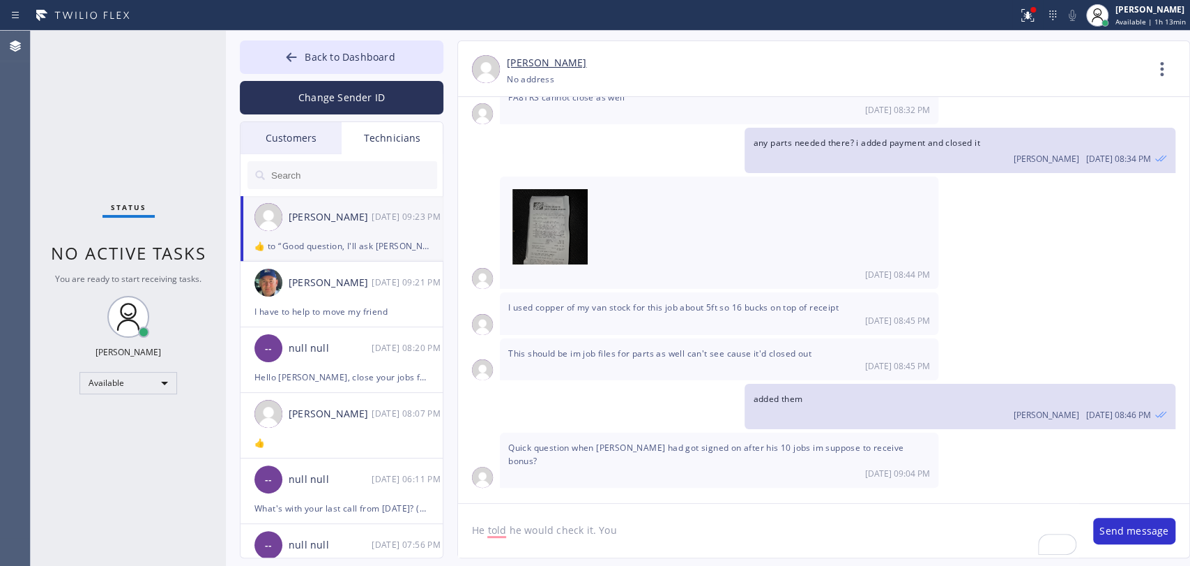
type textarea "He told he would check it. You"
click at [345, 57] on span "Back to Dashboard" at bounding box center [350, 56] width 90 height 13
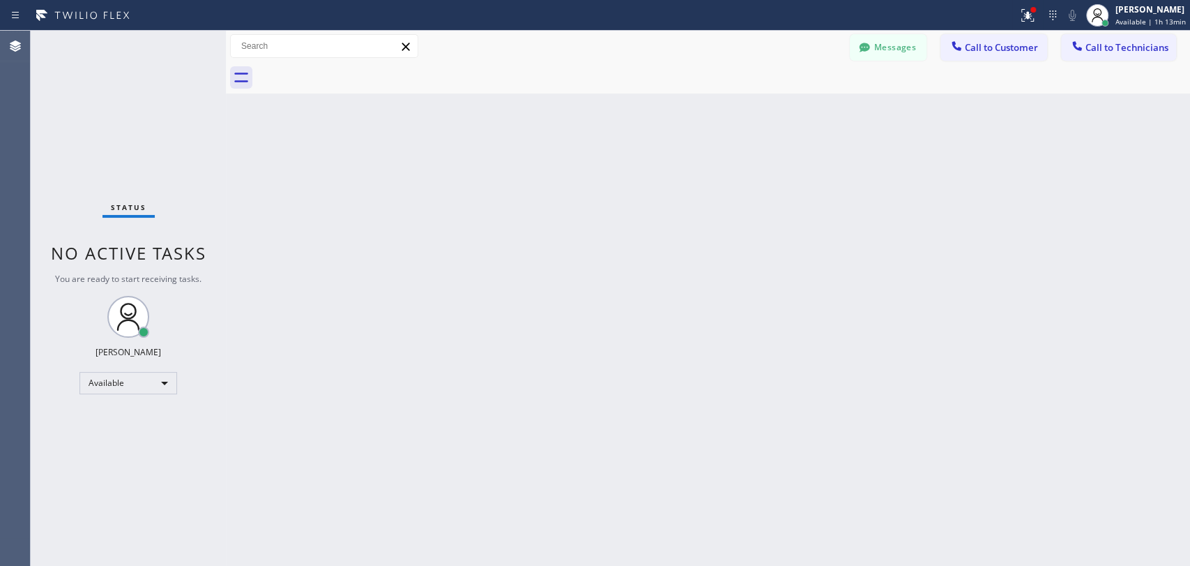
click at [990, 52] on span "Call to Customer" at bounding box center [1001, 47] width 73 height 13
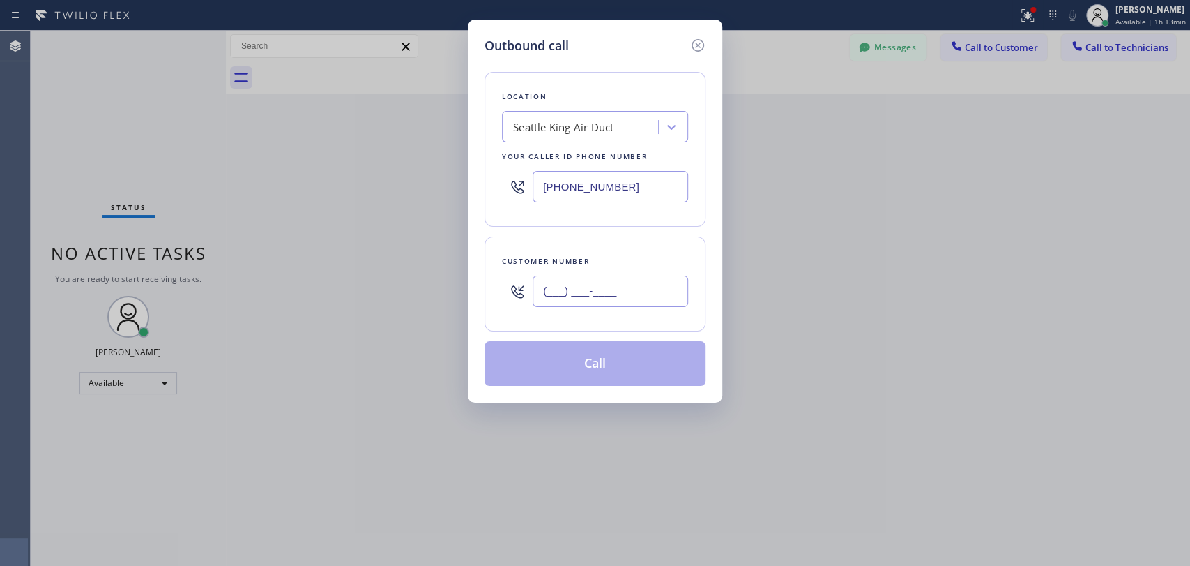
click at [575, 290] on input "(___) ___-____" at bounding box center [611, 290] width 156 height 31
paste input "text"
type input "(___) ___-____"
click at [703, 40] on icon at bounding box center [698, 45] width 17 height 17
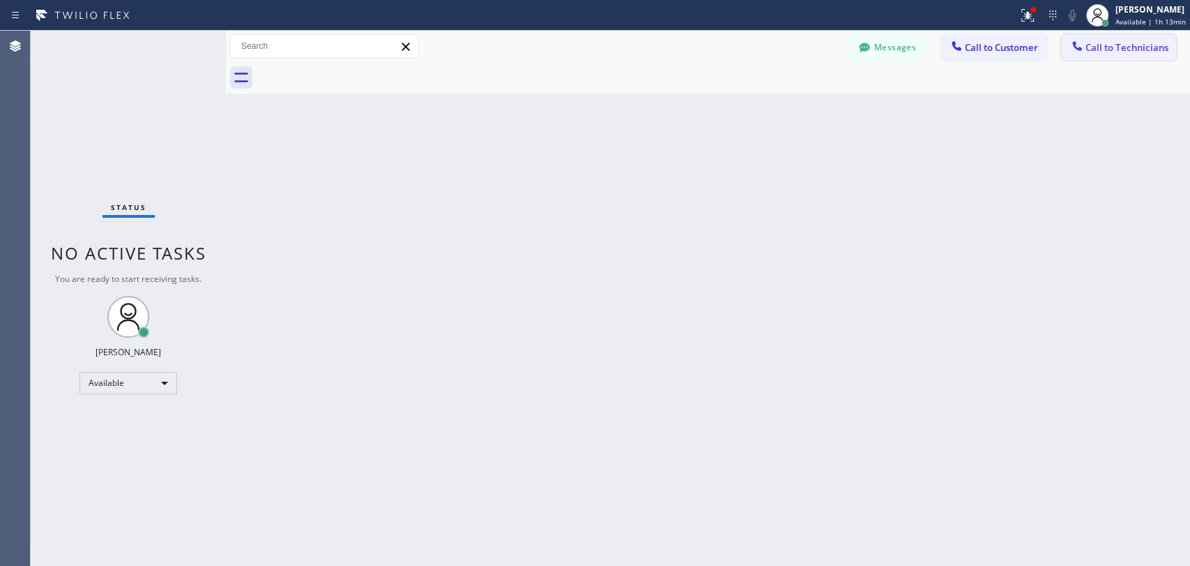
click at [1095, 56] on button "Call to Technicians" at bounding box center [1118, 47] width 115 height 27
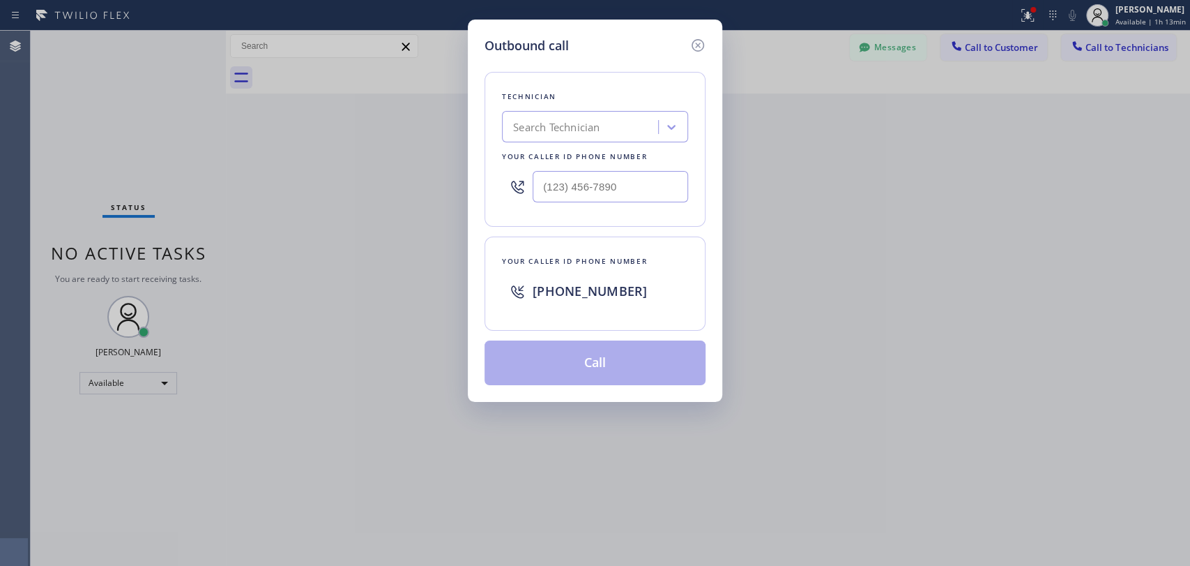
click at [446, 151] on div "Outbound call Technician Search Technician Your caller id phone number Your cal…" at bounding box center [595, 283] width 1190 height 566
click at [530, 143] on div "Technician Search Technician Your caller id phone number" at bounding box center [595, 149] width 221 height 155
click at [531, 137] on div "Search Technician" at bounding box center [582, 127] width 152 height 24
type input "Hovik"
click at [548, 148] on div "Hovik Khachaturyan" at bounding box center [595, 156] width 186 height 25
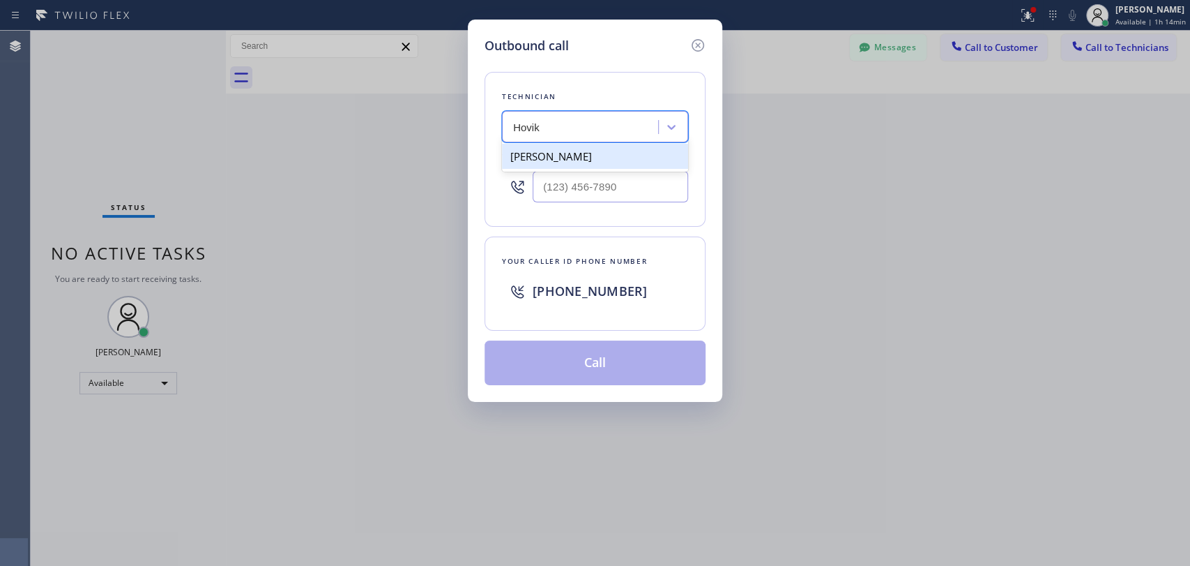
type input "[PHONE_NUMBER]"
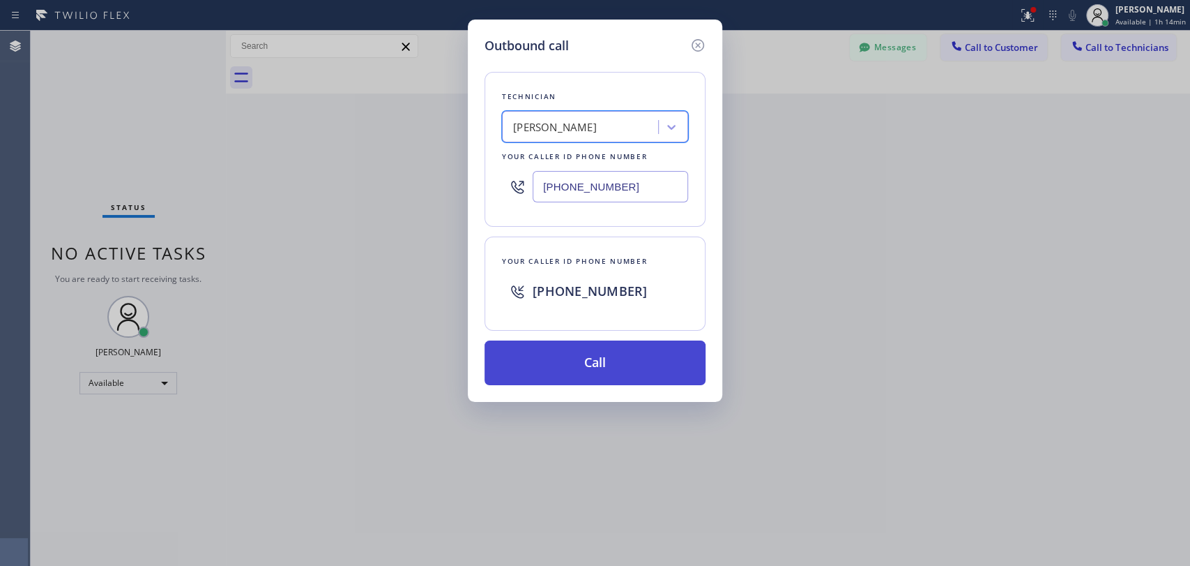
click at [556, 356] on button "Call" at bounding box center [595, 362] width 221 height 45
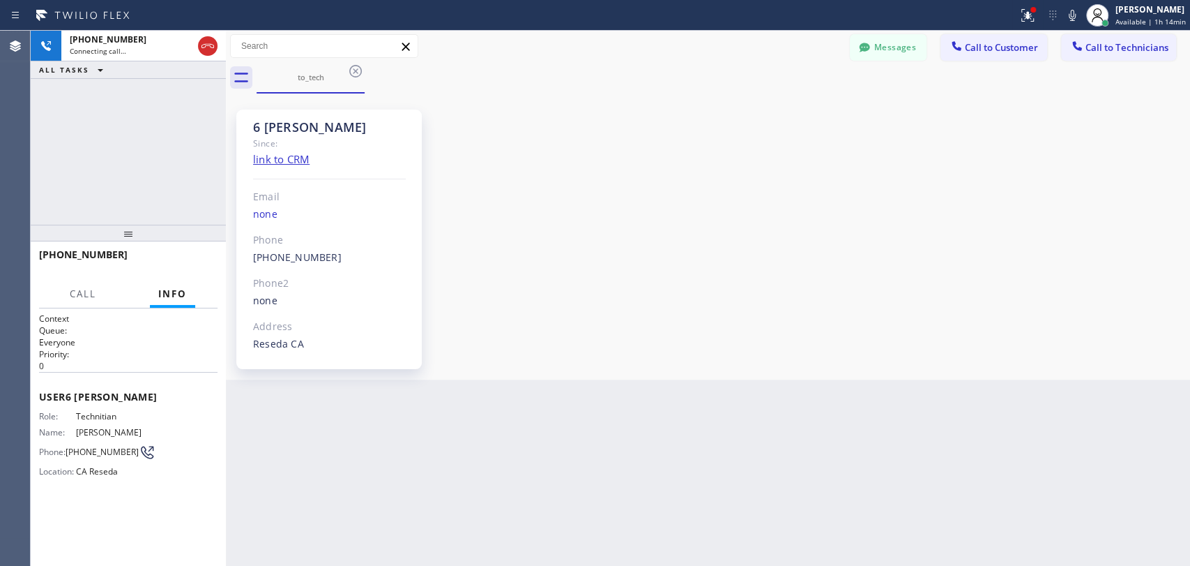
scroll to position [116995, 0]
click at [293, 130] on div "6 LA Hovik" at bounding box center [329, 127] width 153 height 16
click at [290, 129] on div "6 LA Hovik" at bounding box center [329, 127] width 153 height 16
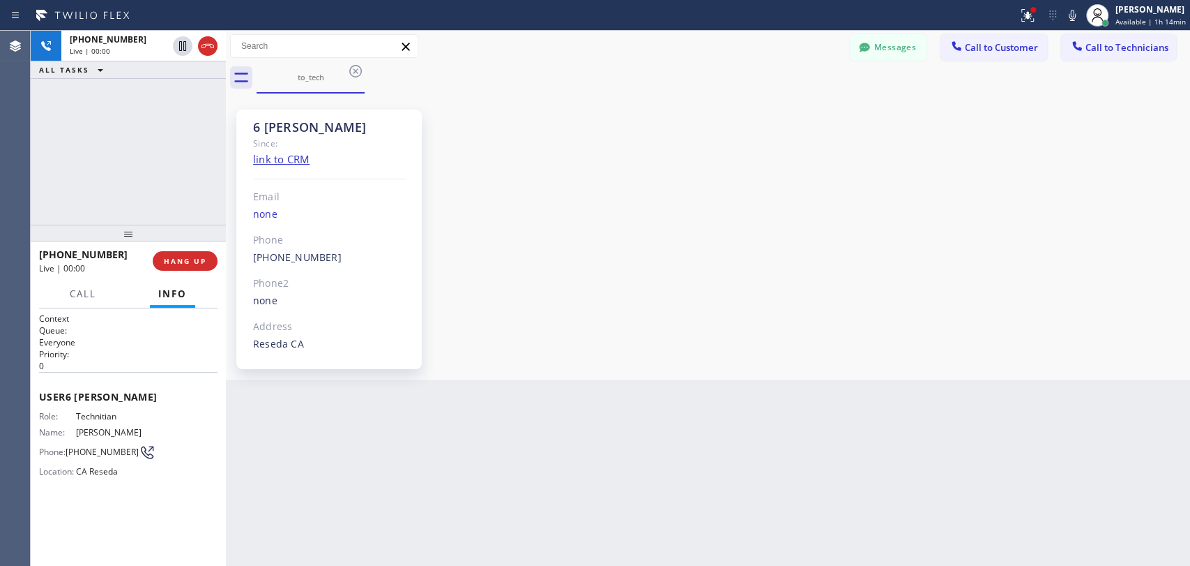
drag, startPoint x: 636, startPoint y: 257, endPoint x: 480, endPoint y: 7, distance: 295.1
click at [635, 257] on div "6 LA Hovik Since: link to CRM Email none Phone (818) 966-9606 Outbound call Tec…" at bounding box center [708, 236] width 958 height 279
click at [182, 260] on span "HANG UP" at bounding box center [185, 261] width 43 height 10
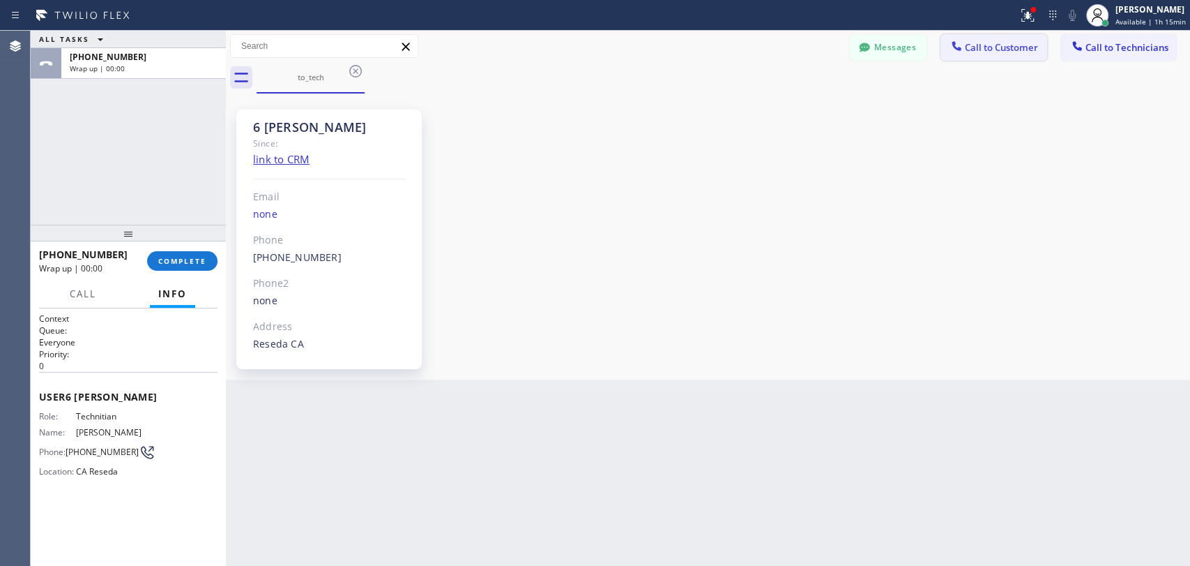
click at [989, 46] on span "Call to Customer" at bounding box center [1001, 47] width 73 height 13
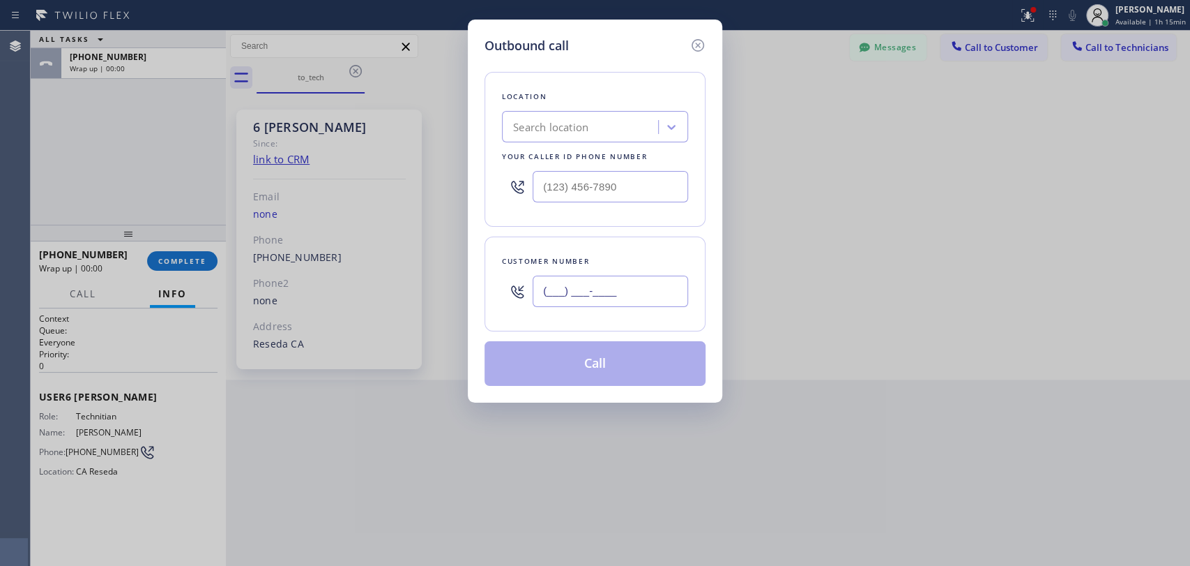
click at [566, 292] on input "(___) ___-____" at bounding box center [611, 290] width 156 height 31
paste input "323) 456-6613"
type input "[PHONE_NUMBER]"
click at [552, 106] on div "Location Search location Your caller id phone number" at bounding box center [595, 149] width 221 height 155
click at [552, 107] on div "Location Search location Your caller id phone number" at bounding box center [595, 149] width 221 height 155
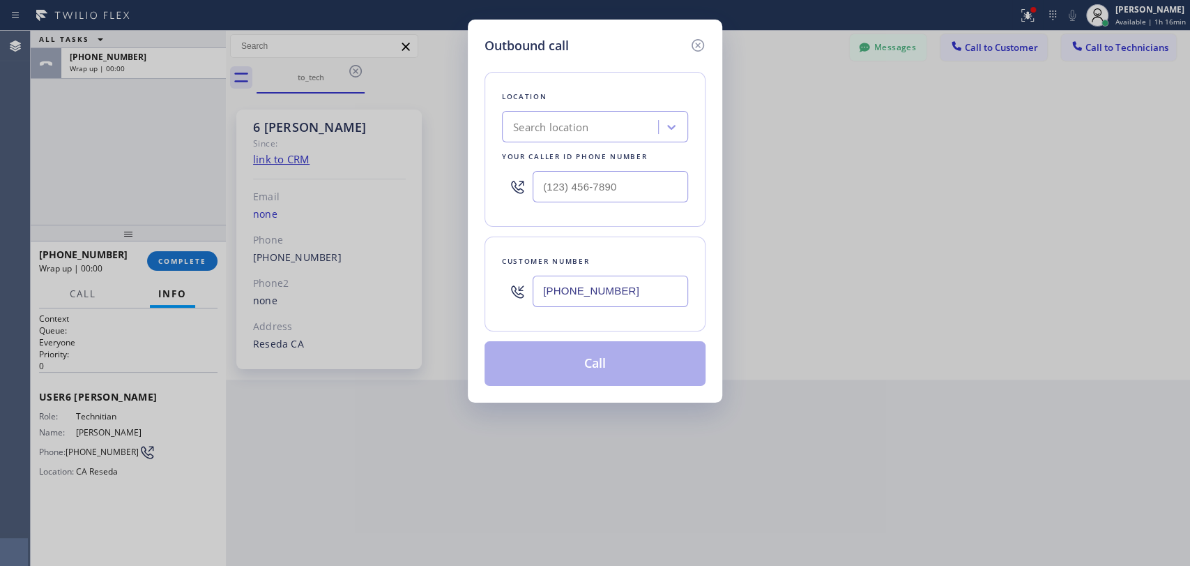
click at [559, 130] on div "Search location" at bounding box center [550, 127] width 75 height 16
paste input "[MEDICAL_DATA] Electrical Arcadia"
type input "[MEDICAL_DATA] Electrical Arcadia"
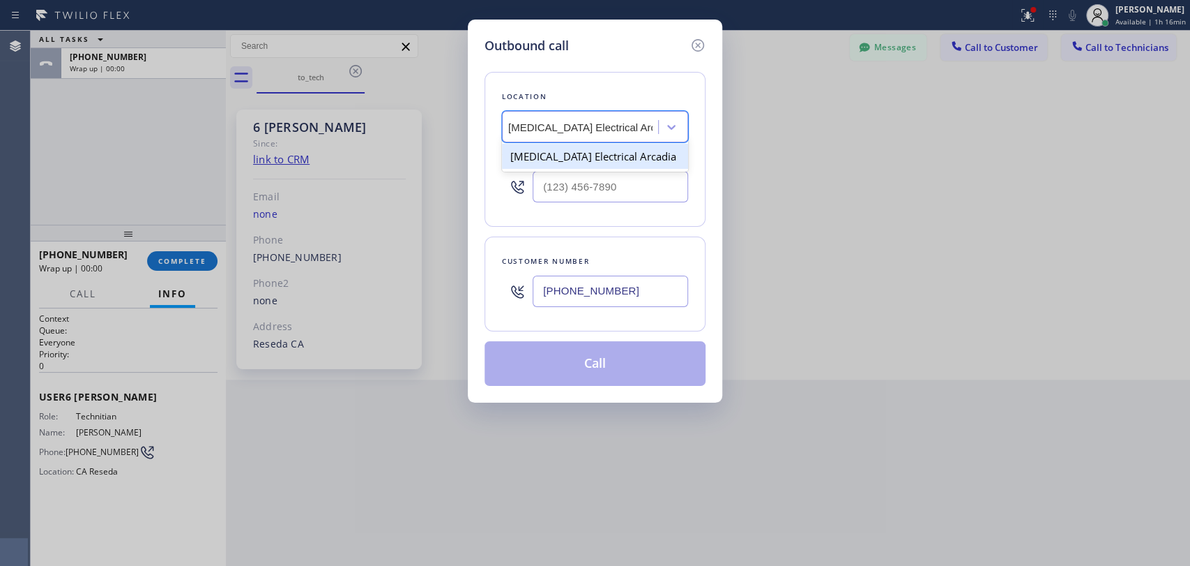
click at [564, 157] on div "[MEDICAL_DATA] Electrical Arcadia" at bounding box center [595, 156] width 186 height 25
type input "[PHONE_NUMBER]"
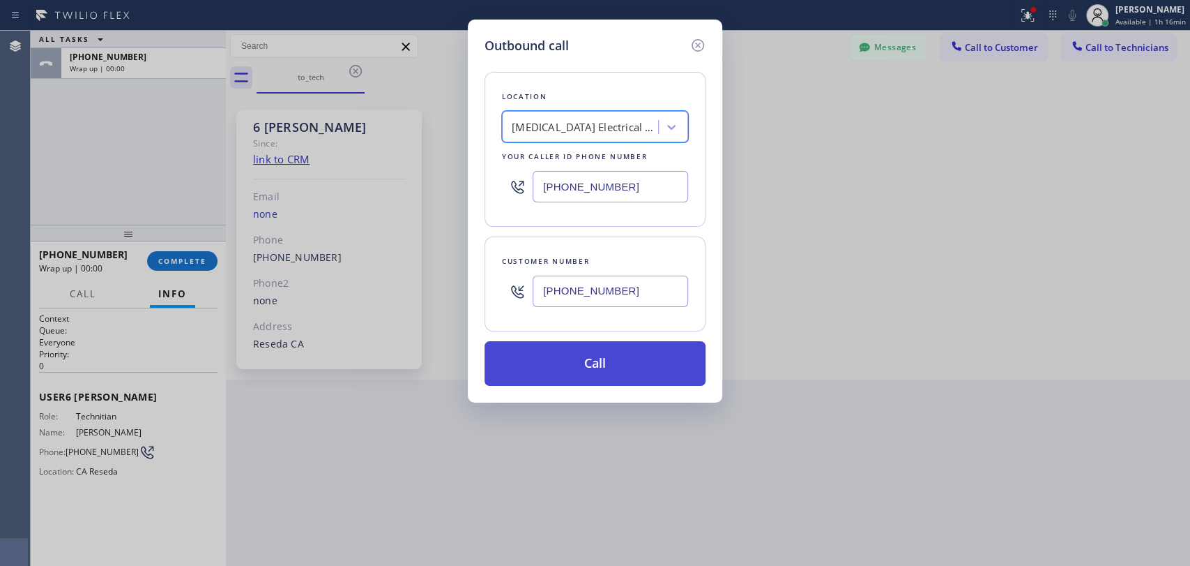
scroll to position [0, 1]
click at [579, 365] on button "Call" at bounding box center [595, 363] width 221 height 45
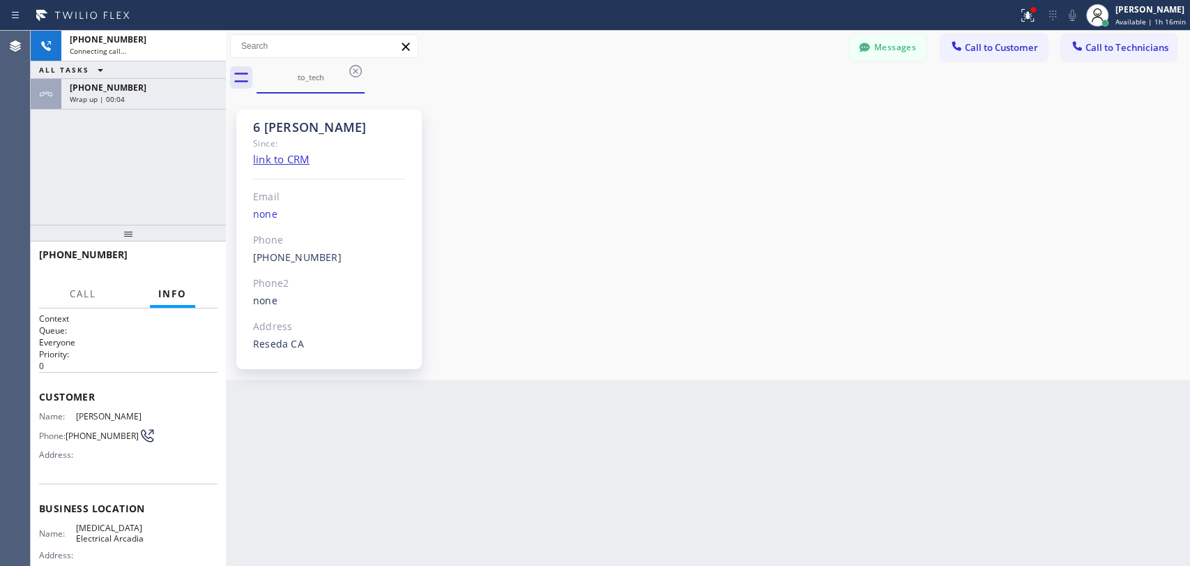
click at [113, 87] on span "[PHONE_NUMBER]" at bounding box center [108, 88] width 77 height 12
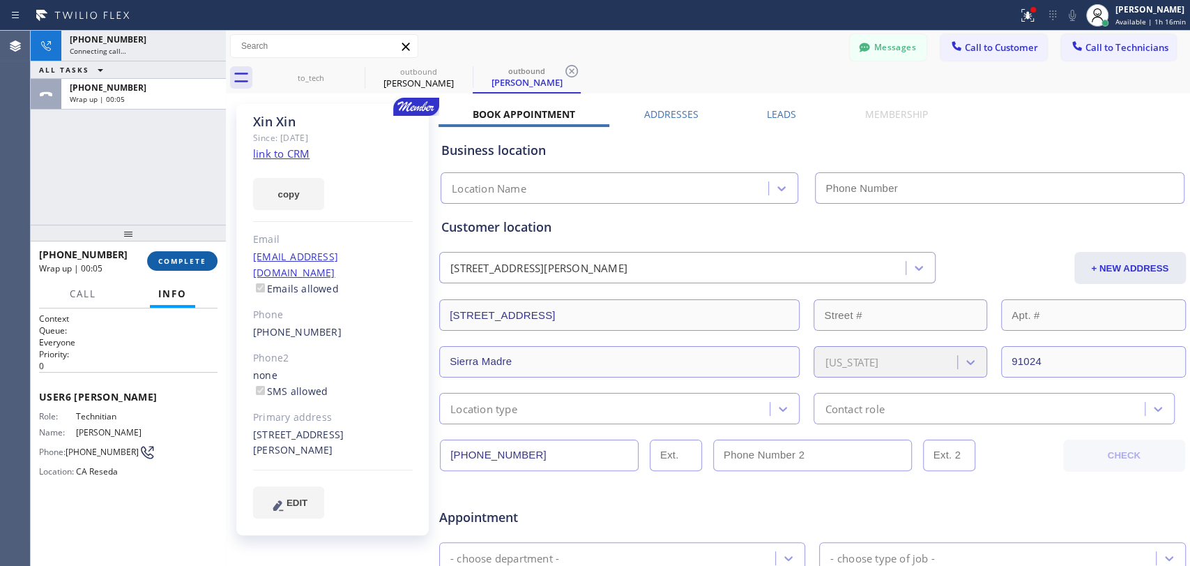
click at [184, 259] on span "COMPLETE" at bounding box center [182, 261] width 48 height 10
click at [167, 188] on div "+13234566613 Connecting call… ALL TASKS ALL TASKS ACTIVE TASKS TASKS IN WRAP UP…" at bounding box center [128, 128] width 195 height 194
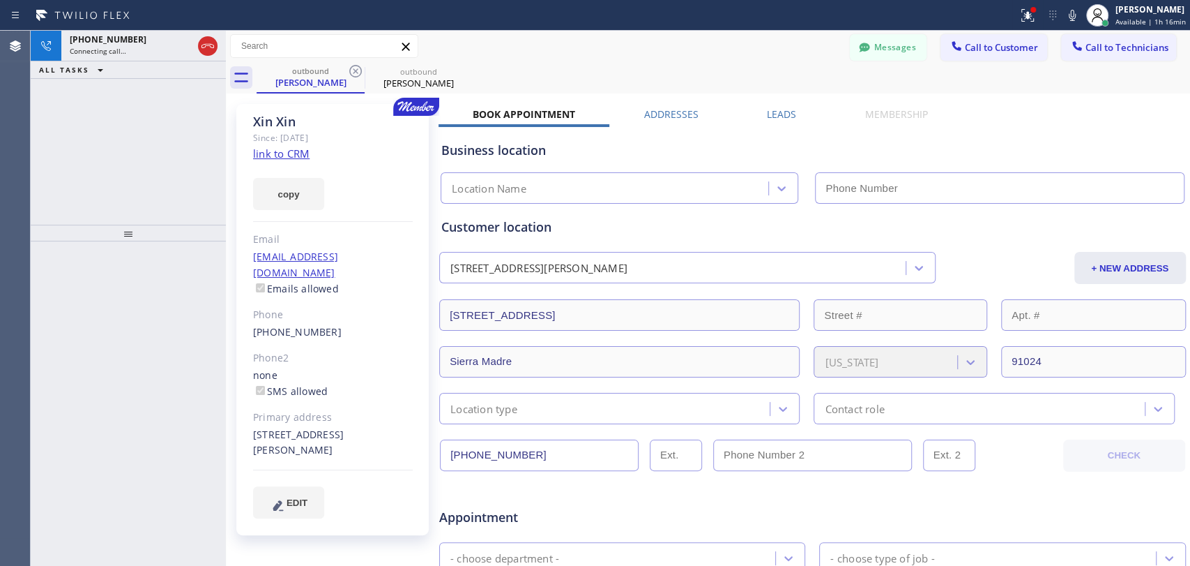
type input "[PHONE_NUMBER]"
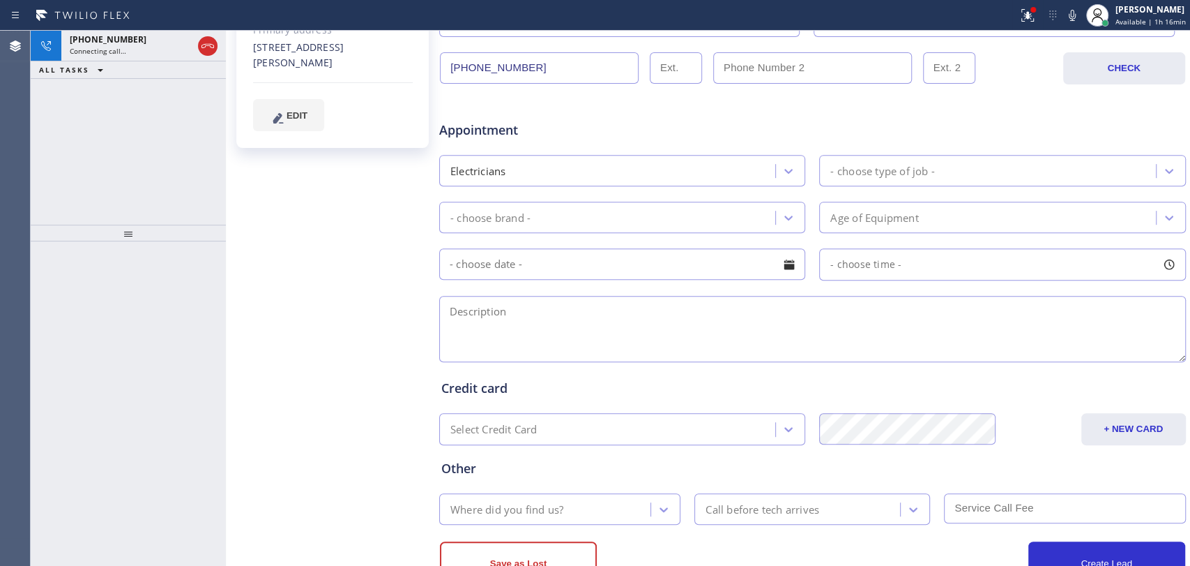
click at [467, 316] on textarea at bounding box center [812, 329] width 747 height 66
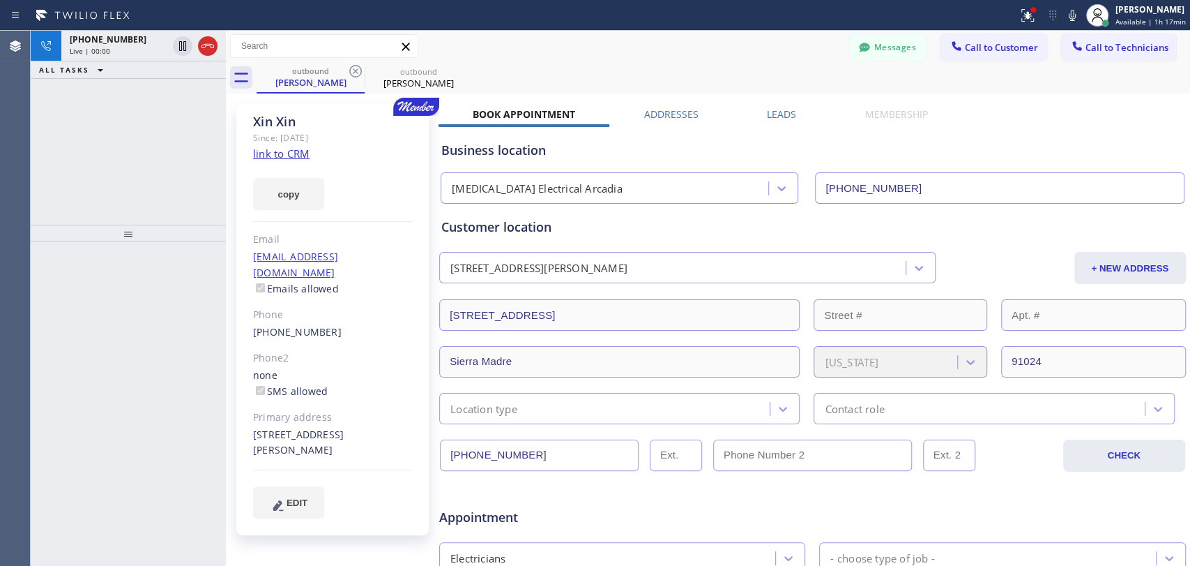
type textarea "visited your property yesterday and provided teh quote, we sent a digital copy"
click at [95, 112] on div "+13234566613 Live | 00:00 ALL TASKS ALL TASKS ACTIVE TASKS TASKS IN WRAP UP" at bounding box center [128, 128] width 195 height 194
click at [104, 52] on span "Live | 00:37" at bounding box center [90, 51] width 40 height 10
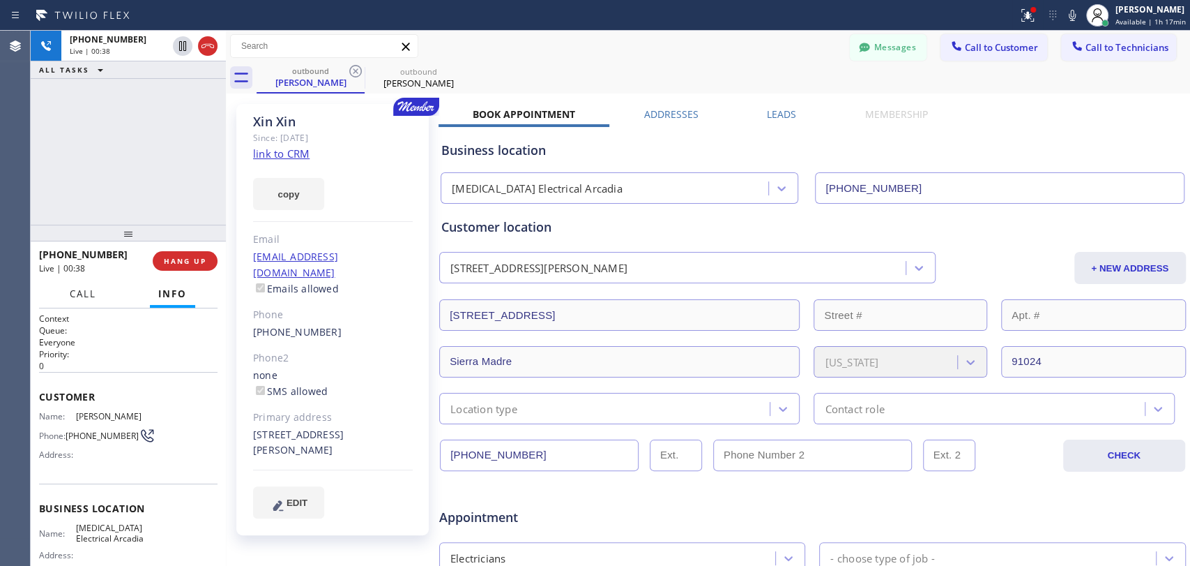
click at [91, 292] on span "Call" at bounding box center [83, 293] width 27 height 13
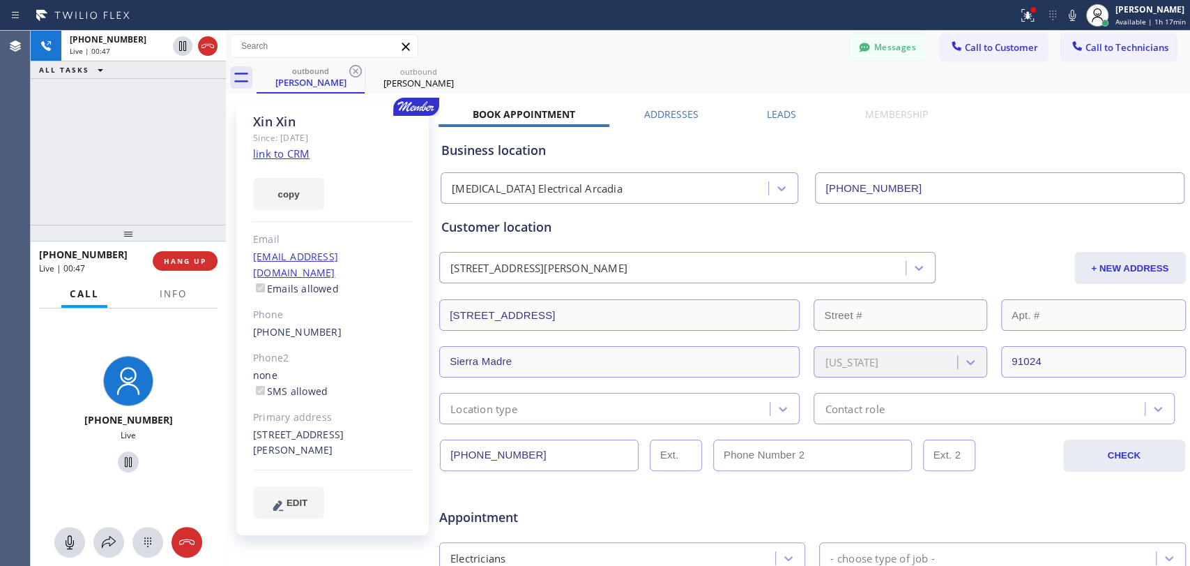
drag, startPoint x: 326, startPoint y: 135, endPoint x: 252, endPoint y: 121, distance: 75.2
click at [252, 121] on div "Xin Xin Since: 20 may 2020 link to CRM copy Email 501woodlanddrive@gmail.com Em…" at bounding box center [332, 319] width 192 height 431
click at [1107, 62] on div "outbound Xin Xin outbound Xin Xin" at bounding box center [724, 77] width 934 height 31
click at [1071, 46] on icon at bounding box center [1078, 46] width 14 height 14
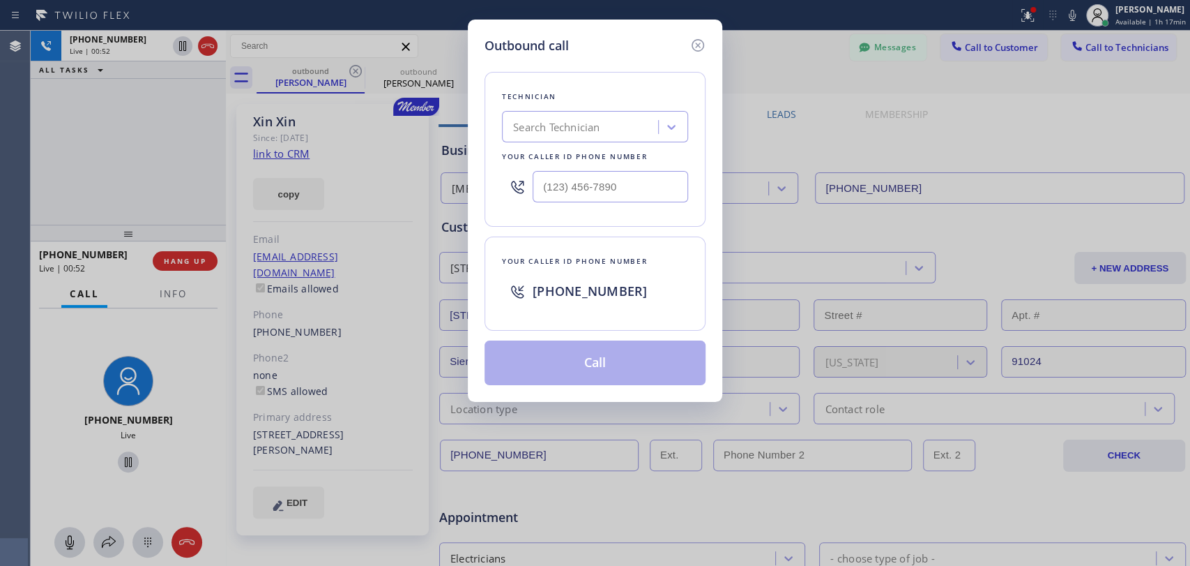
click at [547, 123] on div "Search Technician" at bounding box center [556, 127] width 86 height 16
type input "hovik"
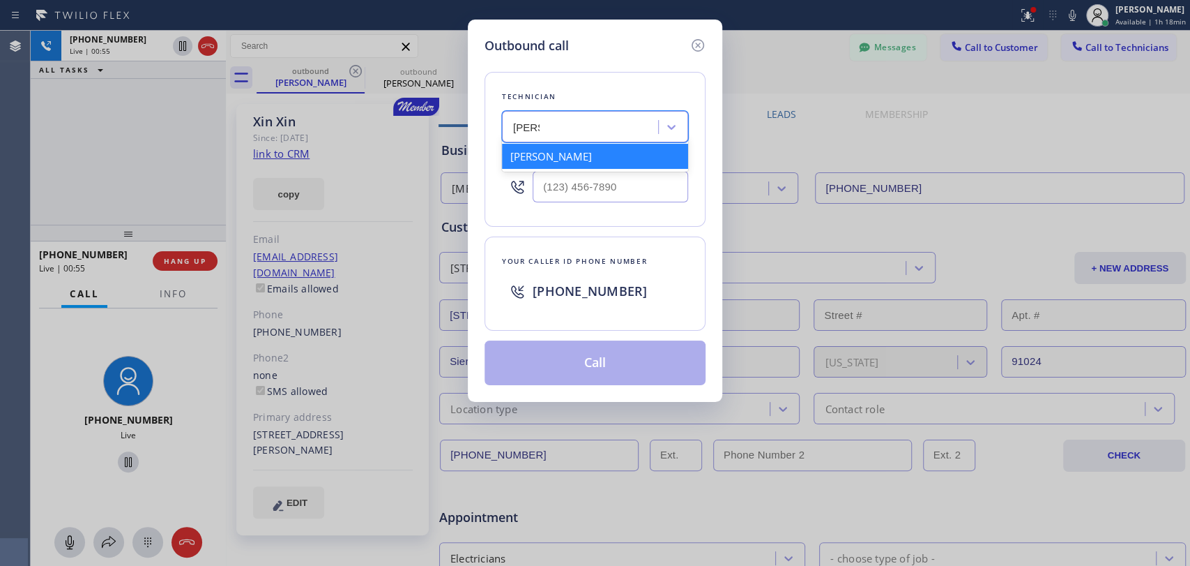
click at [561, 161] on div "Hovik Khachaturyan" at bounding box center [595, 156] width 186 height 25
type input "[PHONE_NUMBER]"
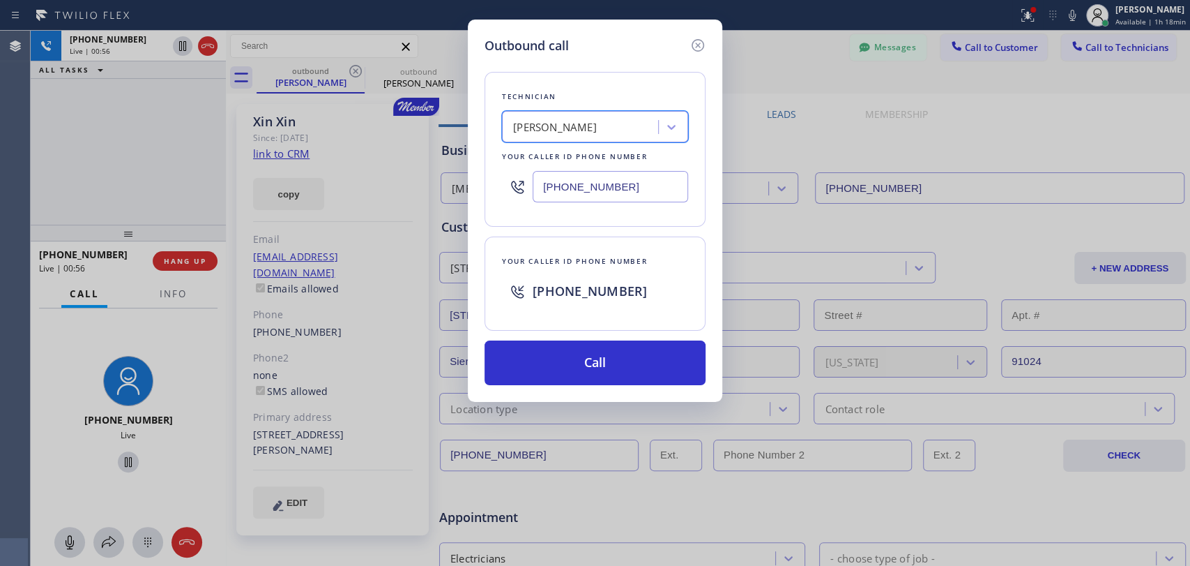
click at [554, 190] on input "[PHONE_NUMBER]" at bounding box center [611, 186] width 156 height 31
click at [566, 186] on input "[PHONE_NUMBER]" at bounding box center [611, 186] width 156 height 31
click at [612, 192] on input "[PHONE_NUMBER]" at bounding box center [611, 186] width 156 height 31
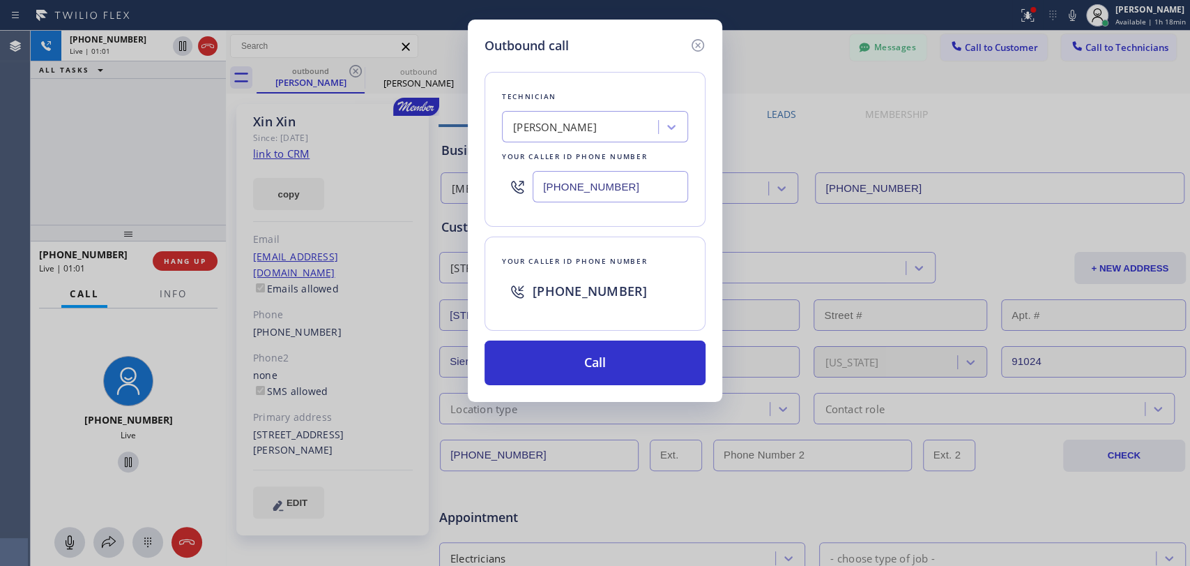
click at [612, 192] on input "[PHONE_NUMBER]" at bounding box center [611, 186] width 156 height 31
click at [612, 190] on input "[PHONE_NUMBER]" at bounding box center [611, 186] width 156 height 31
drag, startPoint x: 612, startPoint y: 190, endPoint x: 542, endPoint y: 191, distance: 70.5
click at [542, 191] on input "[PHONE_NUMBER]" at bounding box center [611, 186] width 156 height 31
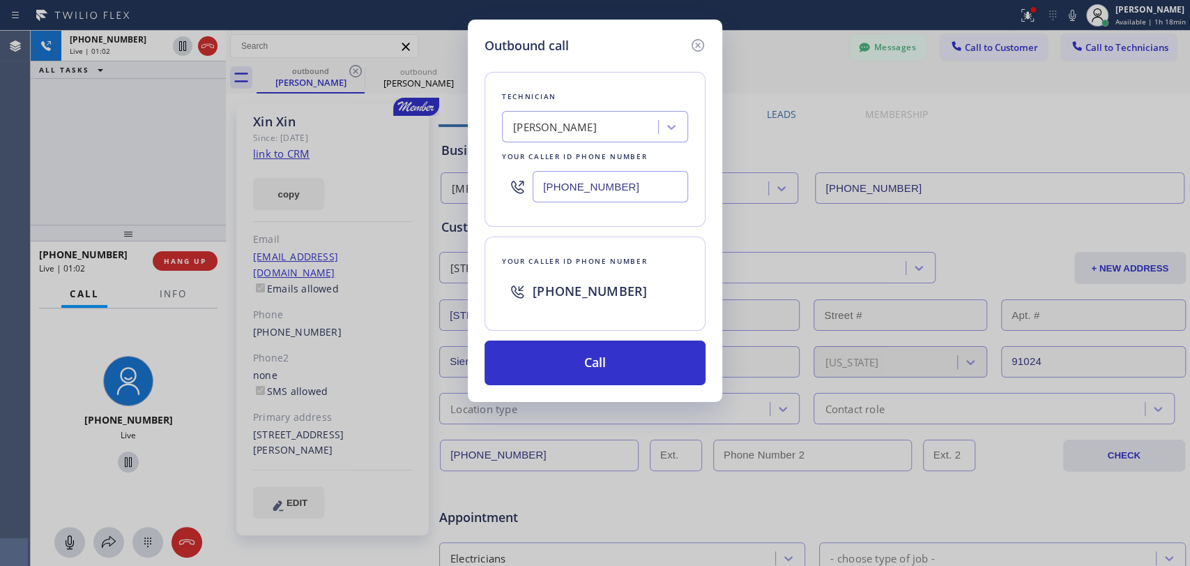
click at [542, 191] on input "[PHONE_NUMBER]" at bounding box center [611, 186] width 156 height 31
drag, startPoint x: 542, startPoint y: 191, endPoint x: 615, endPoint y: 195, distance: 73.3
click at [615, 195] on input "[PHONE_NUMBER]" at bounding box center [611, 186] width 156 height 31
click at [699, 40] on icon at bounding box center [698, 45] width 17 height 17
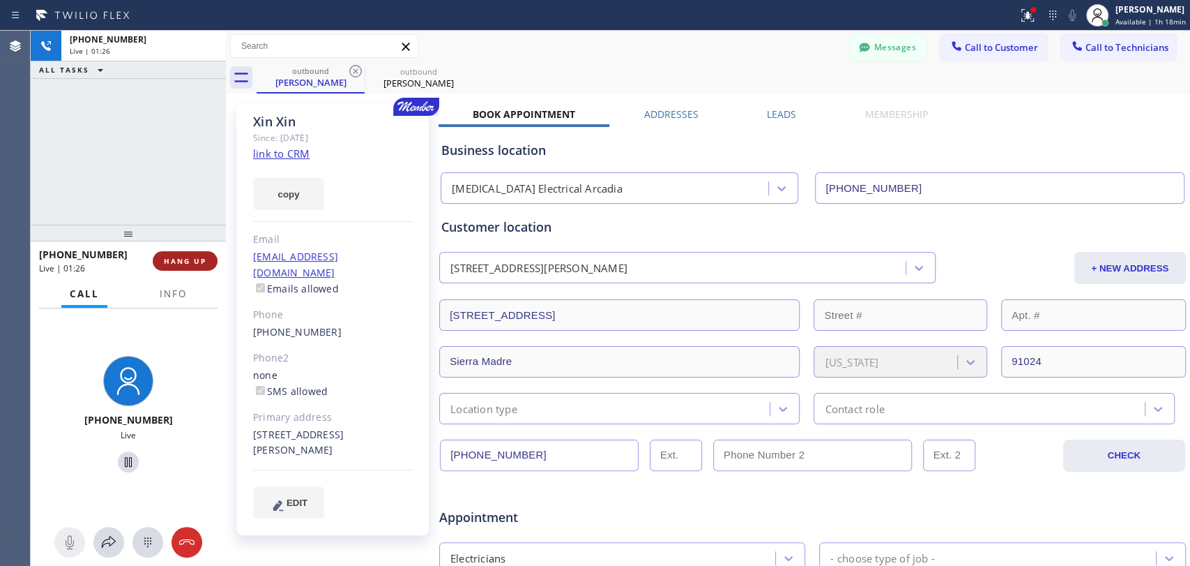
click at [158, 257] on button "HANG UP" at bounding box center [185, 261] width 65 height 20
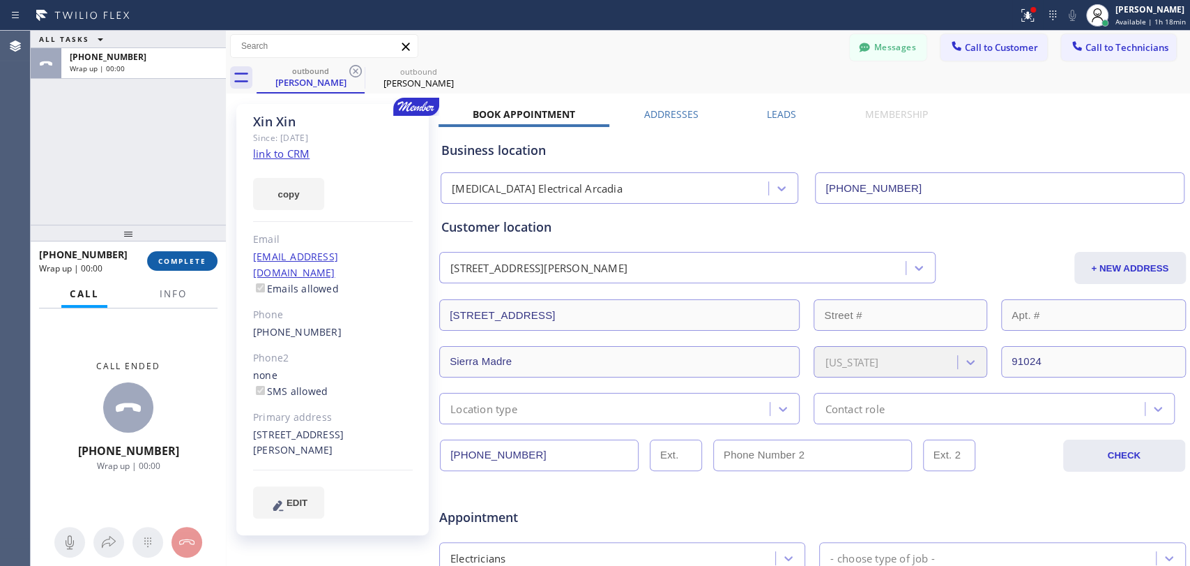
click at [179, 258] on span "COMPLETE" at bounding box center [182, 261] width 48 height 10
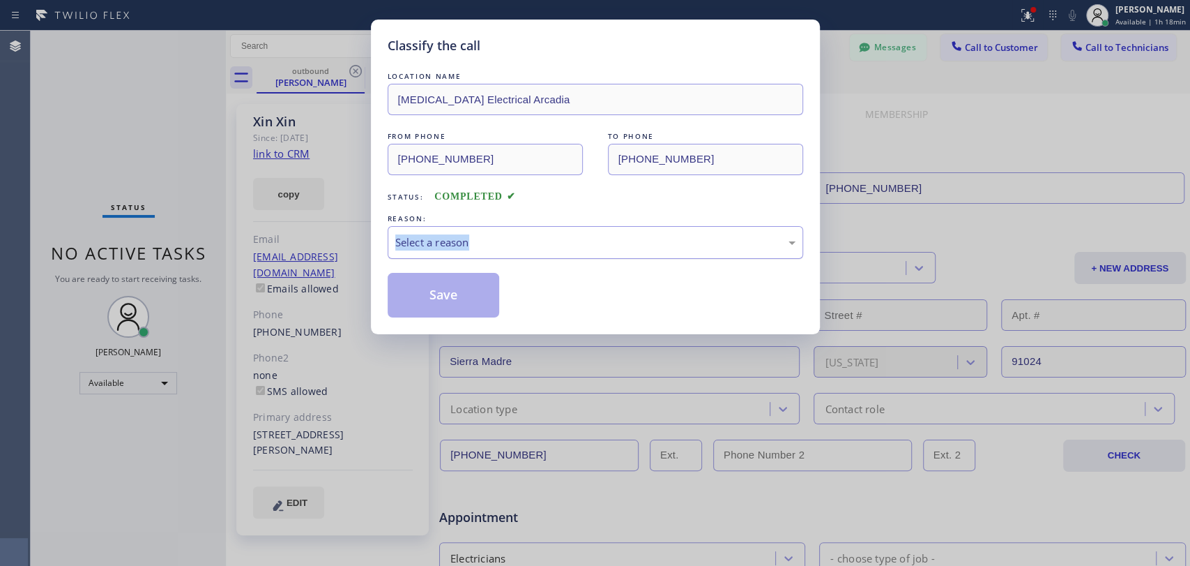
click at [530, 229] on div "REASON: Select a reason" at bounding box center [596, 234] width 416 height 47
click at [489, 262] on div "LOCATION NAME High Voltage Electrical Arcadia FROM PHONE (626) 714-2452 TO PHON…" at bounding box center [596, 193] width 416 height 248
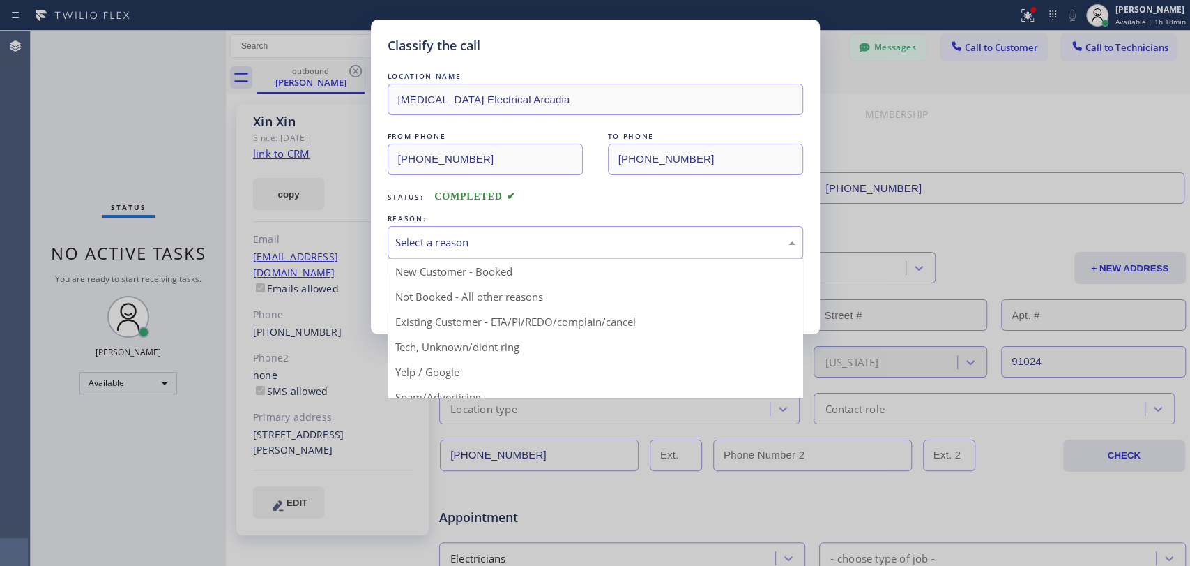
click at [485, 250] on div "Select a reason" at bounding box center [596, 242] width 416 height 33
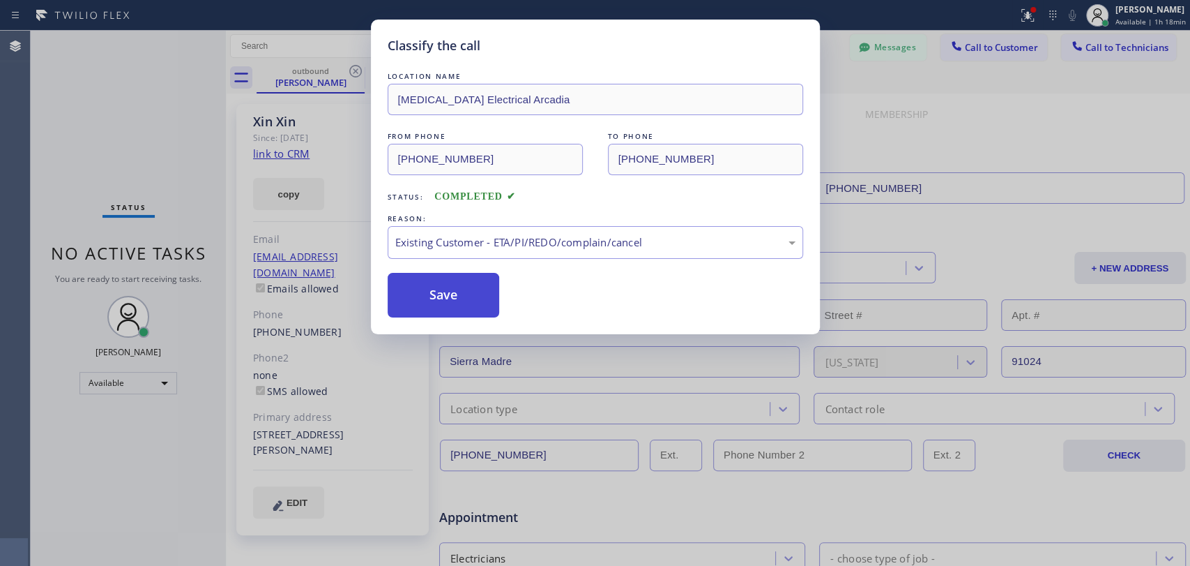
click at [455, 306] on button "Save" at bounding box center [444, 295] width 112 height 45
click at [872, 52] on div "Classify the call LOCATION NAME High Voltage Electrical Arcadia FROM PHONE (626…" at bounding box center [611, 298] width 1160 height 535
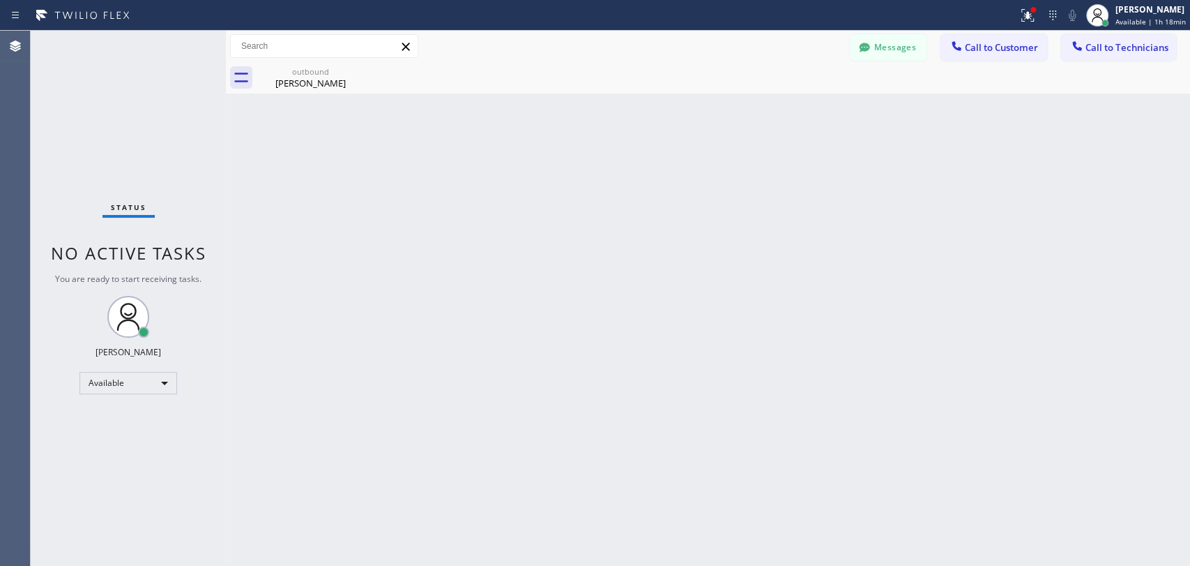
click at [872, 52] on div at bounding box center [864, 48] width 17 height 17
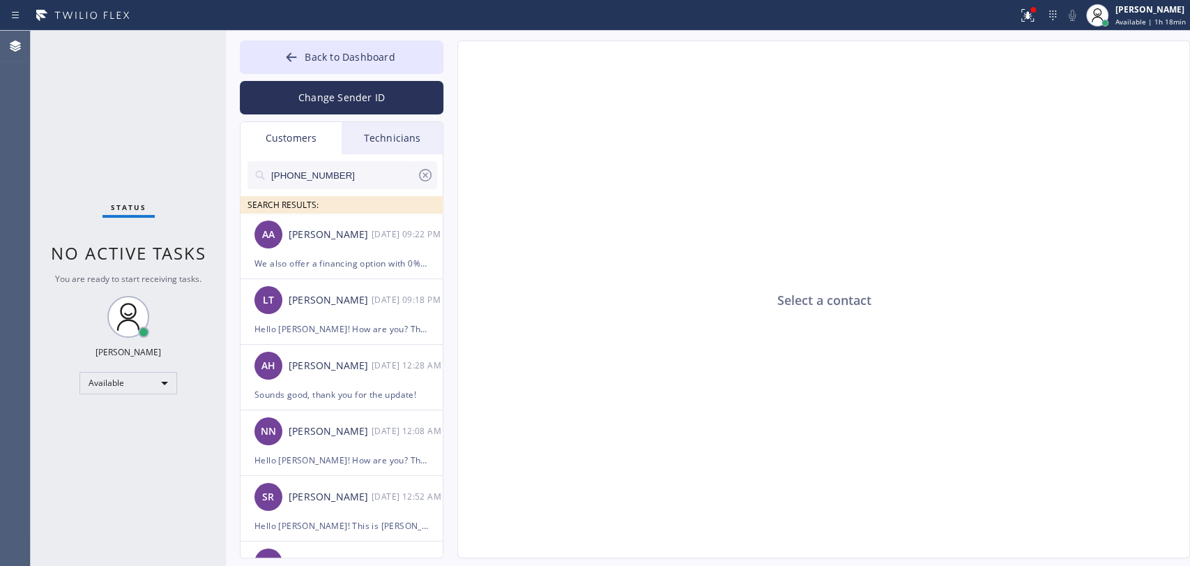
click at [378, 139] on div "Technicians" at bounding box center [392, 138] width 101 height 32
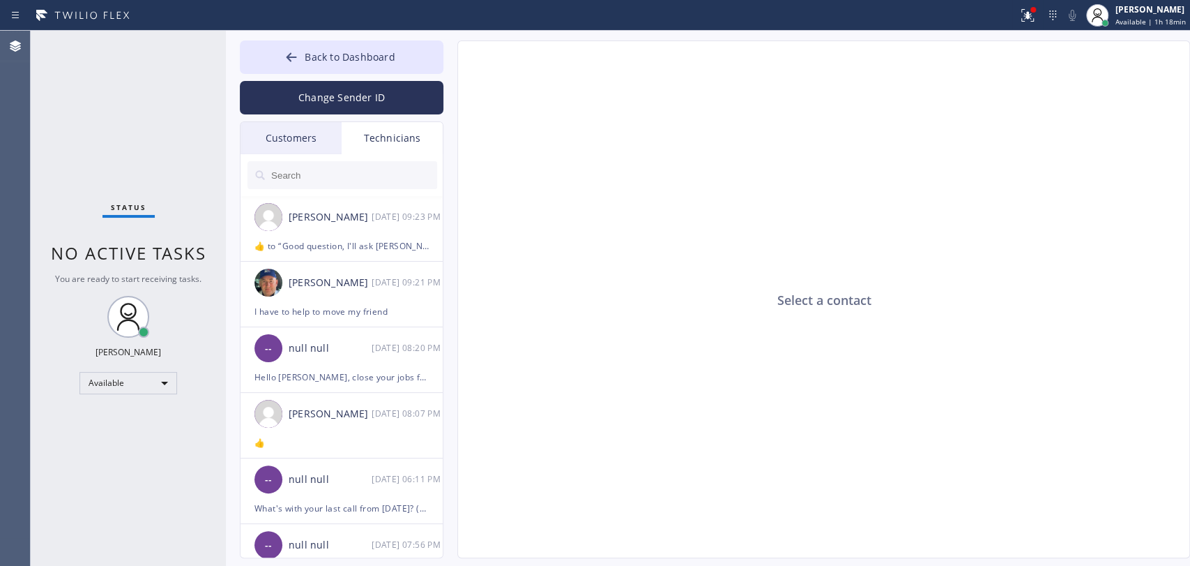
click at [344, 171] on input "text" at bounding box center [353, 175] width 167 height 28
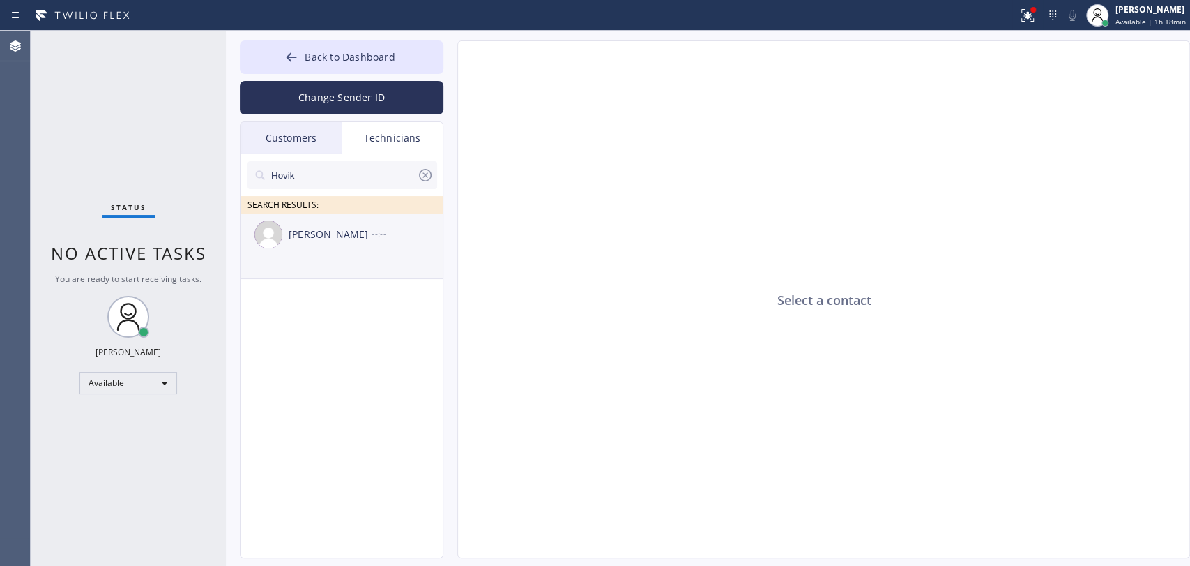
type input "Hovik"
click at [339, 252] on div "Hovik Khachaturyan --:--" at bounding box center [343, 234] width 204 height 42
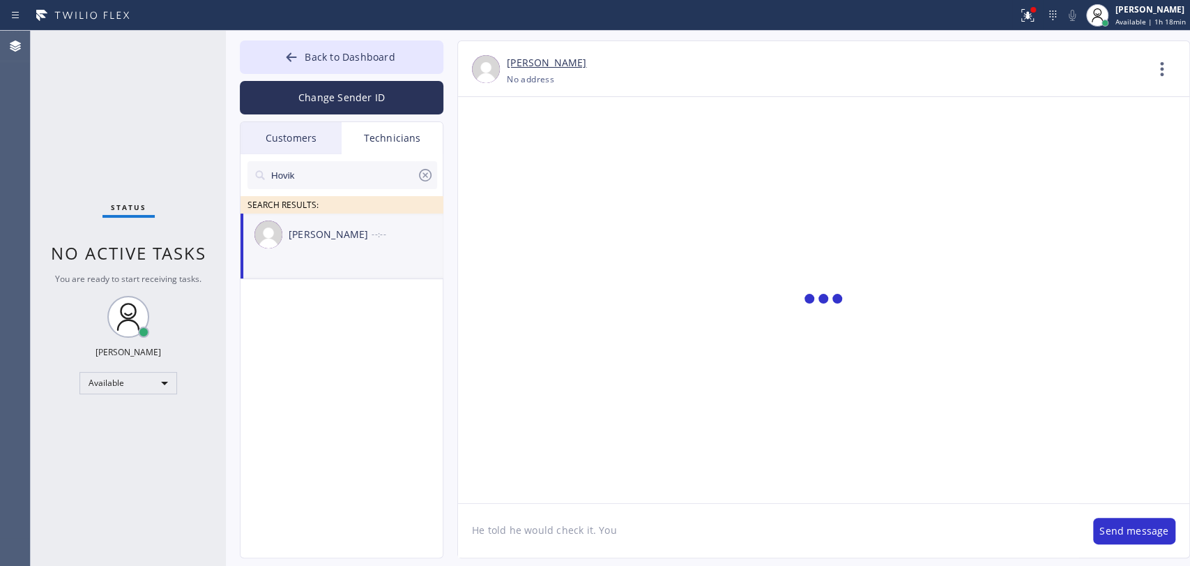
click at [509, 527] on textarea "He told he would check it. You" at bounding box center [768, 531] width 621 height 54
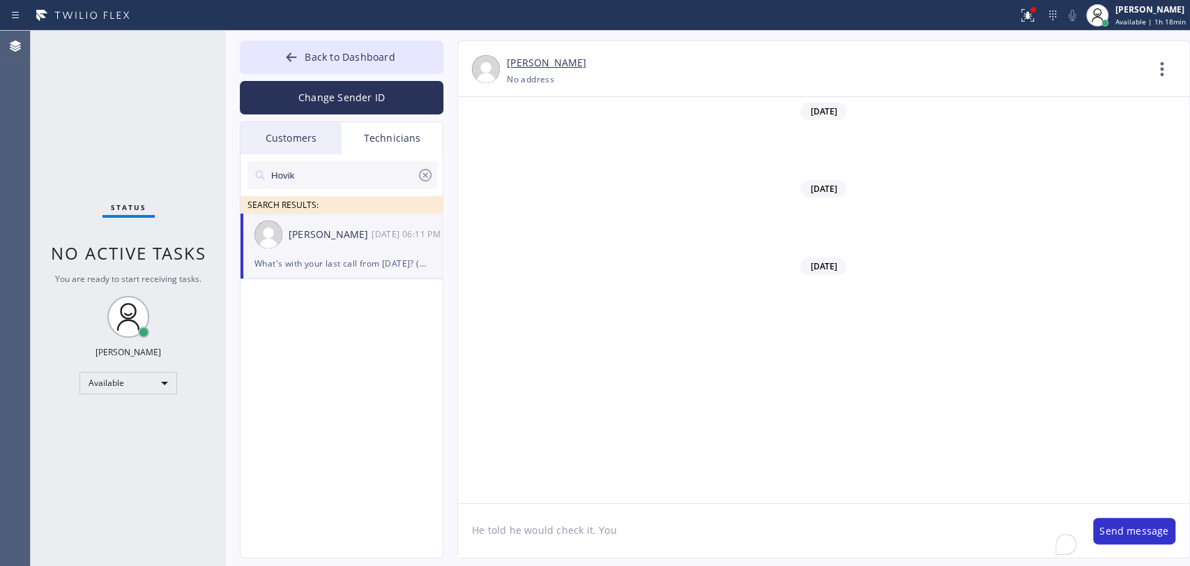
click at [509, 527] on textarea "He told he would check it. You" at bounding box center [768, 531] width 621 height 54
click at [510, 527] on textarea "He told he would check it. You" at bounding box center [768, 531] width 621 height 54
type textarea "[PERSON_NAME] will call you for questions about the quote if she has any"
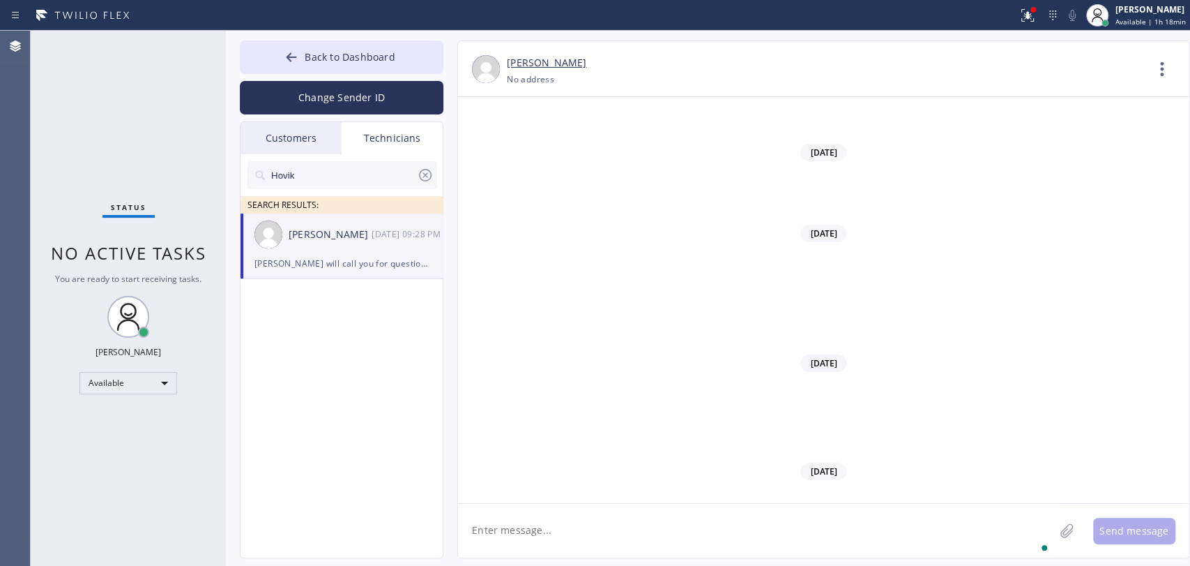
scroll to position [117043, 0]
drag, startPoint x: 278, startPoint y: 246, endPoint x: 11, endPoint y: 252, distance: 266.5
click at [278, 246] on div "[PERSON_NAME] [DATE] 09:28 PM" at bounding box center [343, 234] width 204 height 42
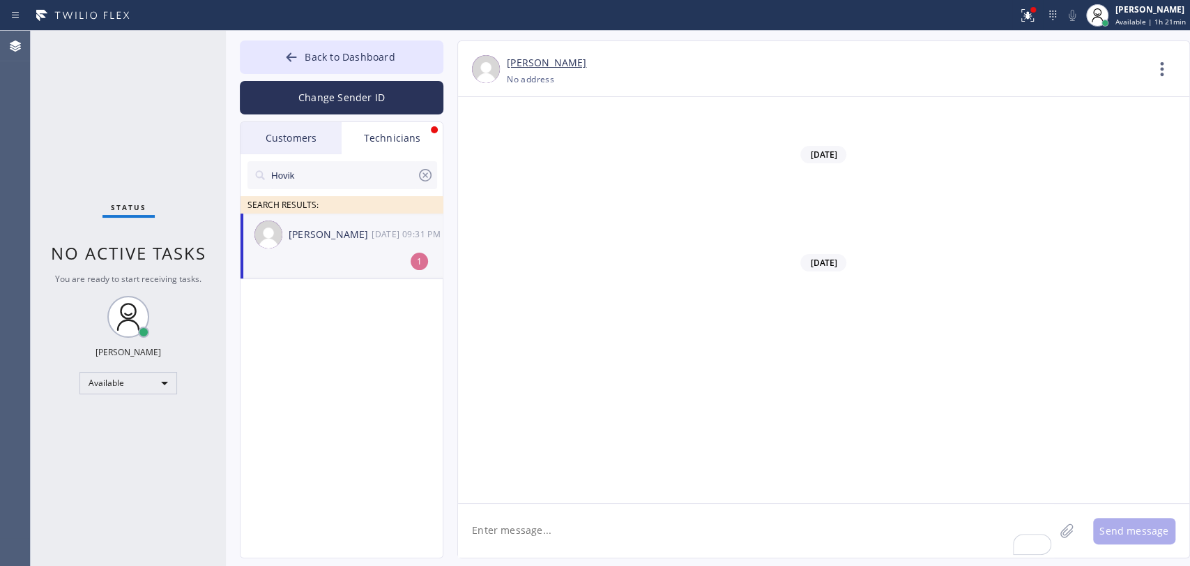
click at [542, 522] on textarea "To enrich screen reader interactions, please activate Accessibility in Grammarl…" at bounding box center [756, 531] width 596 height 54
type textarea ":("
click at [324, 269] on div ":(" at bounding box center [342, 263] width 174 height 16
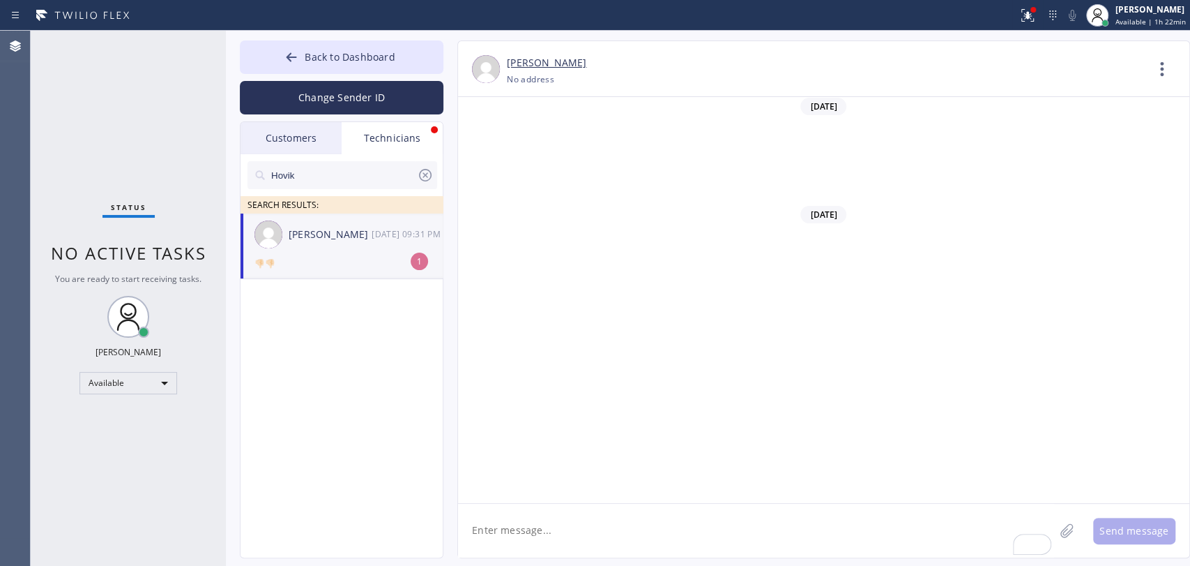
scroll to position [117297, 0]
click at [326, 261] on div "👎🏻👎🏻" at bounding box center [342, 263] width 174 height 16
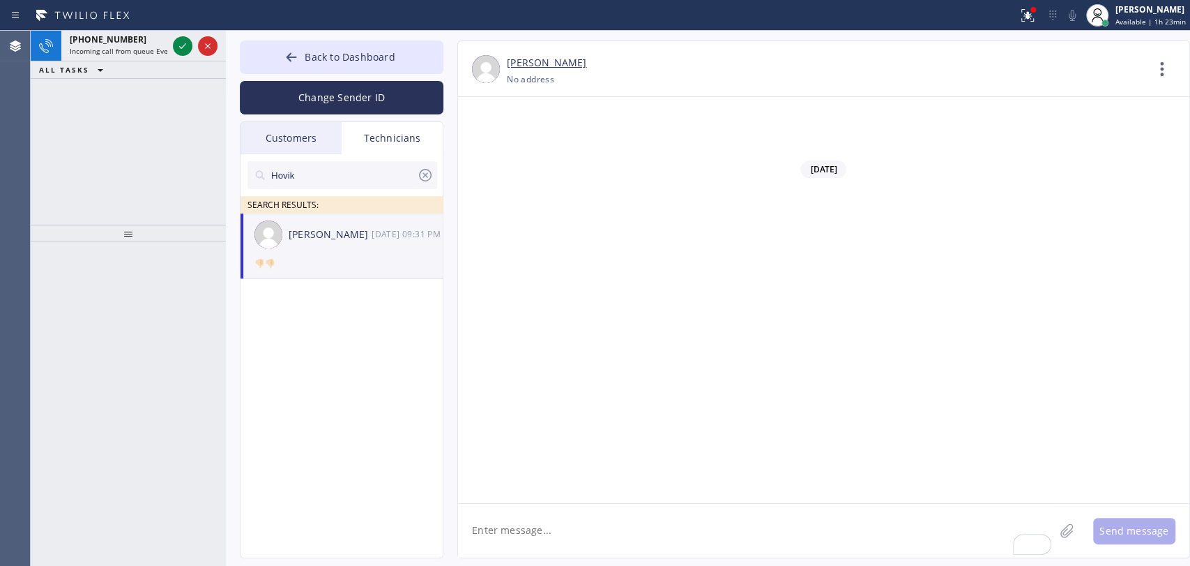
click at [156, 123] on div "[PHONE_NUMBER] Incoming call from queue Everybody ALL TASKS ALL TASKS ACTIVE TA…" at bounding box center [128, 128] width 195 height 194
click at [119, 49] on span "Incoming call from queue Everybody" at bounding box center [130, 51] width 121 height 10
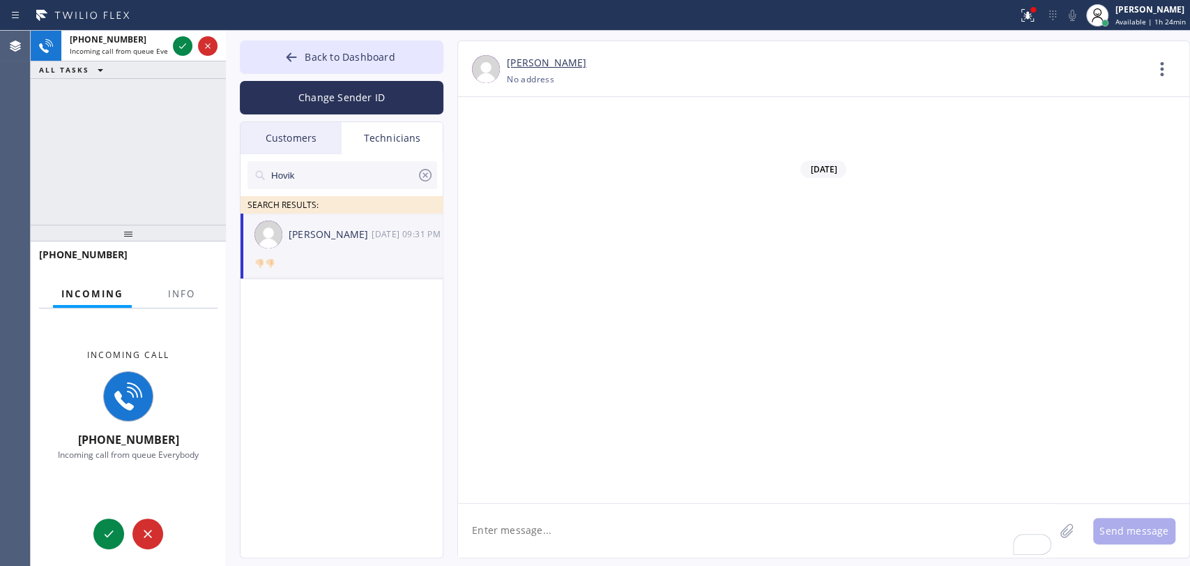
click at [133, 194] on div "[PHONE_NUMBER] Incoming call from queue Everybody ALL TASKS ALL TASKS ACTIVE TA…" at bounding box center [128, 128] width 195 height 194
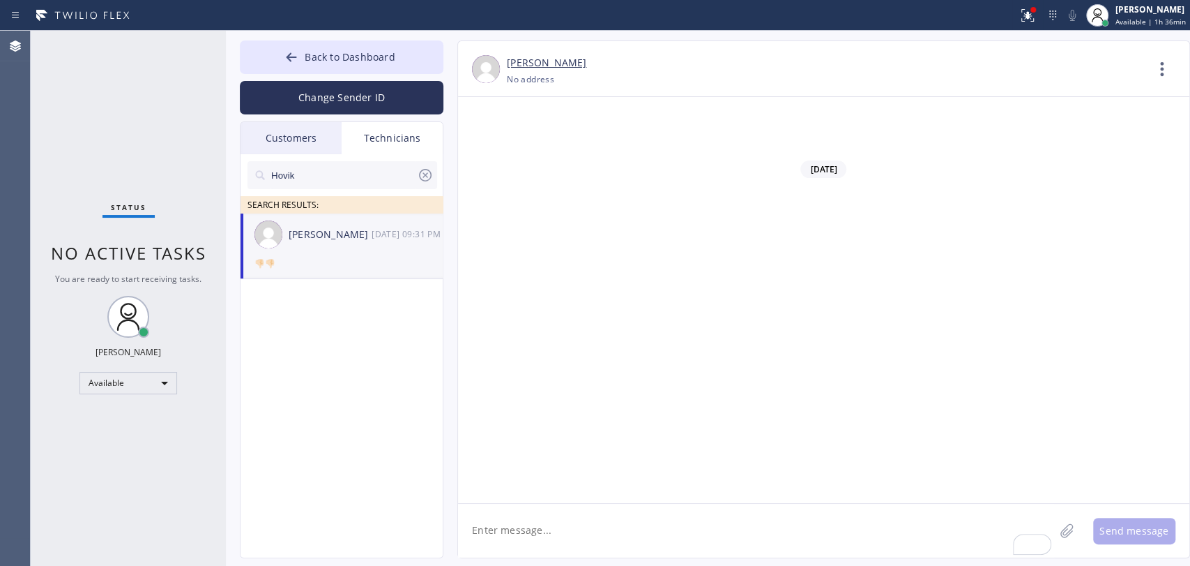
click at [392, 40] on button "Back to Dashboard" at bounding box center [342, 56] width 204 height 33
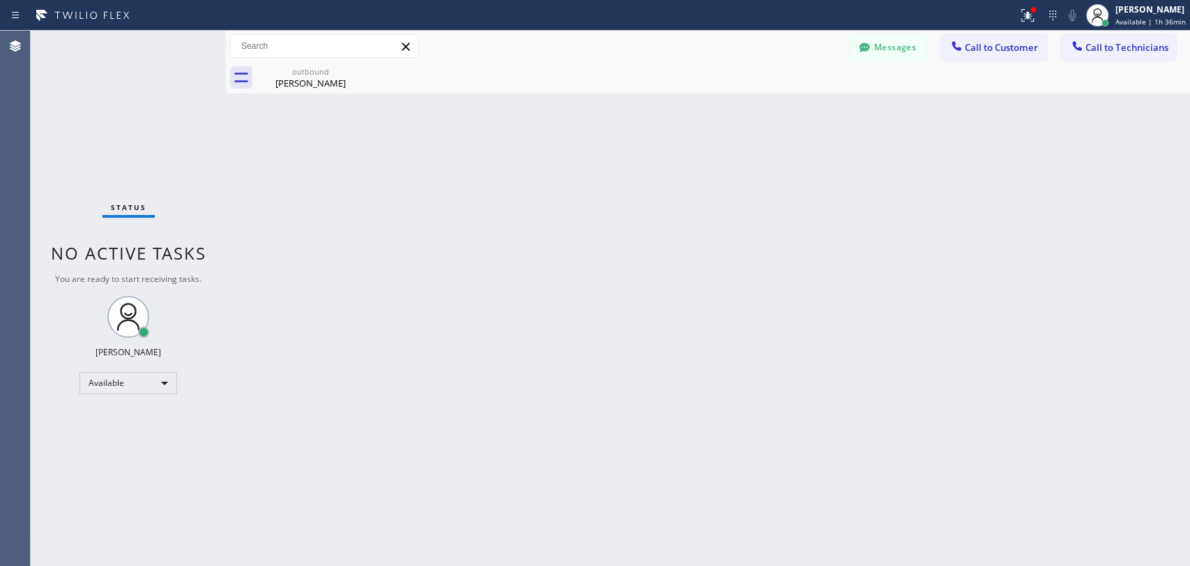
click at [1122, 47] on span "Call to Technicians" at bounding box center [1127, 47] width 83 height 13
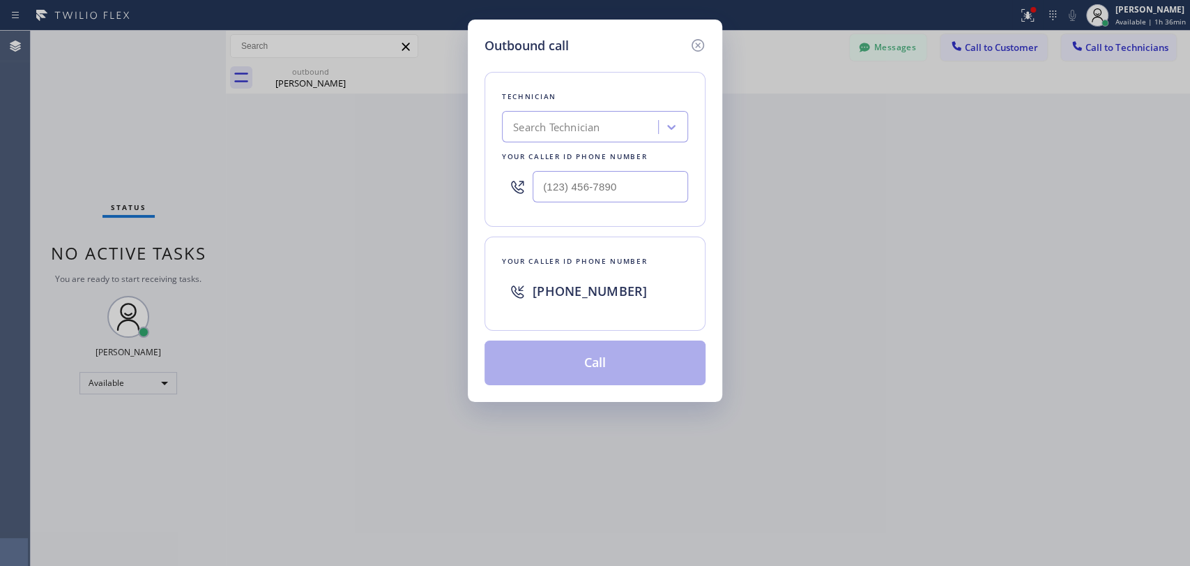
click at [559, 89] on div "Technician Search Technician Your caller id phone number" at bounding box center [595, 149] width 221 height 155
click at [553, 128] on div "Search Technician" at bounding box center [556, 127] width 86 height 16
click at [553, 130] on div "Search Technician" at bounding box center [556, 127] width 86 height 16
type input "sham"
click at [548, 150] on div "Shamsuddin Esmati" at bounding box center [595, 156] width 186 height 25
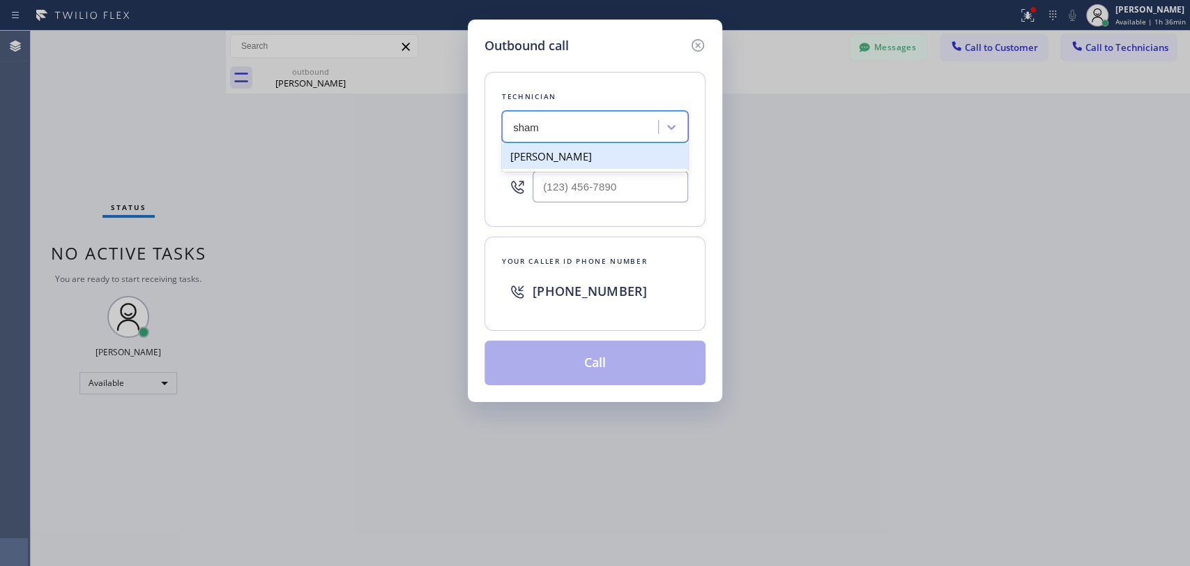
type input "(916) 706-8130"
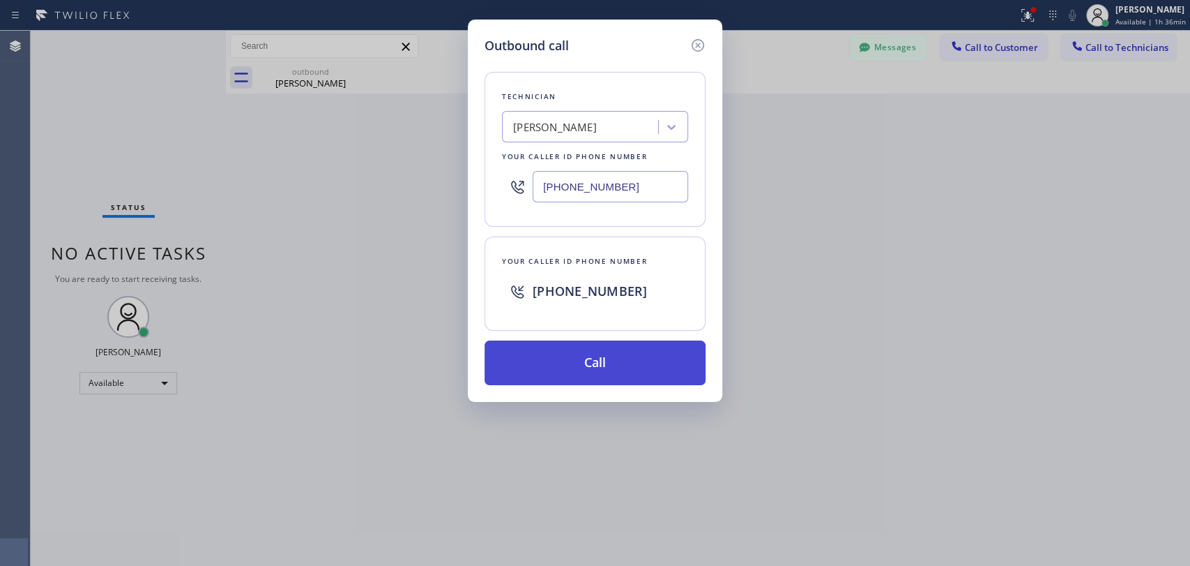
click at [575, 358] on button "Call" at bounding box center [595, 362] width 221 height 45
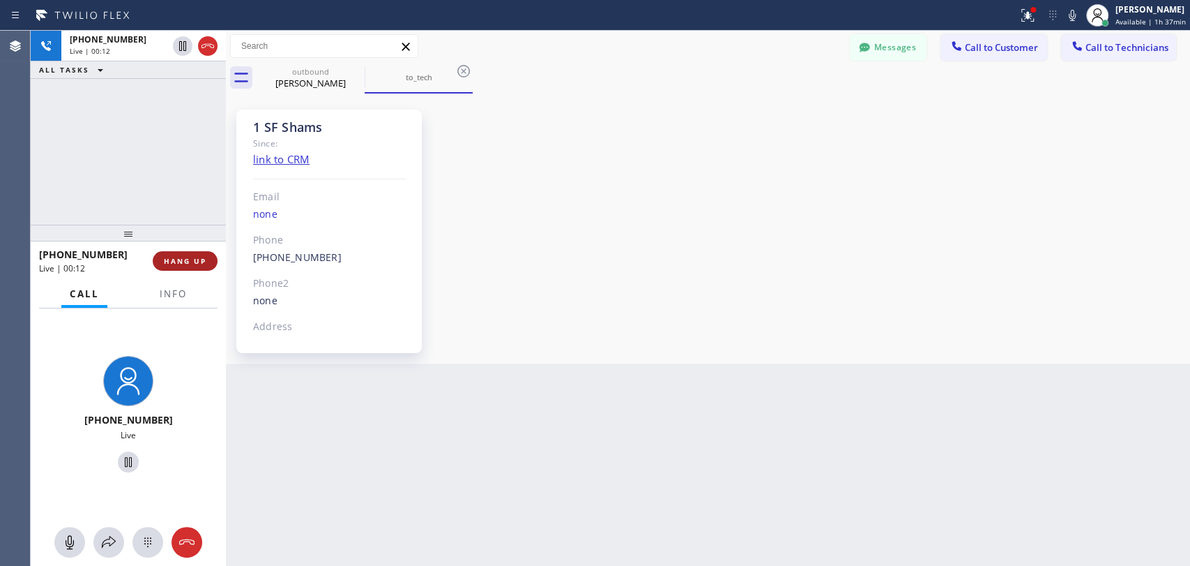
click at [201, 261] on span "HANG UP" at bounding box center [185, 261] width 43 height 10
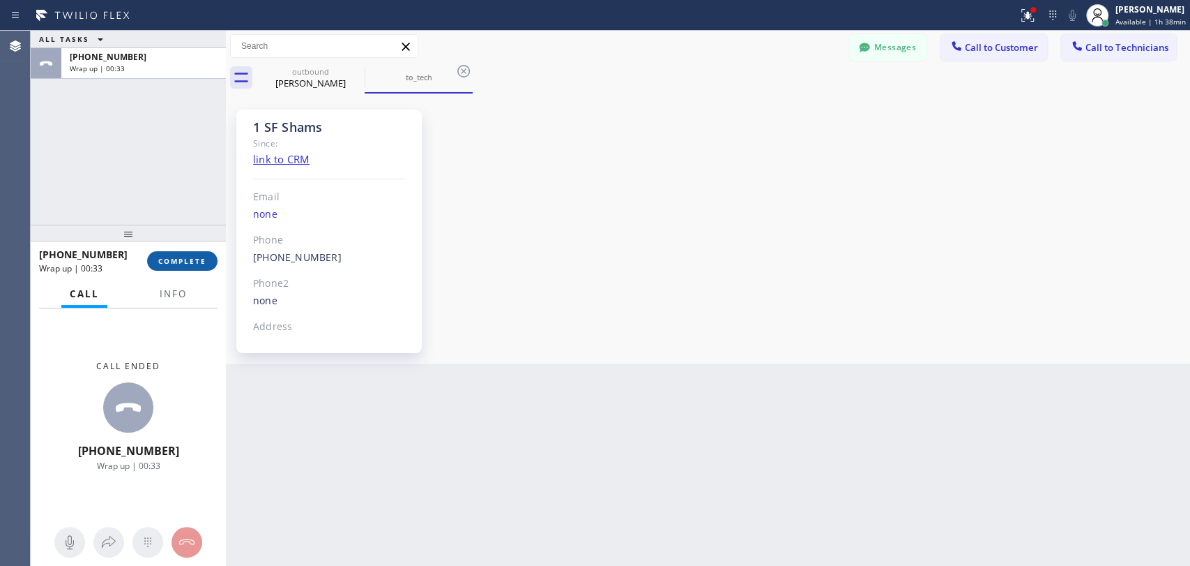
drag, startPoint x: 172, startPoint y: 271, endPoint x: 171, endPoint y: 260, distance: 11.2
click at [172, 271] on div "+19167068130 Wrap up | 00:33 COMPLETE" at bounding box center [128, 261] width 179 height 36
click at [171, 260] on span "COMPLETE" at bounding box center [182, 261] width 48 height 10
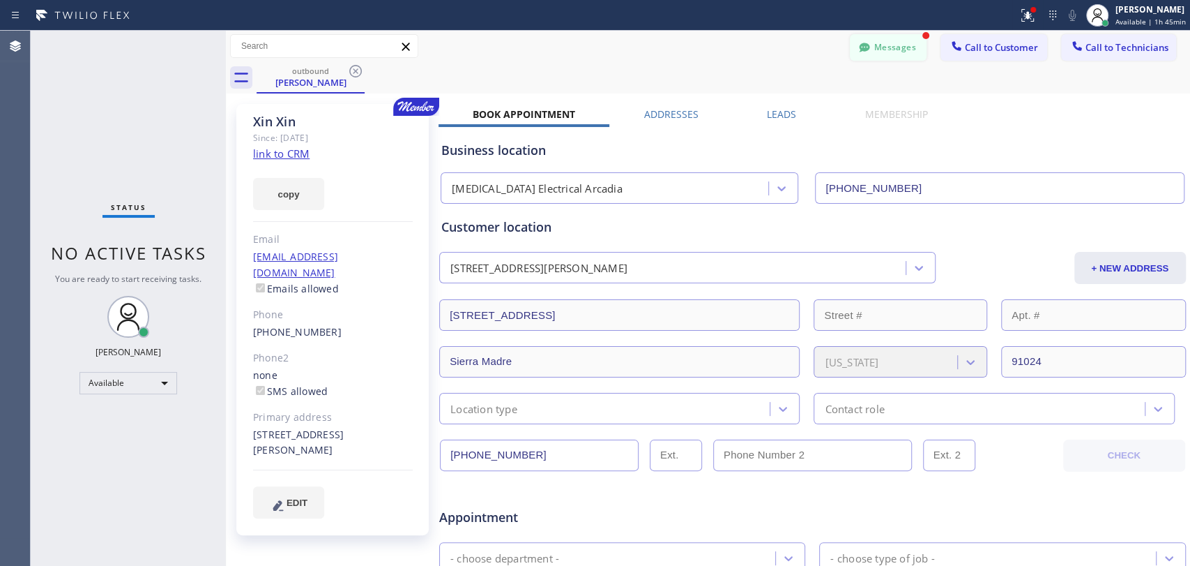
click at [890, 49] on button "Messages" at bounding box center [888, 47] width 77 height 27
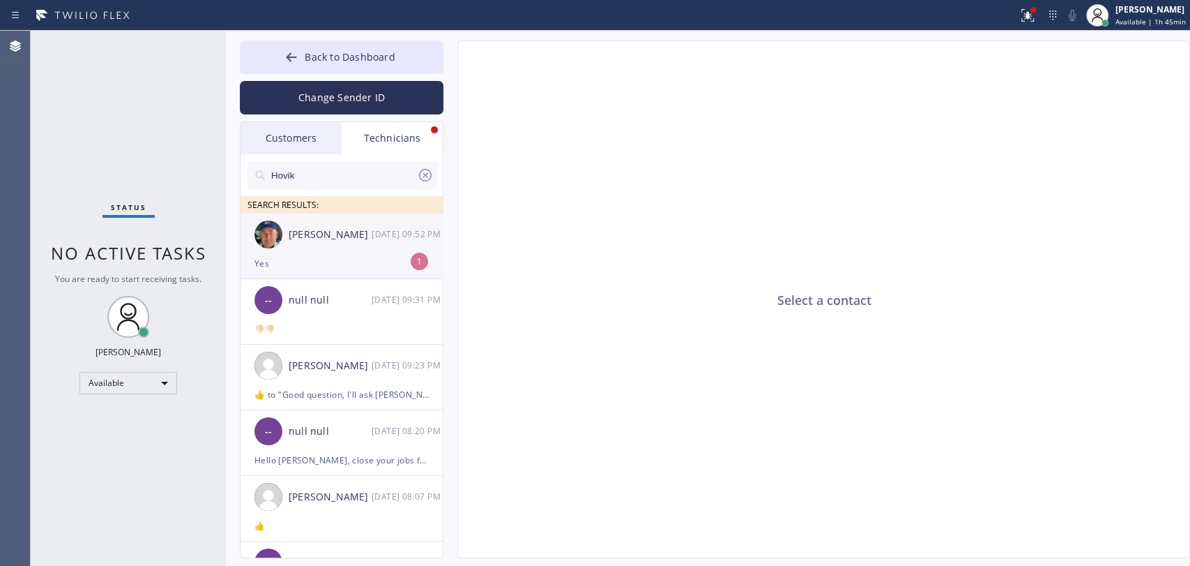
click at [302, 252] on div "Nikolai Suvorov 09/23 09:52 PM" at bounding box center [343, 234] width 204 height 42
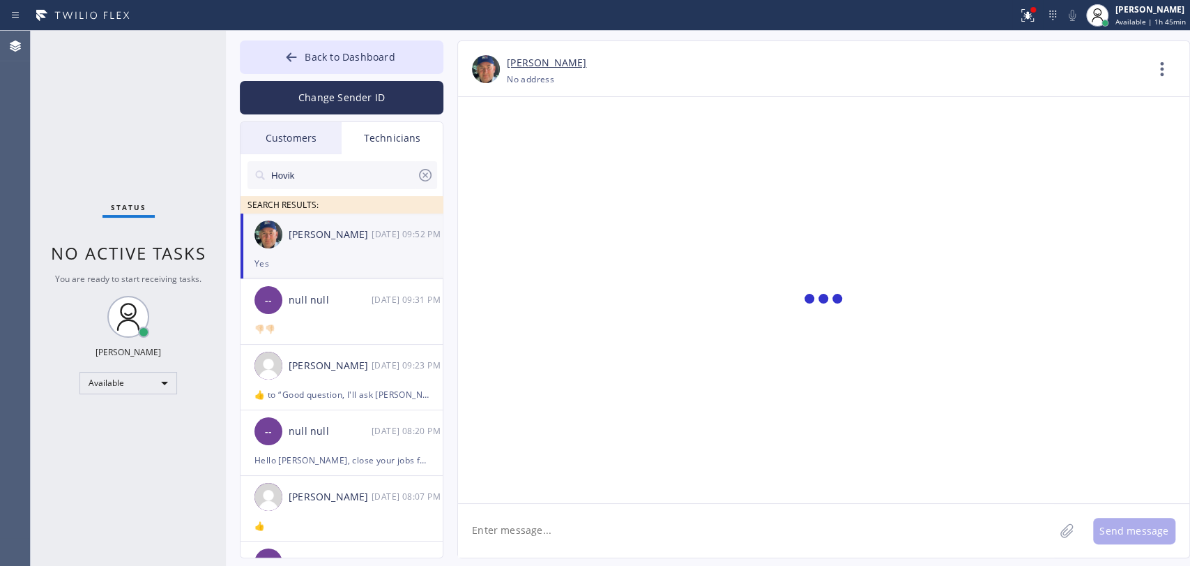
click at [637, 515] on textarea at bounding box center [756, 531] width 596 height 54
click at [400, 52] on button "Back to Dashboard" at bounding box center [342, 56] width 204 height 33
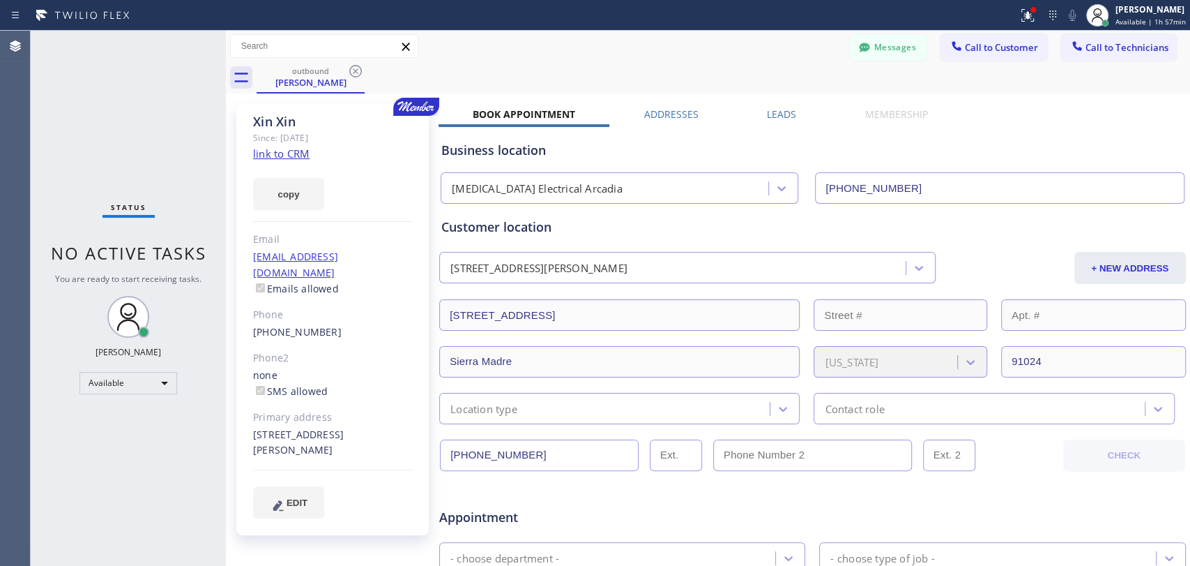
click at [102, 180] on div "Status No active tasks You are ready to start receiving tasks. [PERSON_NAME] Av…" at bounding box center [128, 298] width 195 height 535
click at [126, 292] on div "Status No active tasks You are ready to start receiving tasks. [PERSON_NAME] Av…" at bounding box center [128, 298] width 195 height 535
click at [363, 63] on icon at bounding box center [355, 71] width 17 height 17
click at [358, 68] on div "outbound Xin Xin" at bounding box center [724, 77] width 934 height 31
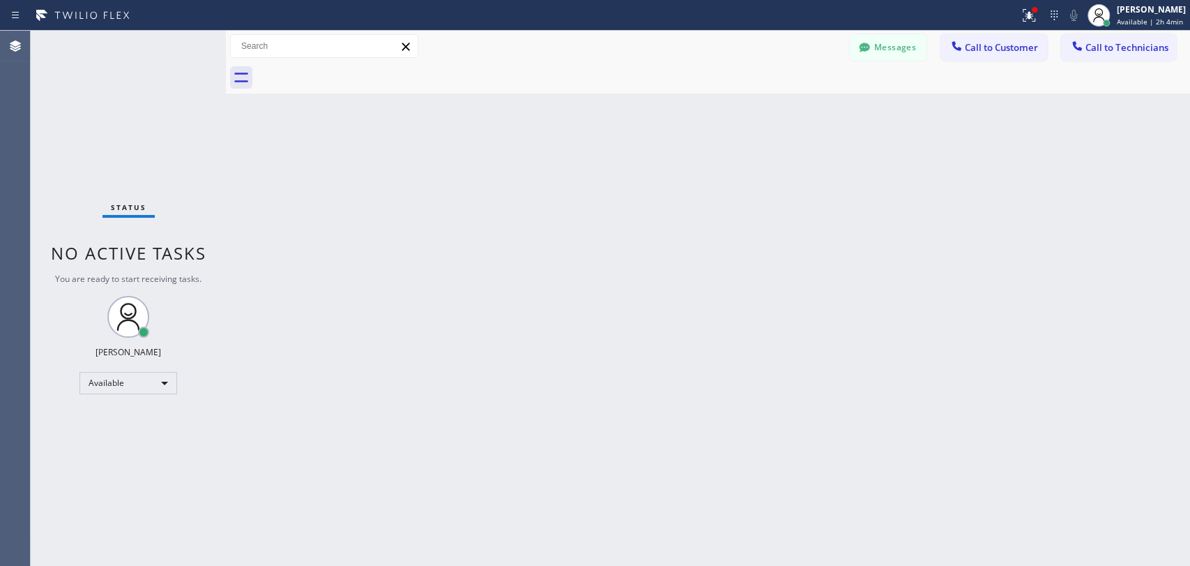
click at [797, 397] on div "Back to Dashboard Change Sender ID Customers Technicians (310) 502-0566 SEARCH …" at bounding box center [708, 298] width 965 height 535
click at [448, 432] on div "Back to Dashboard Change Sender ID Customers Technicians (310) 502-0566 SEARCH …" at bounding box center [708, 298] width 965 height 535
click at [370, 314] on div "Back to Dashboard Change Sender ID Customers Technicians (310) 502-0566 SEARCH …" at bounding box center [708, 298] width 965 height 535
click at [452, 303] on div "Back to Dashboard Change Sender ID Customers Technicians (310) 502-0566 SEARCH …" at bounding box center [708, 298] width 965 height 535
drag, startPoint x: 192, startPoint y: 251, endPoint x: 101, endPoint y: 245, distance: 91.5
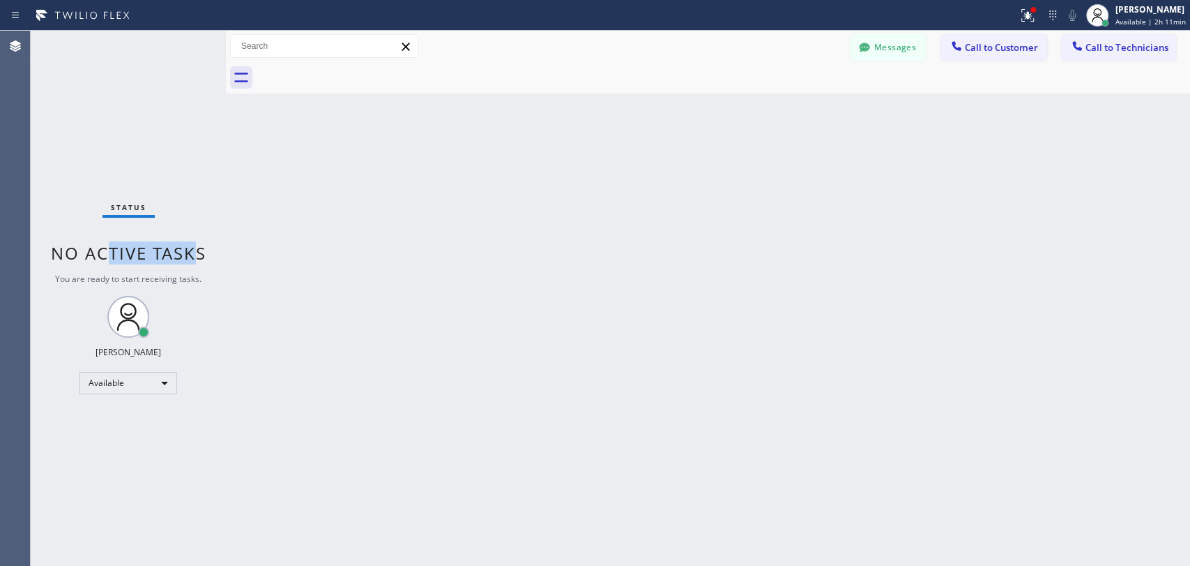
click at [102, 245] on span "No active tasks" at bounding box center [129, 252] width 156 height 23
click at [101, 245] on span "No active tasks" at bounding box center [129, 252] width 156 height 23
click at [515, 160] on div "Back to Dashboard Change Sender ID Customers Technicians (310) 502-0566 SEARCH …" at bounding box center [708, 298] width 965 height 535
click at [658, 287] on div "Back to Dashboard Change Sender ID Customers Technicians (310) 502-0566 SEARCH …" at bounding box center [708, 298] width 965 height 535
click at [564, 357] on div "Back to Dashboard Change Sender ID Customers Technicians (310) 502-0566 SEARCH …" at bounding box center [708, 298] width 965 height 535
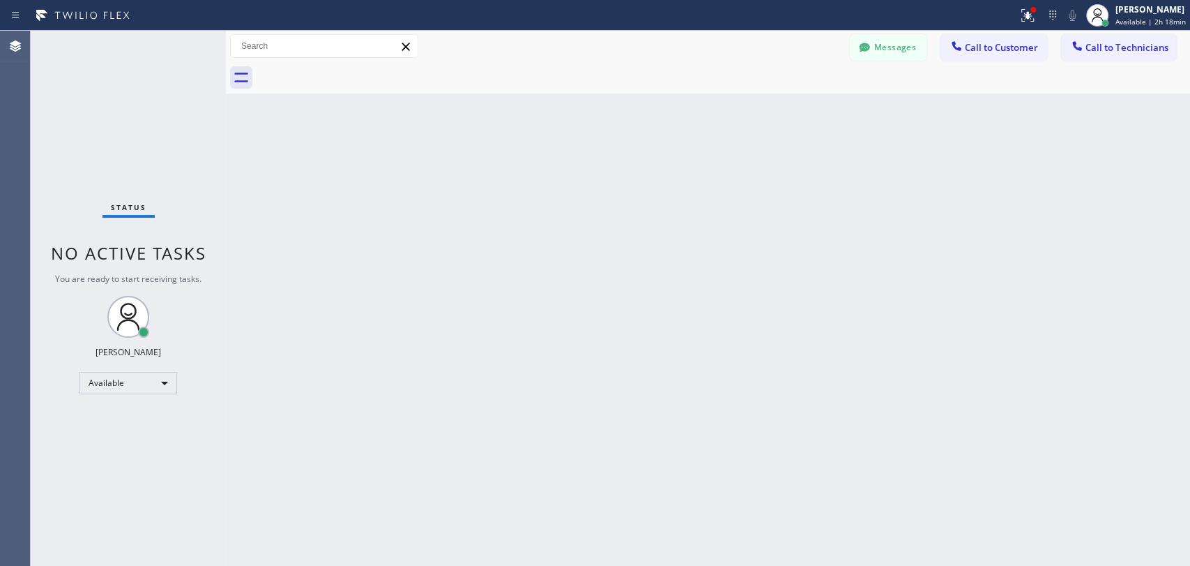
click at [861, 34] on button "Messages" at bounding box center [888, 47] width 77 height 27
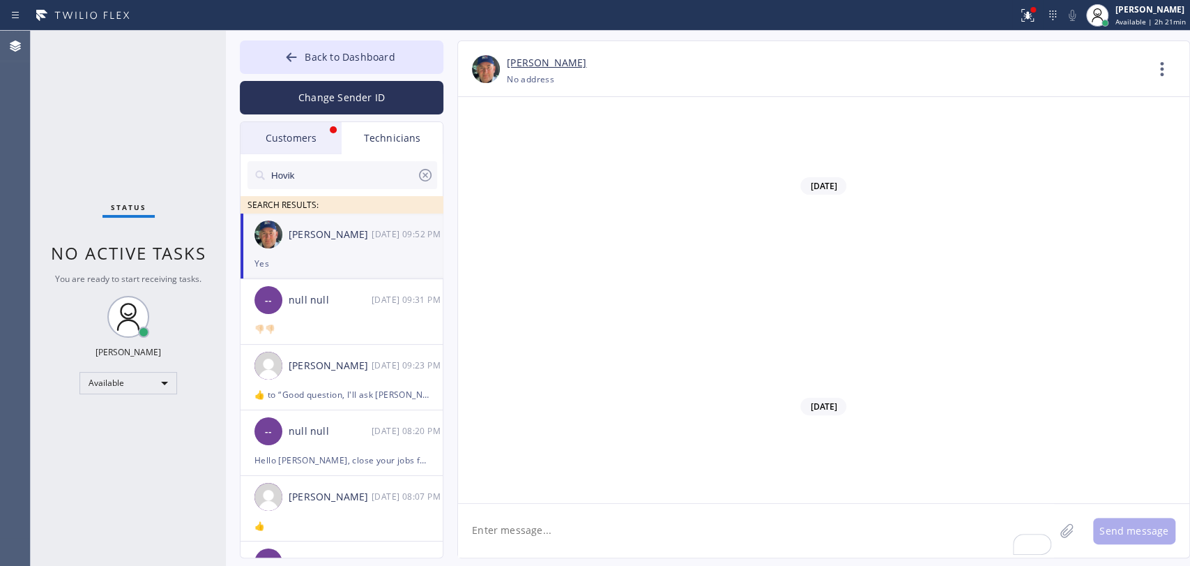
click at [279, 135] on div "Customers" at bounding box center [291, 138] width 101 height 32
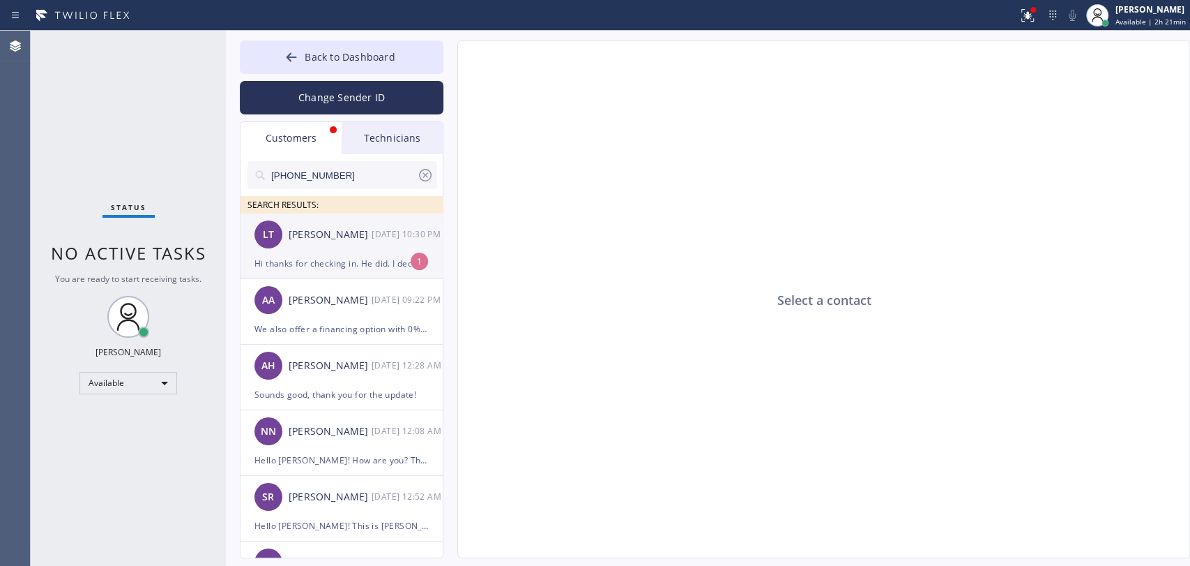
click at [323, 247] on div "LT Lin Tien 09/23 10:30 PM" at bounding box center [343, 234] width 204 height 42
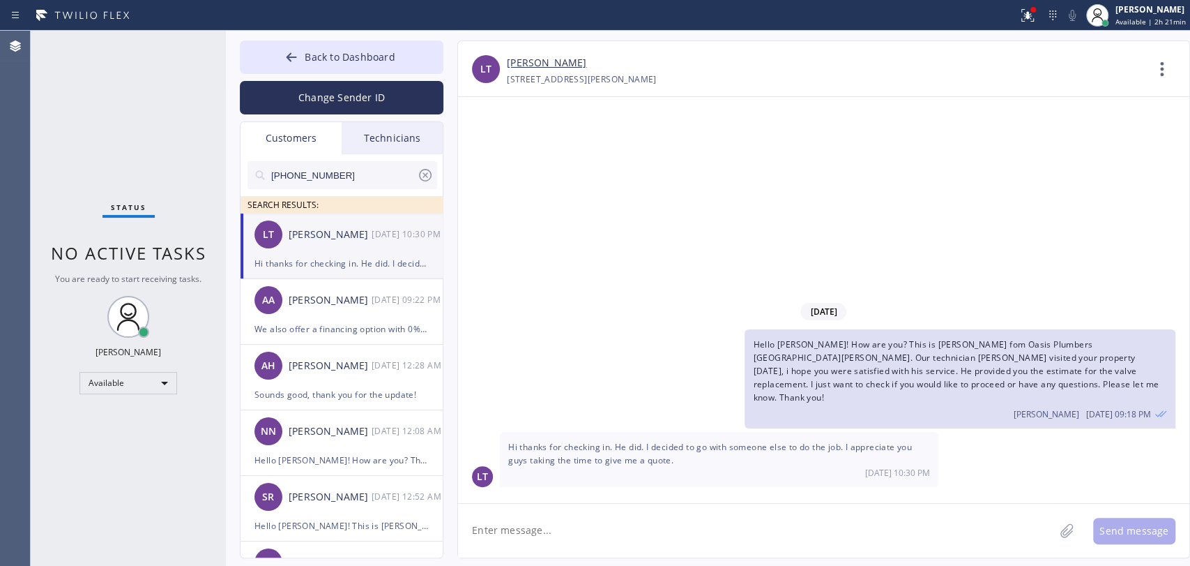
click at [740, 448] on span "Hi thanks for checking in. He did. I decided to go with someone else to do the …" at bounding box center [710, 453] width 404 height 25
click at [744, 447] on span "Hi thanks for checking in. He did. I decided to go with someone else to do the …" at bounding box center [710, 453] width 404 height 25
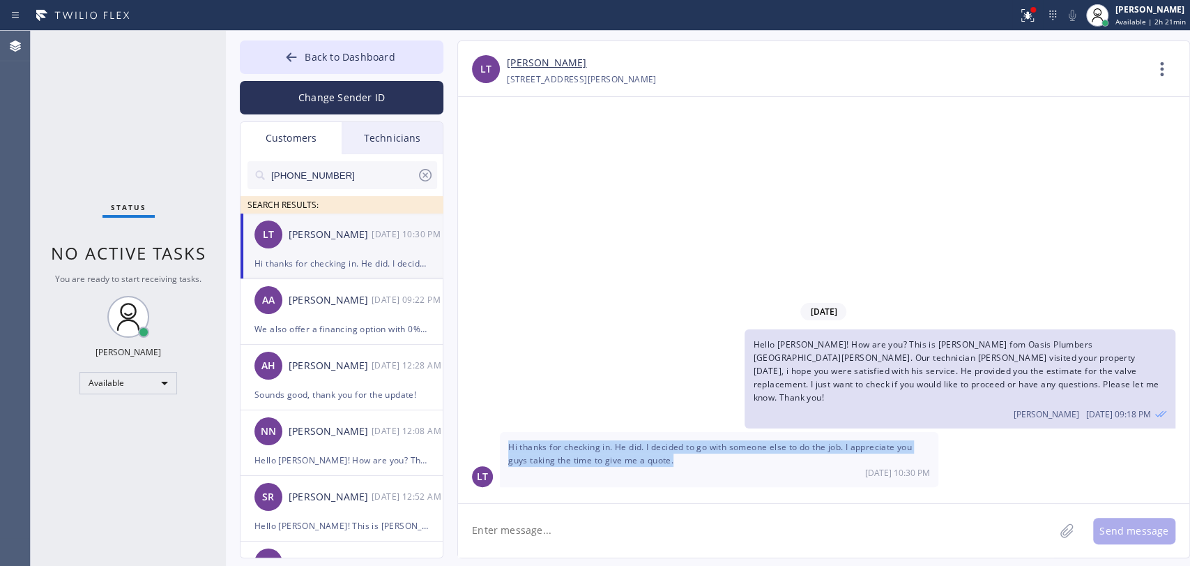
click at [744, 447] on span "Hi thanks for checking in. He did. I decided to go with someone else to do the …" at bounding box center [710, 453] width 404 height 25
click at [744, 442] on span "Hi thanks for checking in. He did. I decided to go with someone else to do the …" at bounding box center [710, 453] width 404 height 25
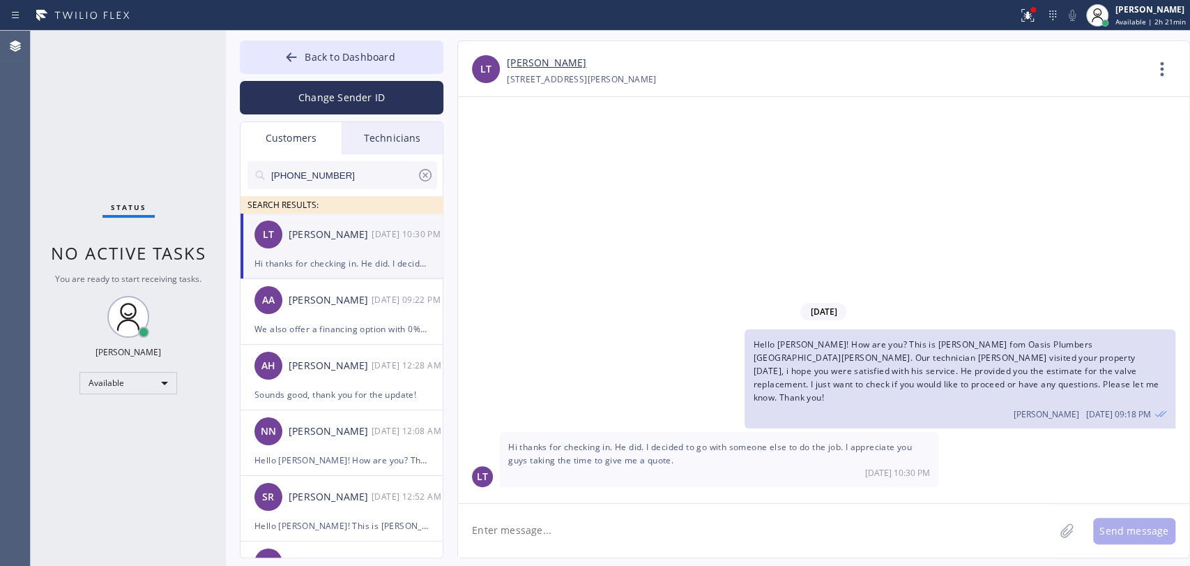
click at [437, 128] on div "Technicians" at bounding box center [392, 138] width 101 height 32
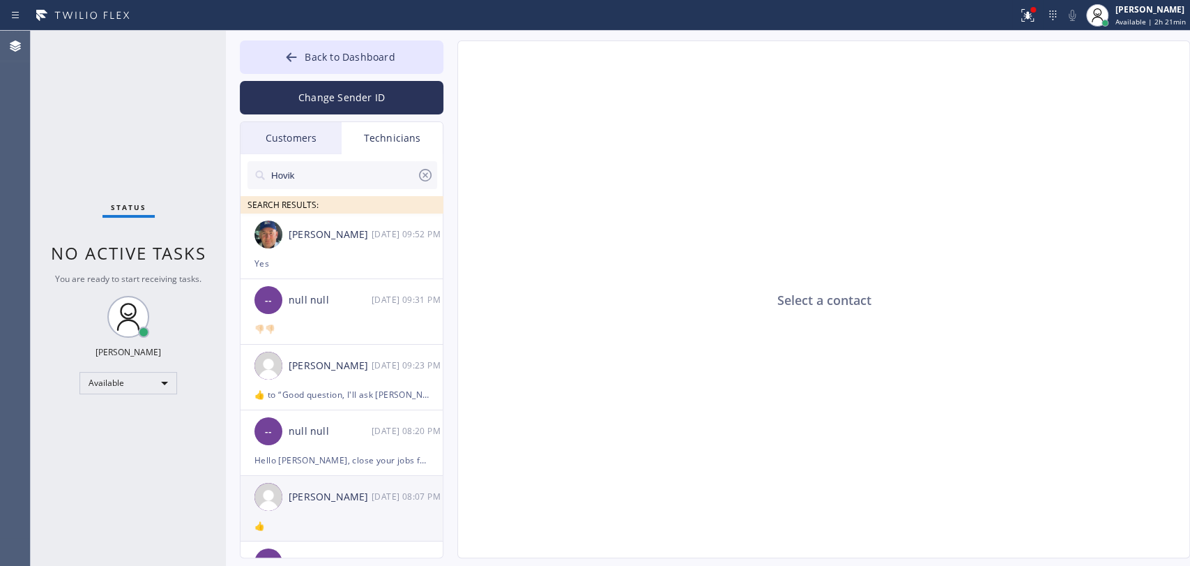
click at [329, 331] on div "👎🏻👎🏻" at bounding box center [342, 329] width 174 height 16
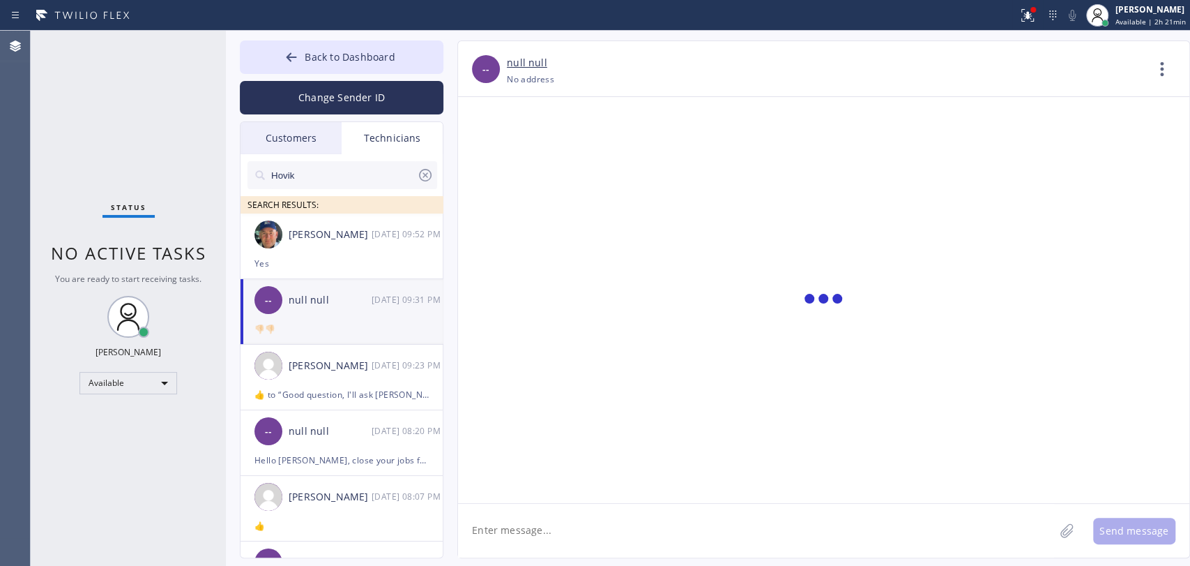
click at [510, 532] on textarea at bounding box center [756, 531] width 596 height 54
paste textarea "[PERSON_NAME]"
click at [554, 531] on textarea "[PERSON_NAME]" at bounding box center [768, 531] width 621 height 54
type textarea "[PERSON_NAME] - went with someone else"
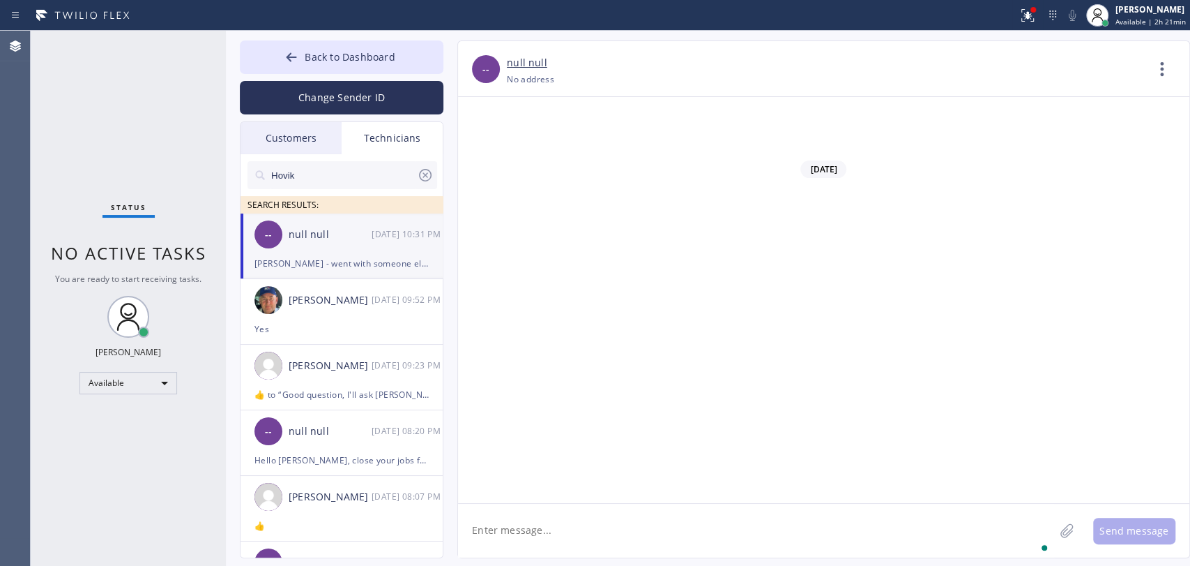
scroll to position [117345, 0]
click at [297, 141] on div "Customers" at bounding box center [291, 138] width 101 height 32
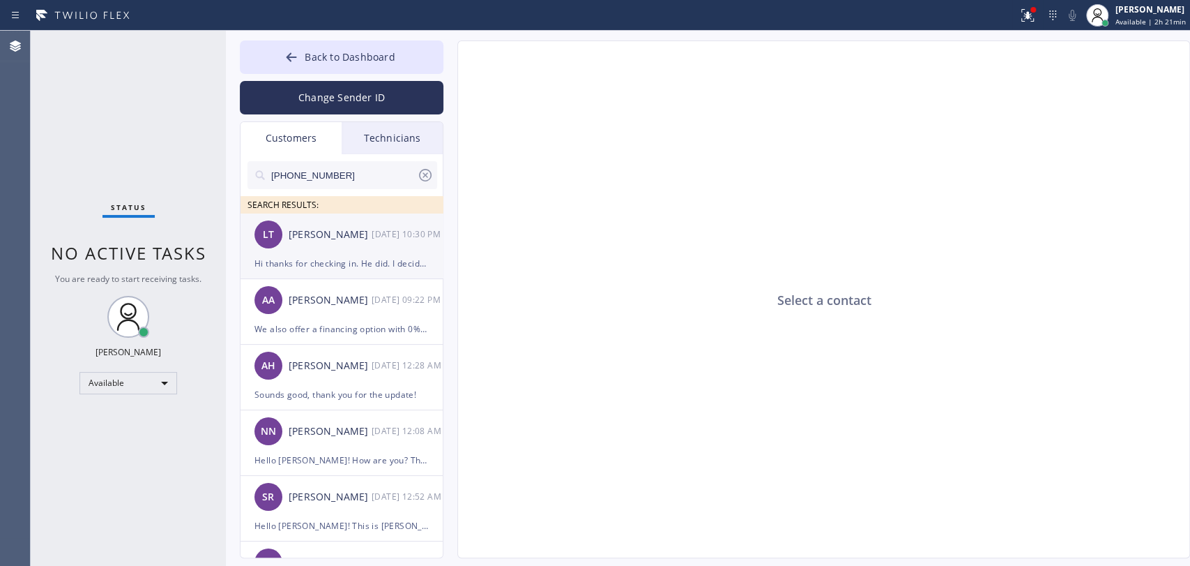
click at [312, 239] on div "[PERSON_NAME]" at bounding box center [330, 235] width 83 height 16
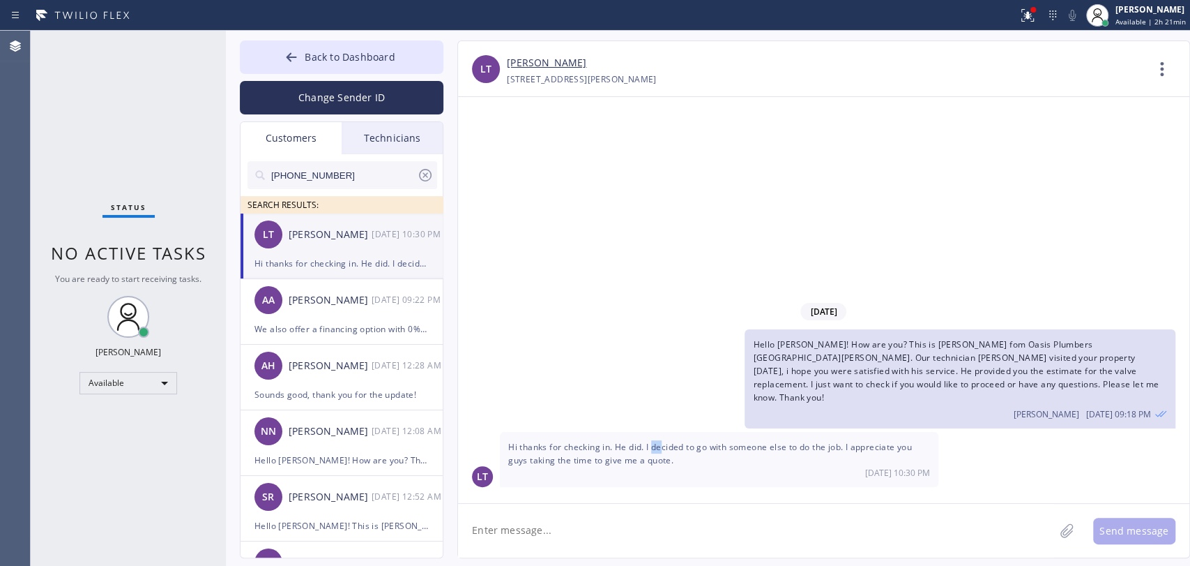
click at [663, 450] on span "Hi thanks for checking in. He did. I decided to go with someone else to do the …" at bounding box center [710, 453] width 404 height 25
click at [301, 308] on div "AA Abraham Alvarado 09/23 09:22 PM" at bounding box center [343, 300] width 204 height 42
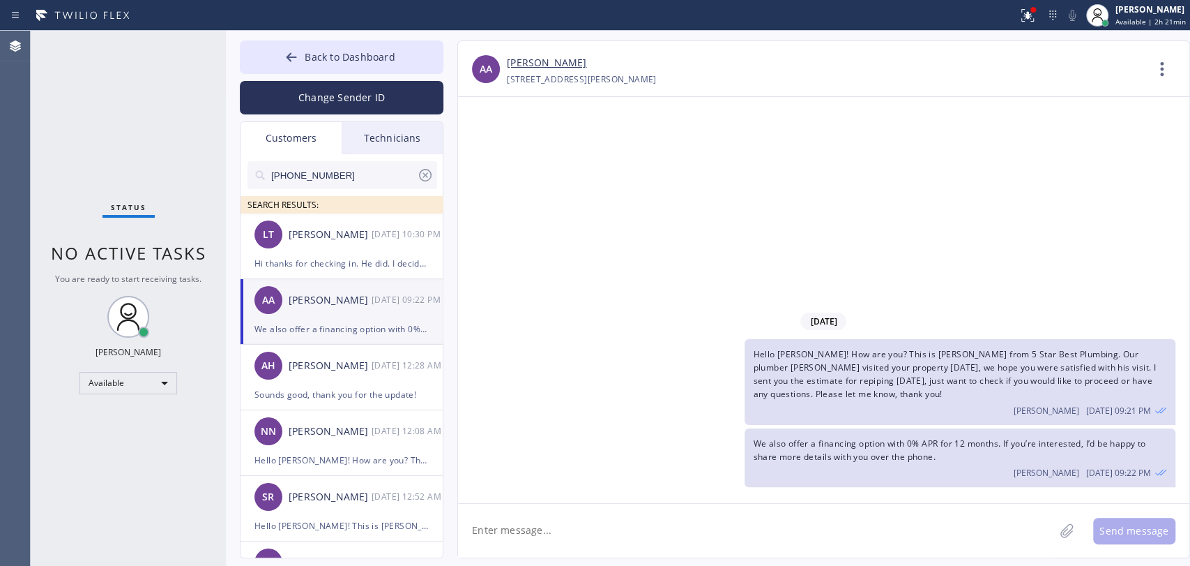
click at [368, 141] on div "Technicians" at bounding box center [392, 138] width 101 height 32
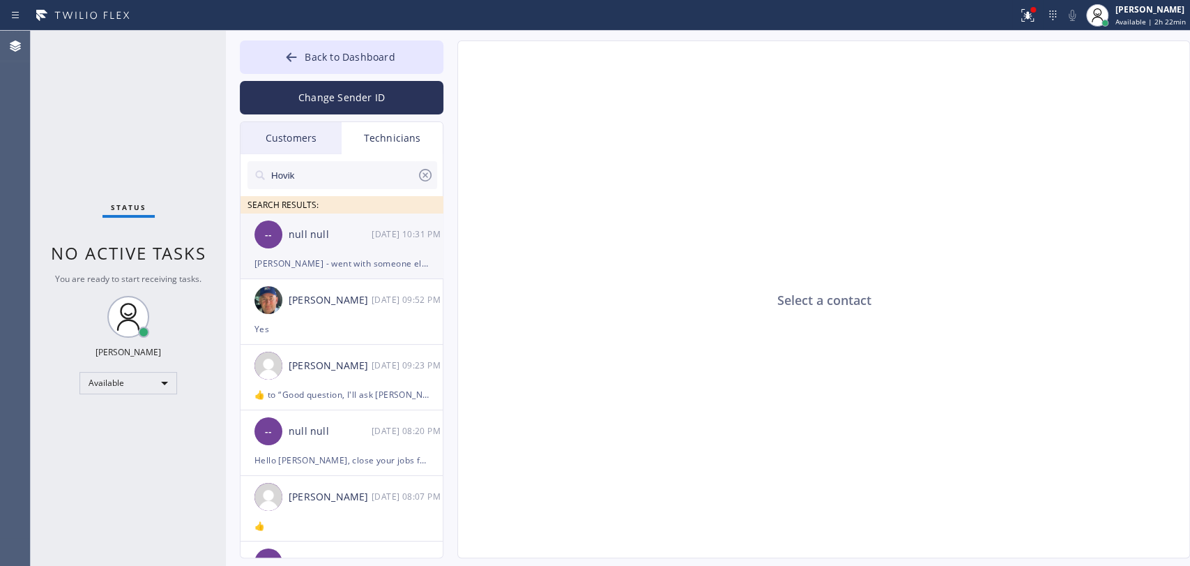
click at [320, 236] on div "null null" at bounding box center [330, 235] width 83 height 16
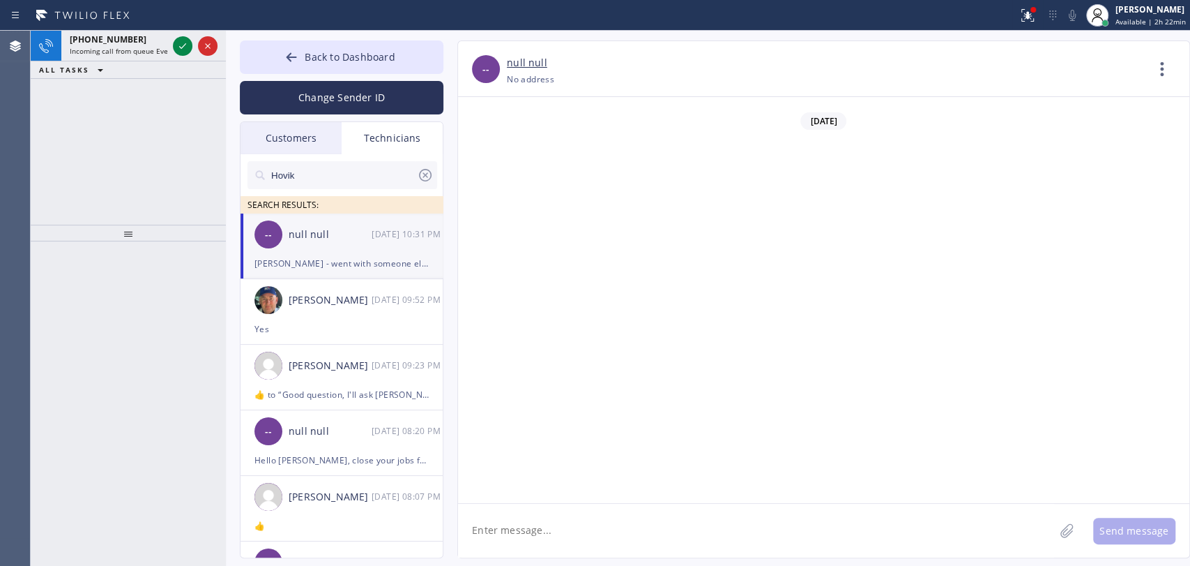
click at [89, 56] on div "+16025052684 Incoming call from queue Everybody" at bounding box center [115, 46] width 109 height 31
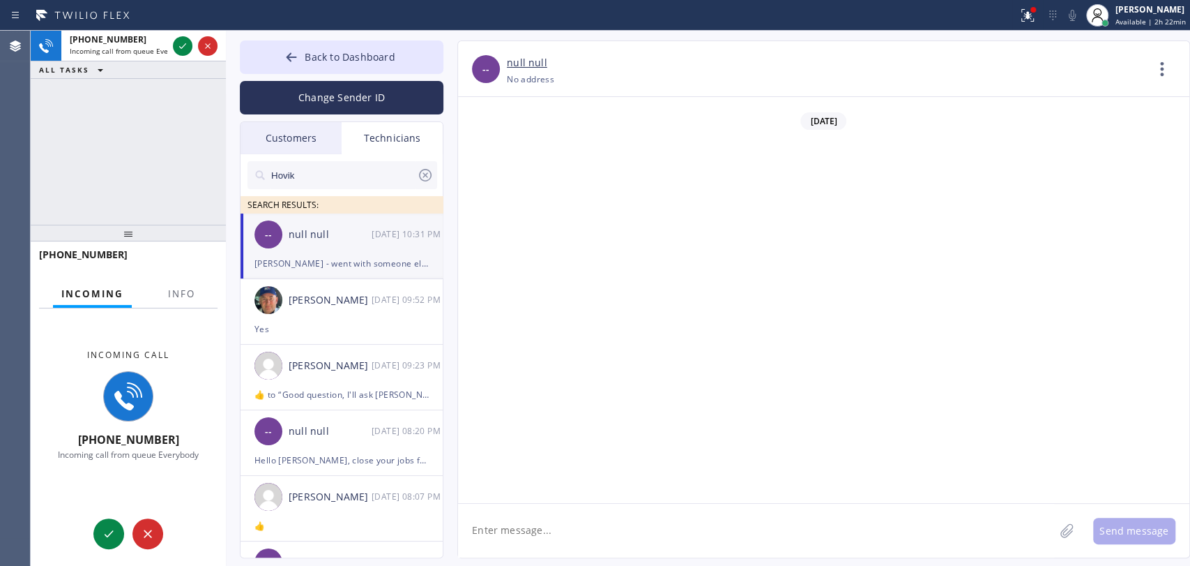
click at [121, 141] on div "+16025052684 Incoming call from queue Everybody ALL TASKS ALL TASKS ACTIVE TASK…" at bounding box center [128, 128] width 195 height 194
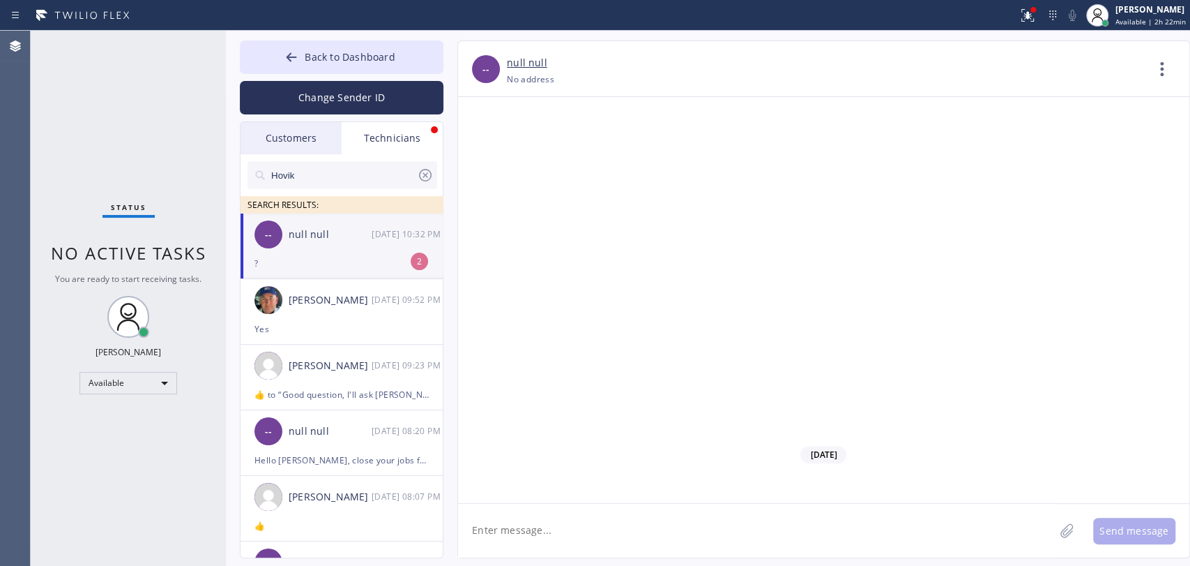
scroll to position [117435, 0]
click at [270, 154] on div "Hovik SEARCH RESULTS:" at bounding box center [343, 183] width 204 height 59
click at [273, 146] on div "Customers" at bounding box center [291, 138] width 101 height 32
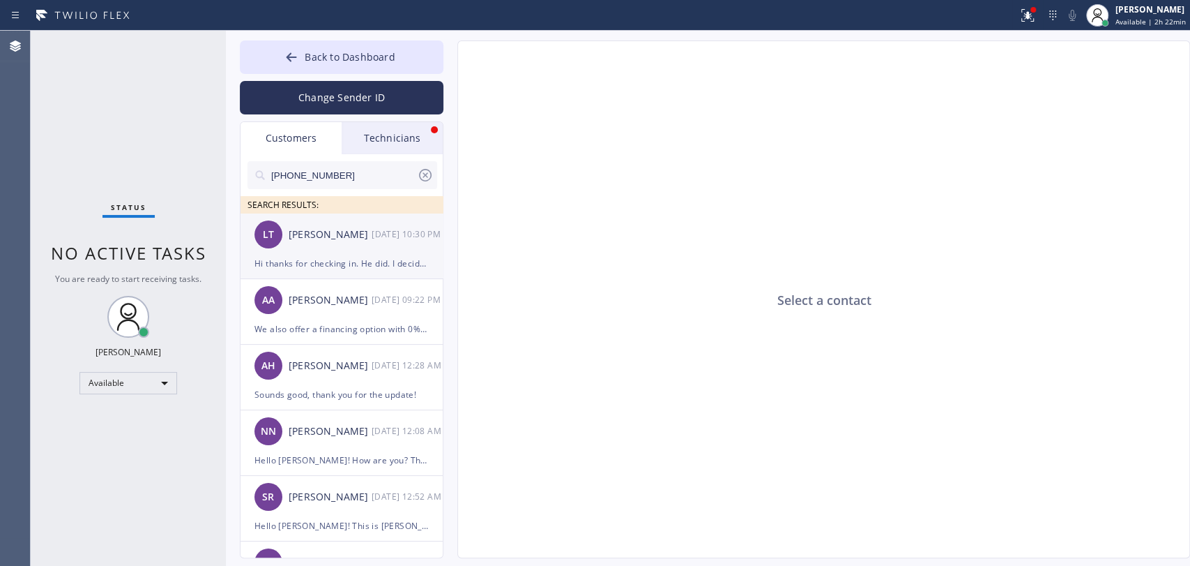
click at [327, 252] on div "LT Lin Tien 09/23 10:30 PM" at bounding box center [343, 234] width 204 height 42
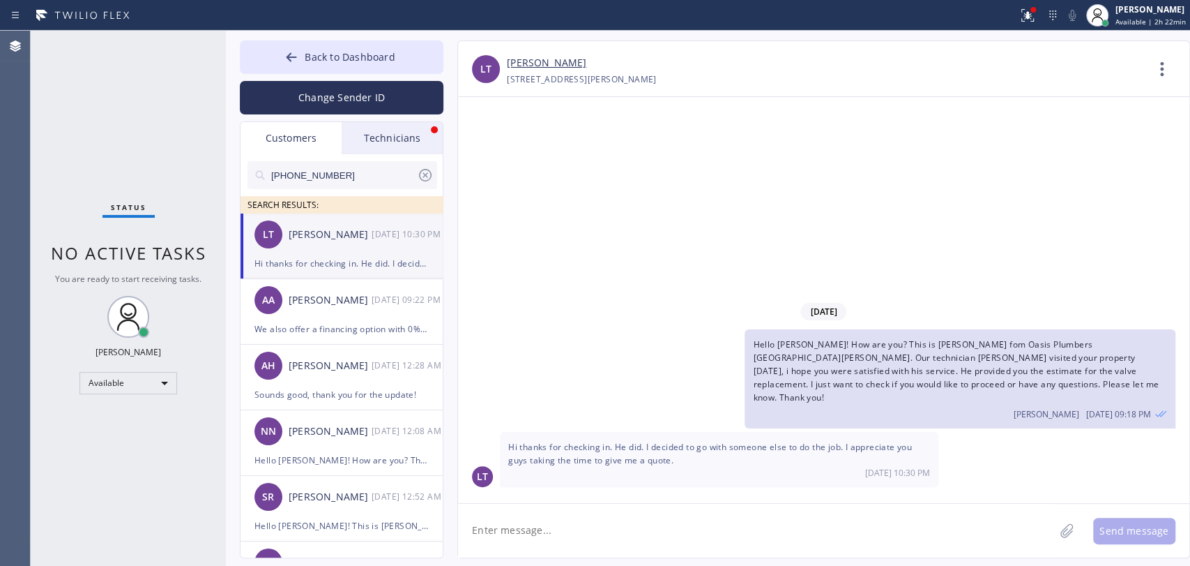
click at [653, 448] on span "Hi thanks for checking in. He did. I decided to go with someone else to do the …" at bounding box center [710, 453] width 404 height 25
click at [653, 447] on span "Hi thanks for checking in. He did. I decided to go with someone else to do the …" at bounding box center [710, 453] width 404 height 25
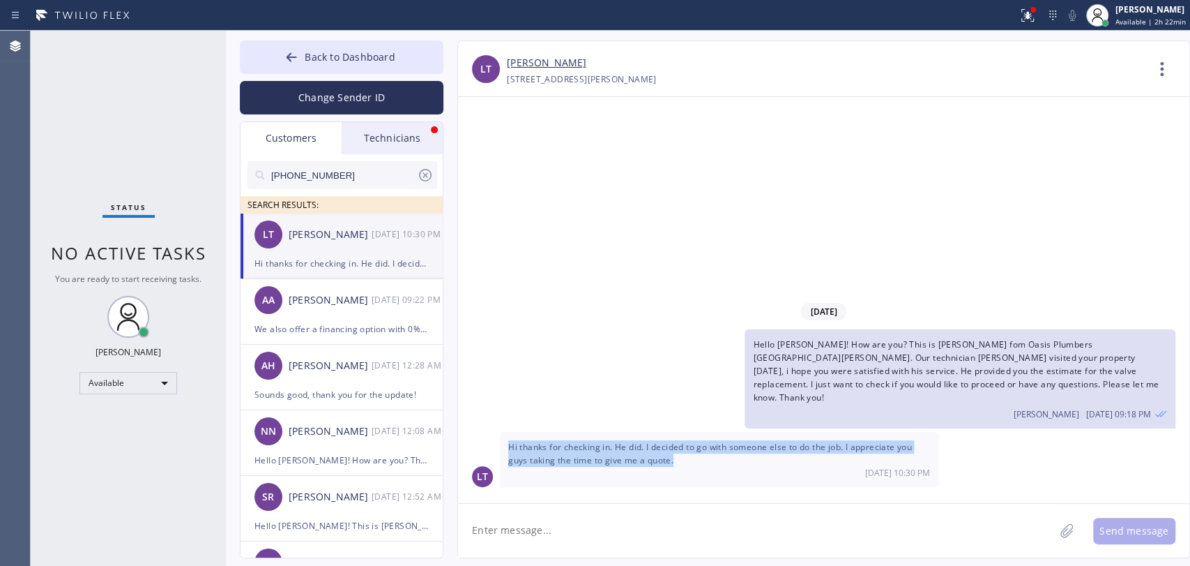
click at [653, 447] on span "Hi thanks for checking in. He did. I decided to go with someone else to do the …" at bounding box center [710, 453] width 404 height 25
drag, startPoint x: 608, startPoint y: 552, endPoint x: 608, endPoint y: 543, distance: 9.1
click at [608, 547] on textarea at bounding box center [756, 531] width 596 height 54
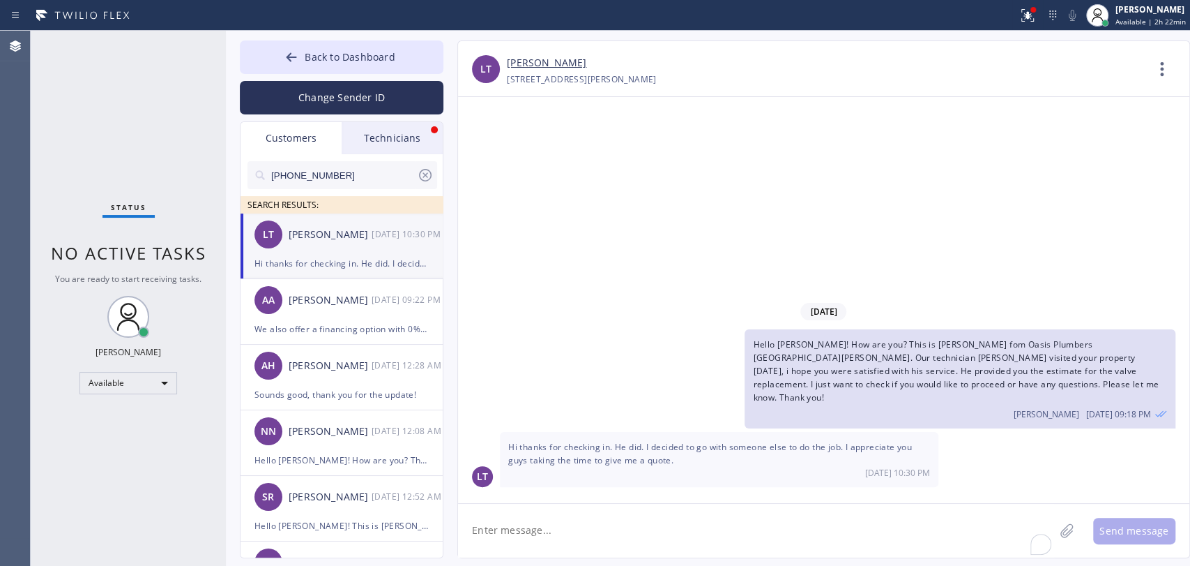
click at [608, 543] on textarea "To enrich screen reader interactions, please activate Accessibility in Grammarl…" at bounding box center [756, 531] width 596 height 54
click at [607, 459] on span "Hi thanks for checking in. He did. I decided to go with someone else to do the …" at bounding box center [710, 453] width 404 height 25
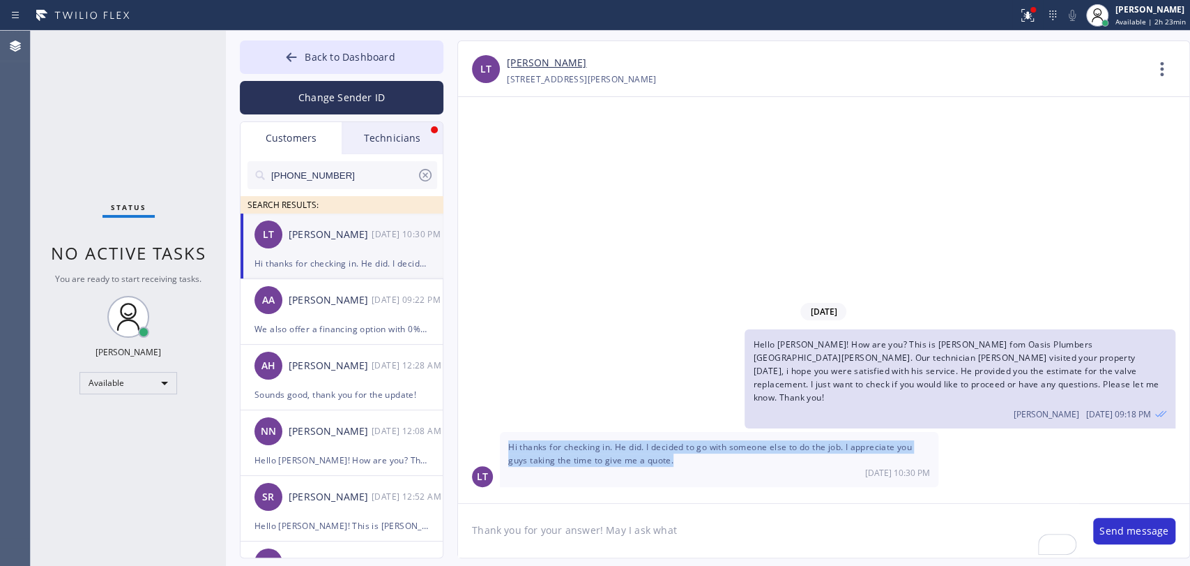
click at [607, 459] on span "Hi thanks for checking in. He did. I decided to go with someone else to do the …" at bounding box center [710, 453] width 404 height 25
copy span "Hi thanks for checking in. He did. I decided to go with someone else to do the …"
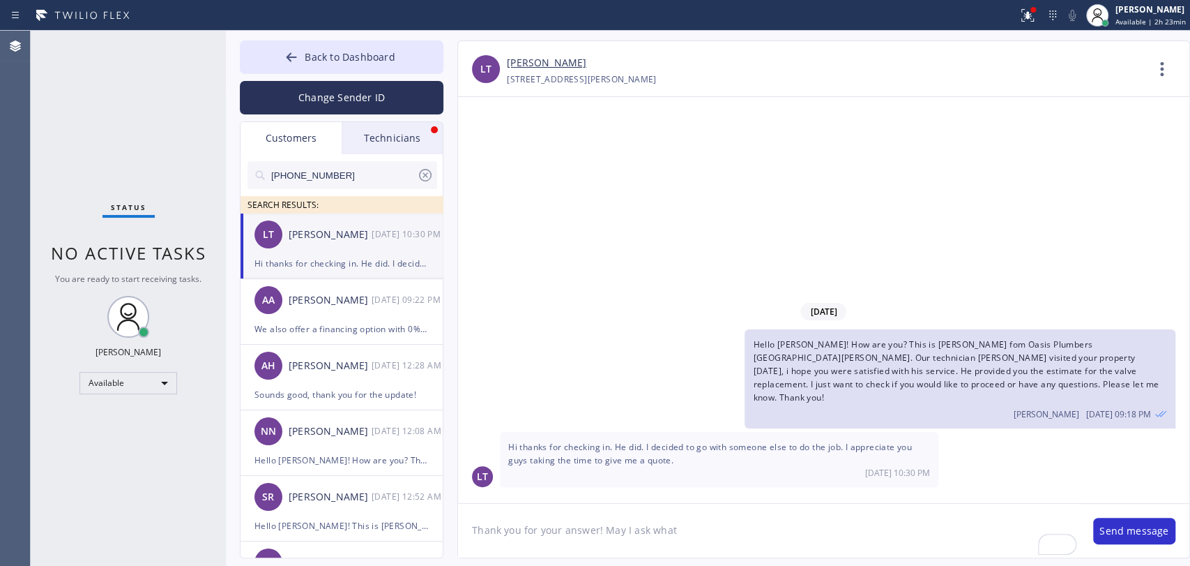
click at [505, 528] on textarea "Thank you for your answer! May I ask what" at bounding box center [768, 531] width 621 height 54
click at [506, 526] on textarea "Thank you for your answer! May I ask what" at bounding box center [768, 531] width 621 height 54
paste textarea "letting us know, and we really appreciate the opportunity to provide you with a…"
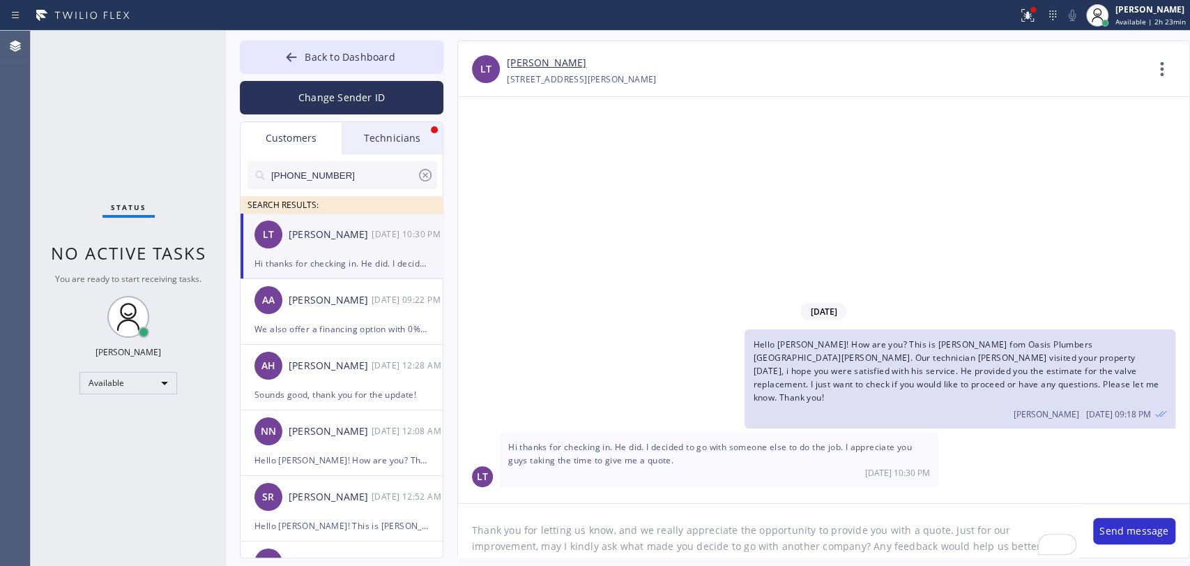
scroll to position [11, 0]
click at [745, 550] on textarea "Thank you for letting us know, and we really appreciate the opportunity to prov…" at bounding box center [768, 531] width 621 height 54
type textarea "Thank you for letting us know, and we really appreciate the opportunity to prov…"
click at [1137, 526] on button "Send message" at bounding box center [1135, 530] width 82 height 27
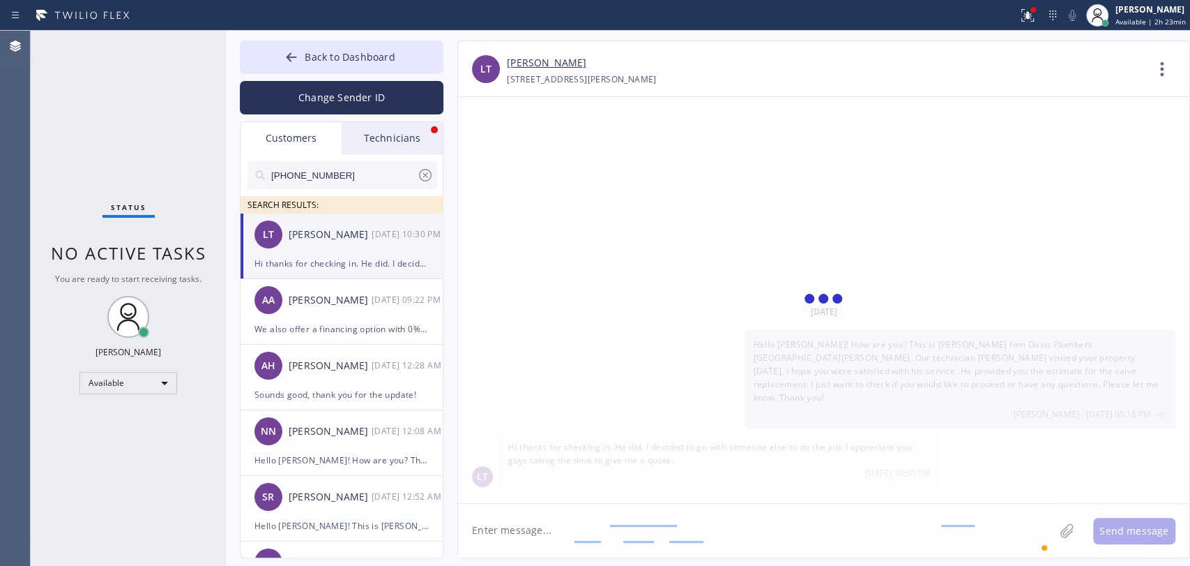
scroll to position [0, 0]
click at [386, 149] on div "Technicians" at bounding box center [392, 138] width 101 height 32
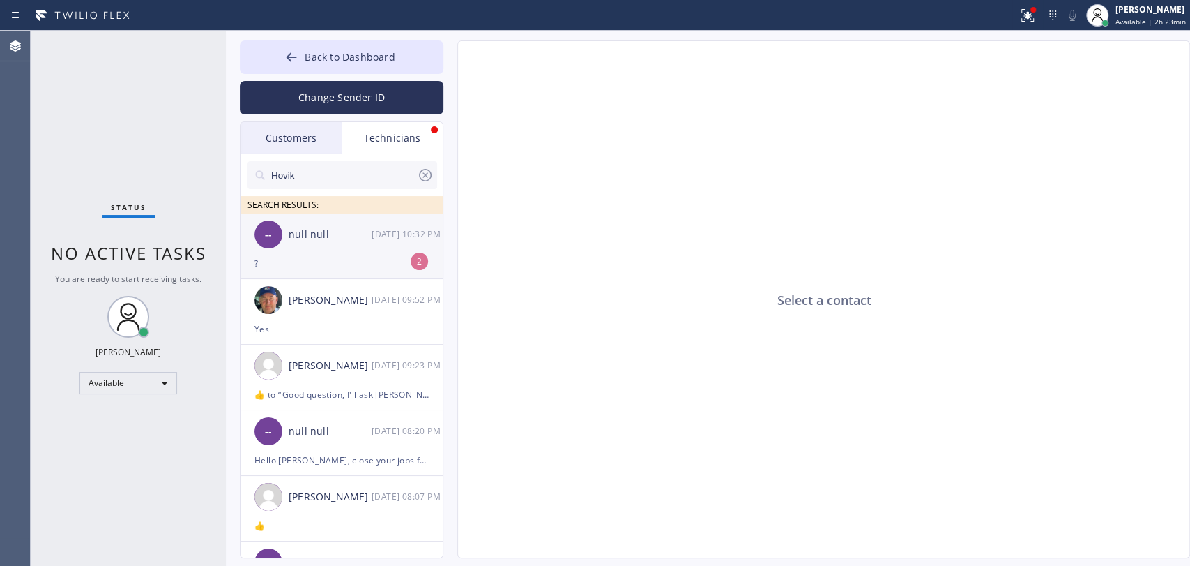
click at [337, 248] on div "-- null null 09/23 10:32 PM" at bounding box center [343, 234] width 204 height 42
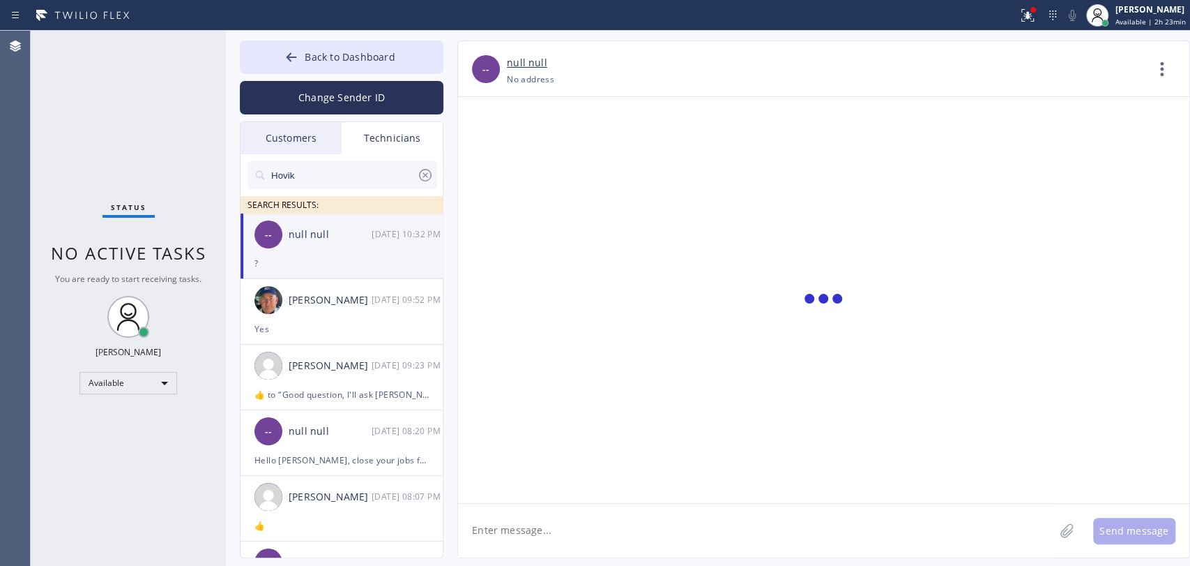
click at [510, 509] on textarea at bounding box center [756, 531] width 596 height 54
click at [511, 511] on textarea at bounding box center [756, 531] width 596 height 54
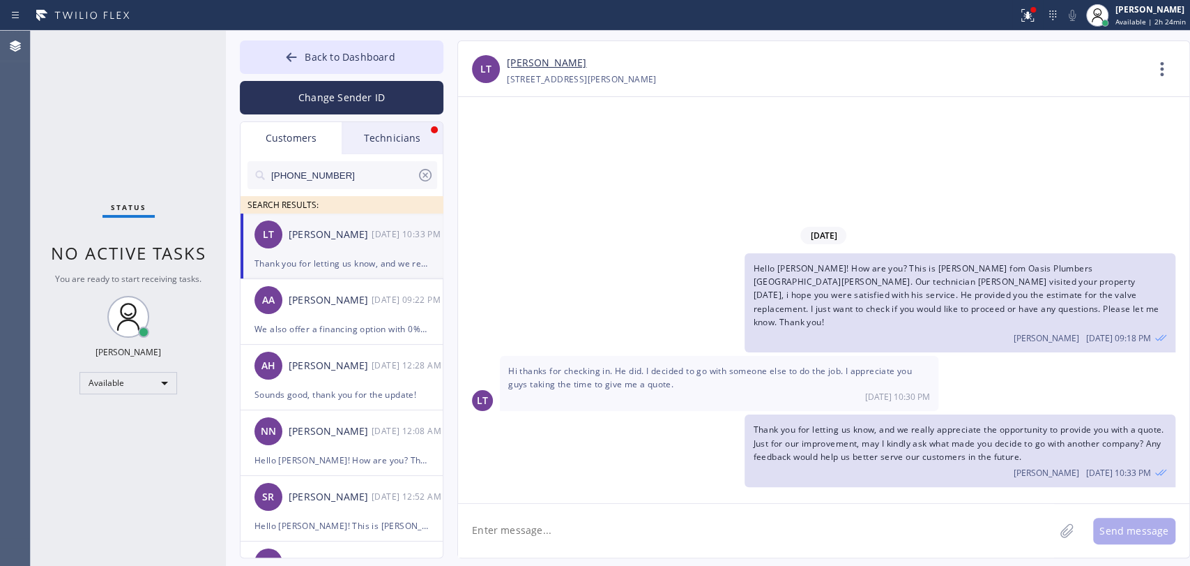
click at [375, 141] on div "Technicians" at bounding box center [392, 138] width 101 height 32
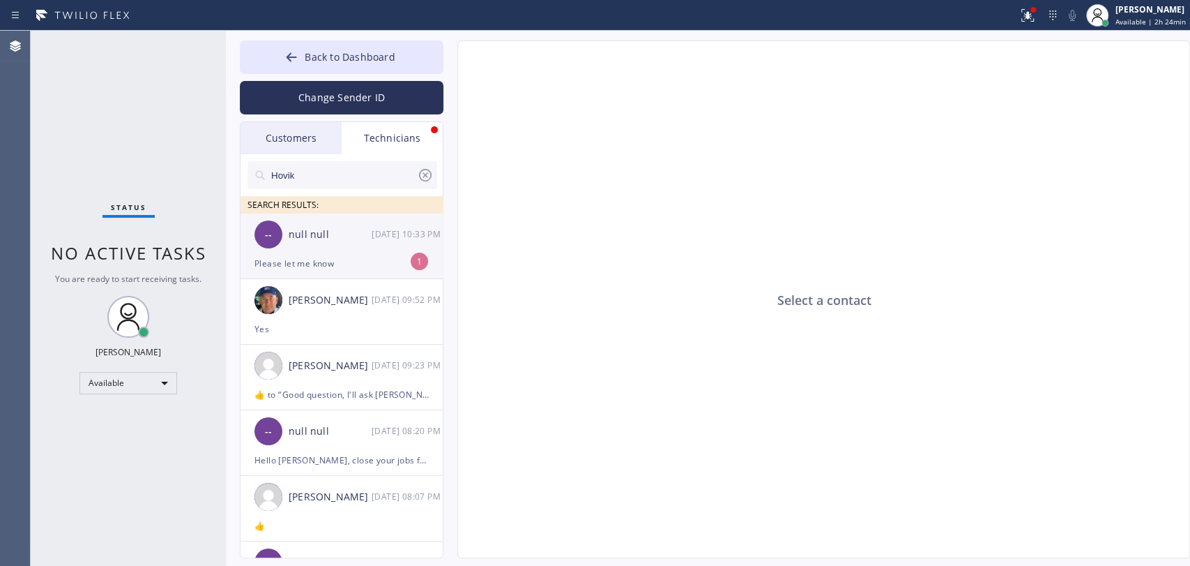
click at [318, 234] on div "null null" at bounding box center [330, 235] width 83 height 16
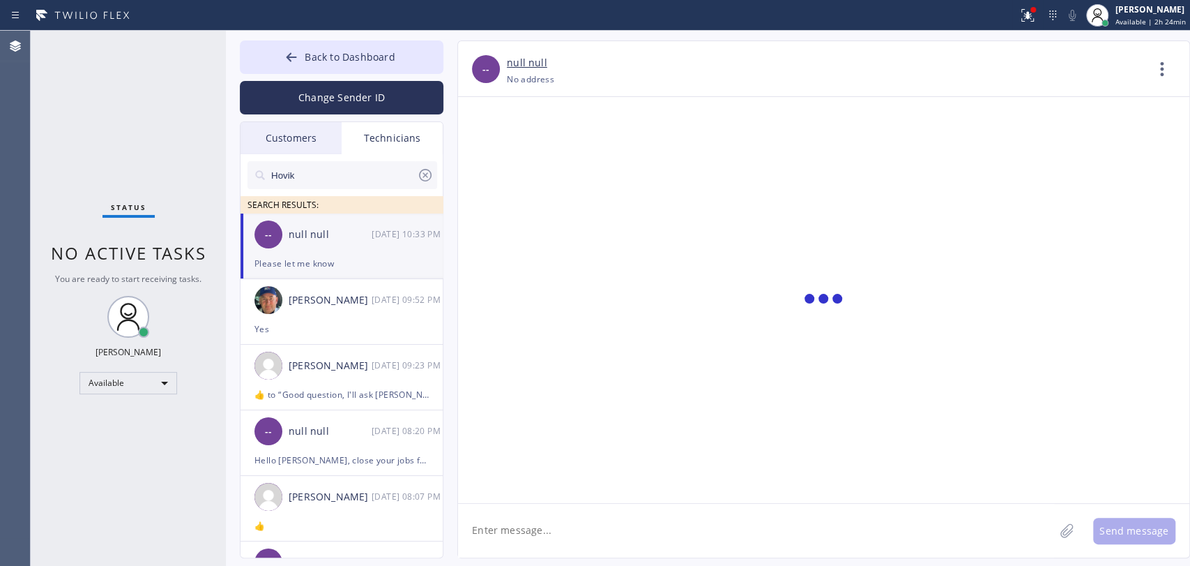
click at [799, 541] on textarea at bounding box center [756, 531] width 596 height 54
drag, startPoint x: 290, startPoint y: 36, endPoint x: 293, endPoint y: 43, distance: 7.5
click at [293, 43] on div "Back to Dashboard Change Sender ID Customers Technicians [PHONE_NUMBER] SEARCH …" at bounding box center [708, 298] width 965 height 535
drag, startPoint x: 293, startPoint y: 43, endPoint x: 172, endPoint y: 80, distance: 126.7
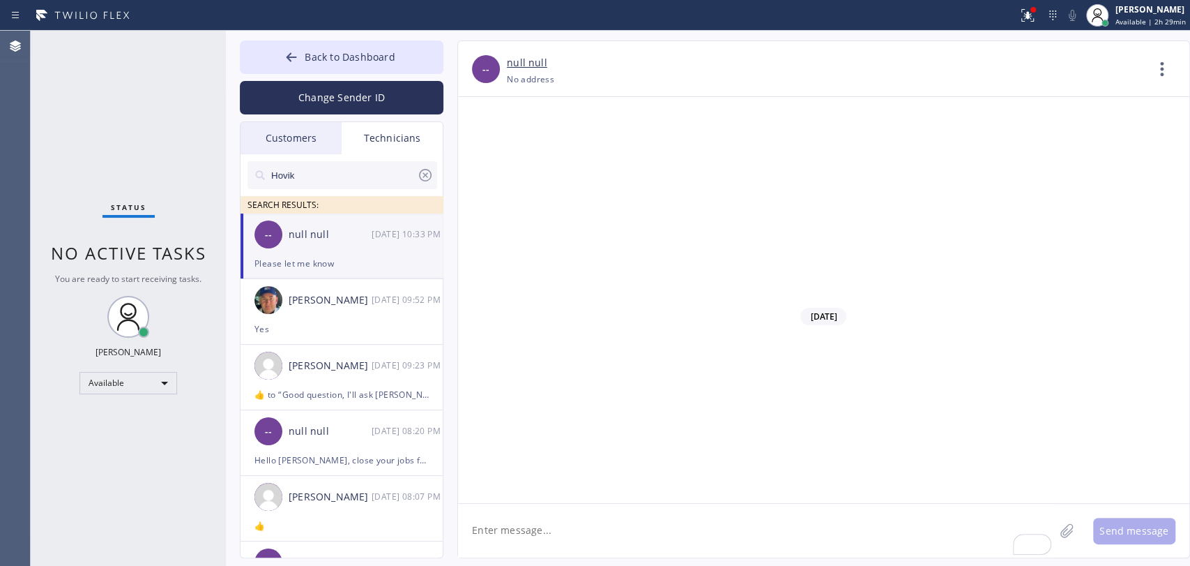
click at [293, 44] on button "Back to Dashboard" at bounding box center [342, 56] width 204 height 33
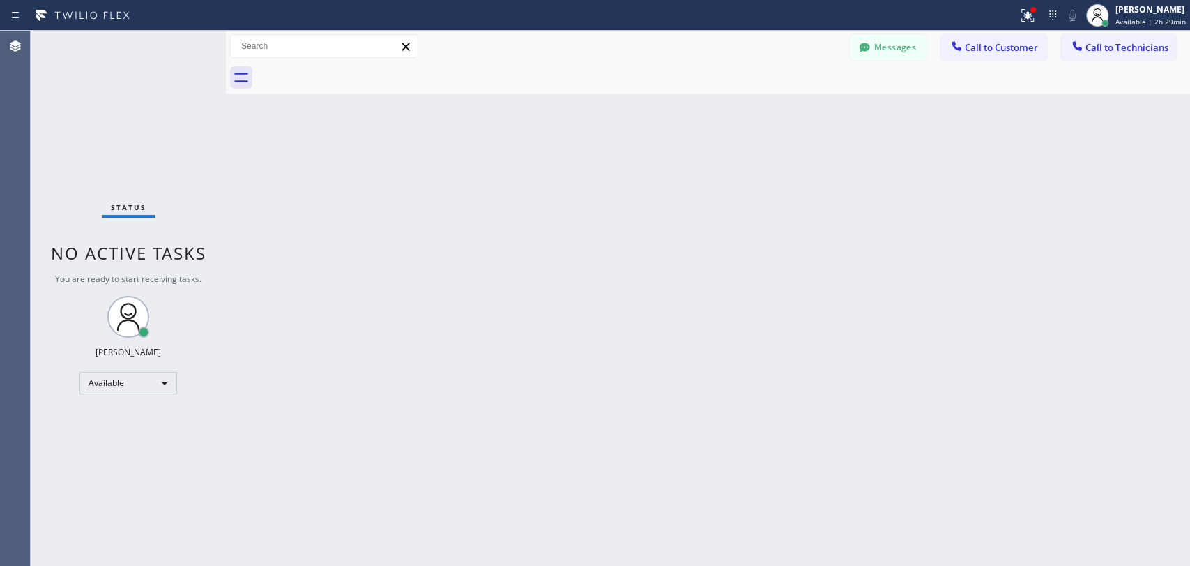
click at [139, 88] on div "Status No active tasks You are ready to start receiving tasks. [PERSON_NAME] Av…" at bounding box center [128, 298] width 195 height 535
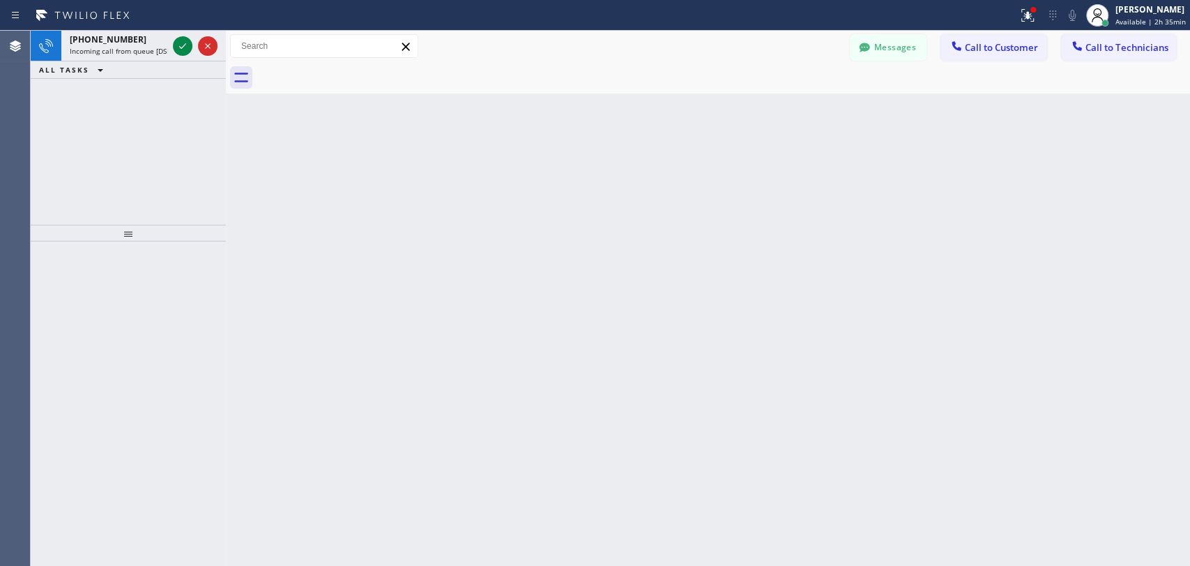
drag, startPoint x: 104, startPoint y: 43, endPoint x: 123, endPoint y: 123, distance: 82.4
click at [104, 43] on span "[PHONE_NUMBER]" at bounding box center [108, 39] width 77 height 12
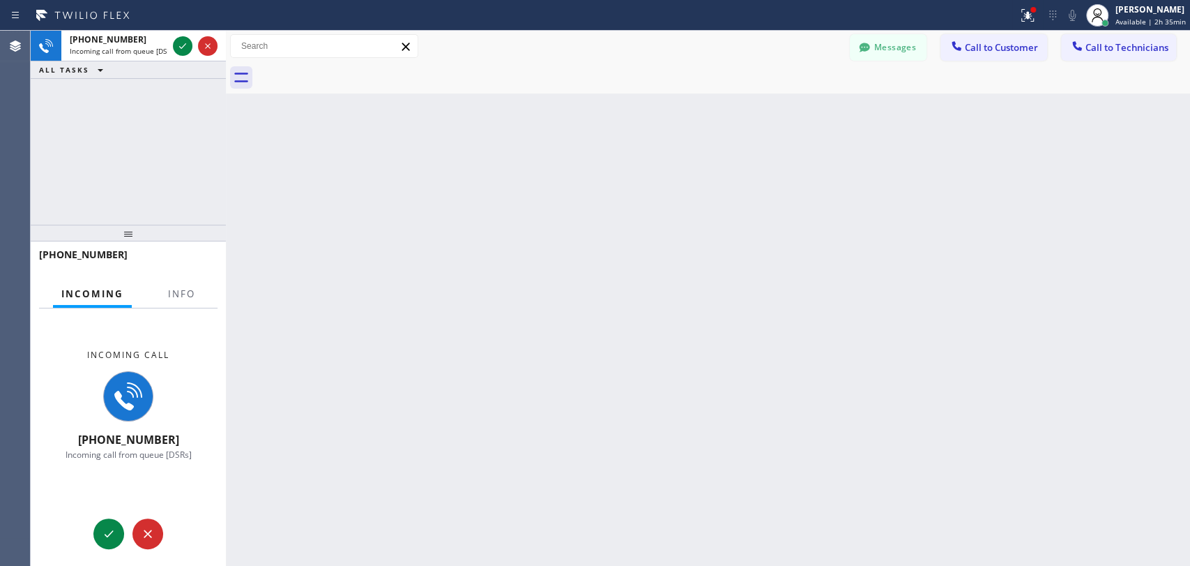
click at [162, 273] on div at bounding box center [123, 268] width 169 height 12
click at [172, 292] on span "Info" at bounding box center [181, 293] width 27 height 13
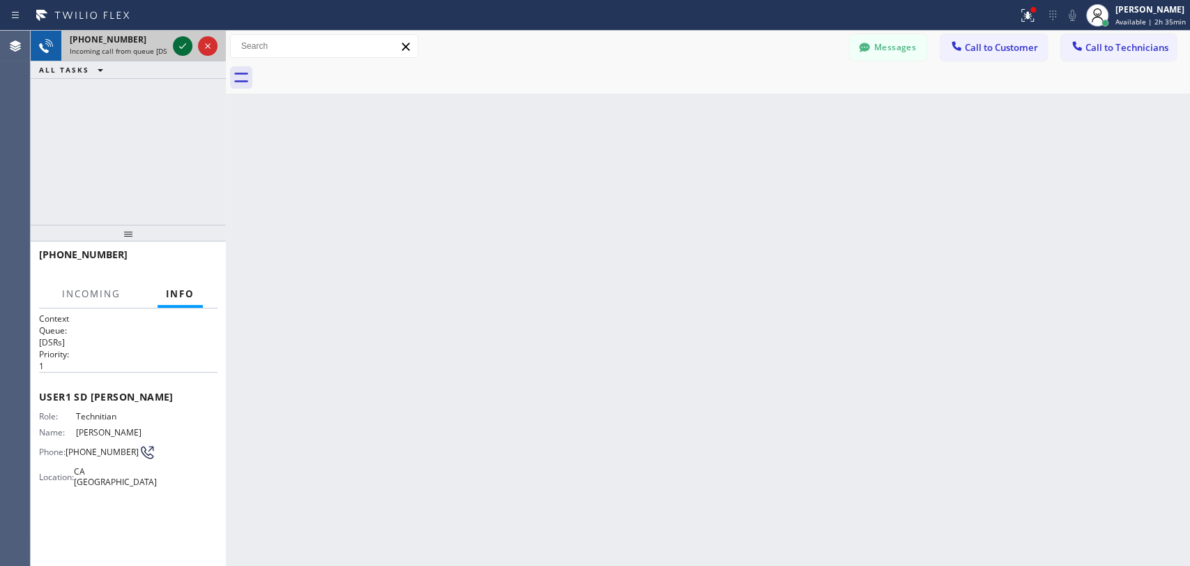
click at [174, 47] on icon at bounding box center [182, 46] width 17 height 17
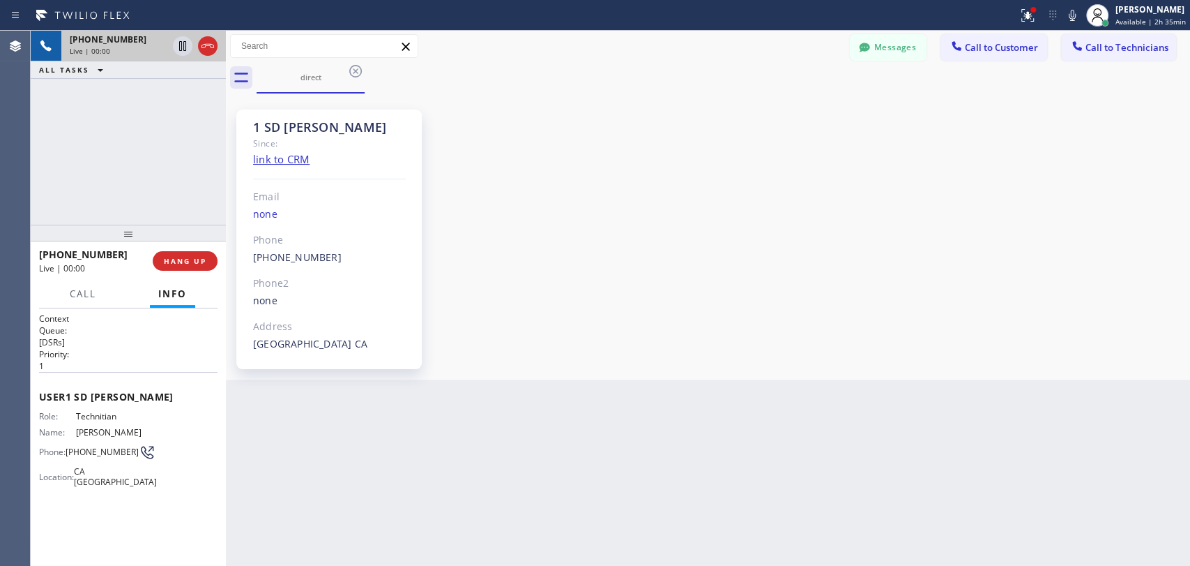
scroll to position [5980, 0]
drag, startPoint x: 62, startPoint y: 275, endPoint x: 68, endPoint y: 296, distance: 22.3
click at [63, 275] on div "[PHONE_NUMBER] Live | 01:09" at bounding box center [96, 261] width 114 height 36
click at [68, 297] on button "Call" at bounding box center [82, 293] width 43 height 27
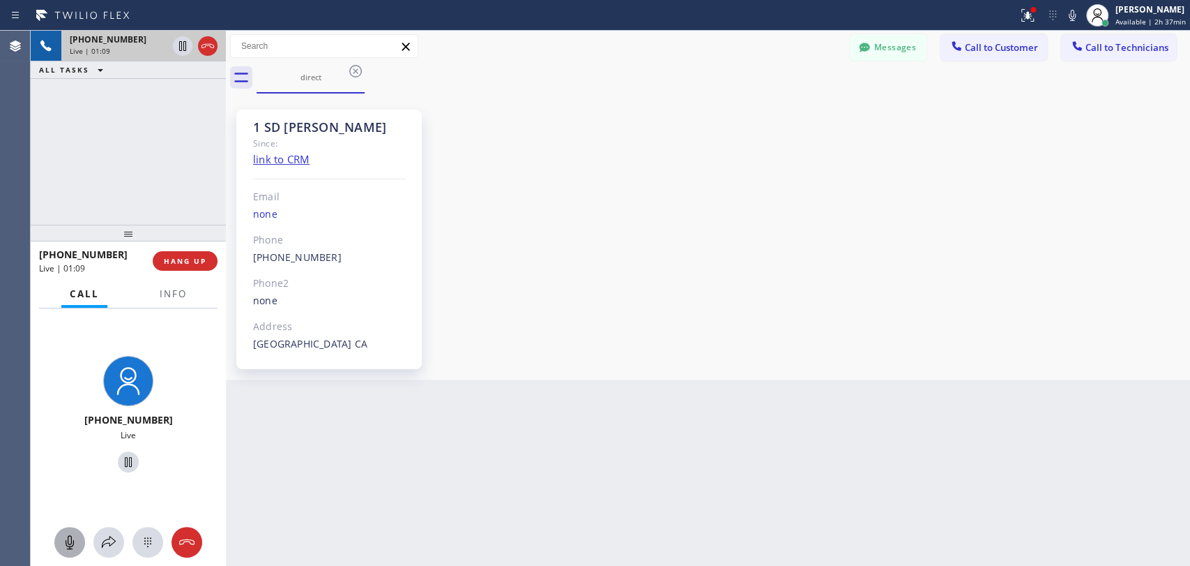
click at [75, 540] on icon at bounding box center [69, 542] width 17 height 17
click at [69, 538] on icon at bounding box center [70, 542] width 8 height 14
click at [228, 220] on div at bounding box center [228, 298] width 0 height 535
drag, startPoint x: 337, startPoint y: 141, endPoint x: 255, endPoint y: 126, distance: 83.7
click at [255, 126] on div "1 SD [PERSON_NAME] Since: link to CRM Email none Phone [PHONE_NUMBER] Outbound …" at bounding box center [332, 238] width 186 height 259
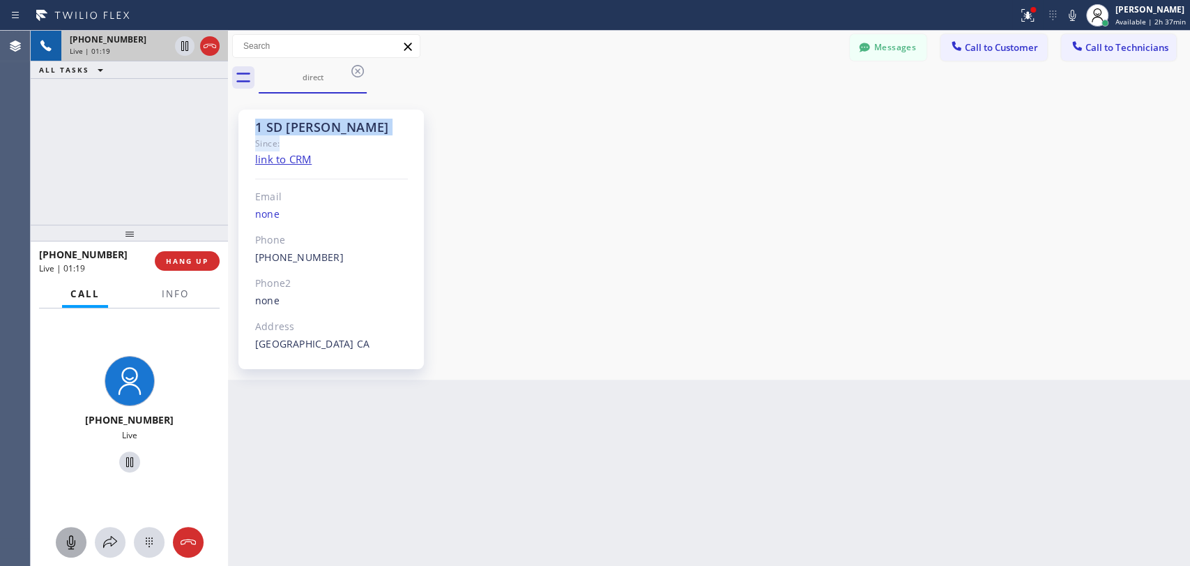
click at [255, 125] on div "1 SD [PERSON_NAME]" at bounding box center [331, 127] width 153 height 16
click at [293, 131] on div "1 SD [PERSON_NAME]" at bounding box center [331, 127] width 153 height 16
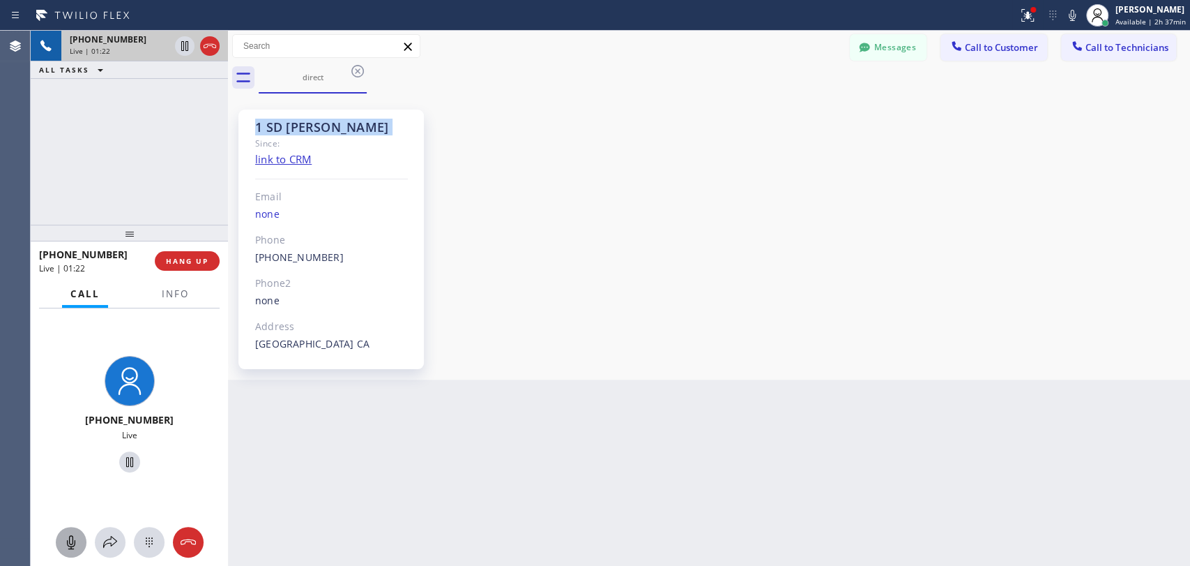
click at [293, 131] on div "1 SD [PERSON_NAME]" at bounding box center [331, 127] width 153 height 16
click at [294, 129] on div "1 SD [PERSON_NAME]" at bounding box center [331, 127] width 153 height 16
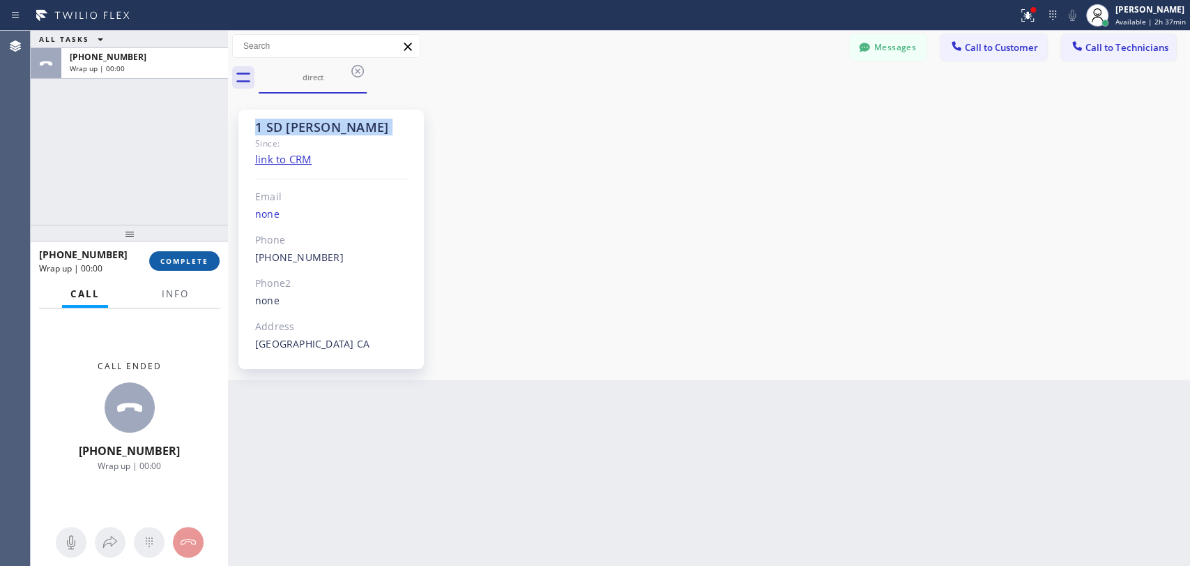
click at [185, 264] on span "COMPLETE" at bounding box center [184, 261] width 48 height 10
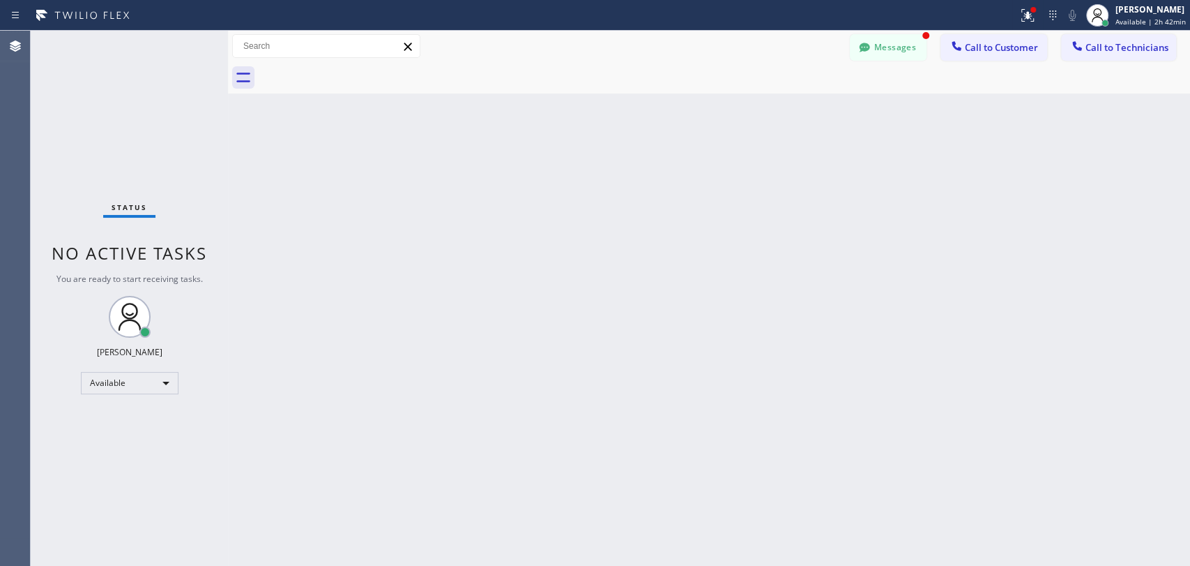
click at [393, 178] on div "Back to Dashboard Change Sender ID Customers Technicians [PHONE_NUMBER] SEARCH …" at bounding box center [709, 298] width 962 height 535
click at [882, 59] on button "Messages" at bounding box center [888, 47] width 77 height 27
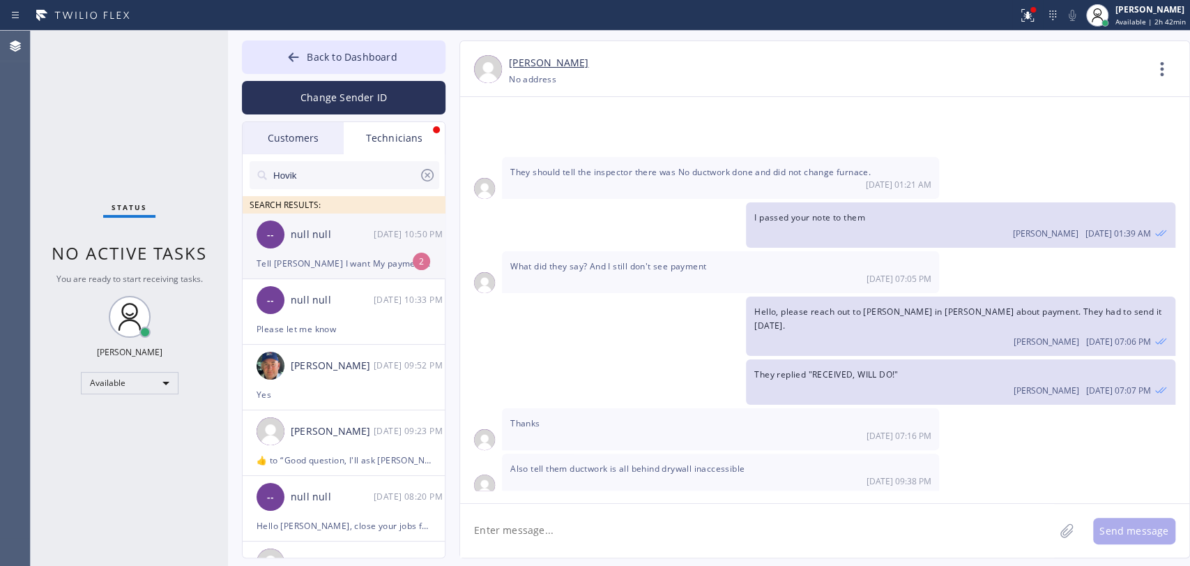
click at [343, 254] on div "-- null null [DATE] 10:50 PM" at bounding box center [345, 234] width 204 height 42
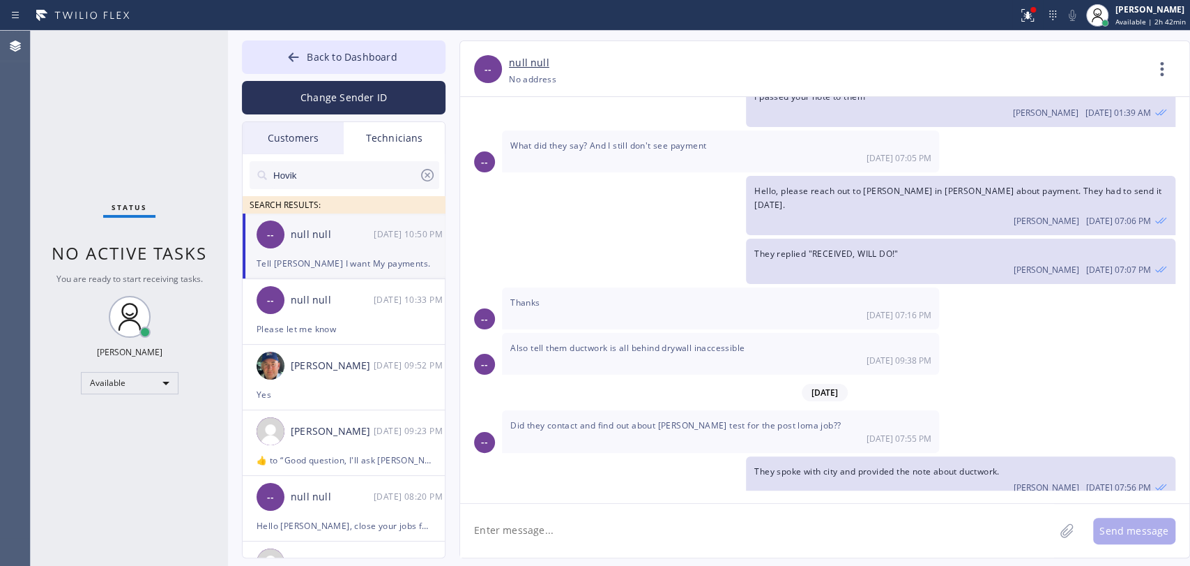
click at [552, 546] on span "No one call and gave a time for the Dam inspection!!" at bounding box center [619, 552] width 217 height 12
click at [579, 537] on div "No one call and gave a time for the Dam inspection!! [DATE] 10:48 PM" at bounding box center [720, 558] width 437 height 42
click at [635, 546] on span "No one call and gave a time for the Dam inspection!!" at bounding box center [619, 552] width 217 height 12
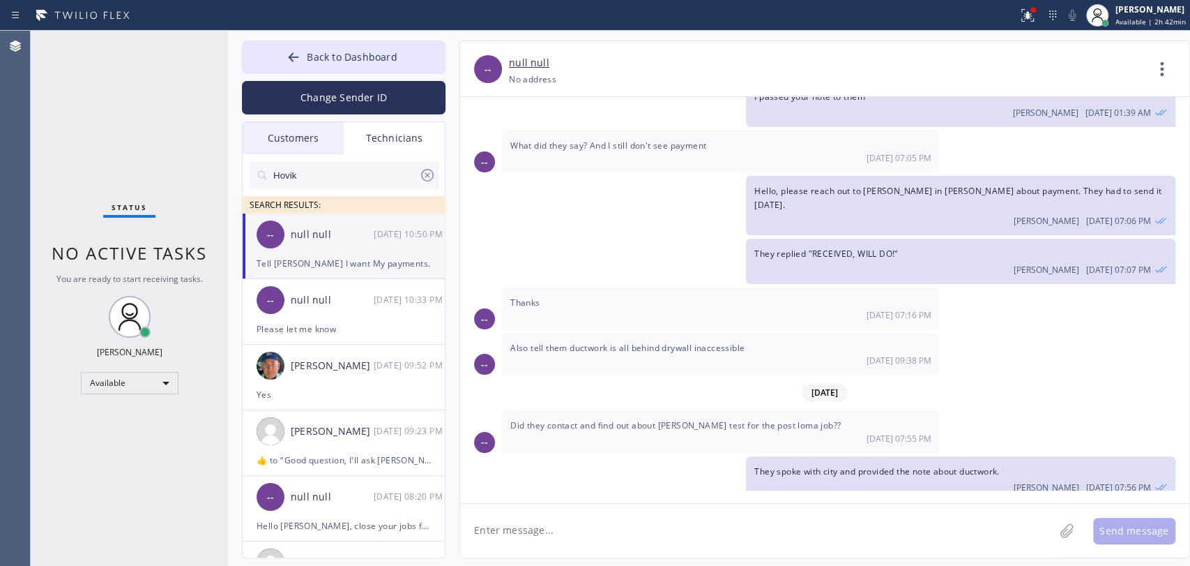
click at [541, 523] on textarea at bounding box center [757, 531] width 594 height 54
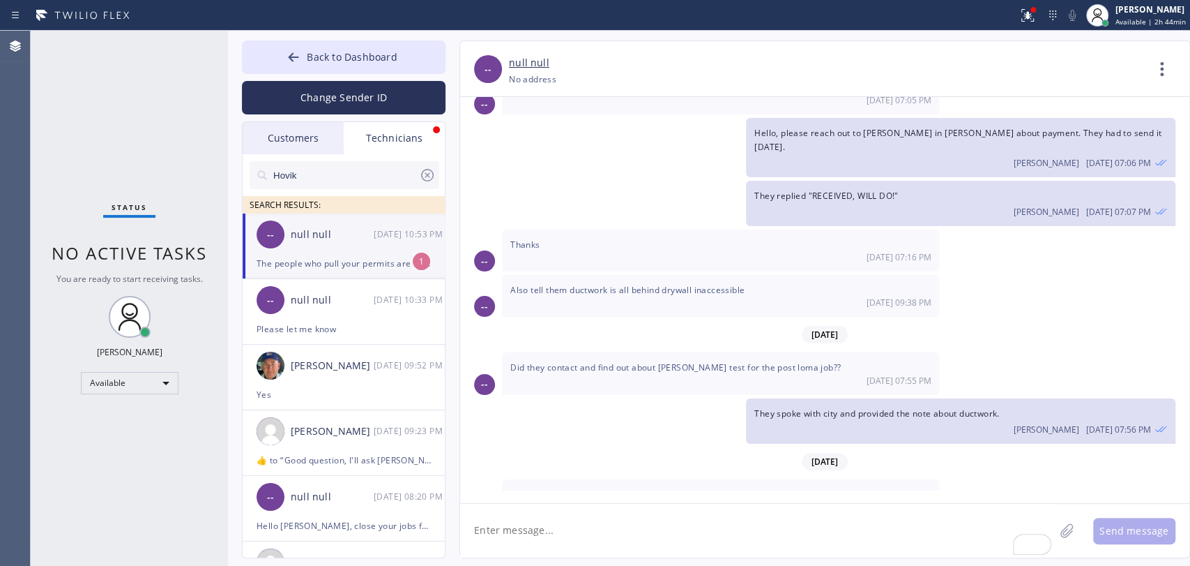
click at [587, 546] on div "[DATE] 10:50 PM" at bounding box center [721, 552] width 421 height 12
drag, startPoint x: 737, startPoint y: 462, endPoint x: 738, endPoint y: 453, distance: 9.1
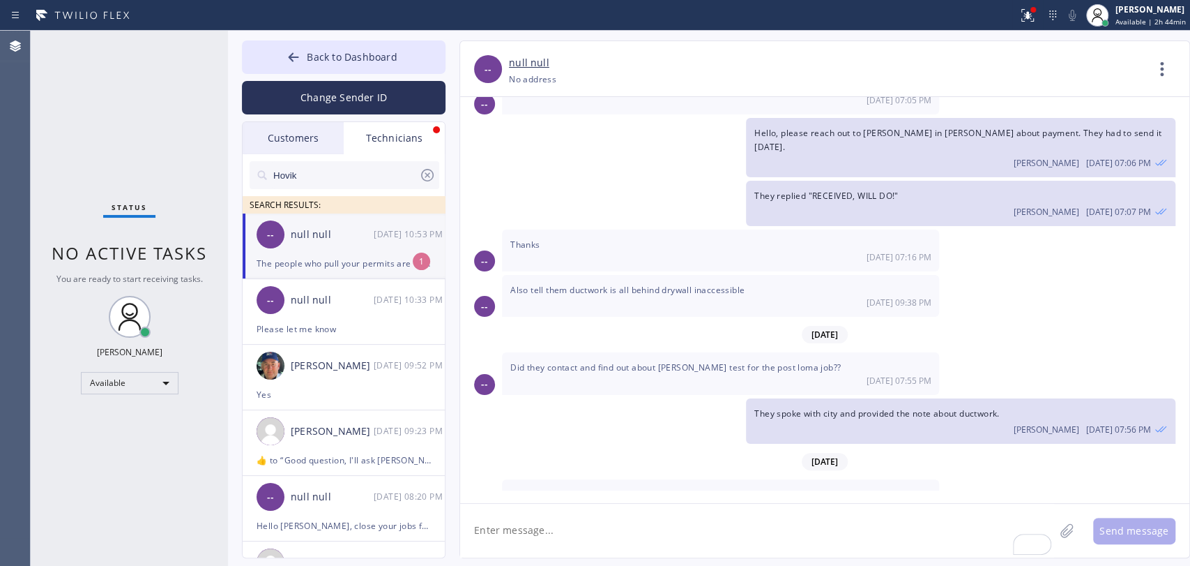
click at [397, 239] on div "[DATE] 10:53 PM" at bounding box center [410, 234] width 73 height 16
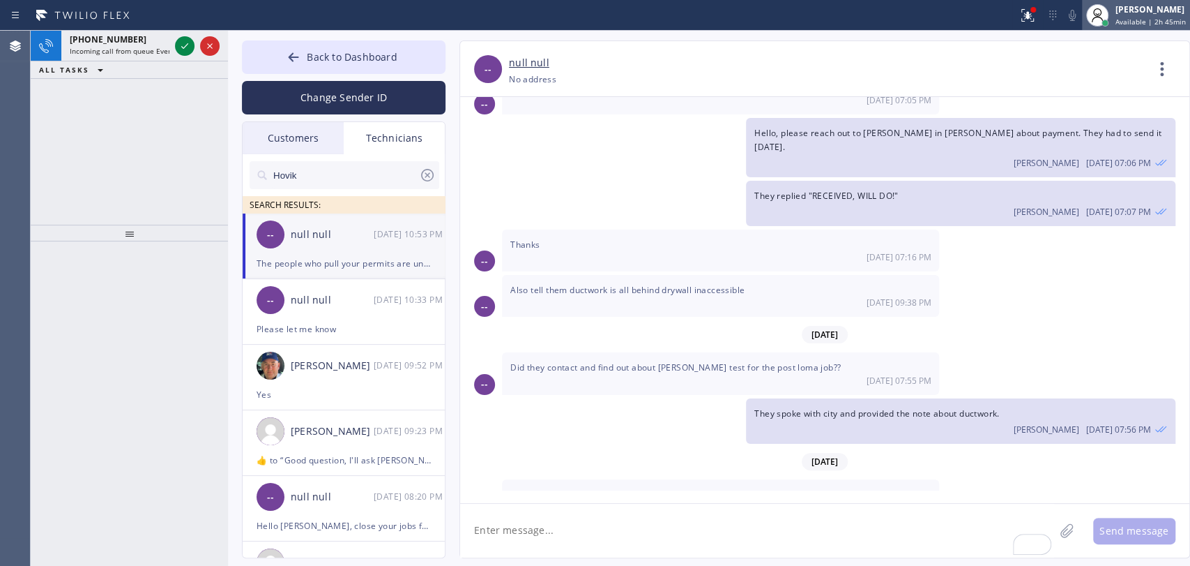
click at [1132, 27] on div "[PERSON_NAME] Available | 2h 45min" at bounding box center [1136, 15] width 108 height 31
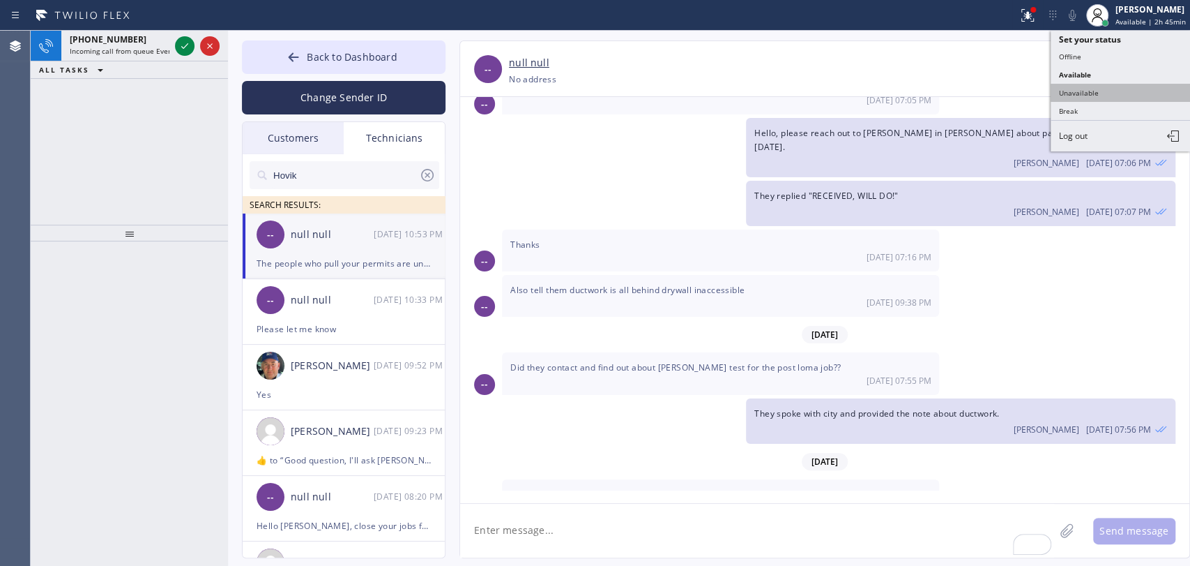
click at [1095, 91] on button "Unavailable" at bounding box center [1120, 93] width 139 height 18
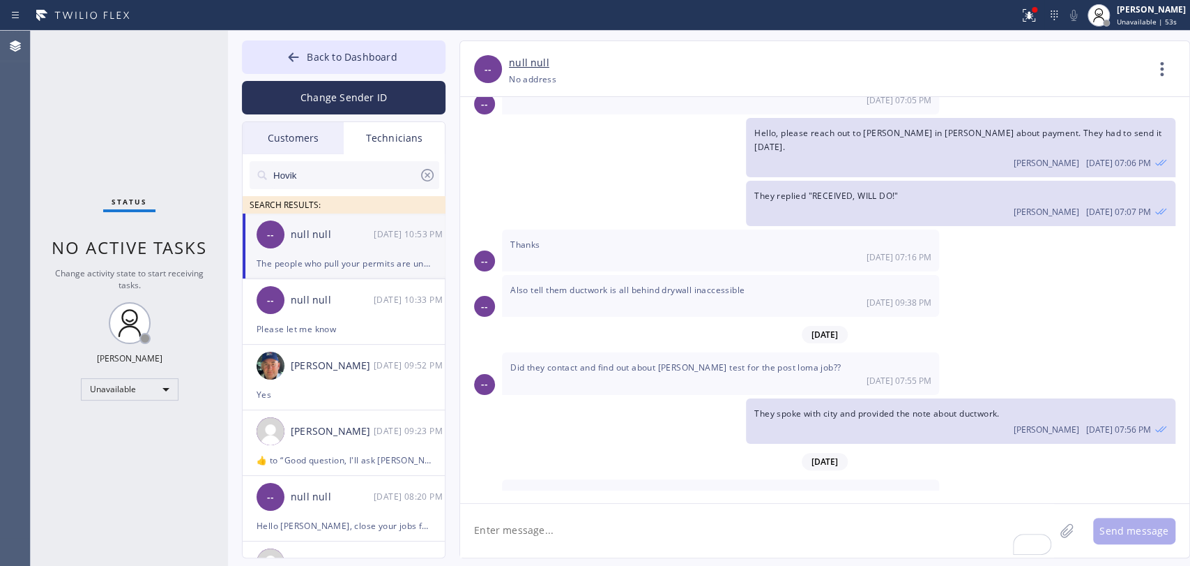
drag, startPoint x: 416, startPoint y: 61, endPoint x: 5, endPoint y: 192, distance: 431.4
click at [415, 61] on button "Back to Dashboard" at bounding box center [344, 56] width 204 height 33
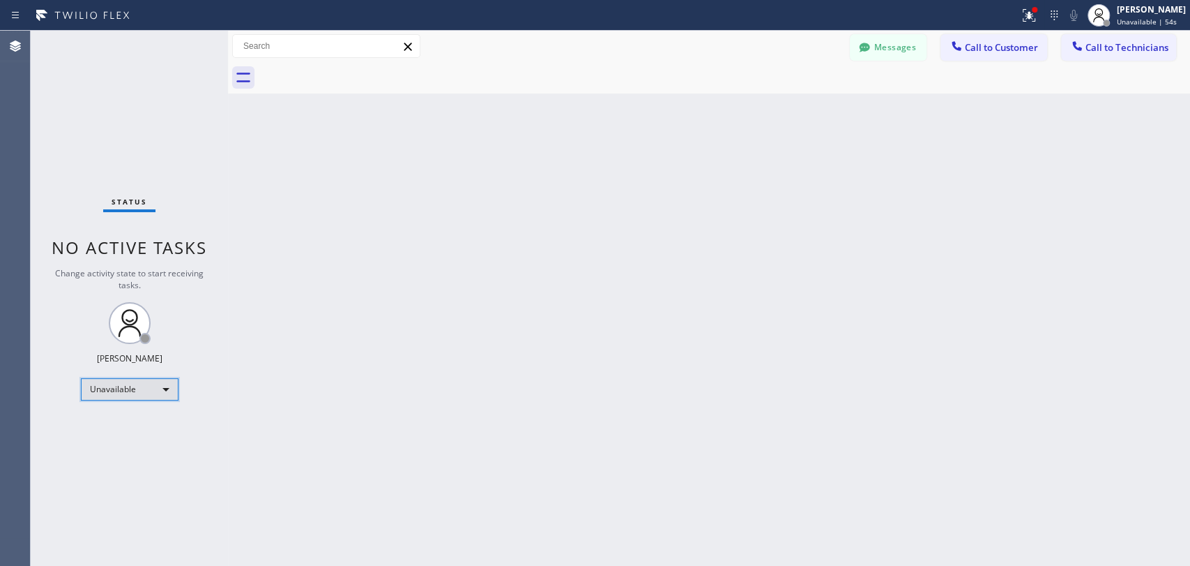
click at [153, 386] on div "Unavailable" at bounding box center [130, 389] width 98 height 22
click at [114, 421] on li "Available" at bounding box center [129, 424] width 95 height 17
click at [425, 392] on div "Back to Dashboard Change Sender ID Customers Technicians [PHONE_NUMBER] SEARCH …" at bounding box center [709, 298] width 962 height 535
